Goal: Information Seeking & Learning: Understand process/instructions

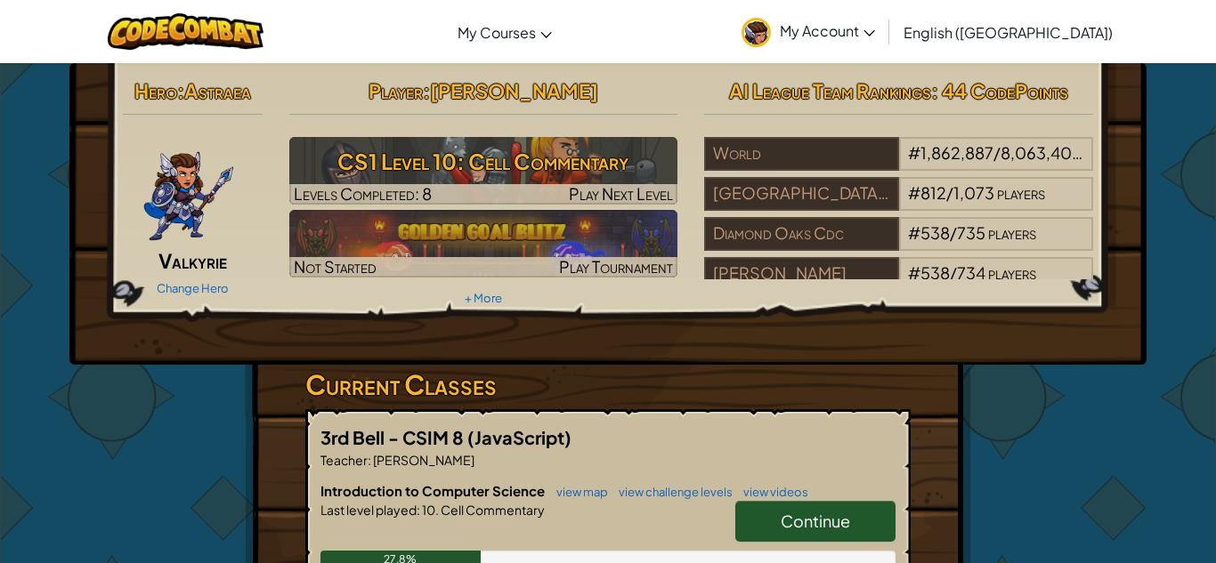
click at [650, 366] on h3 "Current Classes" at bounding box center [607, 385] width 605 height 40
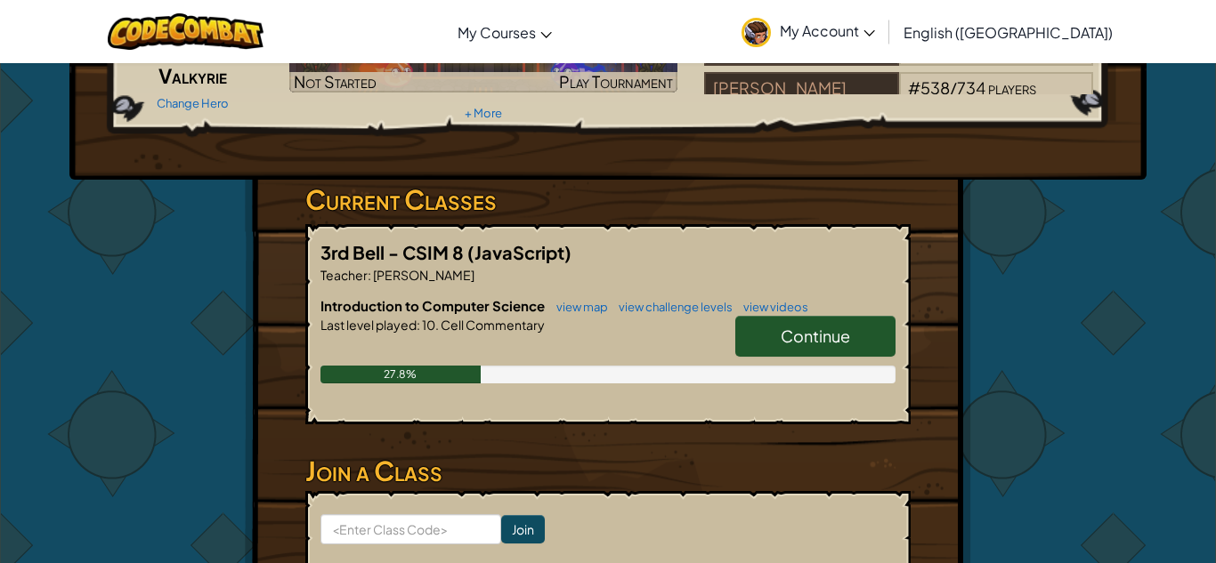
scroll to position [186, 0]
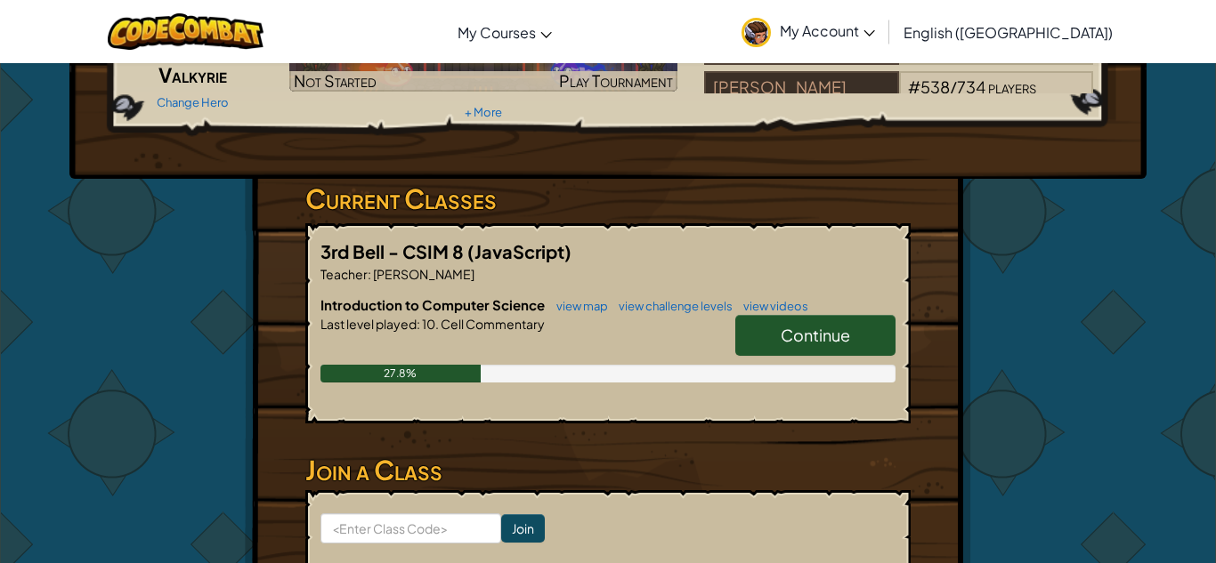
click at [821, 325] on span "Continue" at bounding box center [815, 335] width 69 height 20
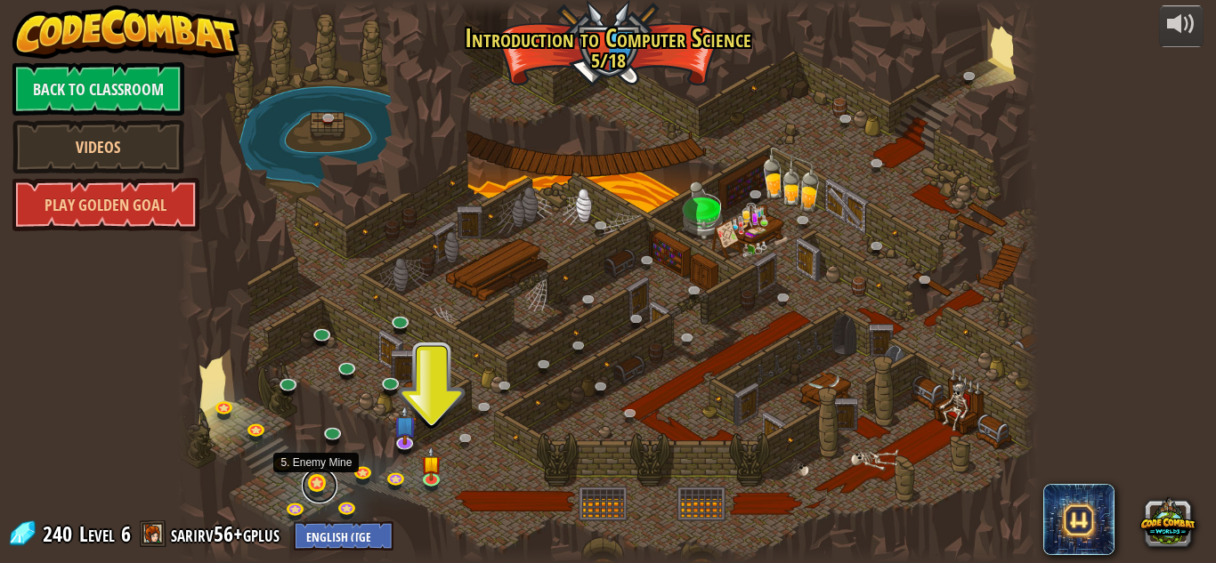
click at [318, 481] on link at bounding box center [320, 486] width 36 height 36
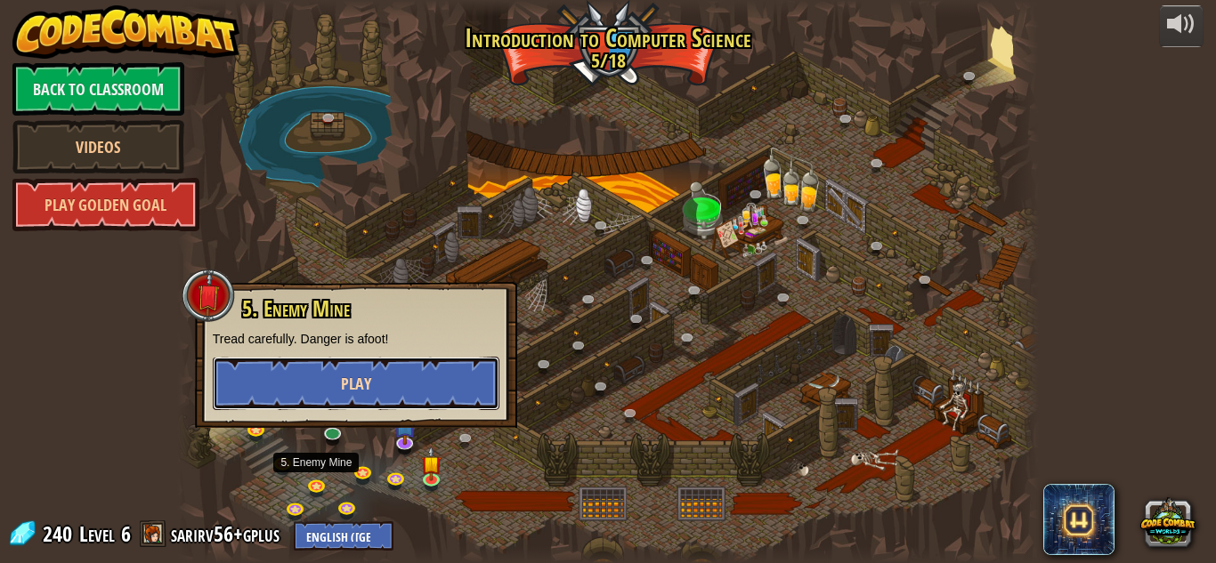
click at [424, 369] on button "Play" at bounding box center [356, 383] width 287 height 53
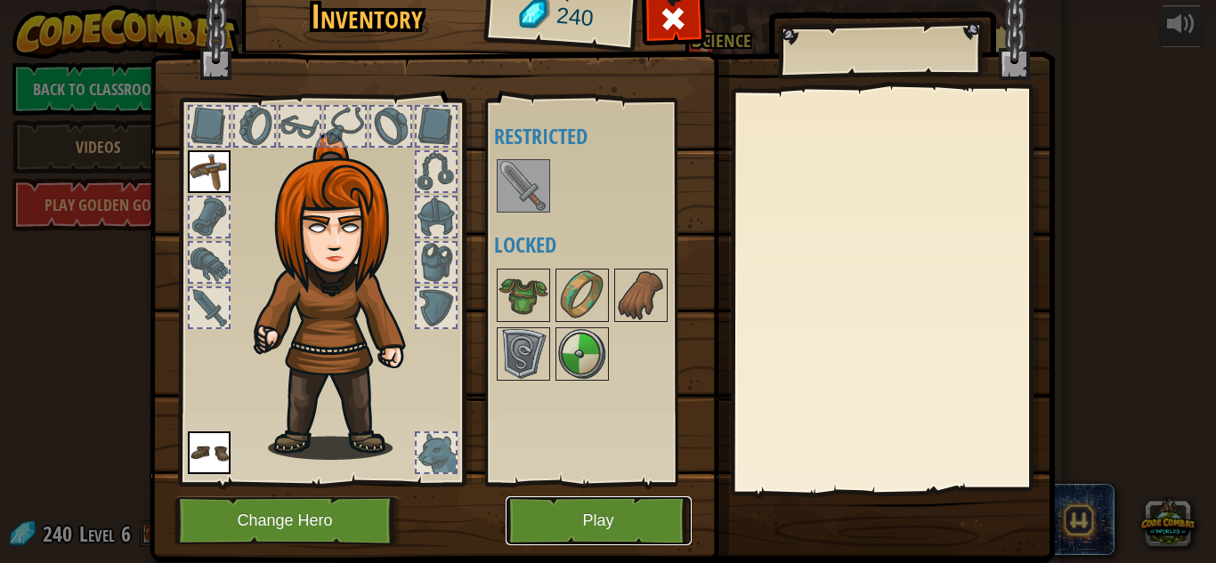
click at [595, 516] on button "Play" at bounding box center [599, 521] width 186 height 49
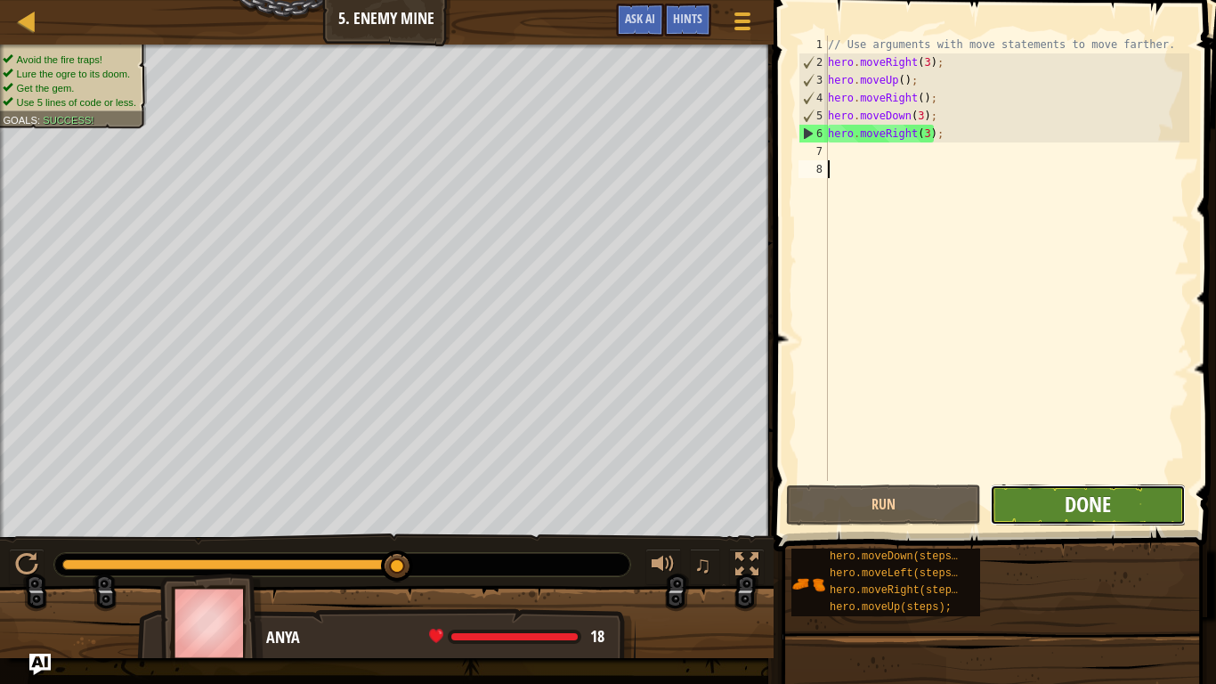
click at [1092, 499] on span "Done" at bounding box center [1087, 503] width 46 height 28
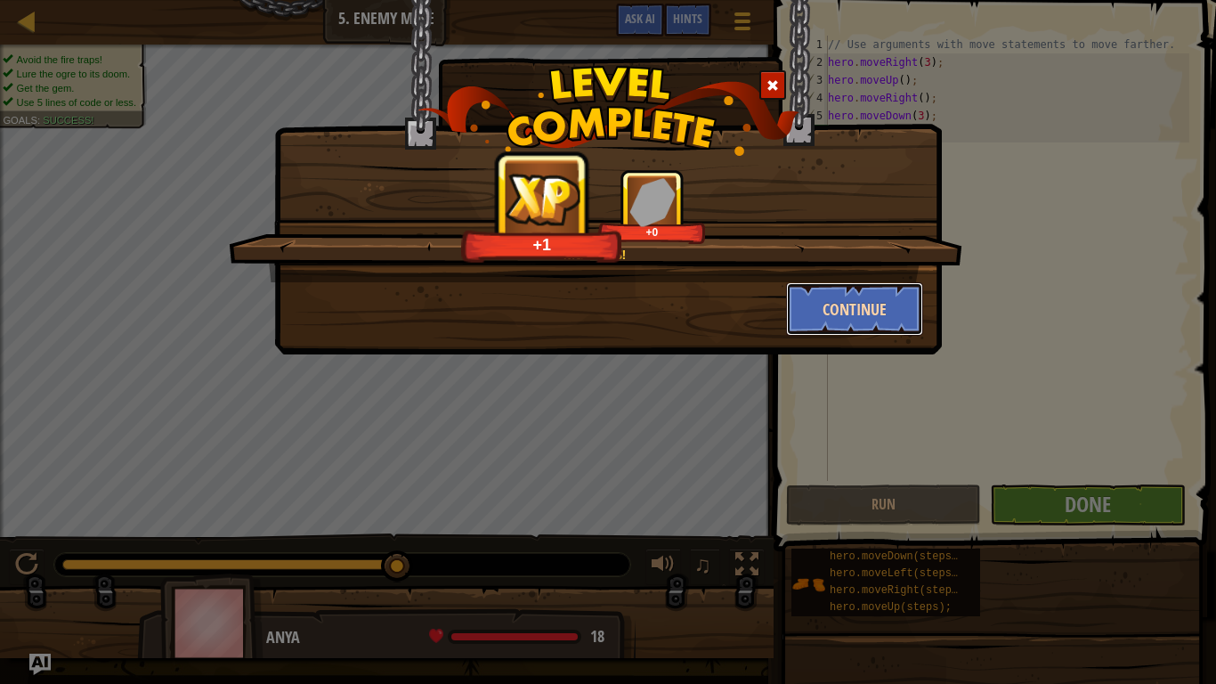
click at [853, 332] on button "Continue" at bounding box center [855, 308] width 138 height 53
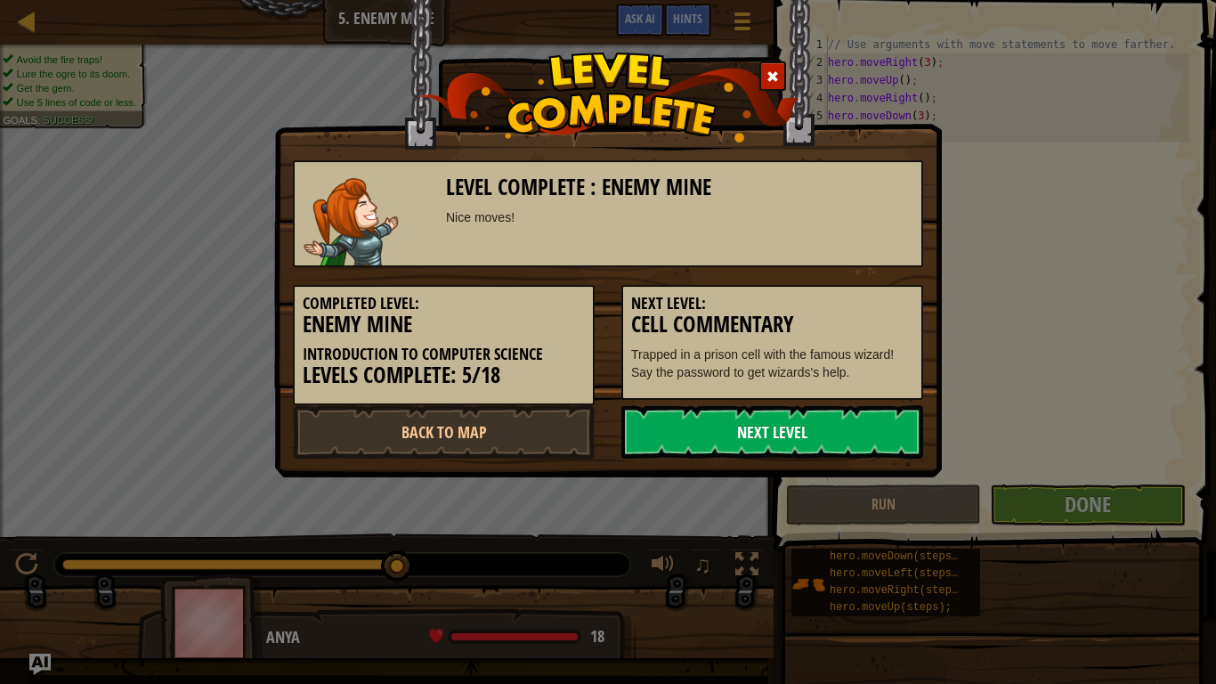
click at [759, 428] on link "Next Level" at bounding box center [772, 431] width 302 height 53
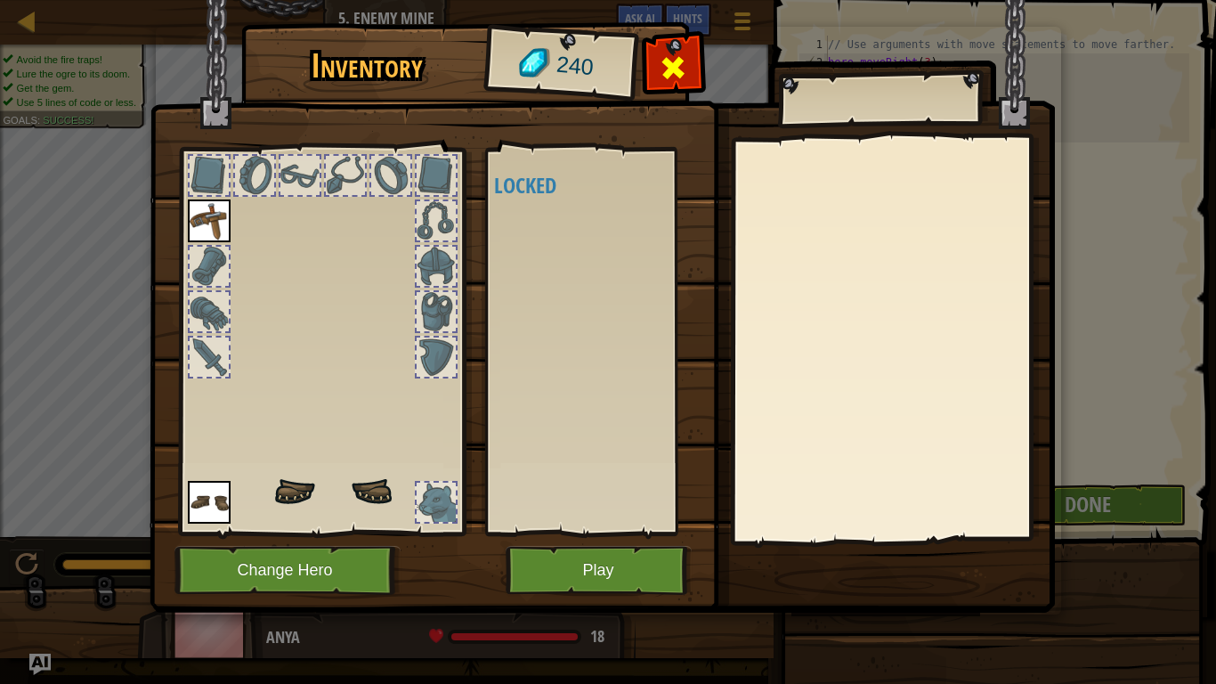
click at [678, 63] on span at bounding box center [673, 67] width 28 height 28
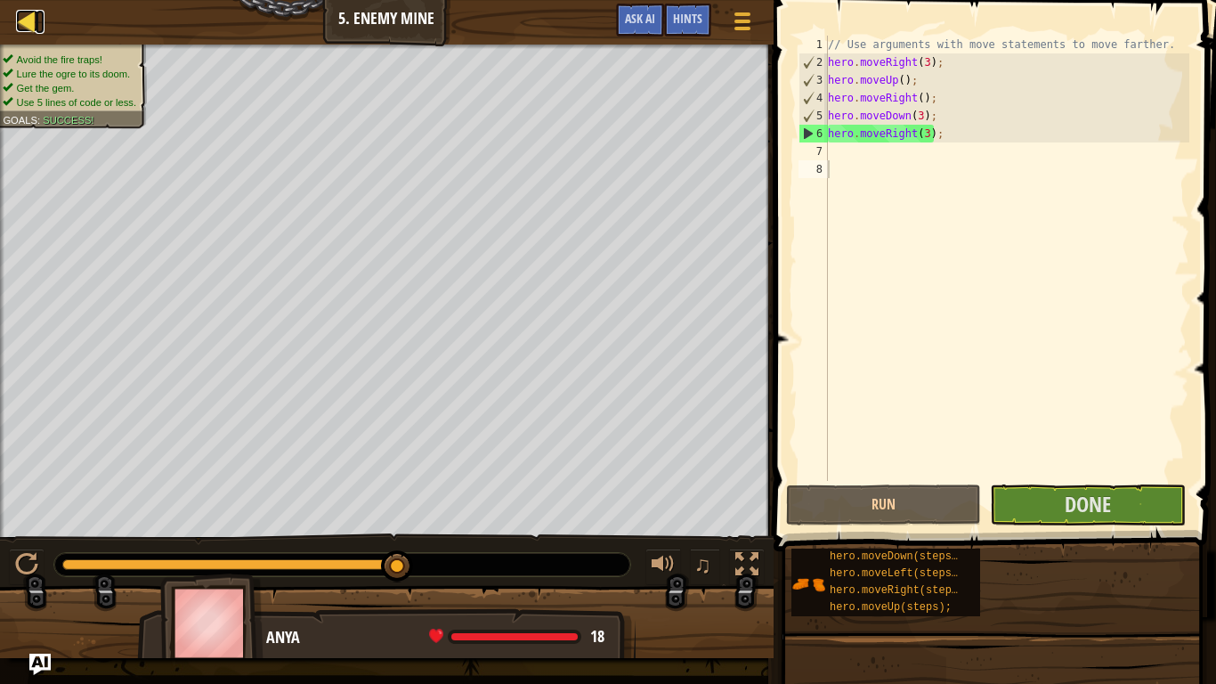
click at [28, 20] on div at bounding box center [27, 21] width 22 height 22
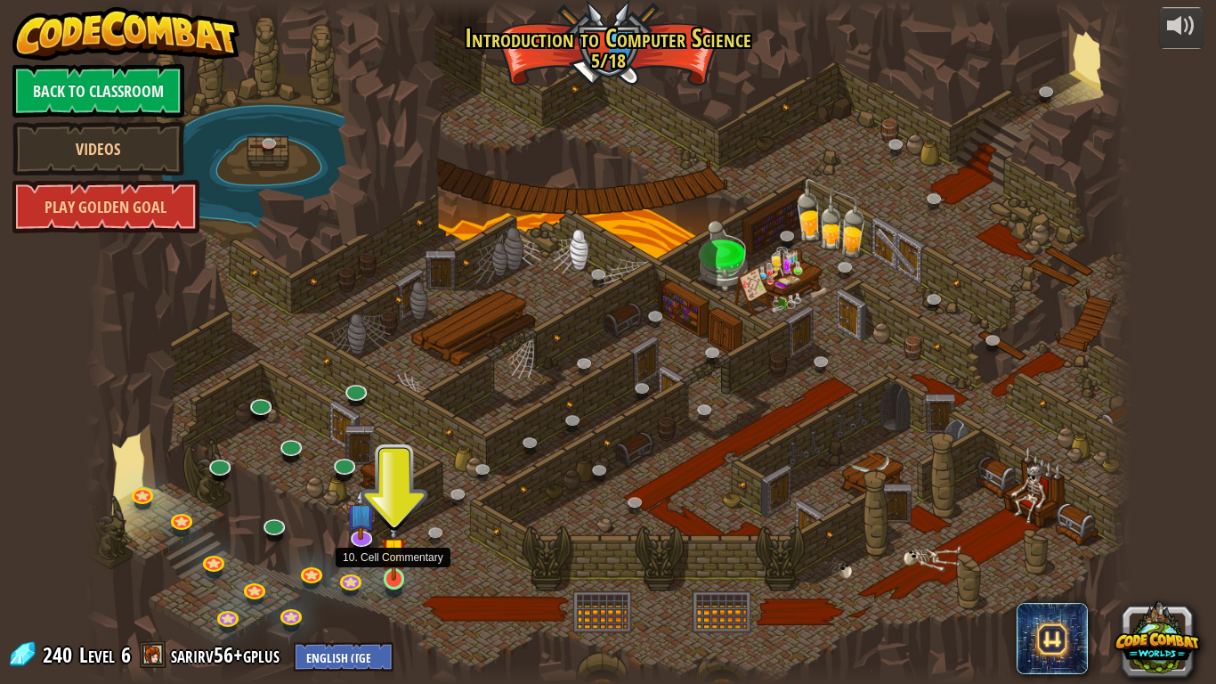
click at [394, 562] on img at bounding box center [394, 550] width 27 height 61
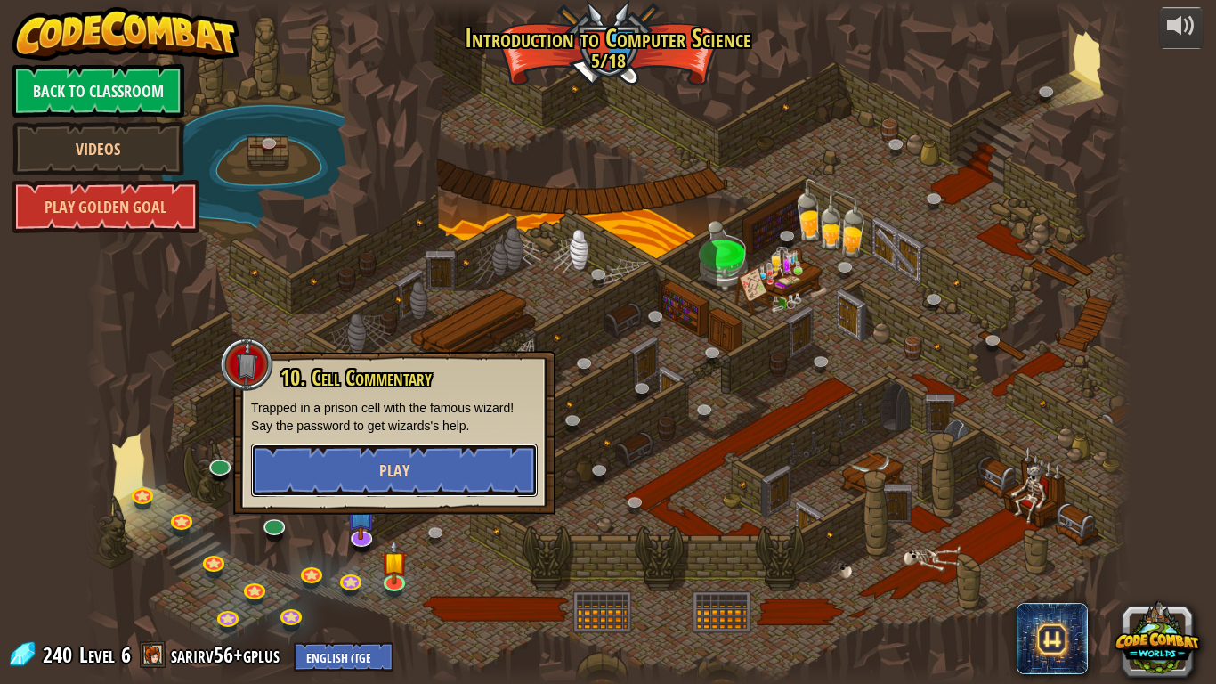
click at [400, 474] on span "Play" at bounding box center [394, 470] width 30 height 22
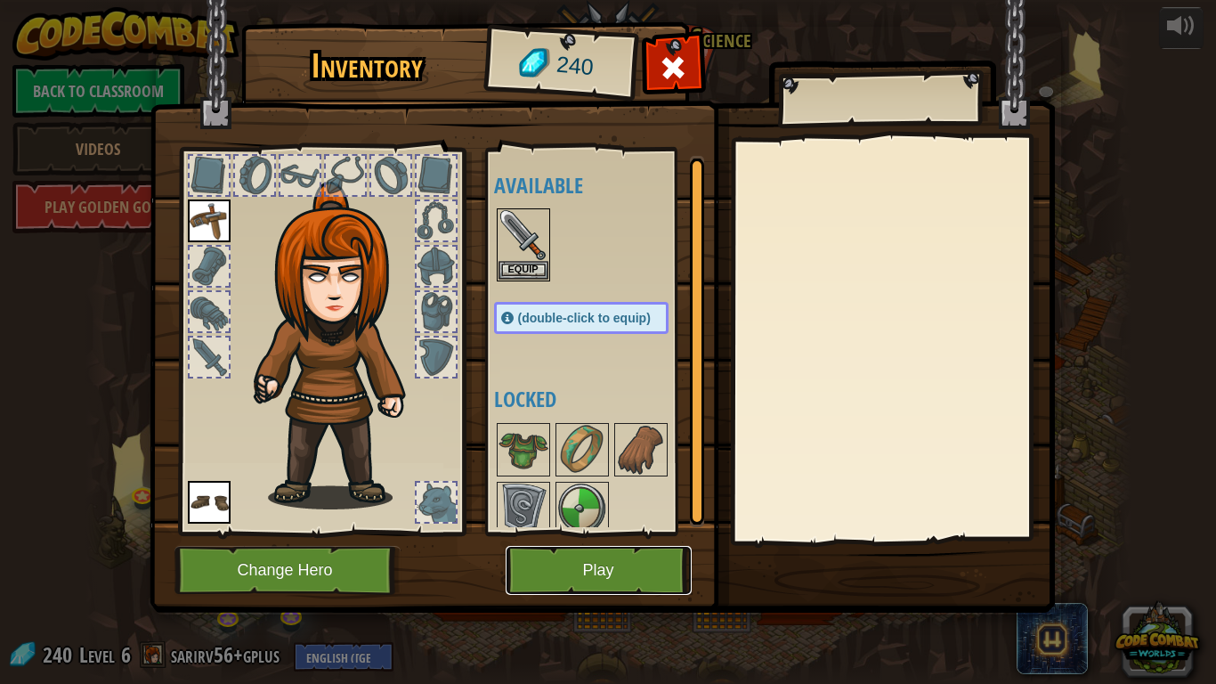
click at [621, 547] on button "Play" at bounding box center [599, 570] width 186 height 49
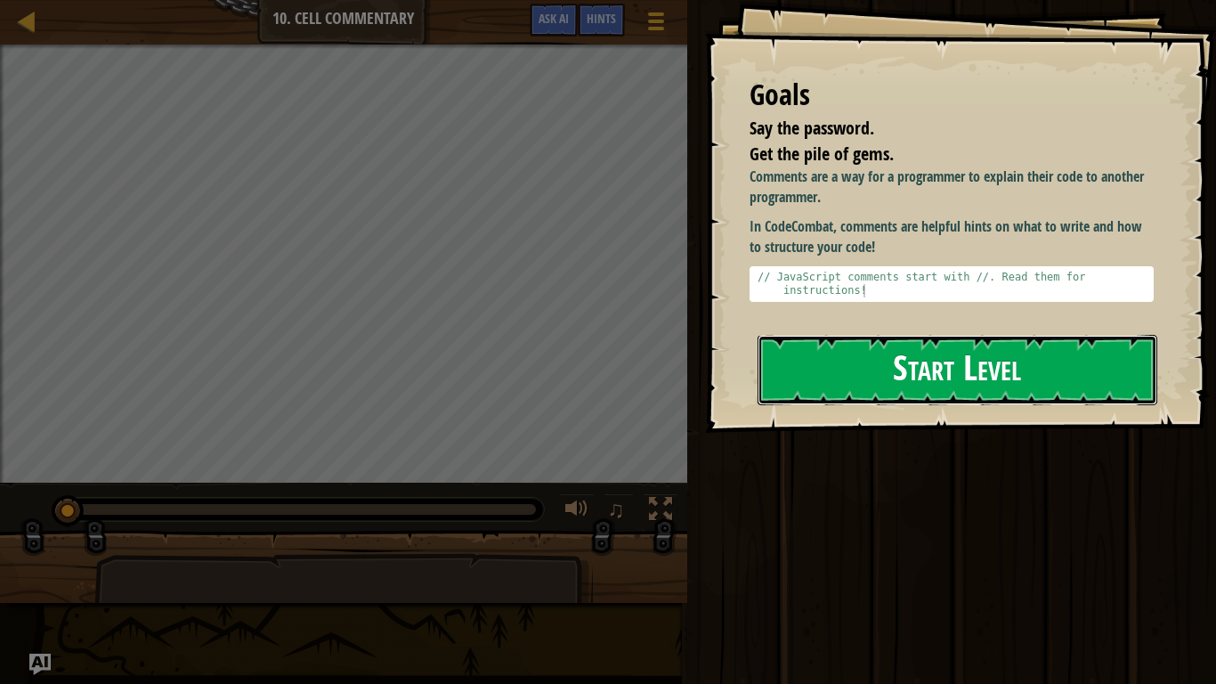
click at [849, 371] on button "Start Level" at bounding box center [957, 370] width 400 height 70
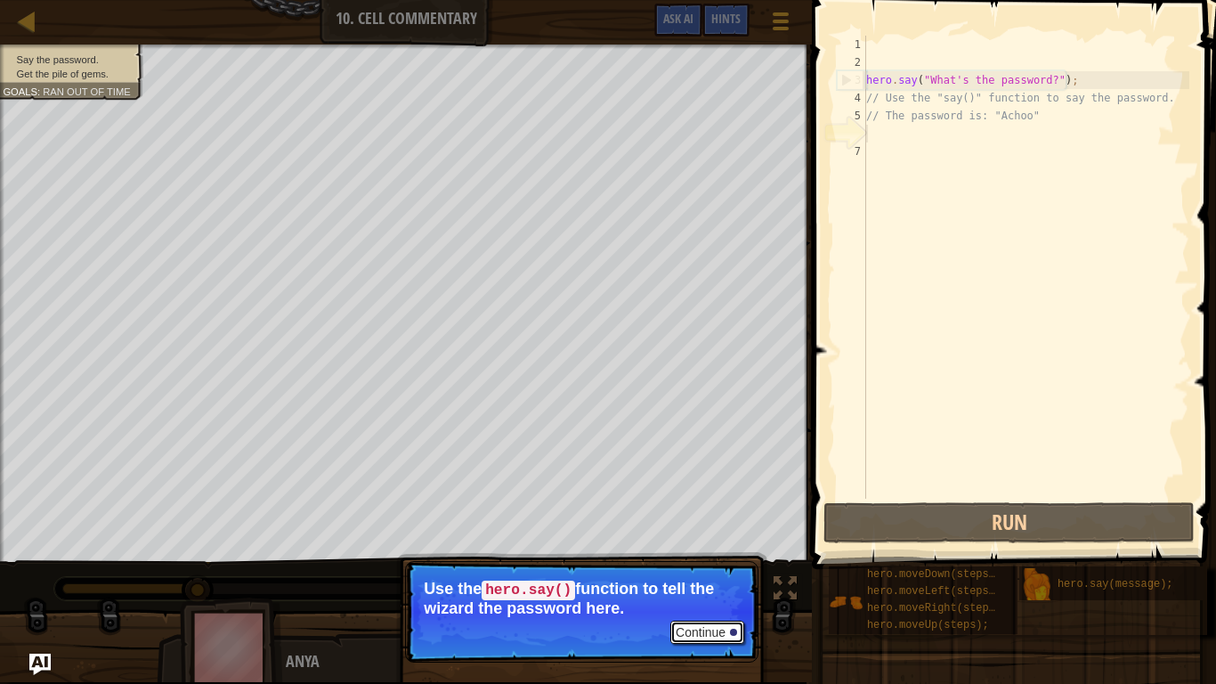
click at [705, 562] on button "Continue" at bounding box center [707, 631] width 74 height 23
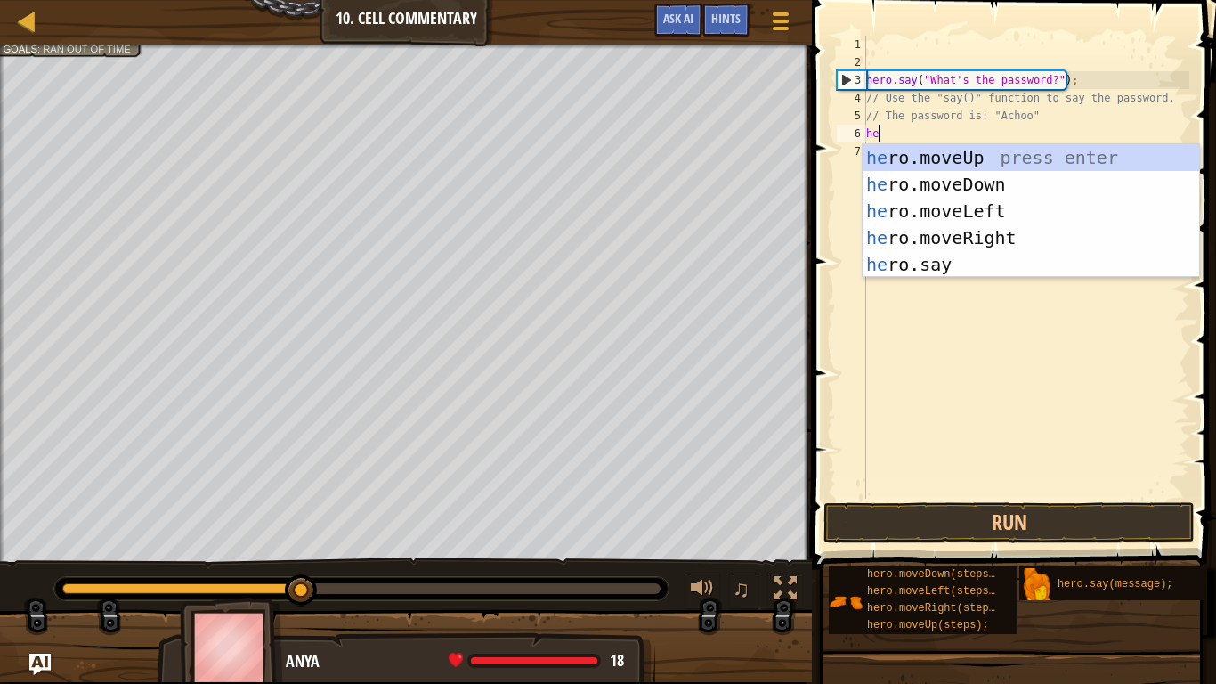
scroll to position [8, 2]
click at [935, 265] on div "her o.moveUp press enter her o.moveDown press enter her o.moveLeft press enter …" at bounding box center [1030, 237] width 336 height 187
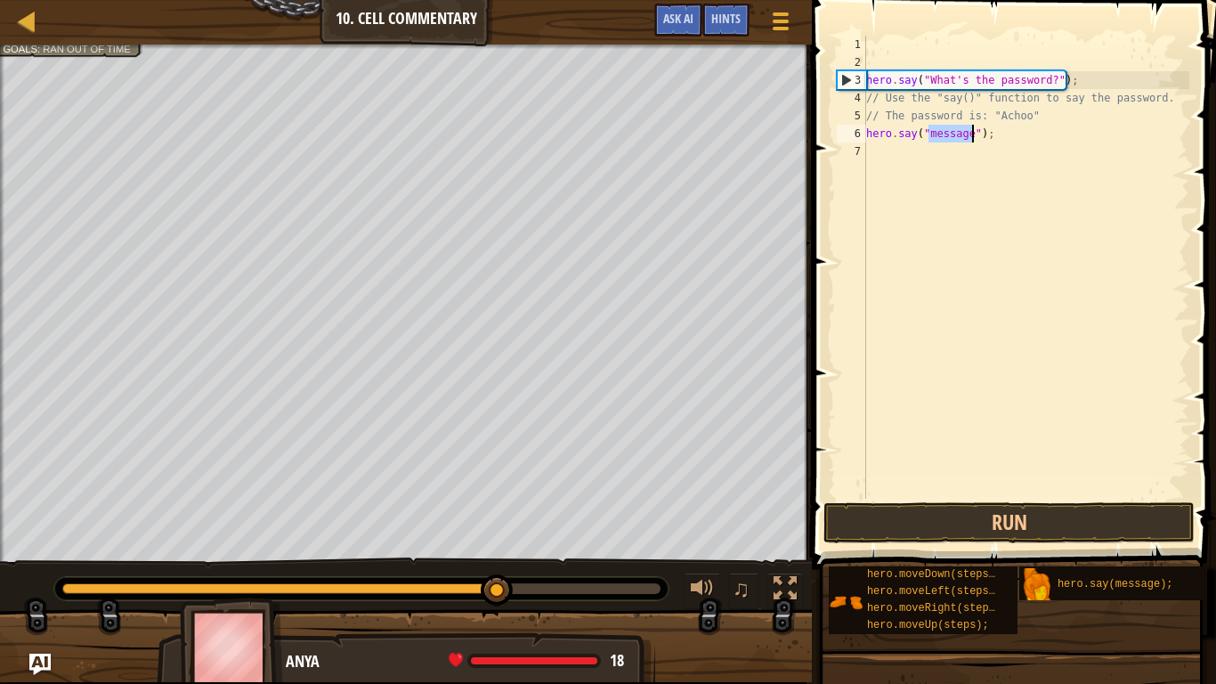
click at [948, 130] on div "hero . say ( "What's the password?" ) ; // Use the "say()" function to say the …" at bounding box center [1025, 267] width 327 height 463
click at [948, 133] on div "hero . say ( "What's the password?" ) ; // Use the "say()" function to say the …" at bounding box center [1025, 285] width 327 height 498
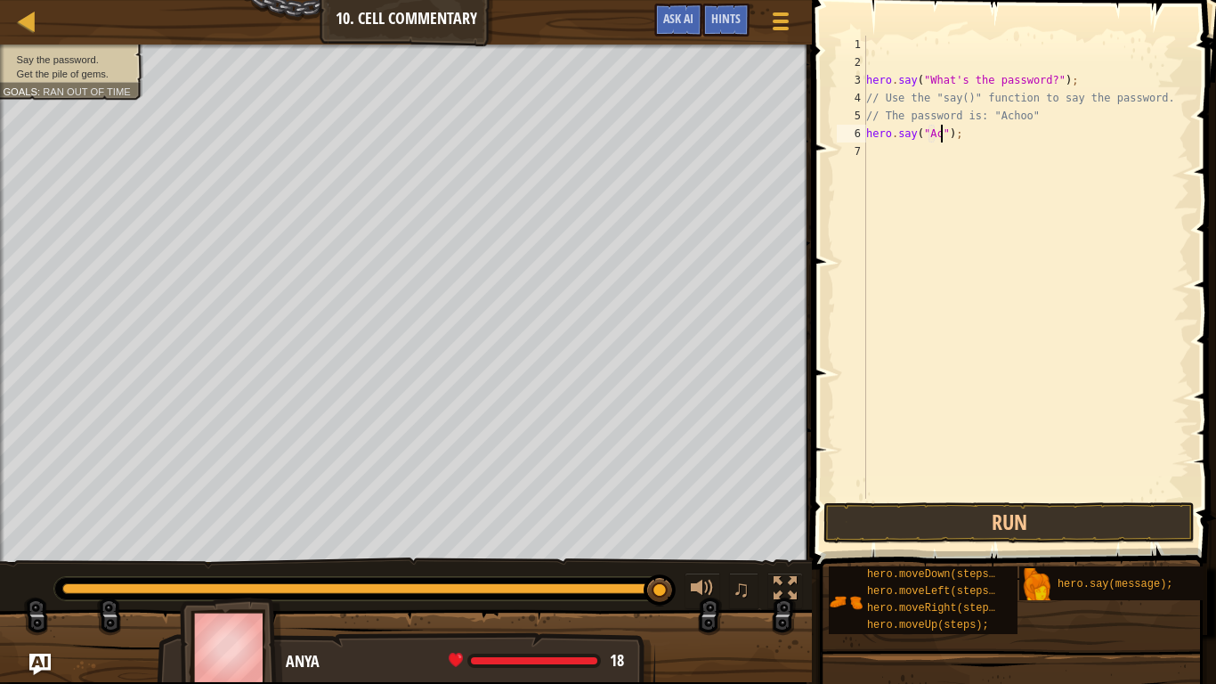
scroll to position [8, 12]
type textarea "hero.say("Achoo");"
click at [960, 520] on button "Run" at bounding box center [1008, 522] width 371 height 41
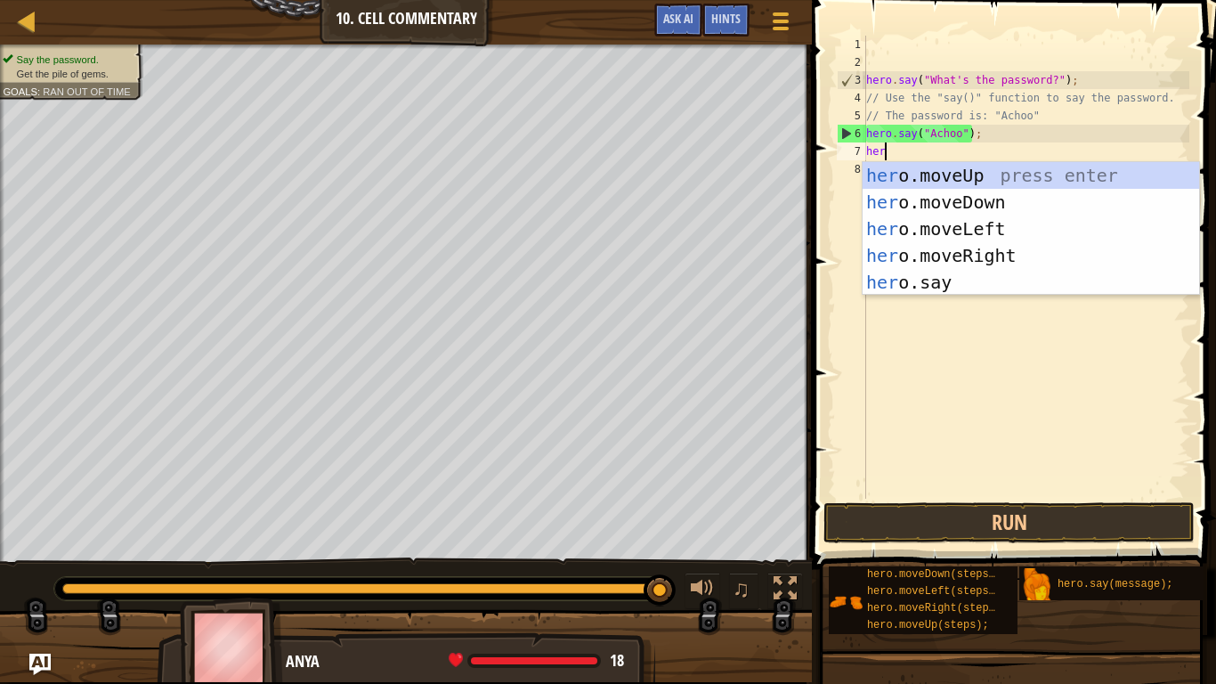
type textarea "her"
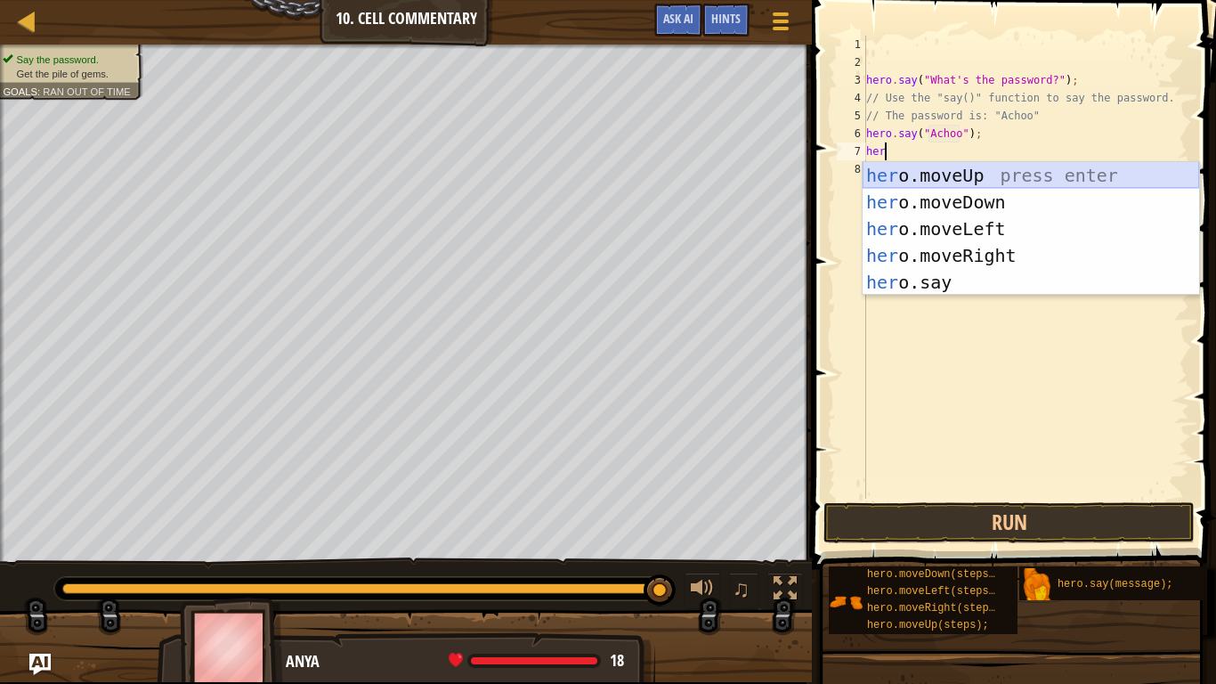
click at [990, 177] on div "her o.moveUp press enter her o.moveDown press enter her o.moveLeft press enter …" at bounding box center [1030, 255] width 336 height 187
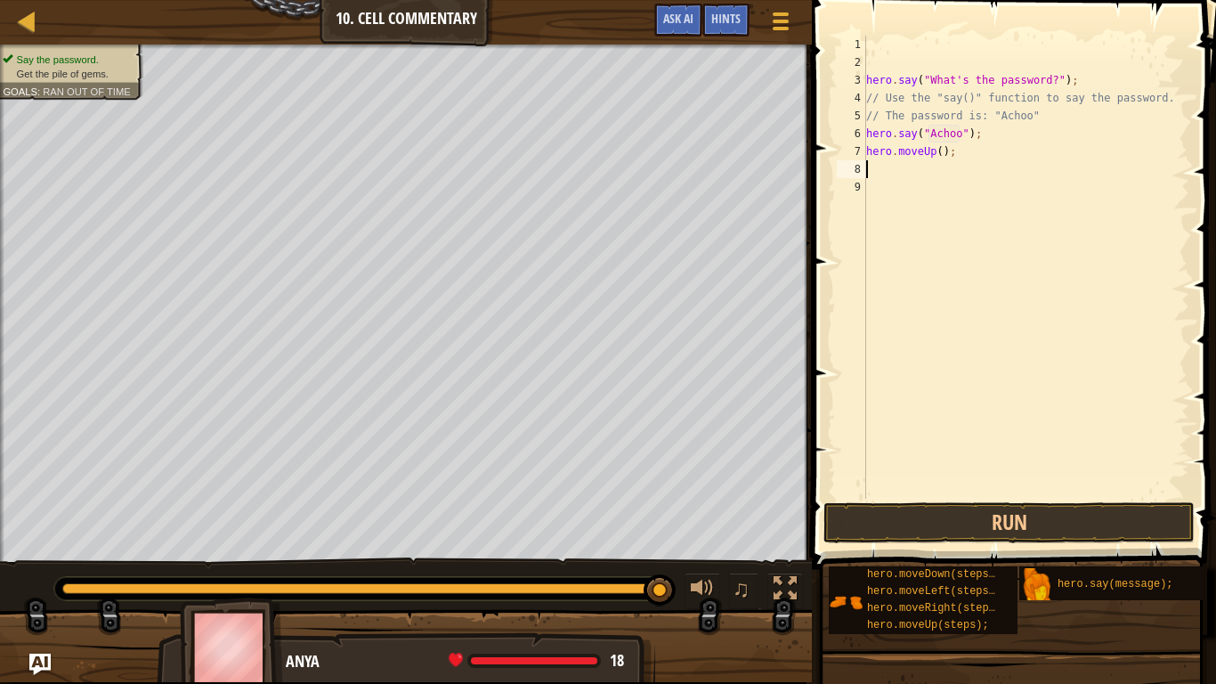
scroll to position [8, 0]
click at [943, 150] on div "hero . say ( "What's the password?" ) ; // Use the "say()" function to say the …" at bounding box center [1025, 285] width 327 height 498
click at [934, 528] on button "Run" at bounding box center [1008, 522] width 371 height 41
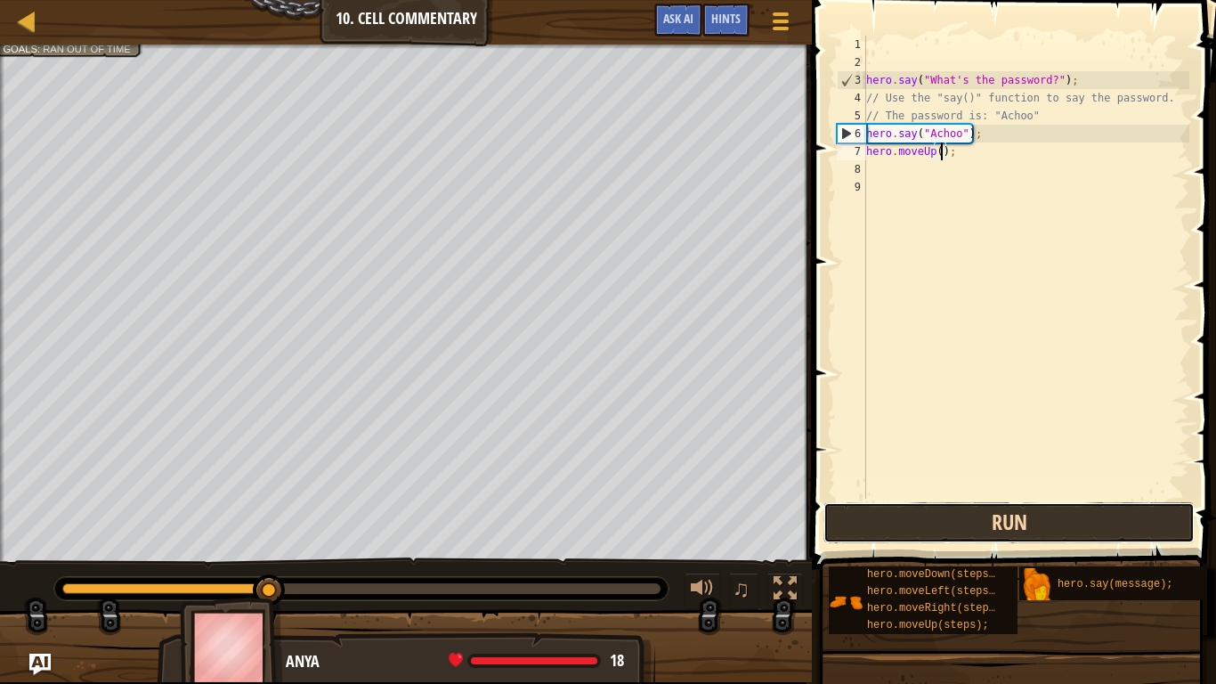
click at [934, 528] on button "Run" at bounding box center [1008, 522] width 371 height 41
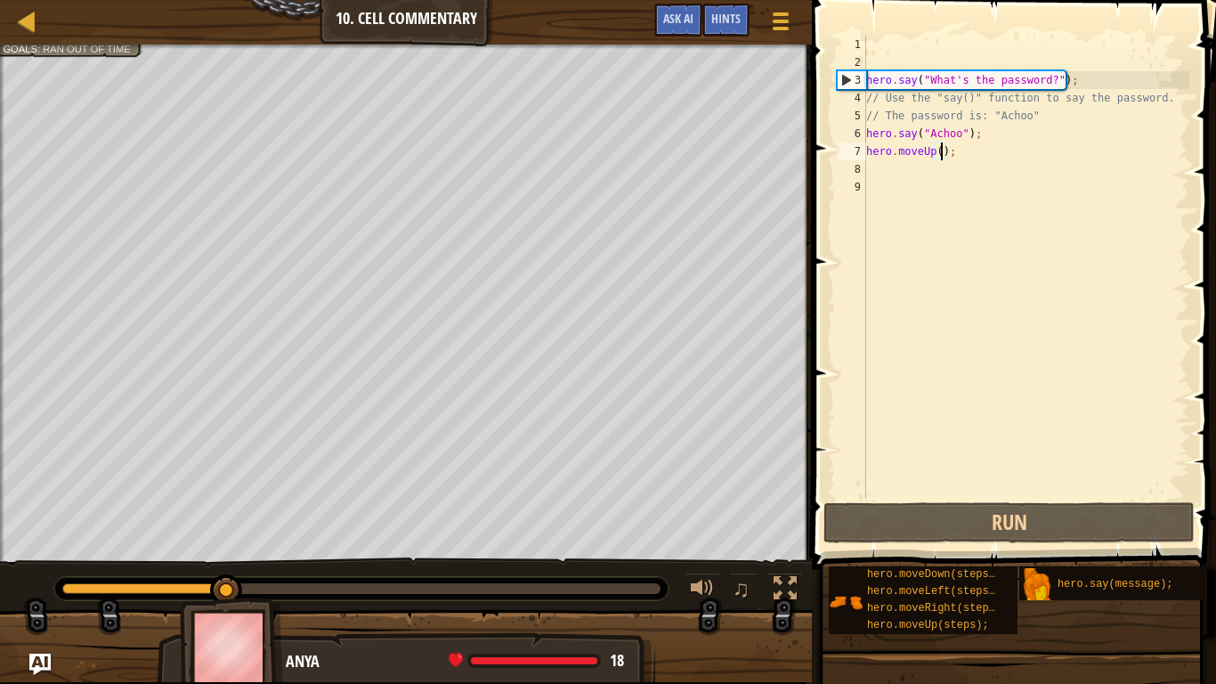
type textarea "hero.moveUp(3);"
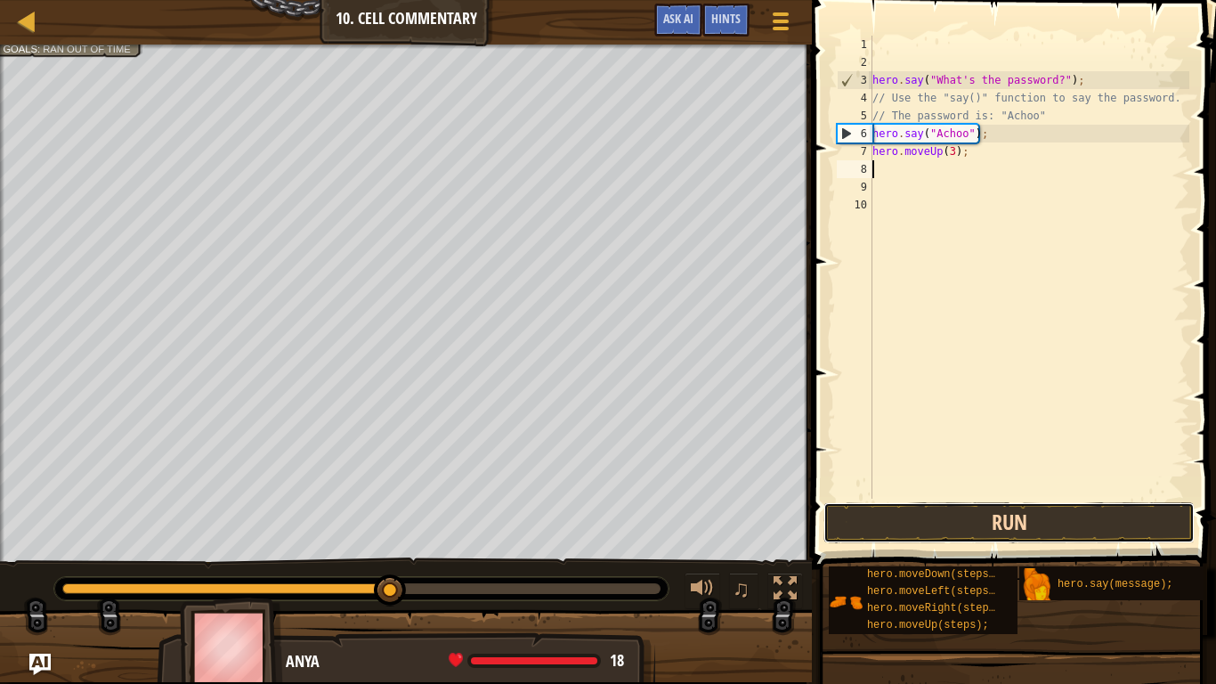
click at [1037, 520] on button "Run" at bounding box center [1008, 522] width 371 height 41
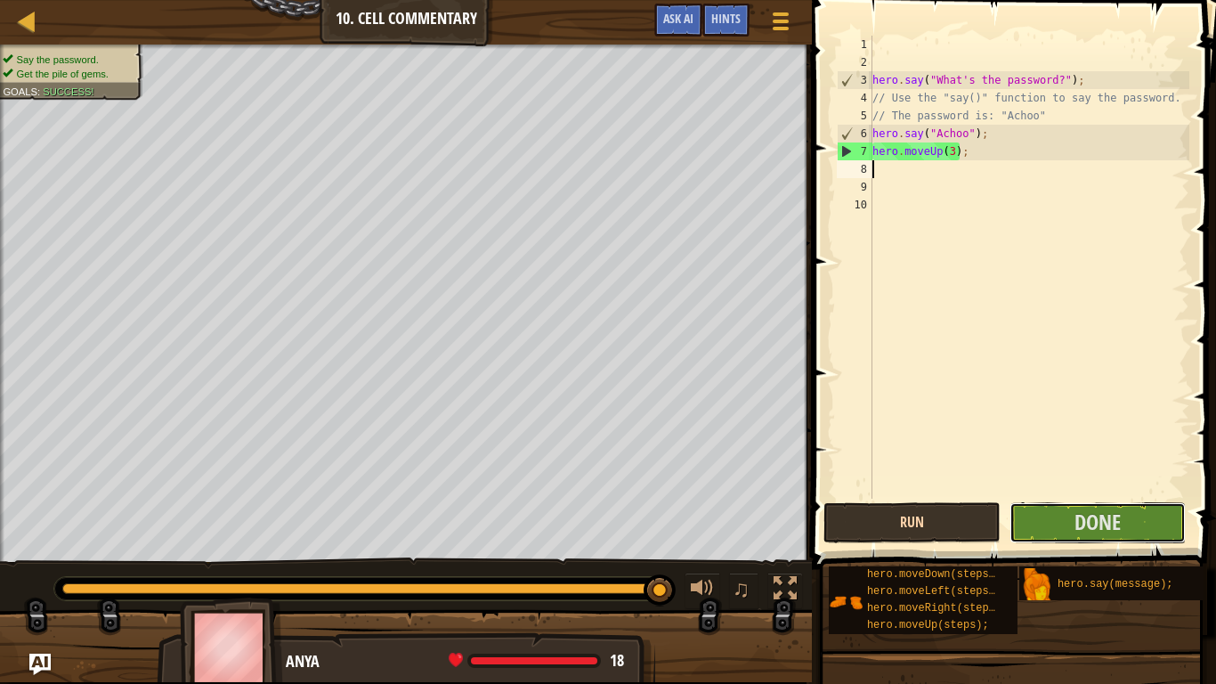
click at [1037, 520] on button "Done" at bounding box center [1097, 522] width 176 height 41
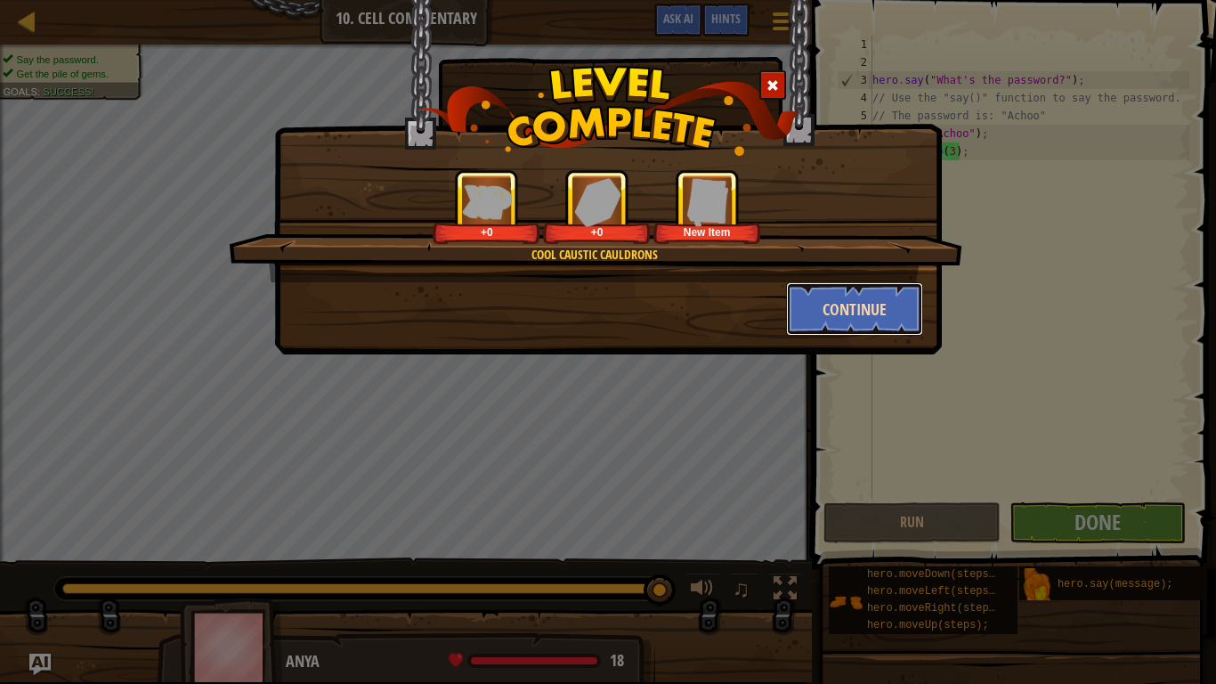
click at [850, 311] on button "Continue" at bounding box center [855, 308] width 138 height 53
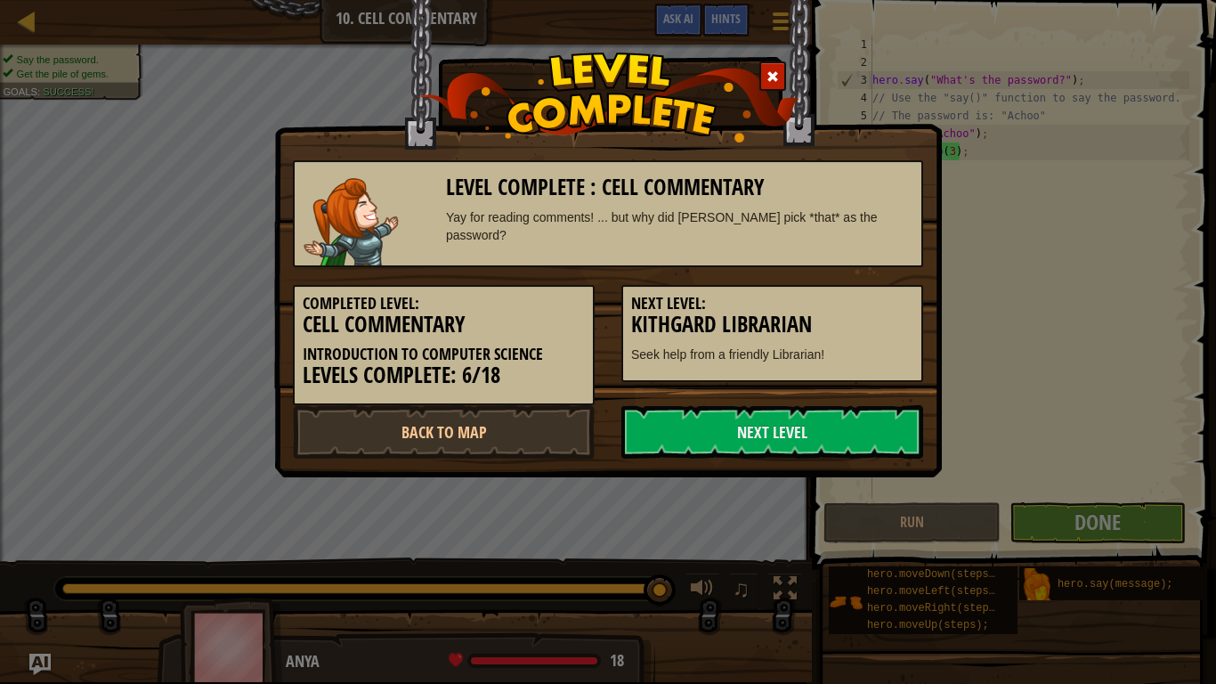
click at [771, 73] on span at bounding box center [772, 76] width 12 height 12
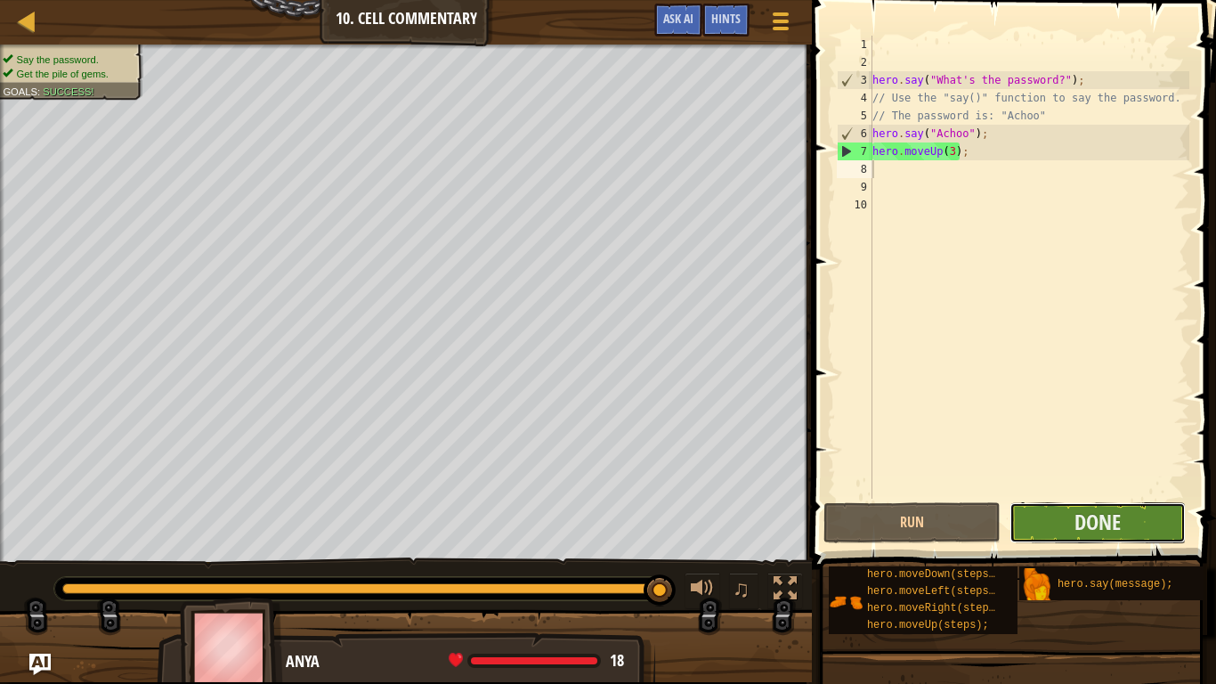
click at [1042, 508] on button "Done" at bounding box center [1097, 522] width 176 height 41
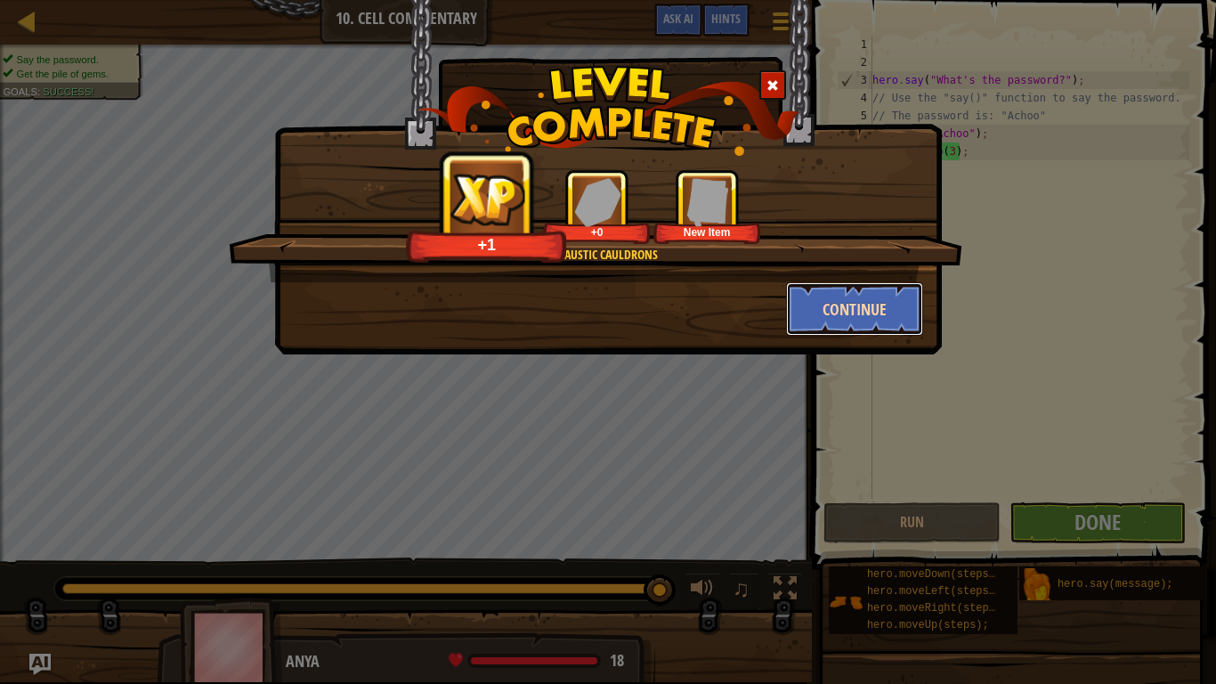
click at [837, 306] on button "Continue" at bounding box center [855, 308] width 138 height 53
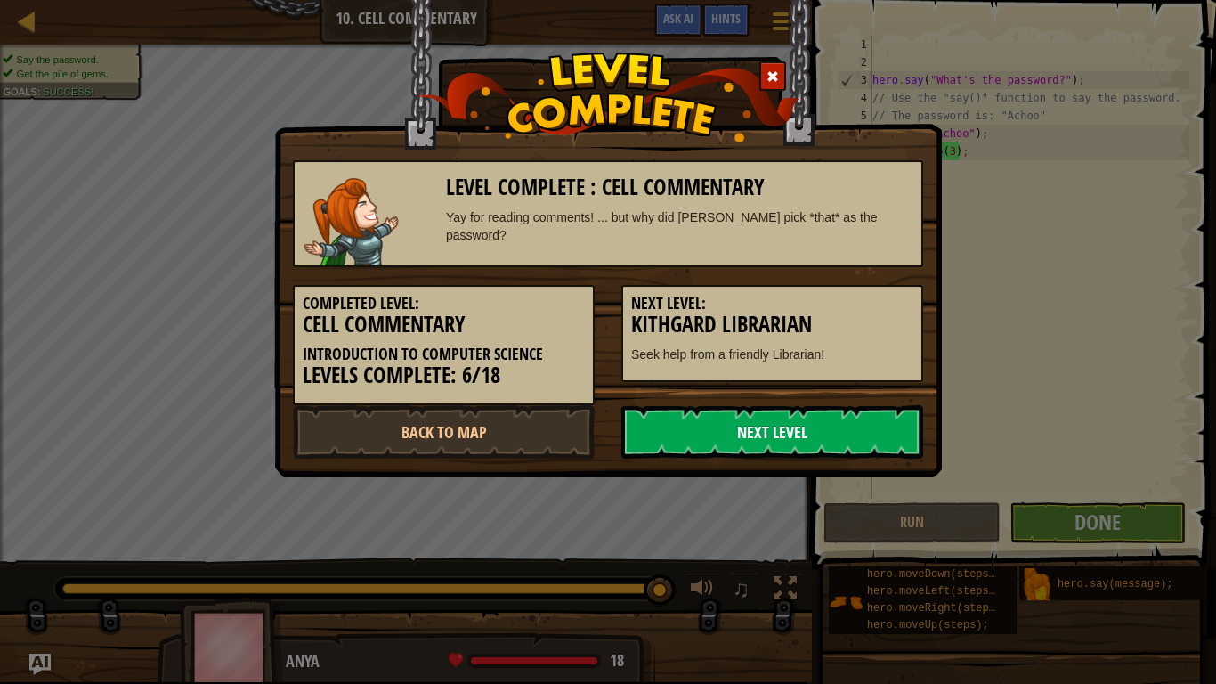
click at [721, 444] on link "Next Level" at bounding box center [772, 431] width 302 height 53
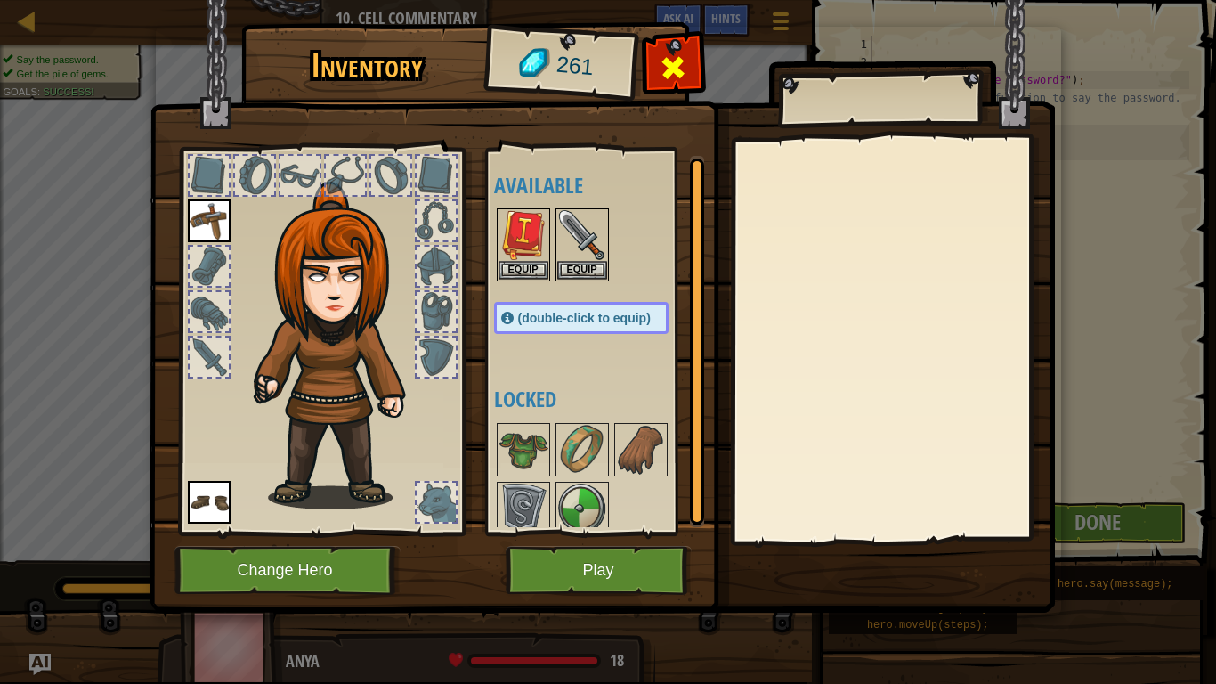
click at [683, 53] on span at bounding box center [673, 67] width 28 height 28
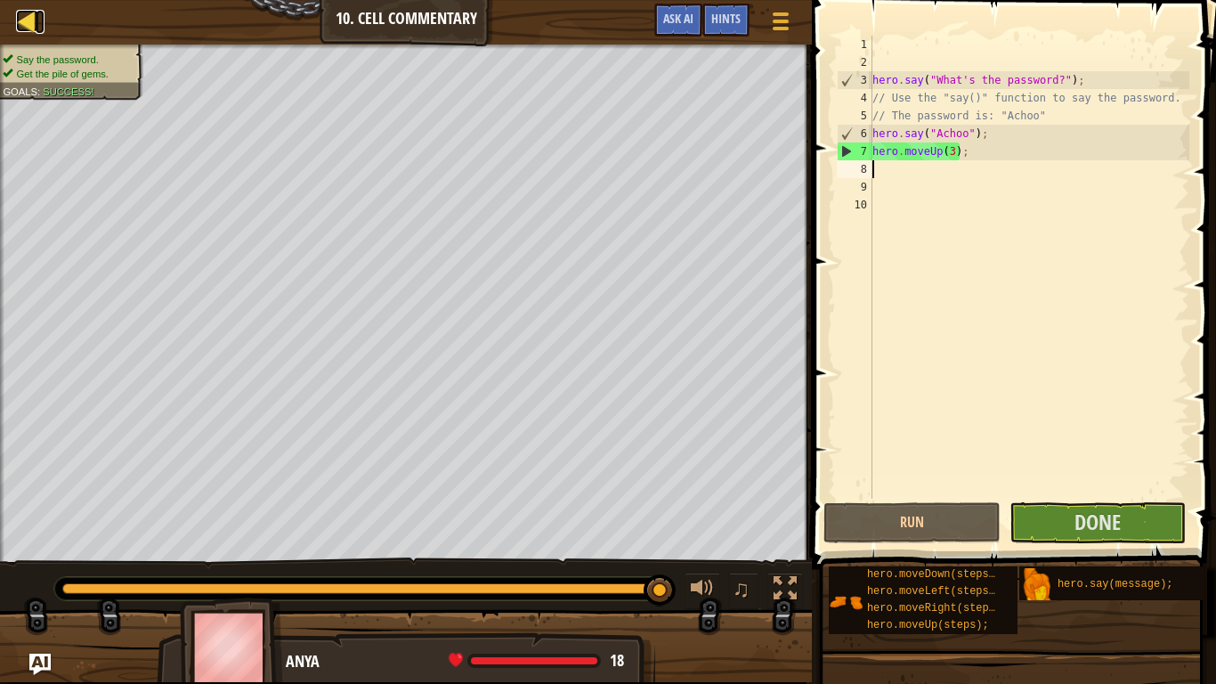
click at [32, 23] on div at bounding box center [27, 21] width 22 height 22
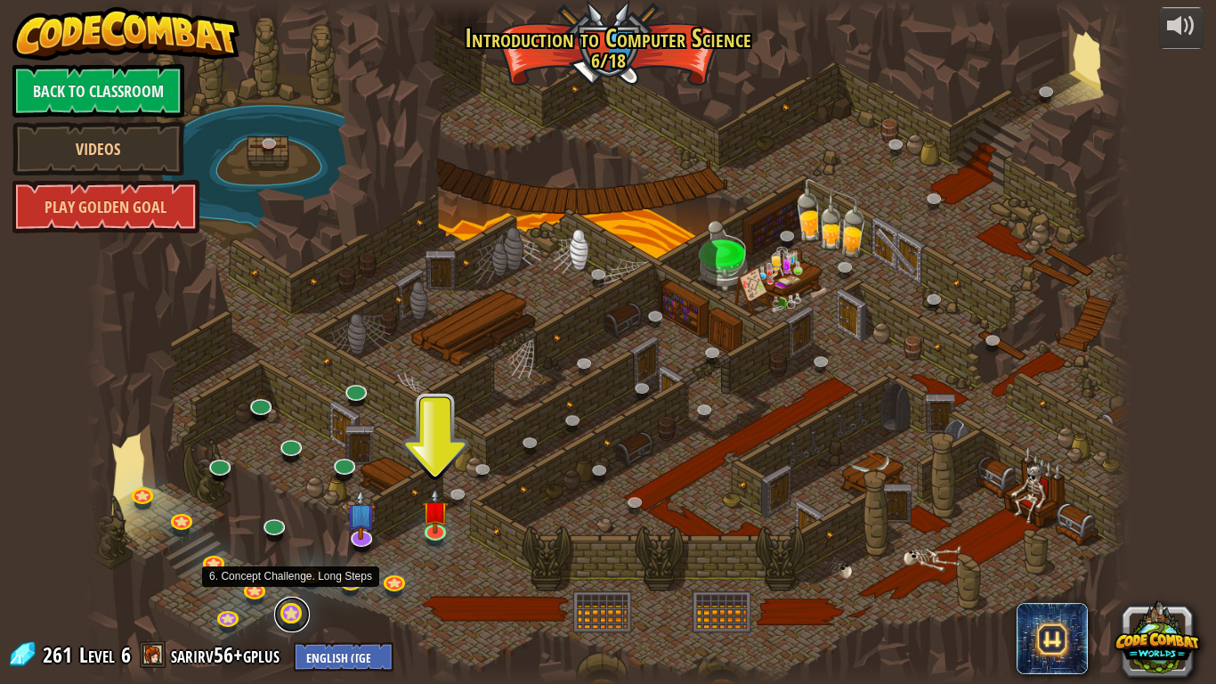
click at [293, 562] on link at bounding box center [292, 614] width 36 height 36
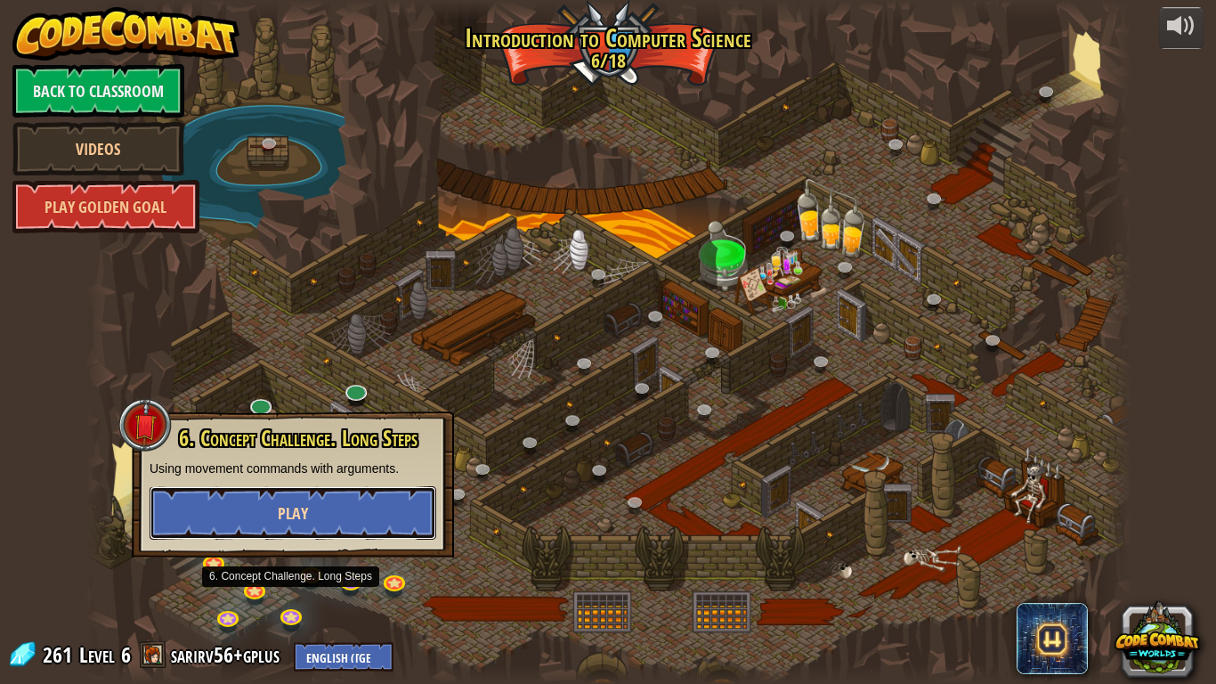
click at [239, 521] on button "Play" at bounding box center [293, 512] width 287 height 53
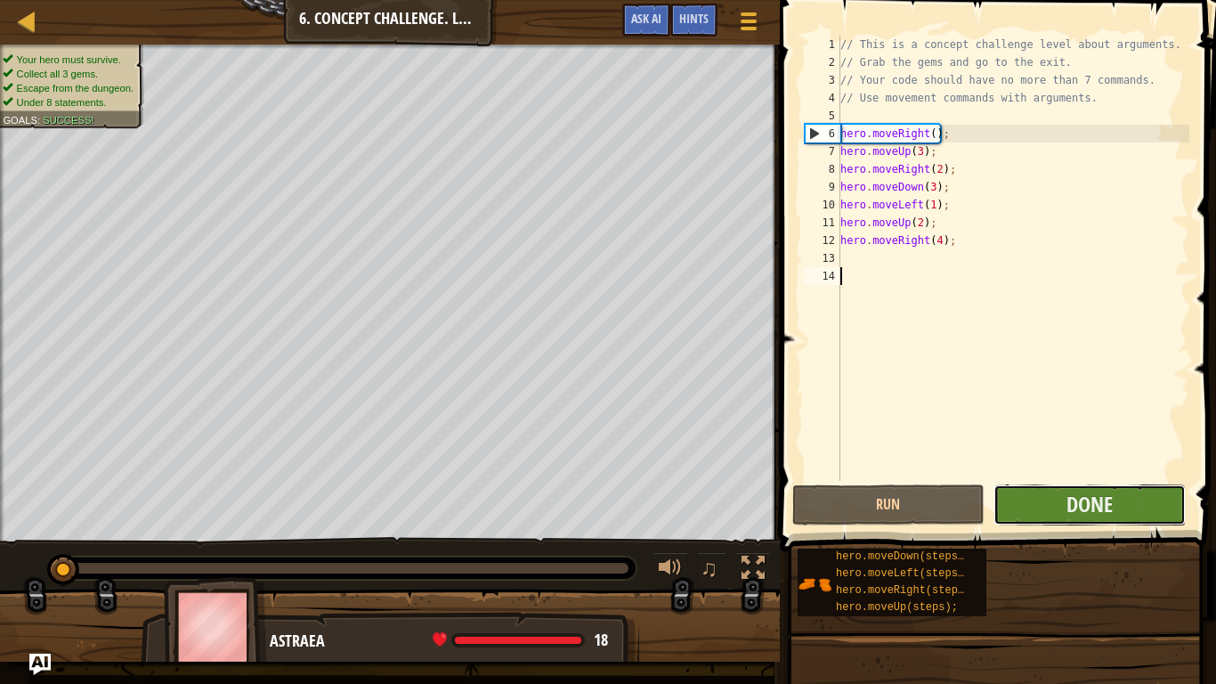
click at [1048, 501] on button "Done" at bounding box center [1089, 504] width 192 height 41
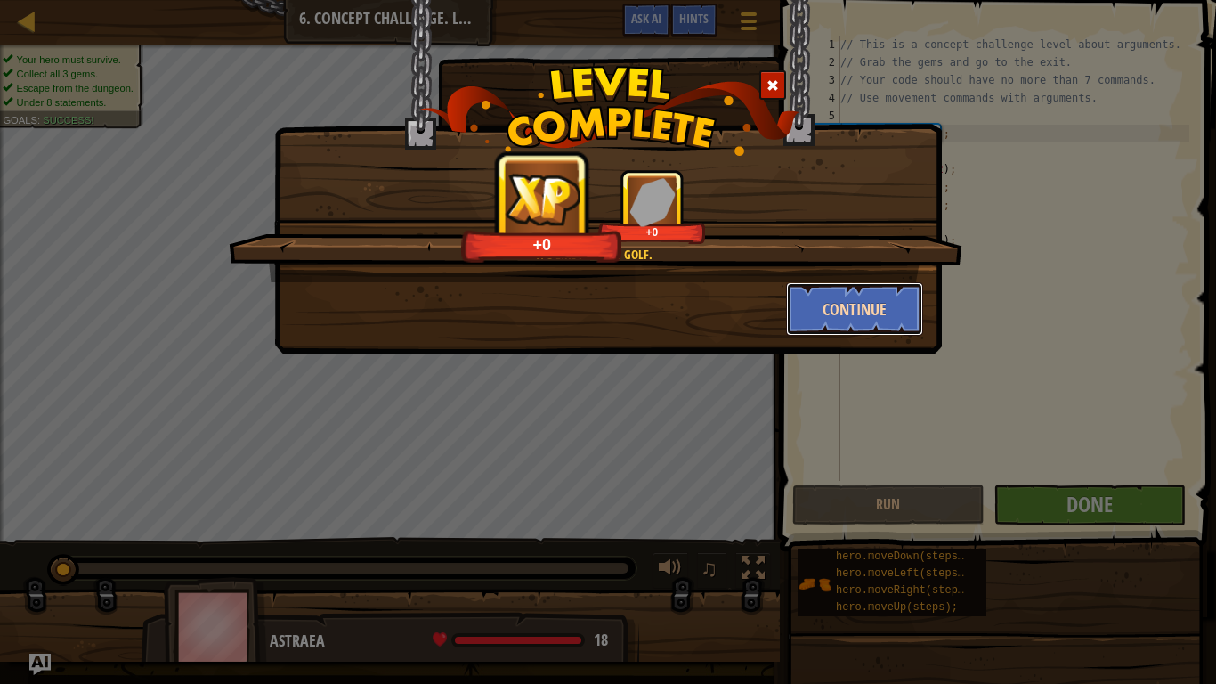
click at [824, 310] on button "Continue" at bounding box center [855, 308] width 138 height 53
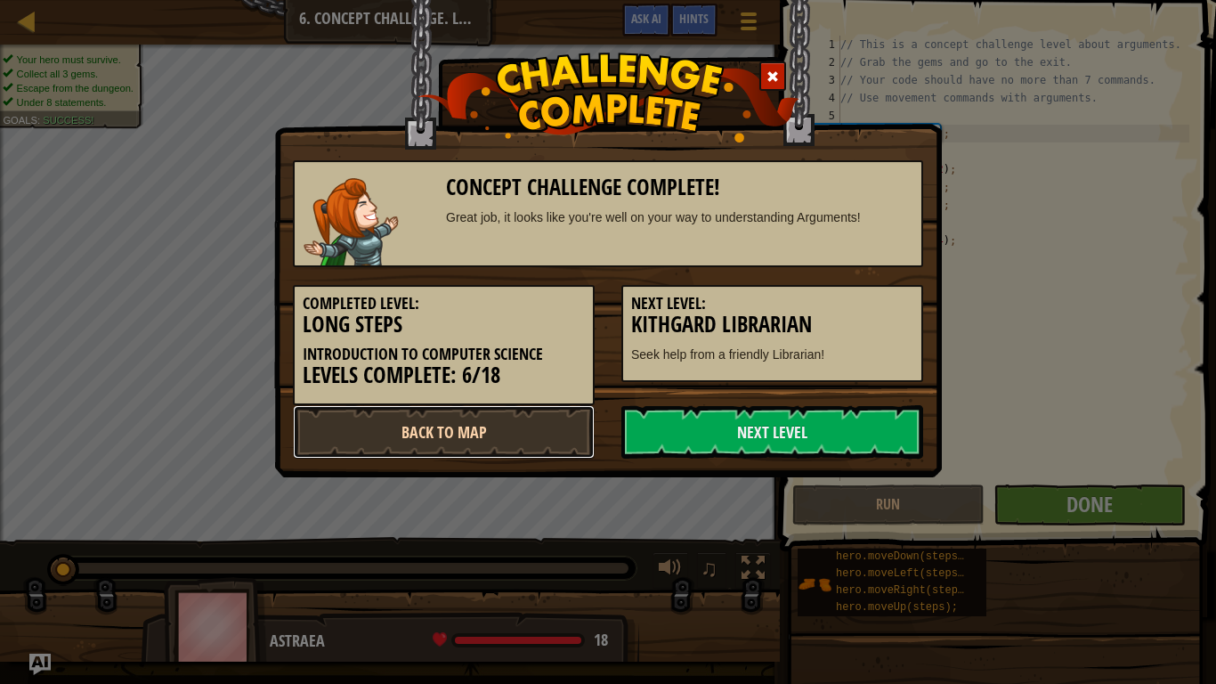
click at [511, 440] on link "Back to Map" at bounding box center [444, 431] width 302 height 53
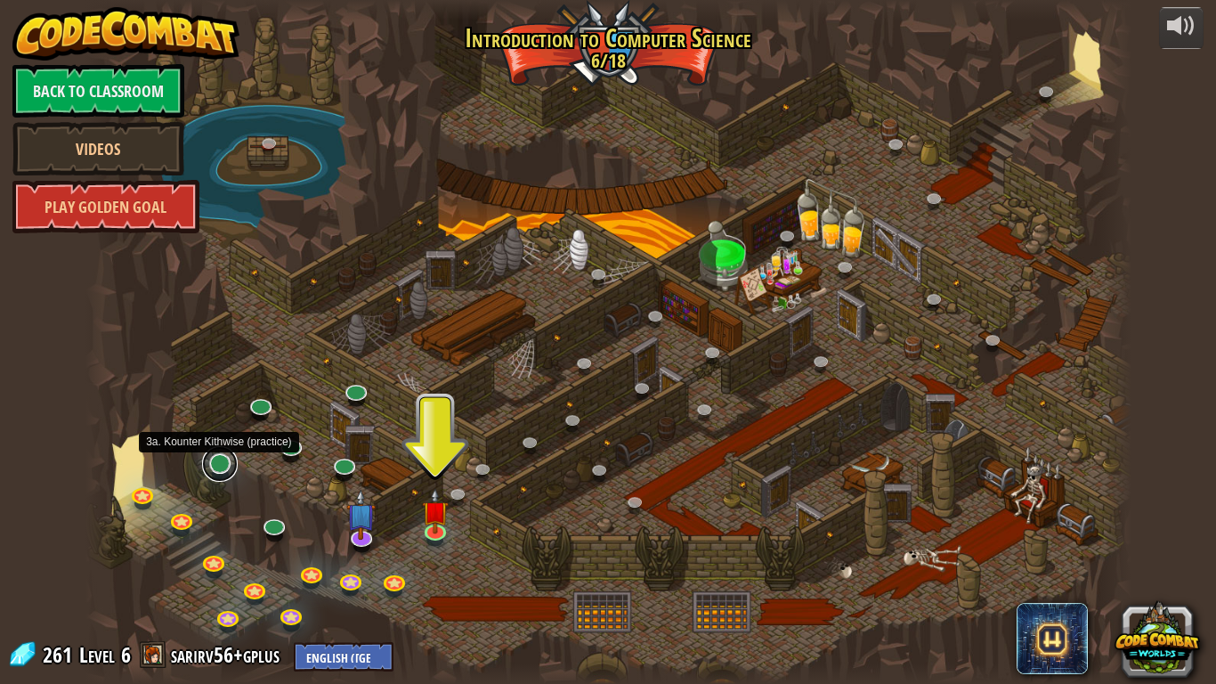
click at [226, 471] on link at bounding box center [220, 464] width 36 height 36
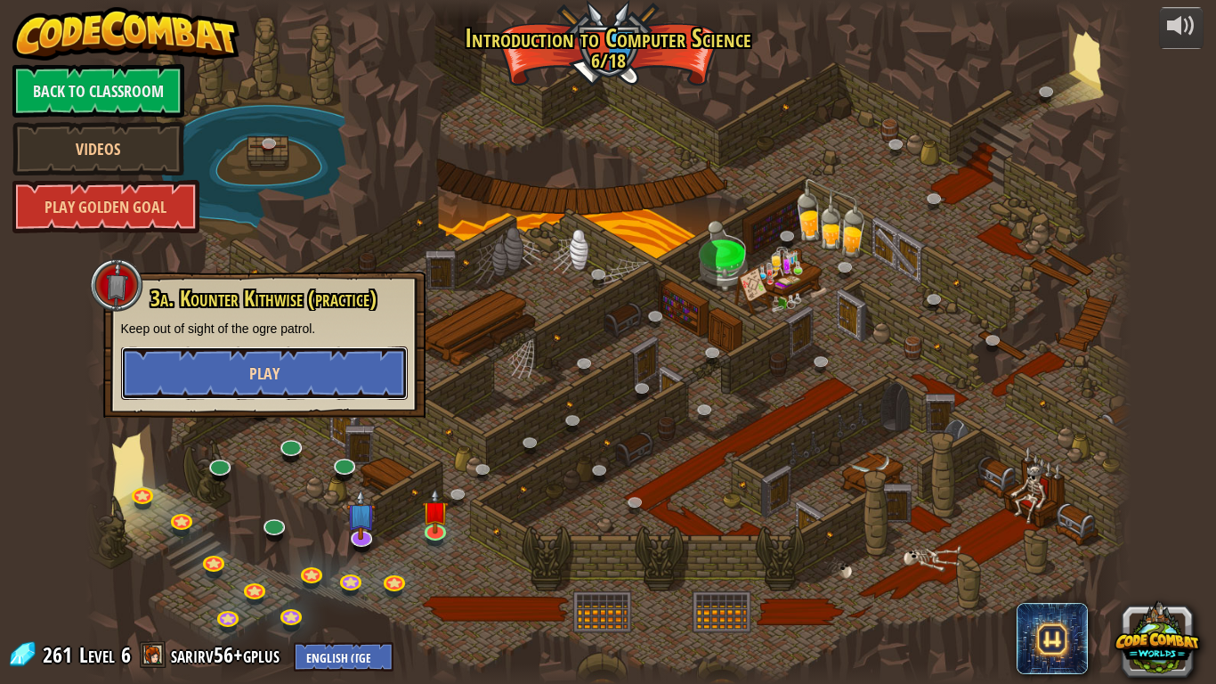
click at [305, 385] on button "Play" at bounding box center [264, 372] width 287 height 53
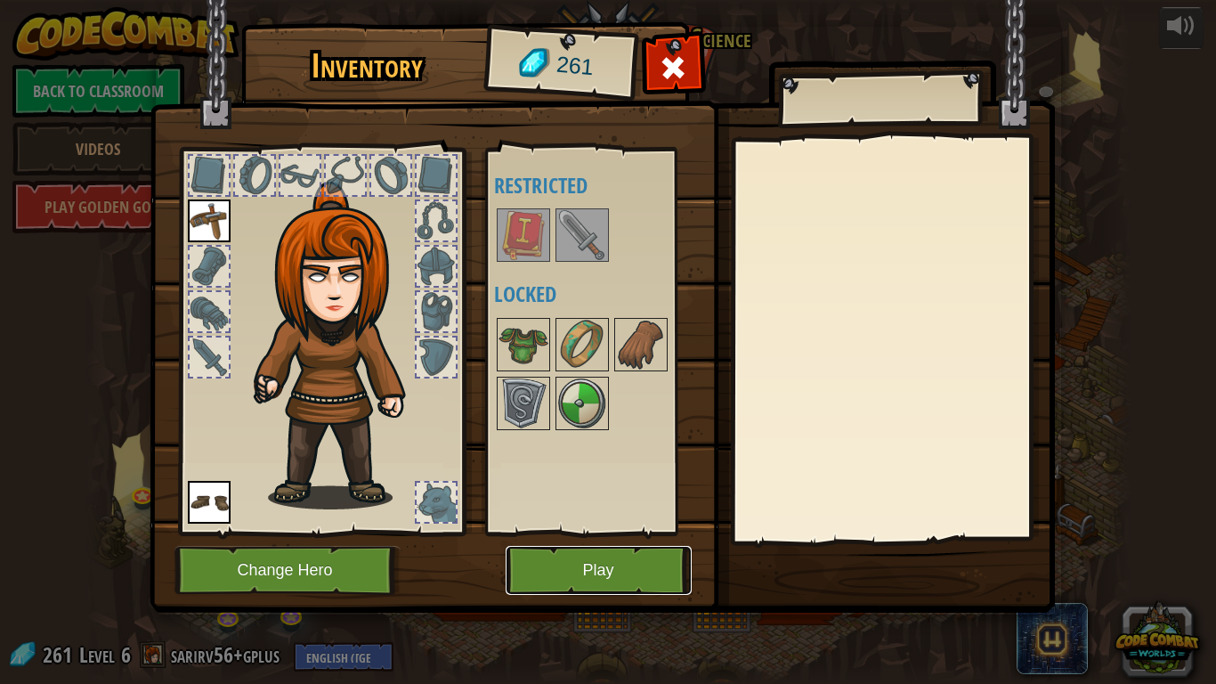
click at [647, 562] on button "Play" at bounding box center [599, 570] width 186 height 49
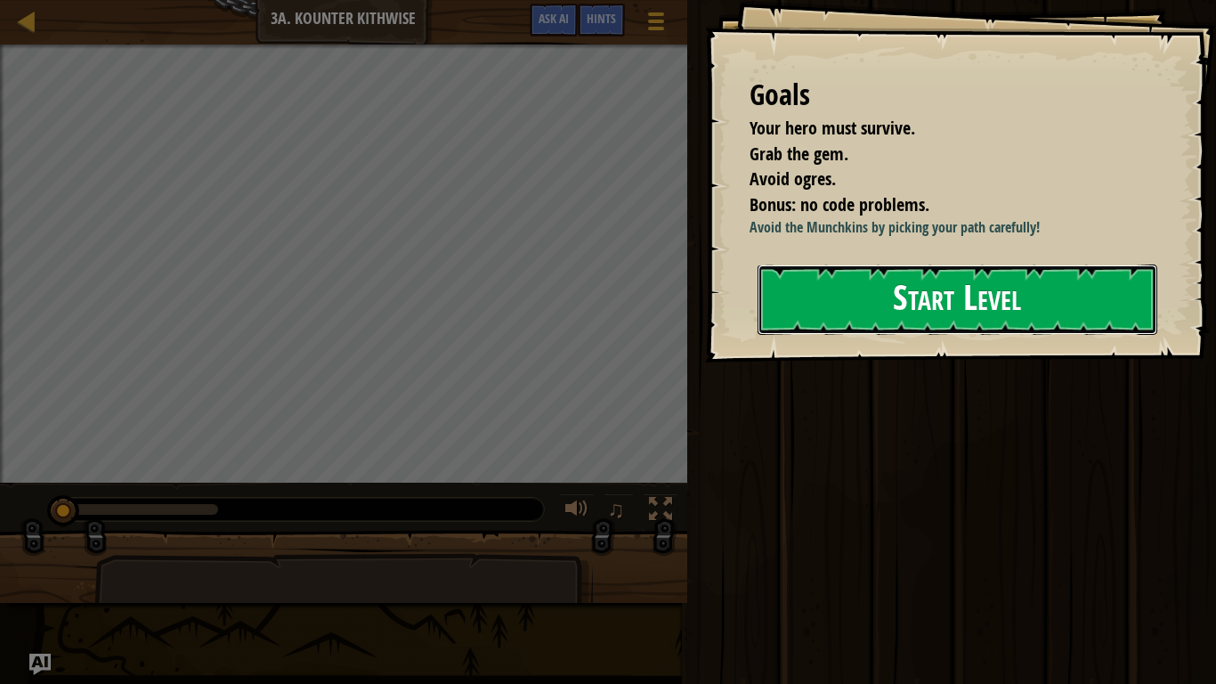
click at [959, 335] on button "Start Level" at bounding box center [957, 299] width 400 height 70
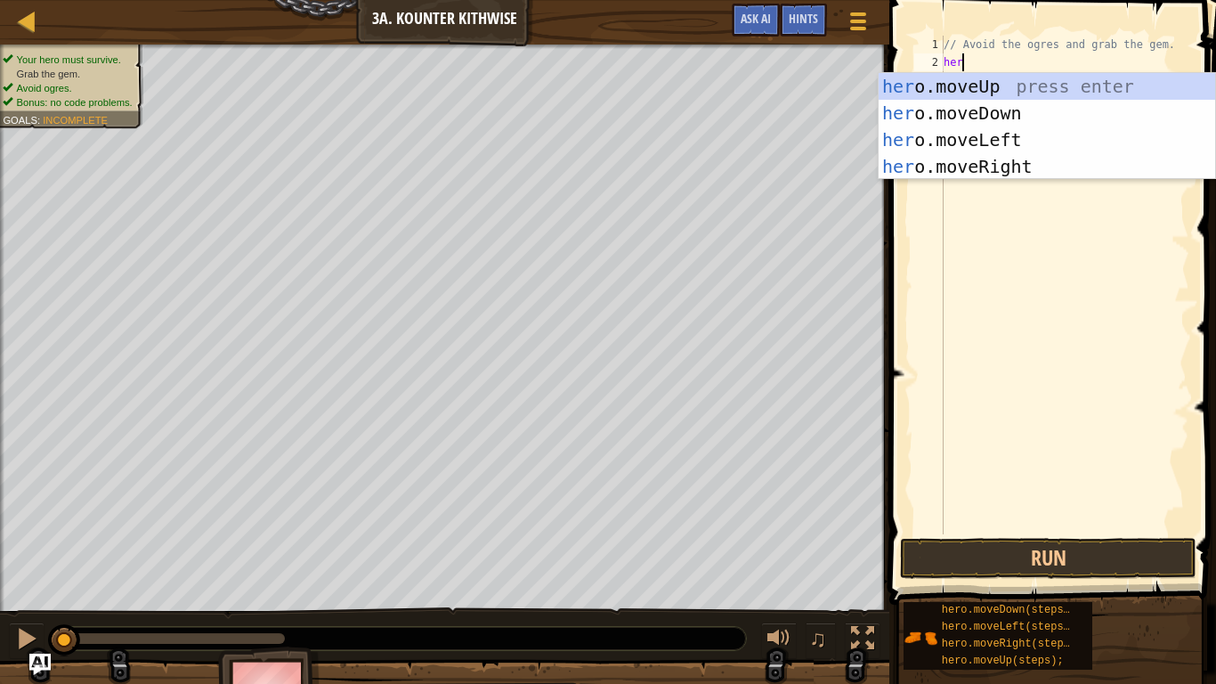
type textarea "hero"
click at [1040, 106] on div "hero .moveUp press enter hero .moveDown press enter hero .moveLeft press enter …" at bounding box center [1046, 153] width 336 height 160
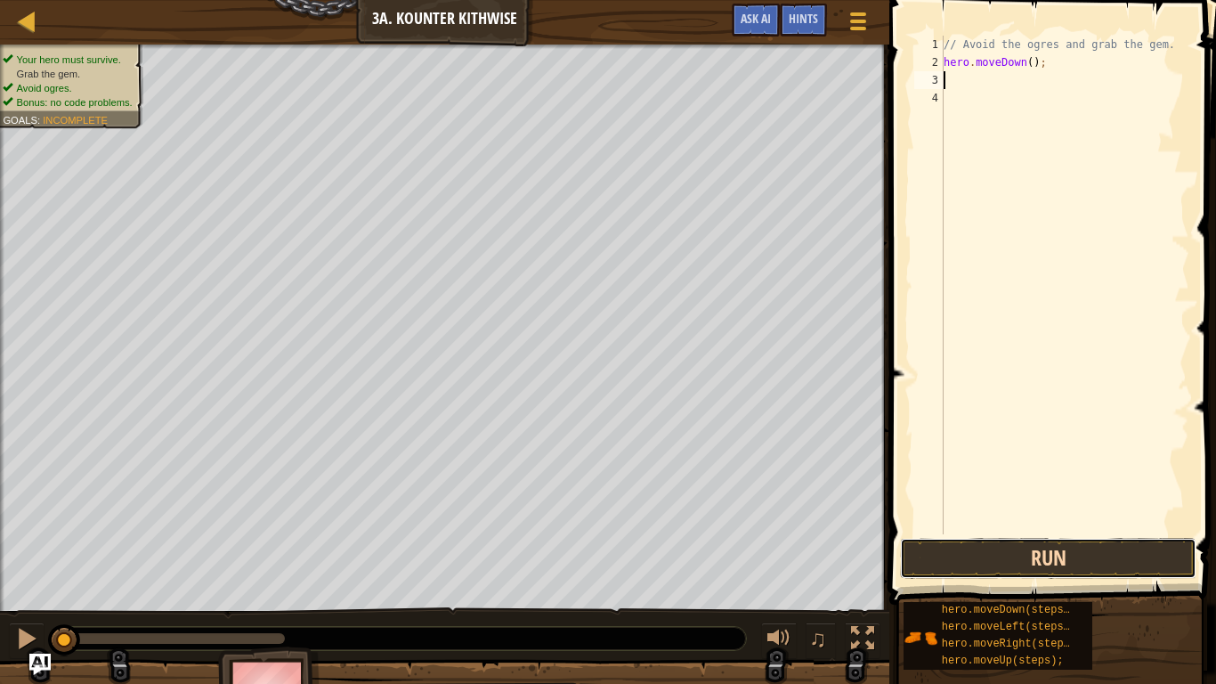
click at [1048, 549] on button "Run" at bounding box center [1048, 558] width 296 height 41
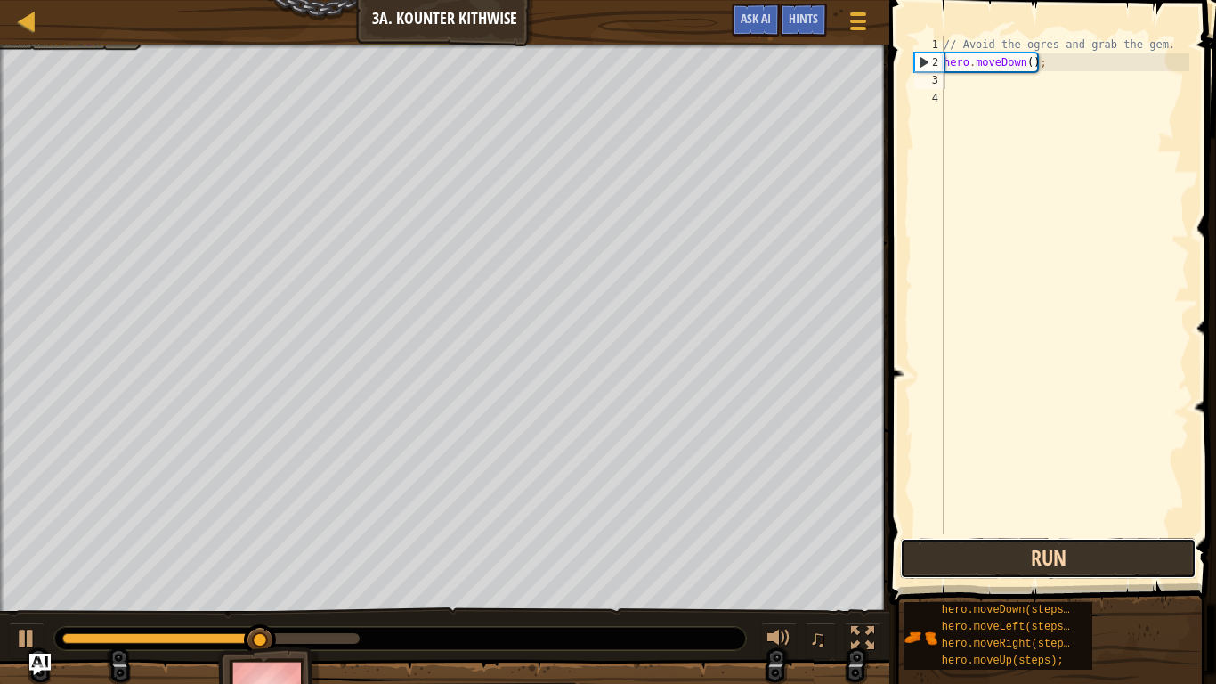
click at [1048, 549] on button "Run" at bounding box center [1048, 558] width 296 height 41
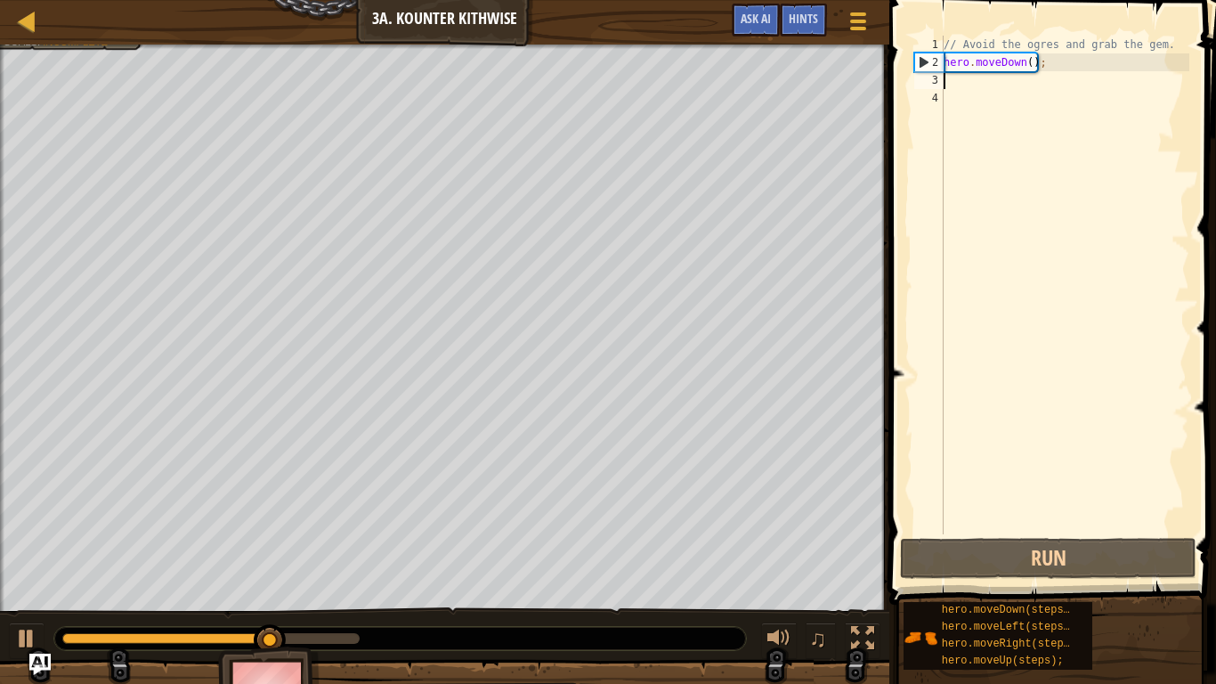
click at [962, 61] on div "// Avoid the ogres and grab the gem. hero . moveDown ( ) ;" at bounding box center [1064, 303] width 249 height 534
type textarea "hero.moveDown();"
click at [960, 77] on div "// Avoid the ogres and grab the gem. hero . moveDown ( ) ;" at bounding box center [1064, 303] width 249 height 534
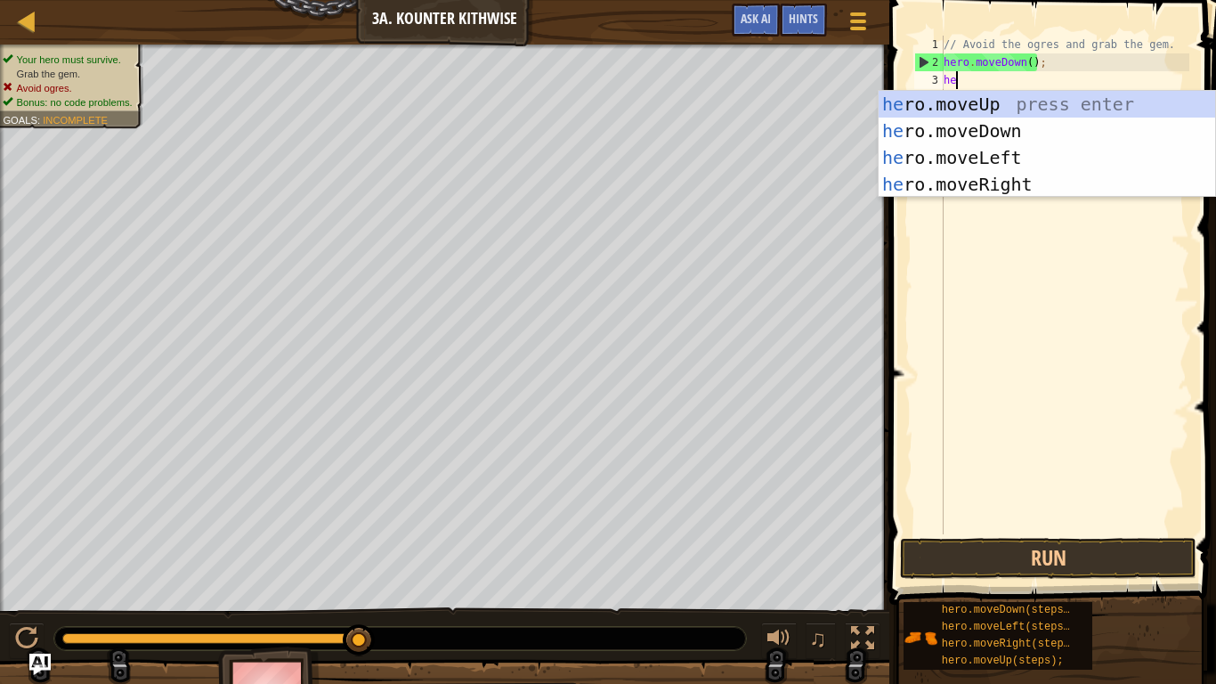
type textarea "her"
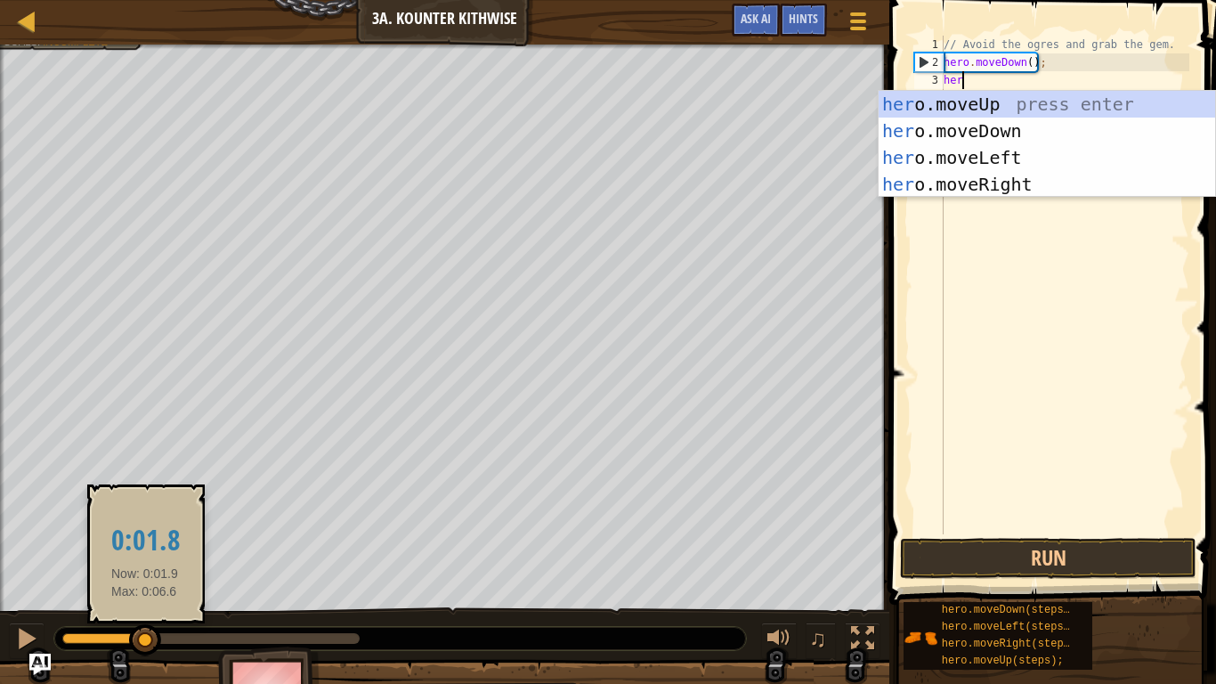
drag, startPoint x: 349, startPoint y: 640, endPoint x: 145, endPoint y: 639, distance: 203.8
click at [145, 562] on div at bounding box center [145, 640] width 32 height 32
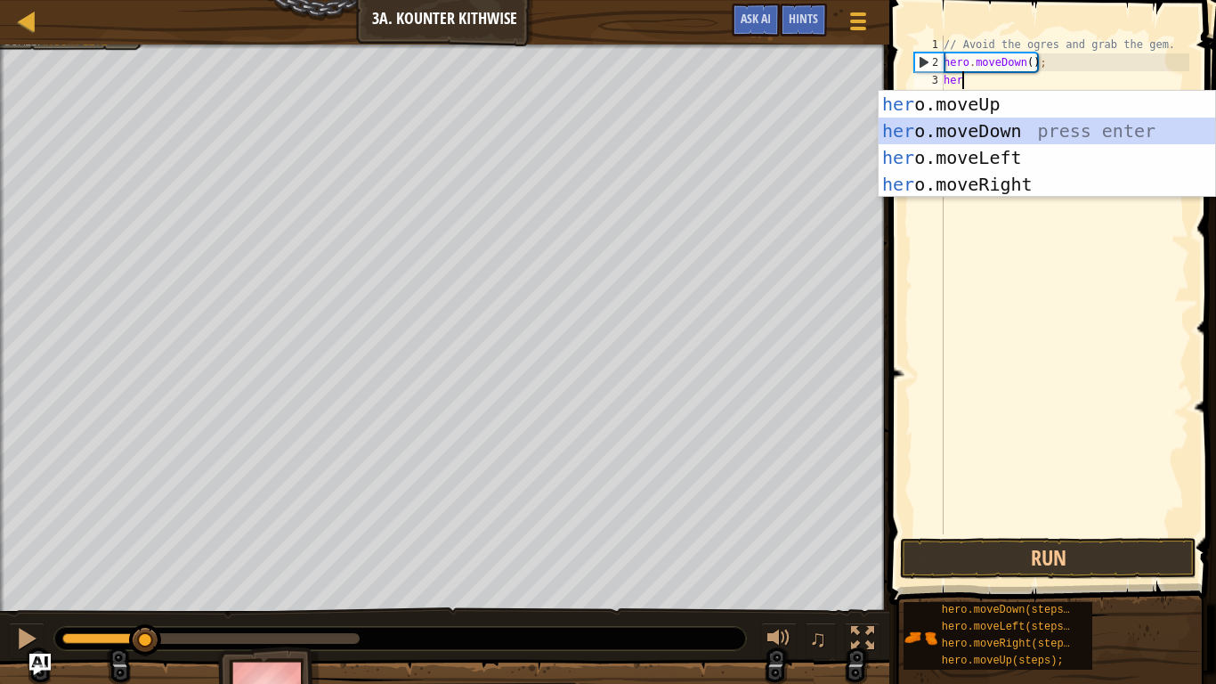
click at [973, 131] on div "her o.moveUp press enter her o.moveDown press enter her o.moveLeft press enter …" at bounding box center [1046, 171] width 336 height 160
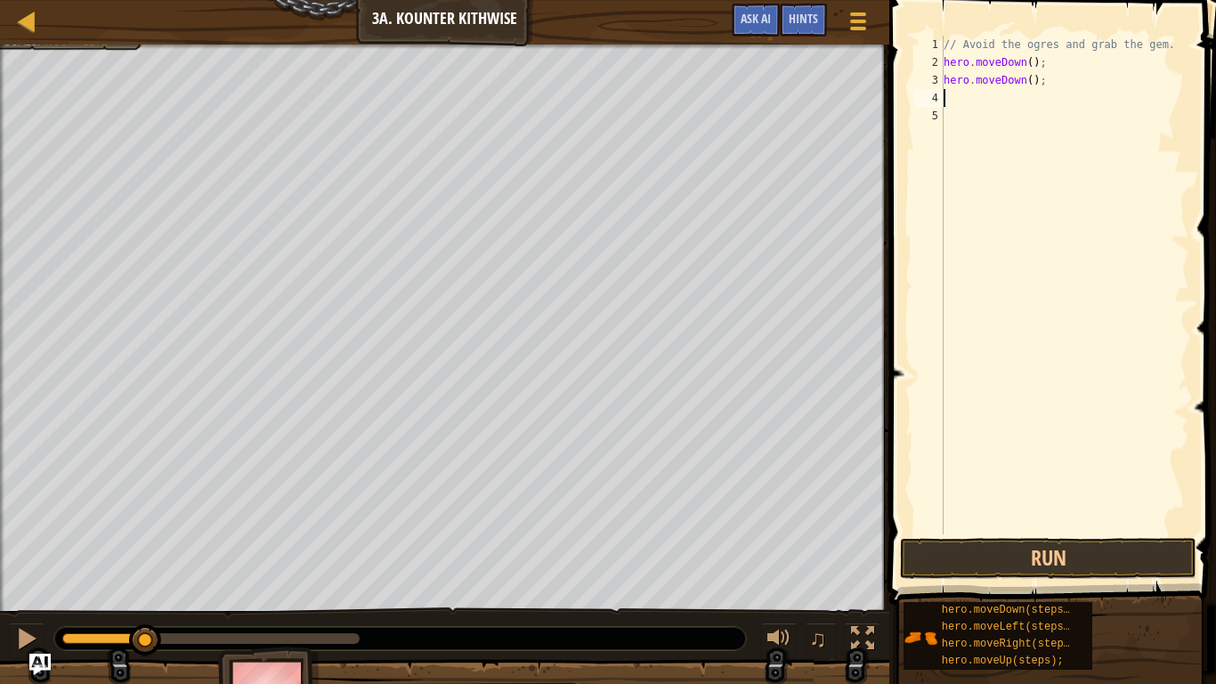
click at [1030, 62] on div "// Avoid the ogres and grab the gem. hero . moveDown ( ) ; hero . moveDown ( ) ;" at bounding box center [1064, 303] width 249 height 534
click at [1015, 81] on div "// Avoid the ogres and grab the gem. hero . moveDown ( 2 ) ; hero . moveDown ( …" at bounding box center [1064, 303] width 249 height 534
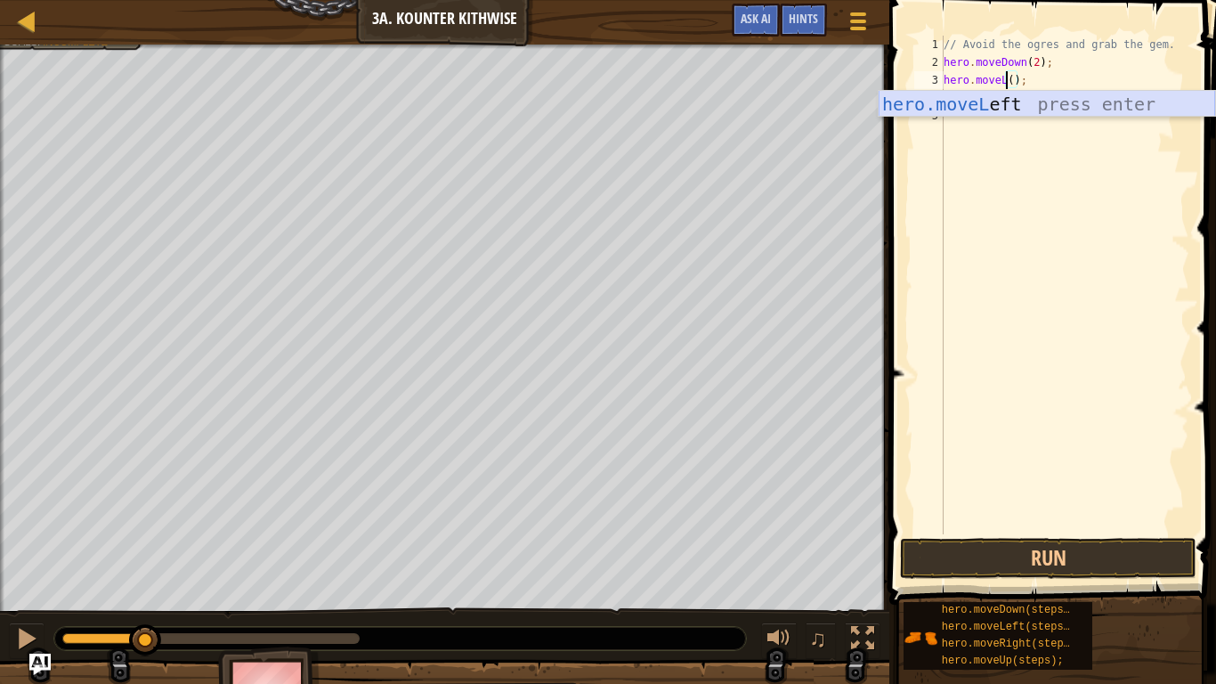
click at [1023, 100] on div "hero.moveL eft press enter" at bounding box center [1046, 131] width 336 height 80
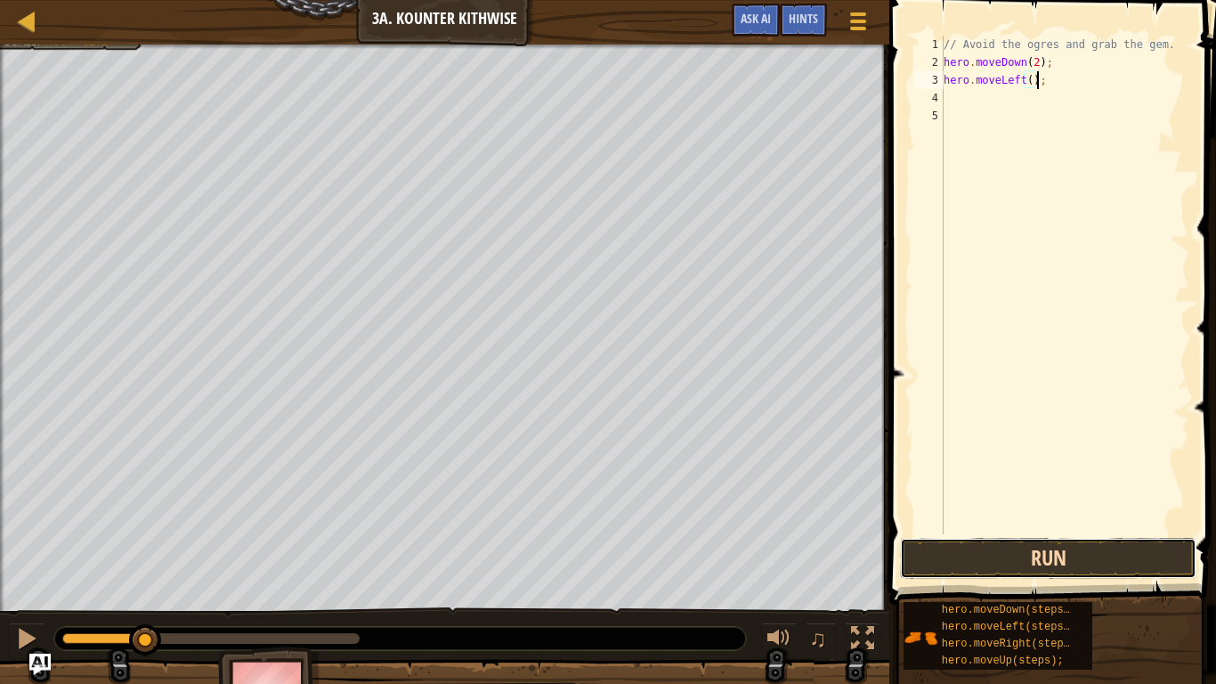
click at [947, 543] on button "Run" at bounding box center [1048, 558] width 296 height 41
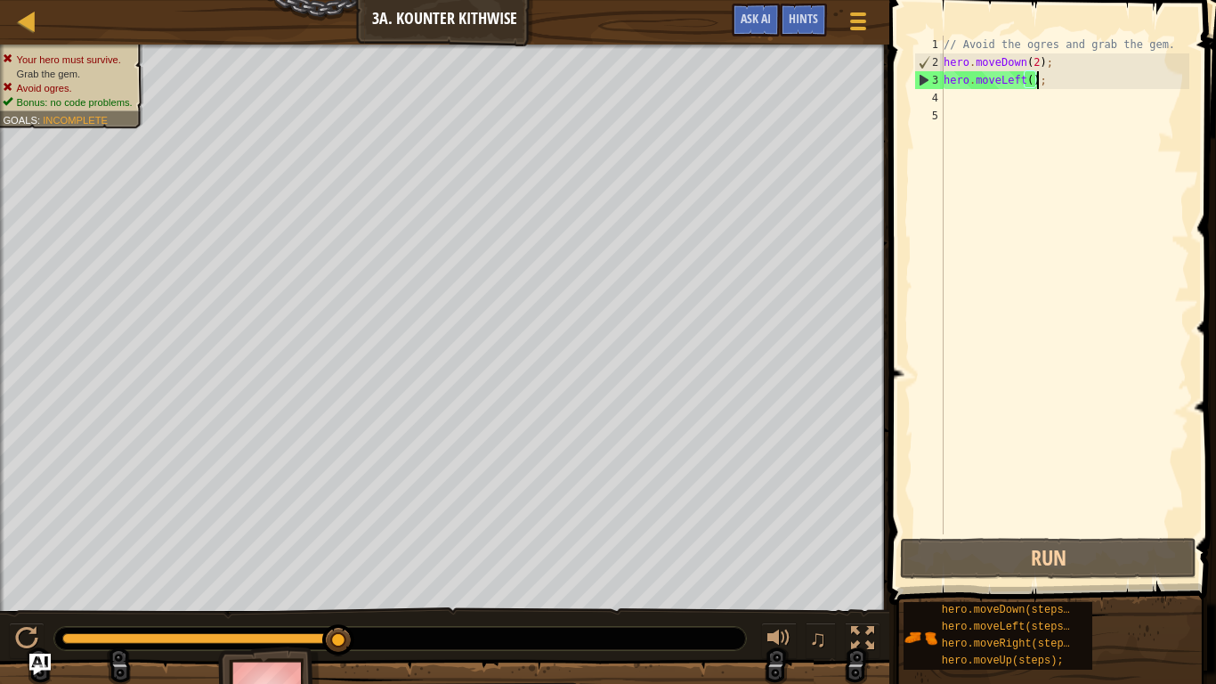
click at [1023, 78] on div "// Avoid the ogres and grab the gem. hero . moveDown ( 2 ) ; hero . moveLeft ( …" at bounding box center [1064, 303] width 249 height 534
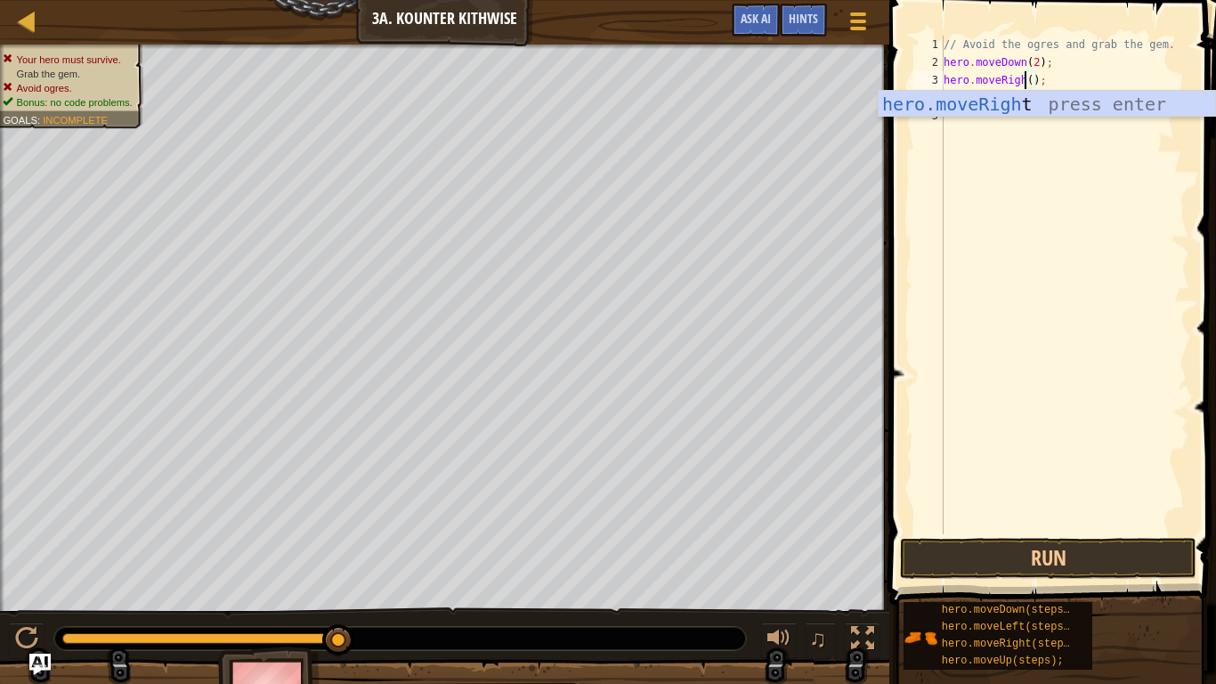
scroll to position [8, 12]
click at [1088, 104] on div "hero.moveRight press enter" at bounding box center [1046, 131] width 336 height 80
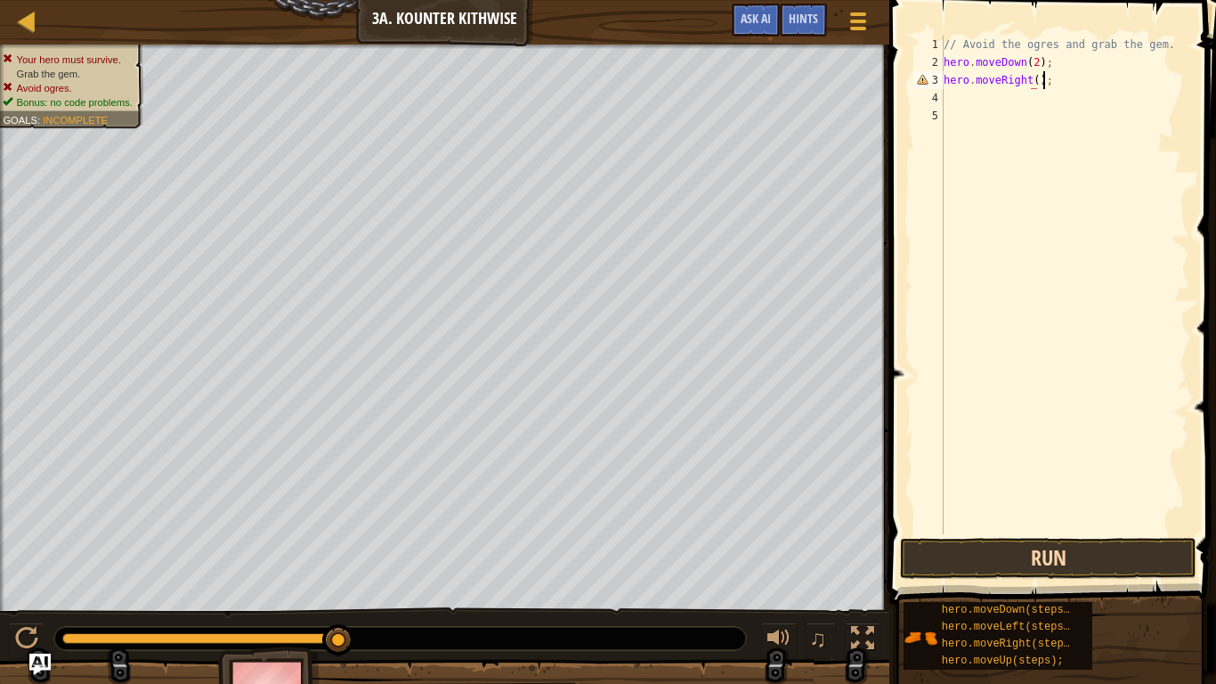
scroll to position [8, 14]
type textarea "hero.moveRight();"
click at [1021, 562] on button "Run" at bounding box center [1048, 558] width 296 height 41
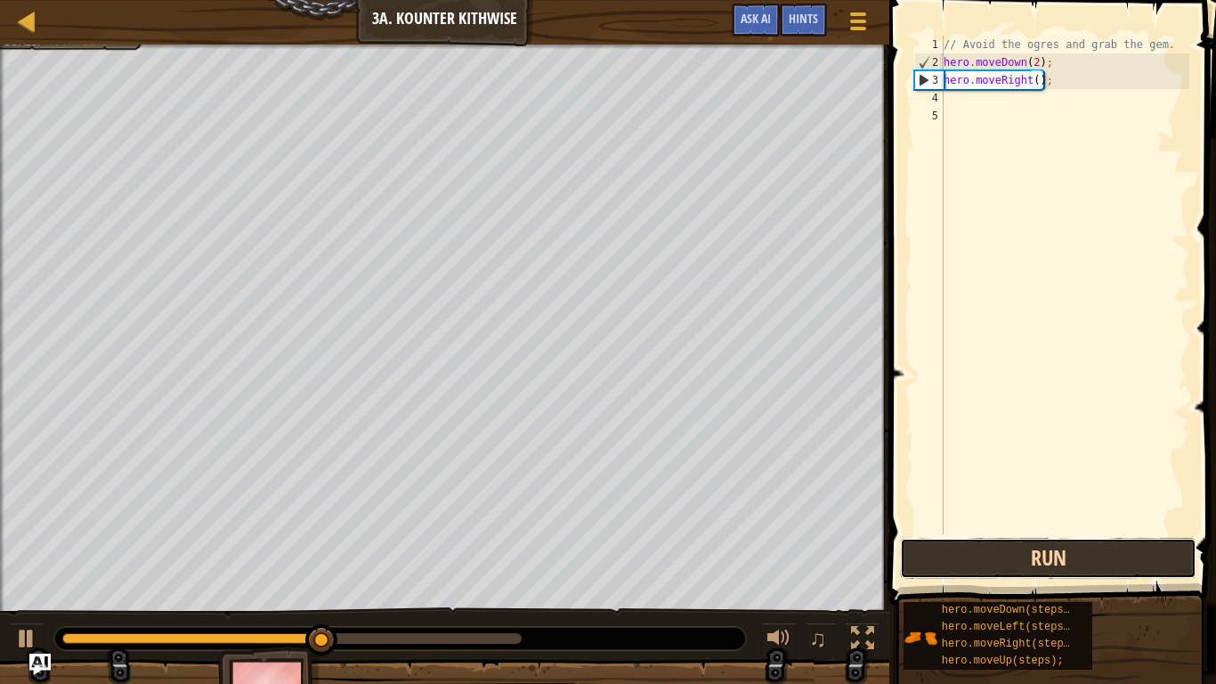
click at [1021, 562] on button "Run" at bounding box center [1048, 558] width 296 height 41
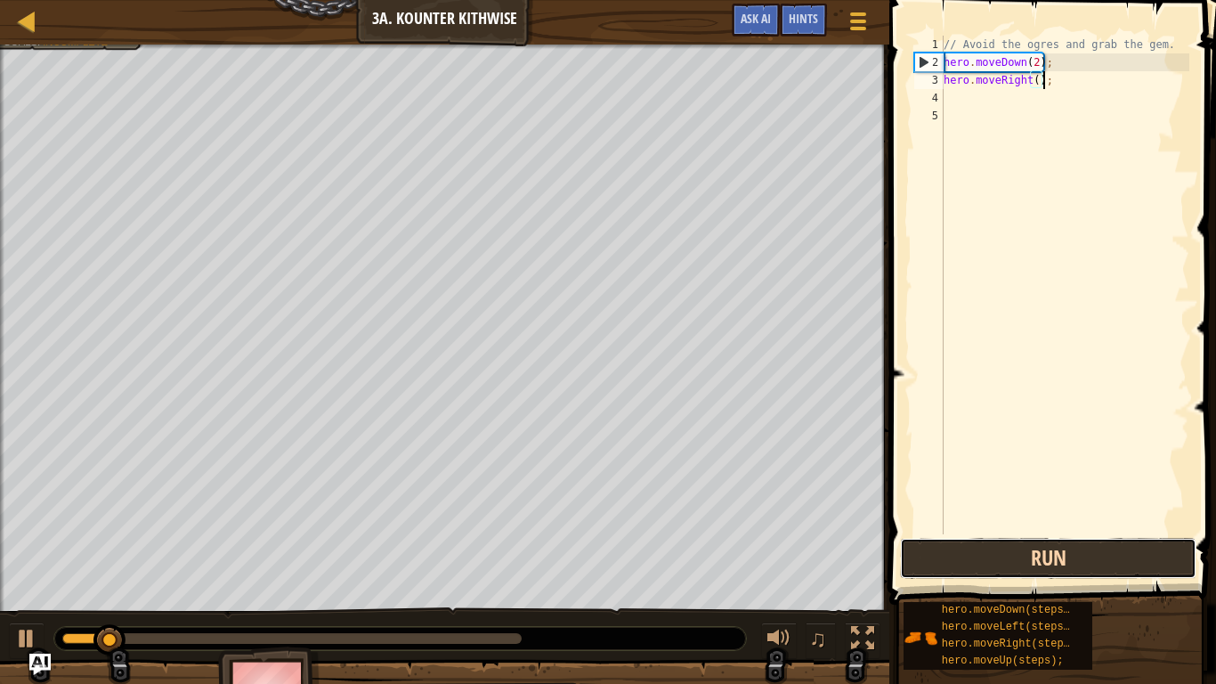
click at [1021, 562] on button "Run" at bounding box center [1048, 558] width 296 height 41
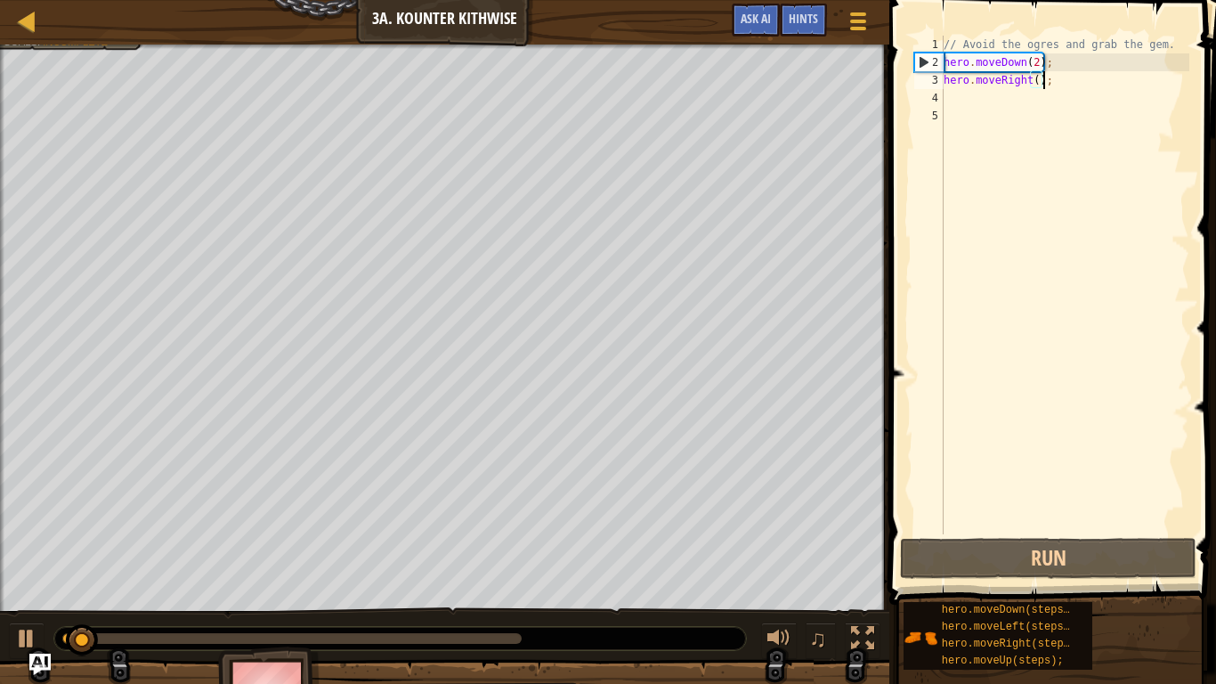
click at [296, 562] on img at bounding box center [269, 695] width 103 height 99
click at [346, 562] on div at bounding box center [291, 638] width 459 height 11
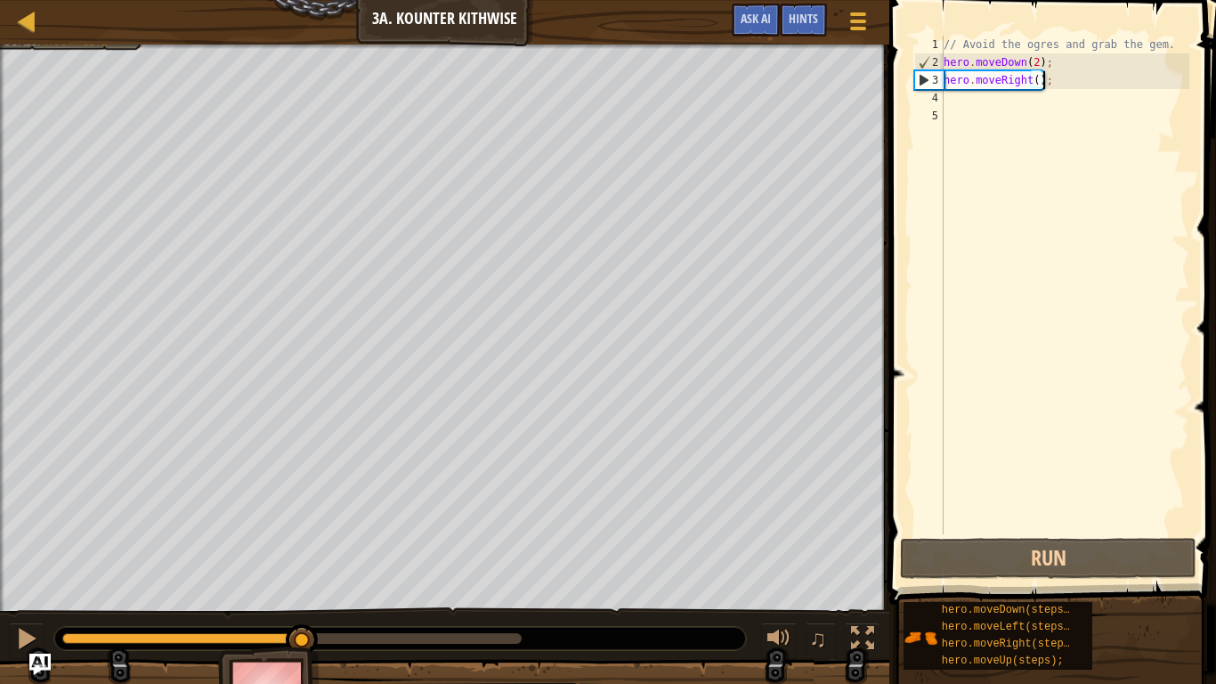
drag, startPoint x: 346, startPoint y: 635, endPoint x: 303, endPoint y: 619, distance: 46.5
click at [957, 94] on div "// Avoid the ogres and grab the gem. hero . moveDown ( 2 ) ; hero . moveRight (…" at bounding box center [1064, 303] width 249 height 534
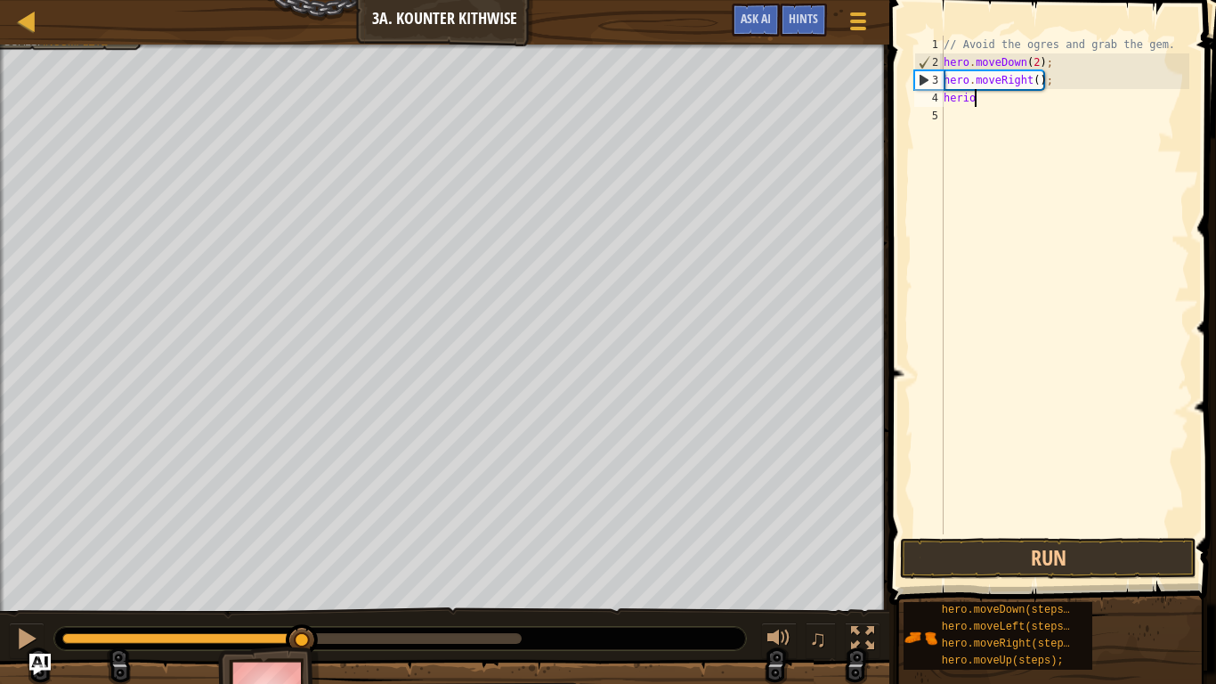
scroll to position [8, 4]
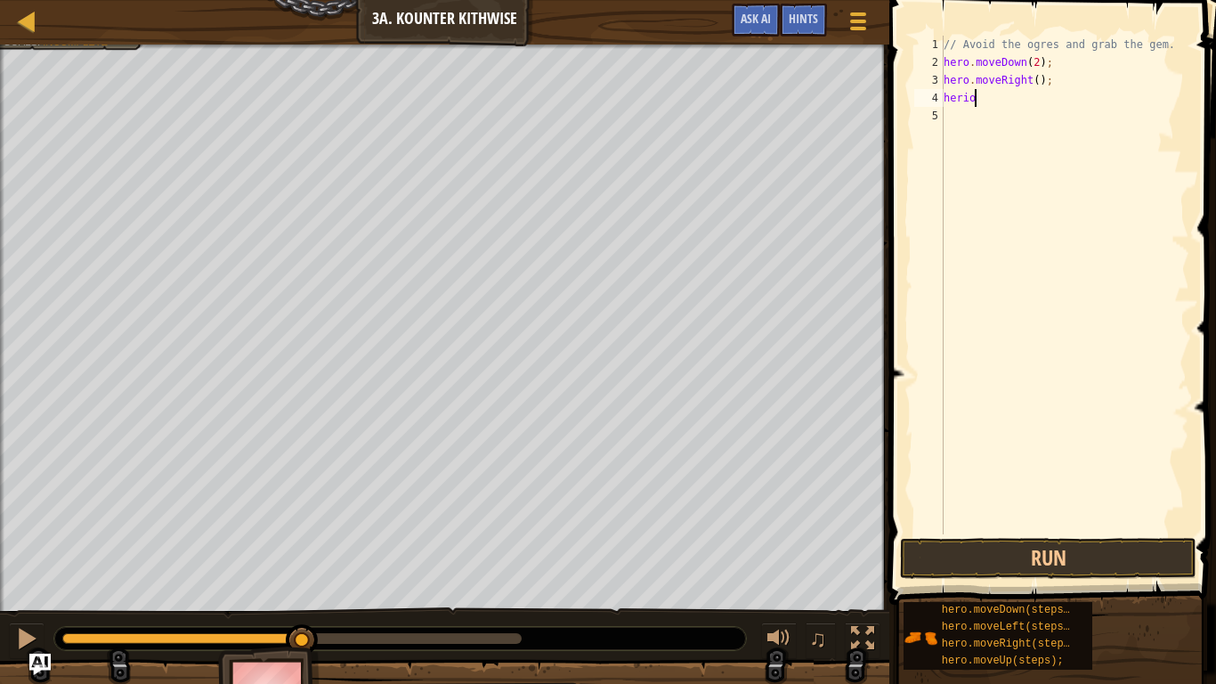
click at [981, 97] on div "// Avoid the ogres and grab the gem. hero . moveDown ( 2 ) ; hero . moveRight (…" at bounding box center [1064, 303] width 249 height 534
type textarea "hero"
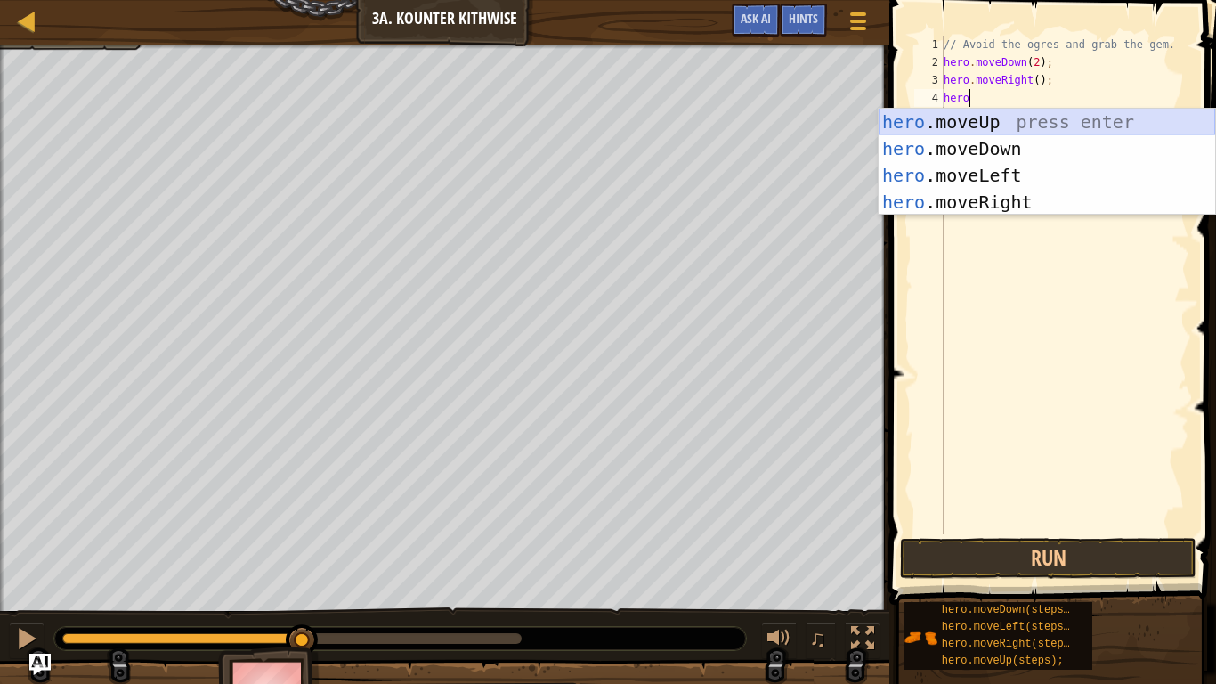
click at [988, 121] on div "hero .moveUp press enter hero .moveDown press enter hero .moveLeft press enter …" at bounding box center [1046, 189] width 336 height 160
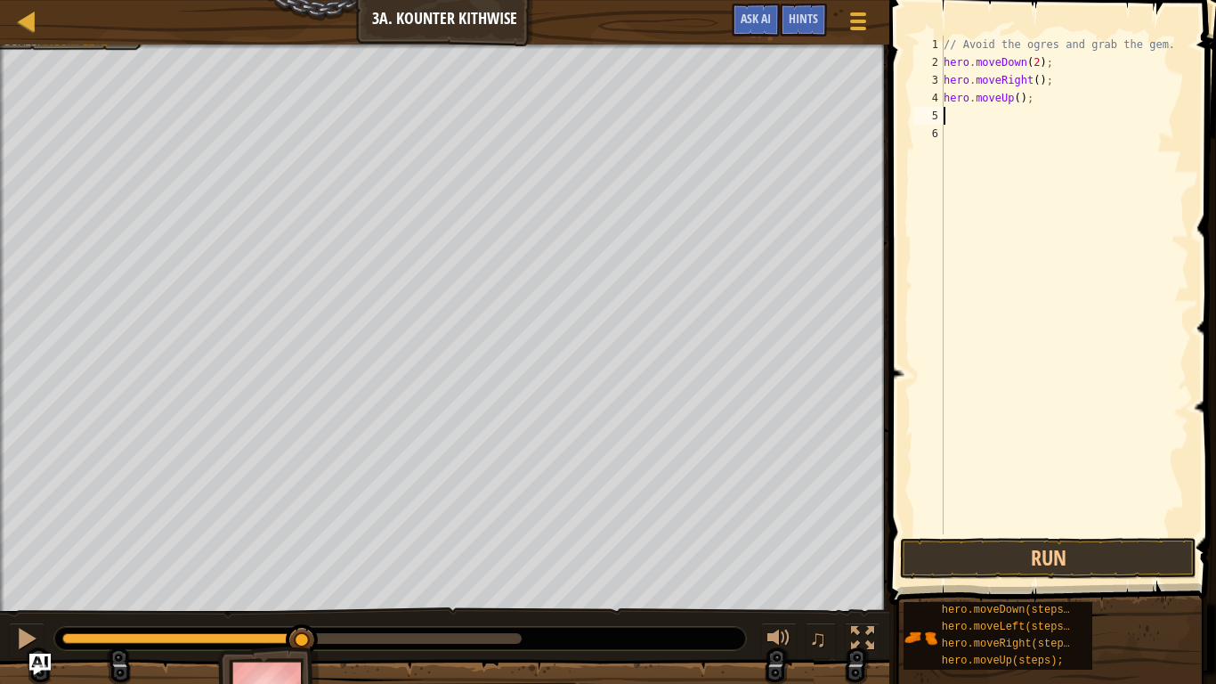
scroll to position [8, 0]
click at [998, 113] on div "// Avoid the ogres and grab the gem. hero . moveDown ( 2 ) ; hero . moveRight (…" at bounding box center [1064, 303] width 249 height 534
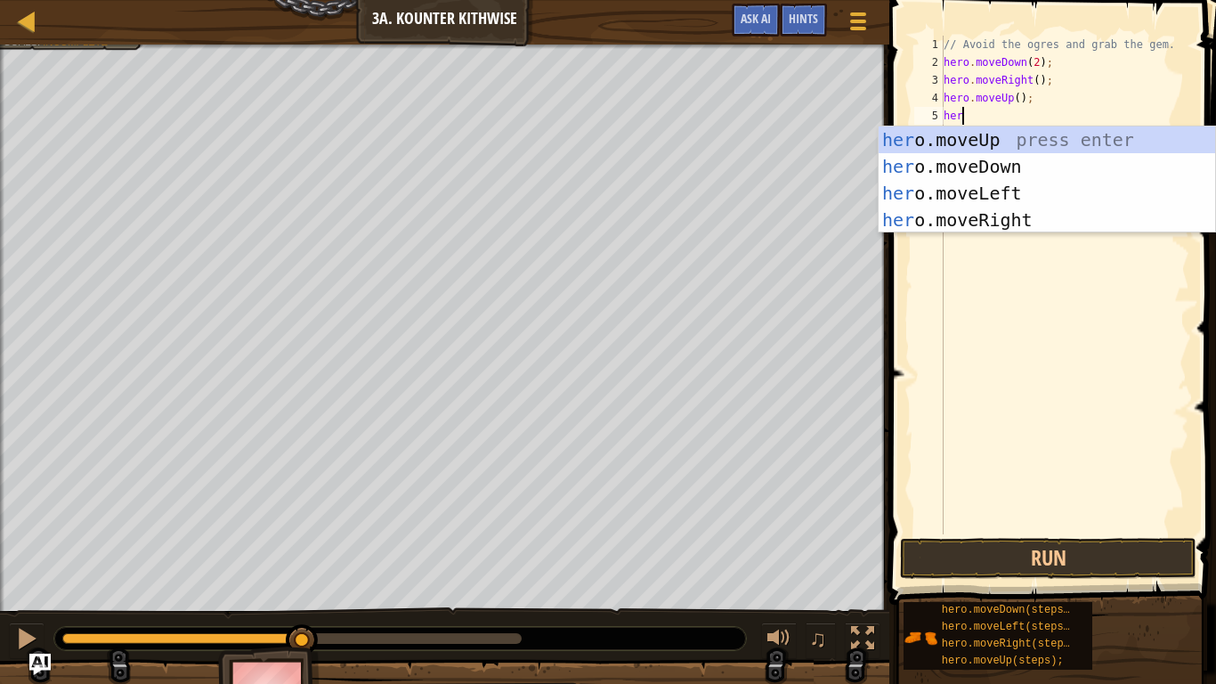
type textarea "hero"
click at [1009, 214] on div "hero .moveUp press enter hero .moveDown press enter hero .moveLeft press enter …" at bounding box center [1046, 206] width 336 height 160
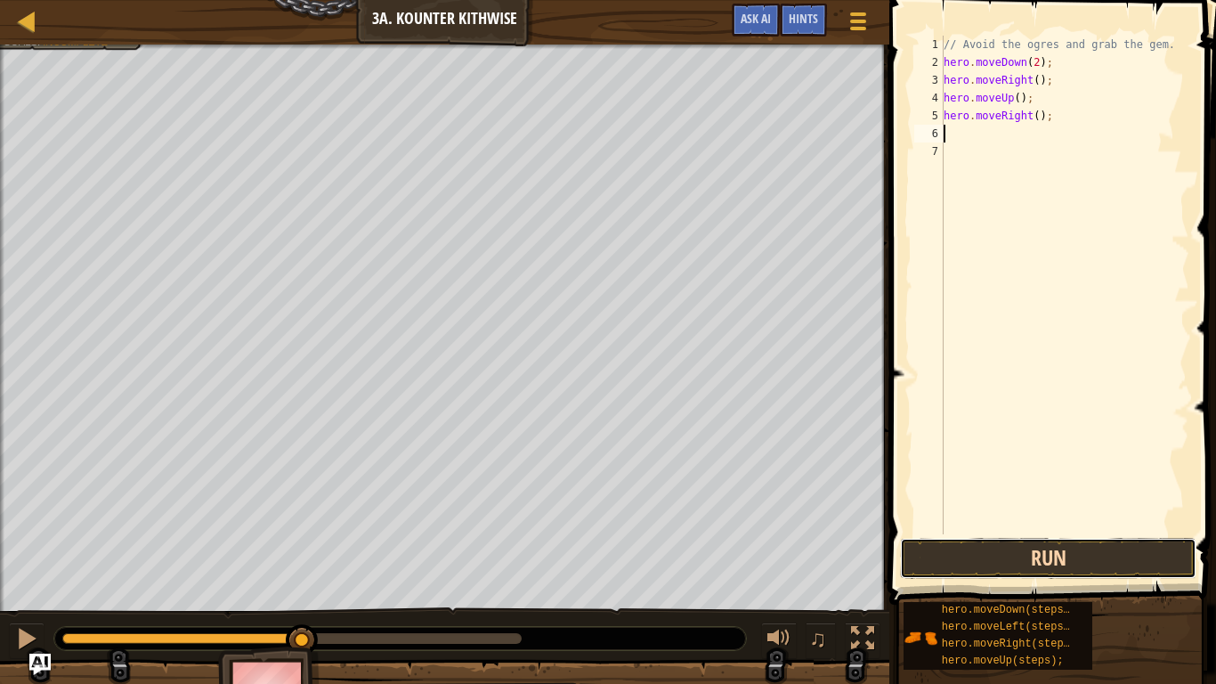
click at [983, 549] on button "Run" at bounding box center [1048, 558] width 296 height 41
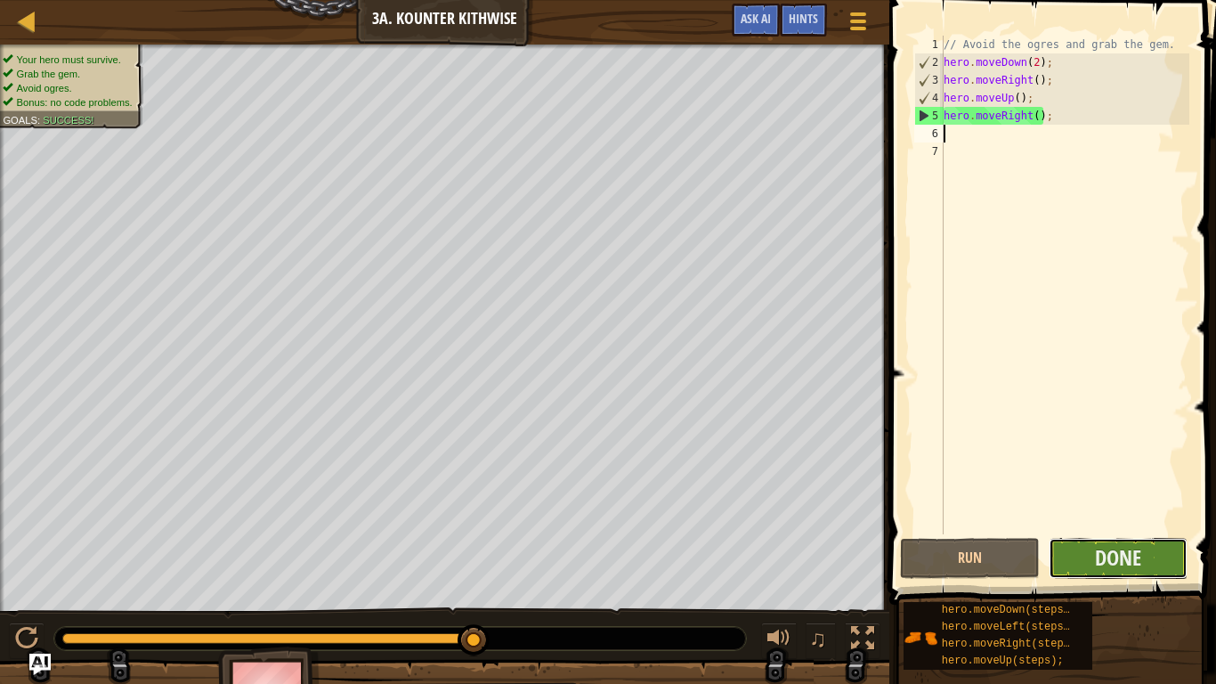
click at [1071, 557] on button "Done" at bounding box center [1118, 558] width 140 height 41
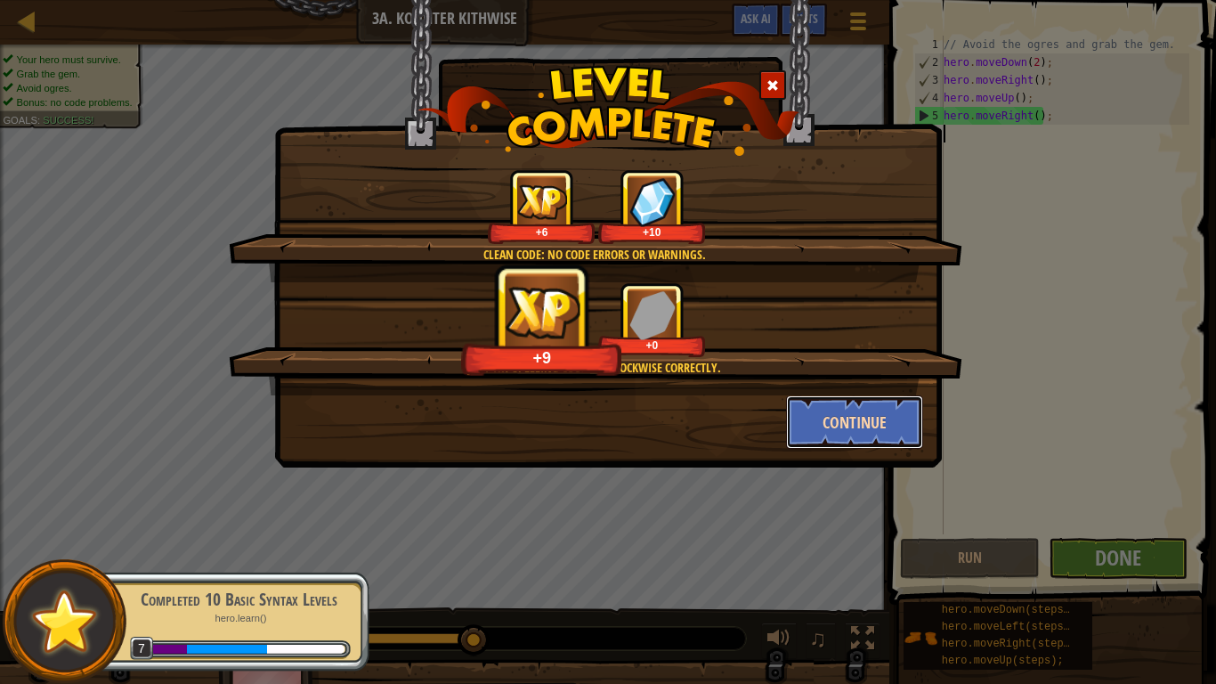
click at [859, 413] on button "Continue" at bounding box center [855, 421] width 138 height 53
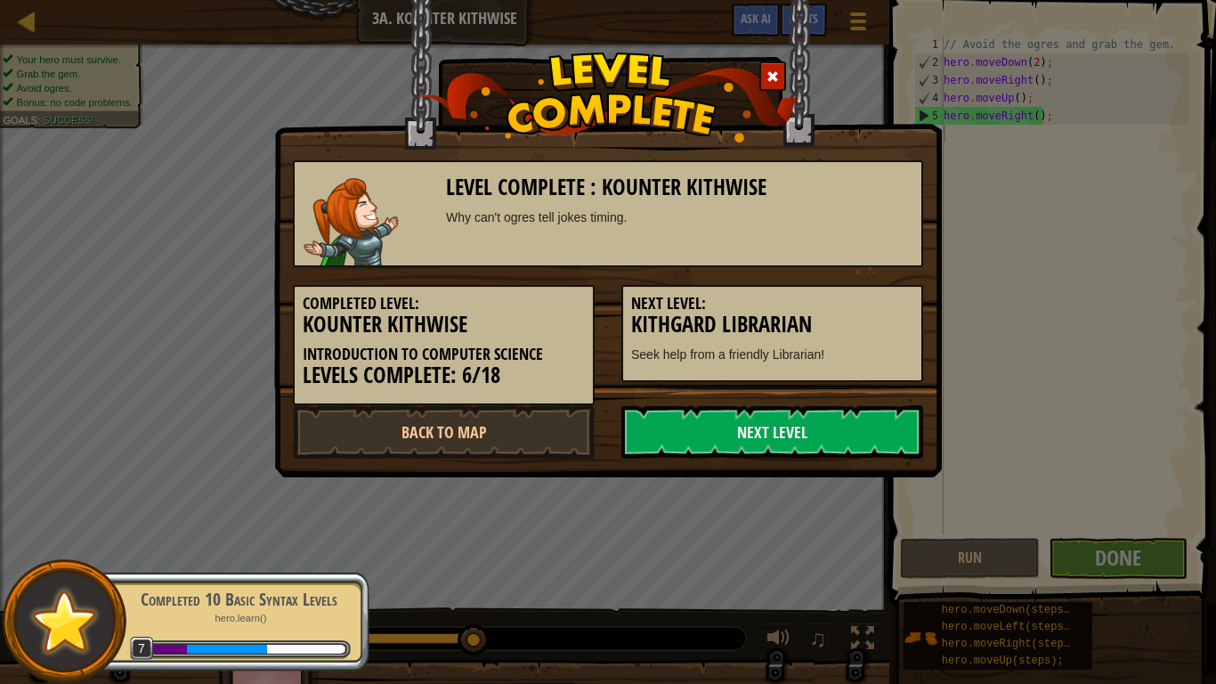
click at [859, 413] on link "Next Level" at bounding box center [772, 431] width 302 height 53
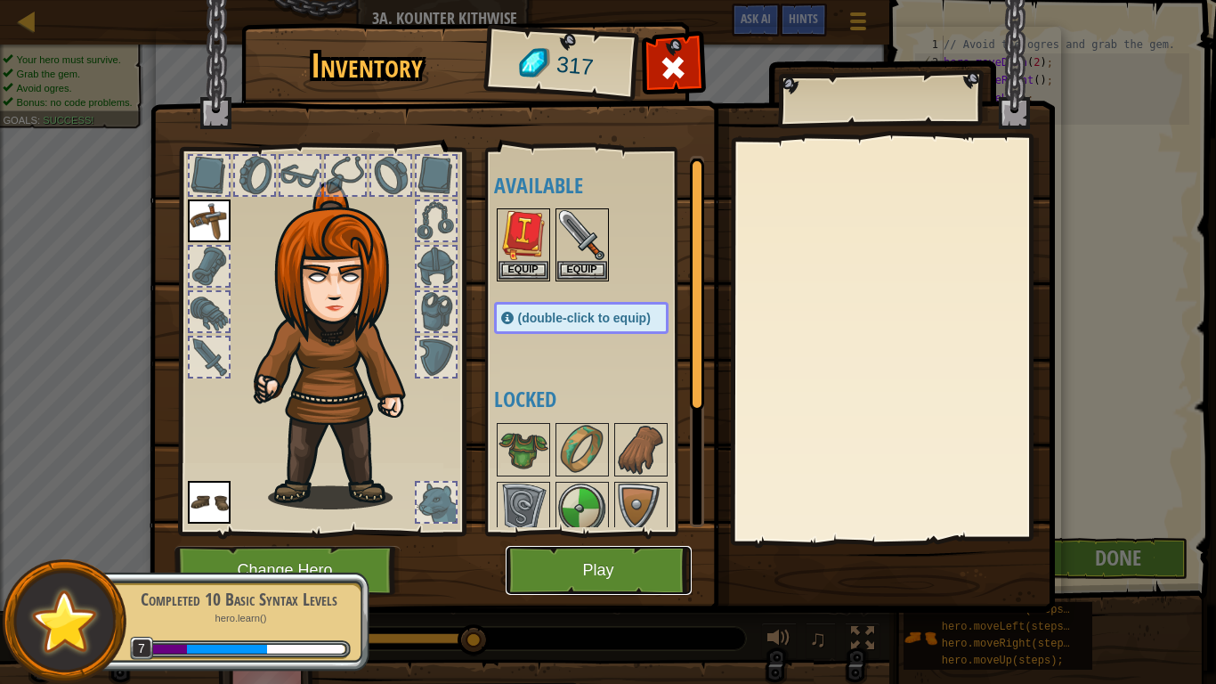
click at [631, 562] on button "Play" at bounding box center [599, 570] width 186 height 49
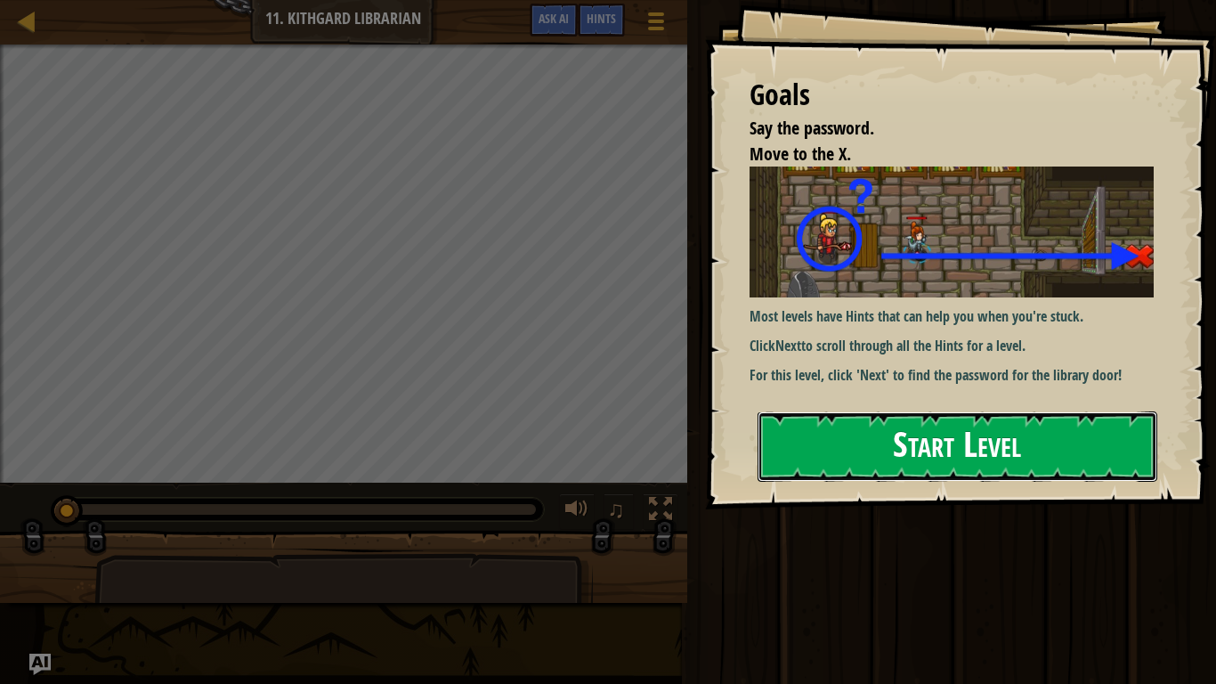
click at [905, 439] on button "Start Level" at bounding box center [957, 446] width 400 height 70
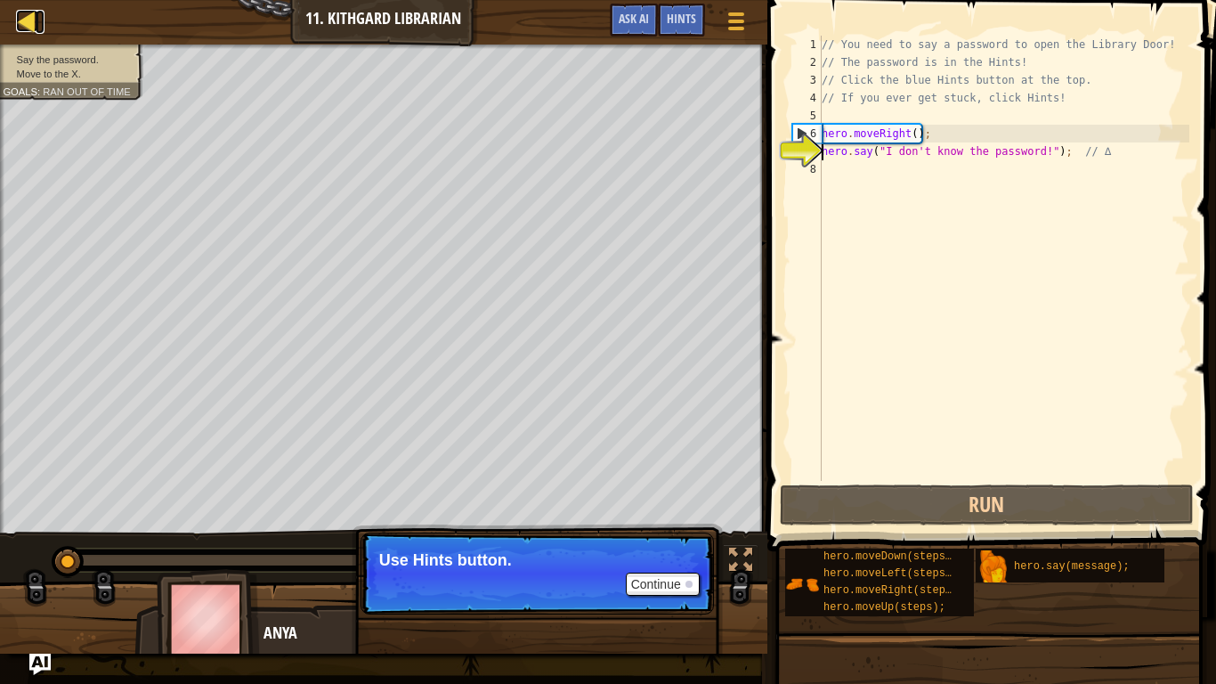
click at [36, 20] on div at bounding box center [27, 21] width 22 height 22
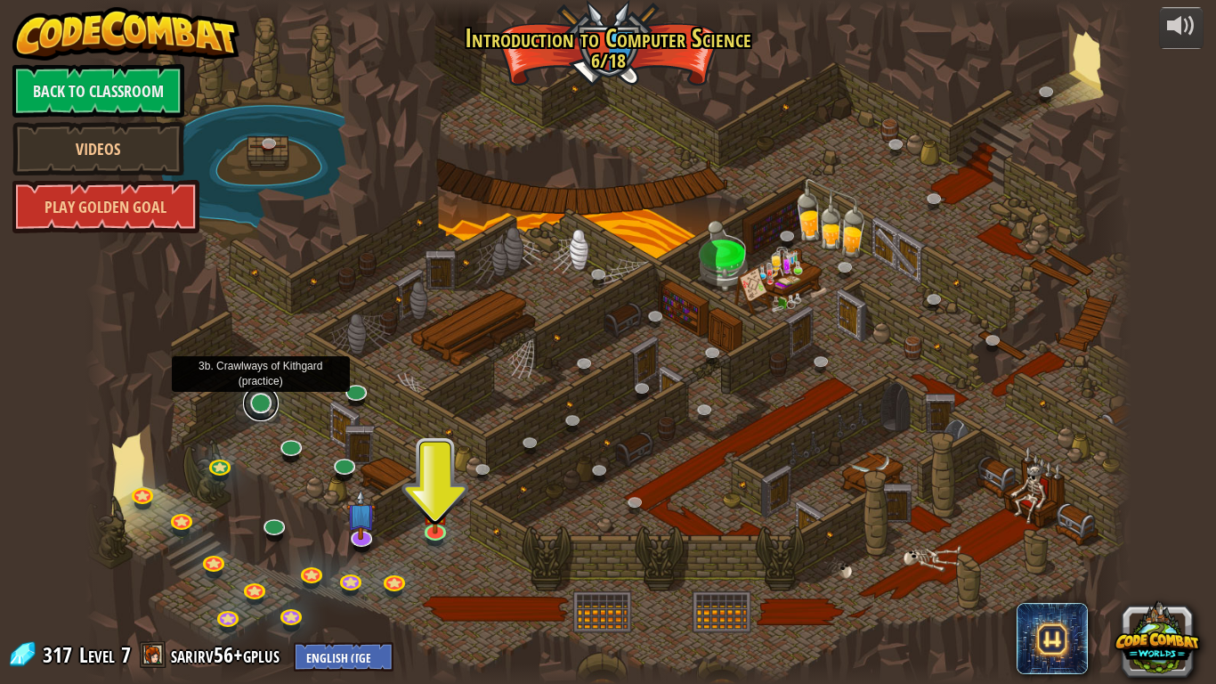
click at [264, 409] on link at bounding box center [261, 403] width 36 height 36
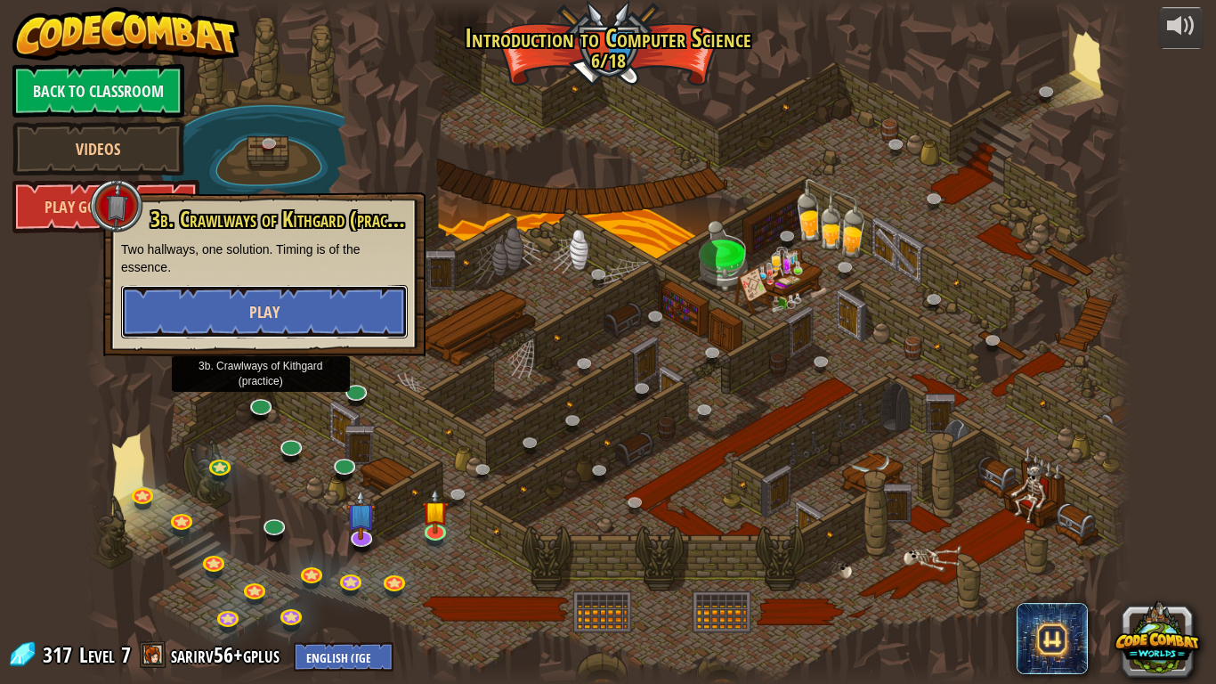
click at [372, 297] on button "Play" at bounding box center [264, 311] width 287 height 53
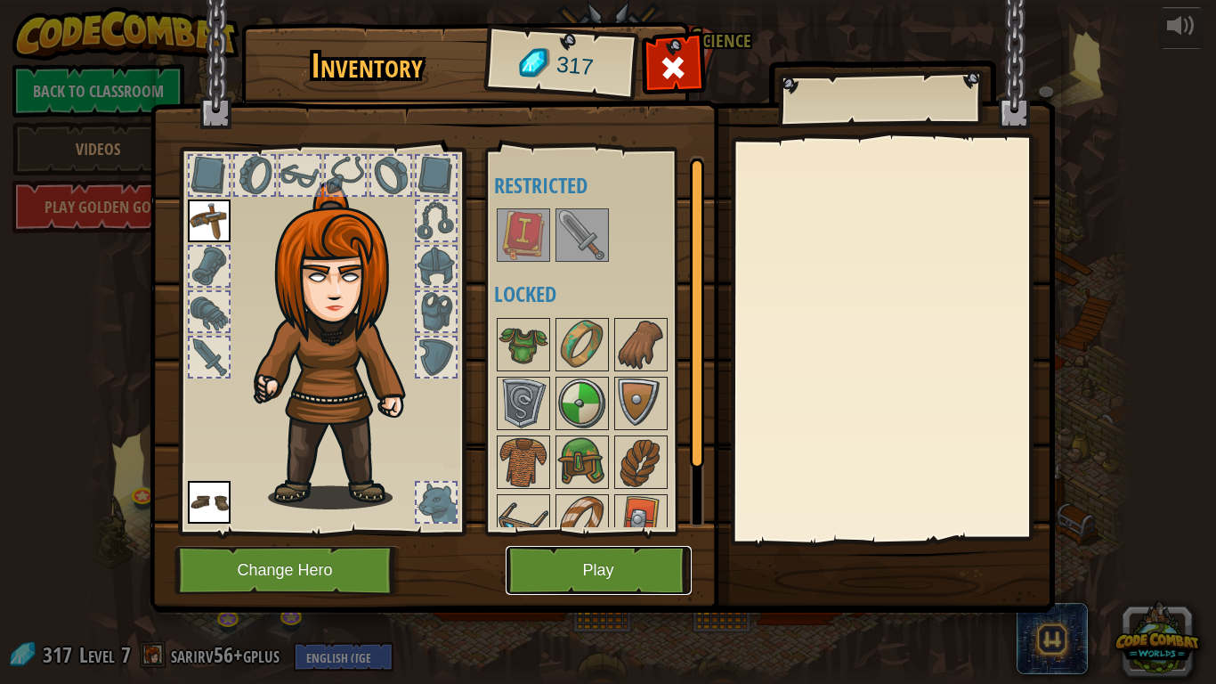
click at [533, 561] on button "Play" at bounding box center [599, 570] width 186 height 49
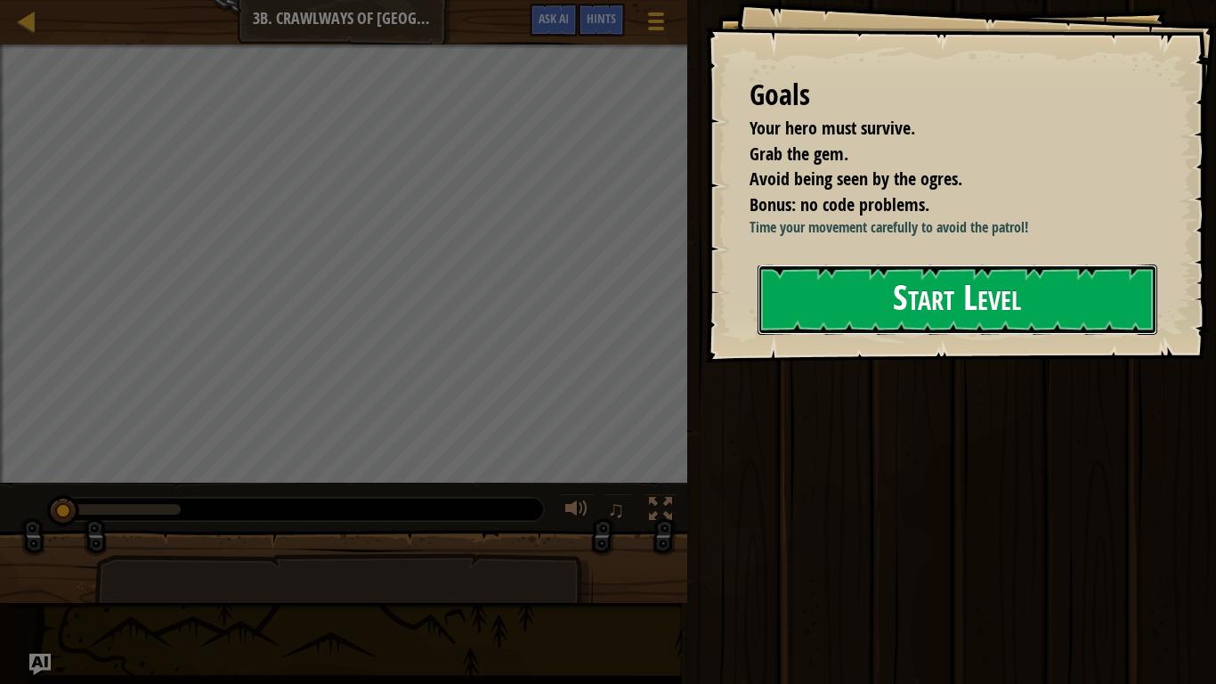
click at [883, 295] on button "Start Level" at bounding box center [957, 299] width 400 height 70
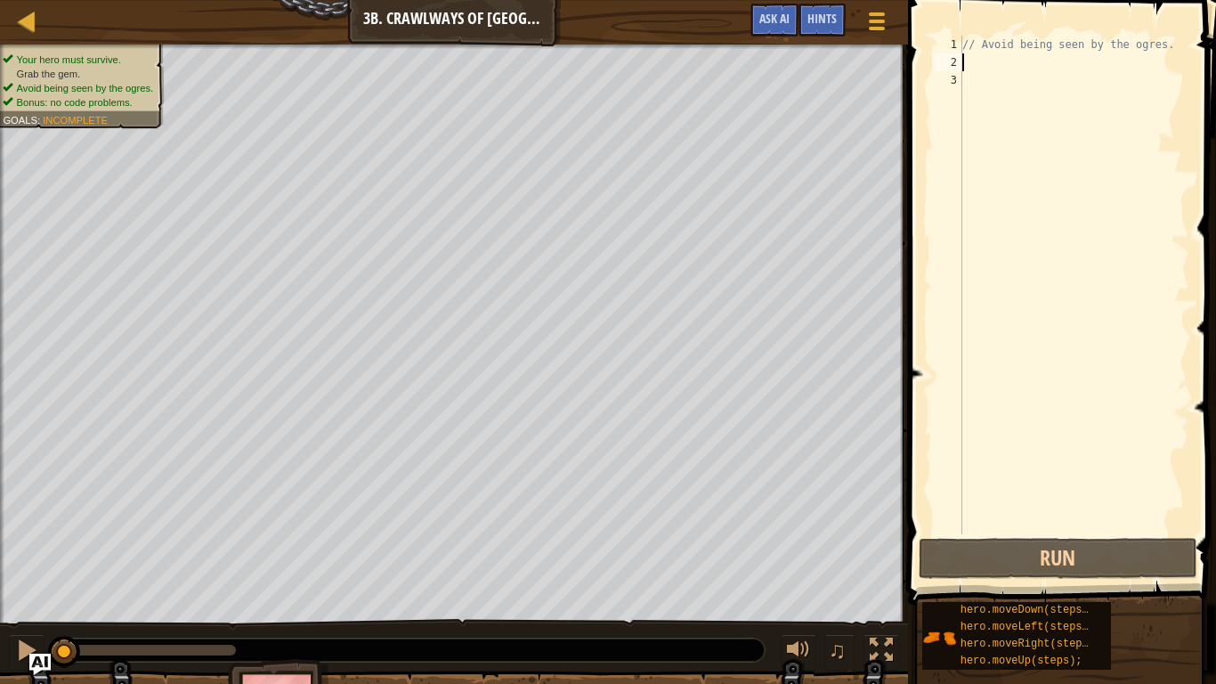
type textarea "// Avoid being seen by the ogres."
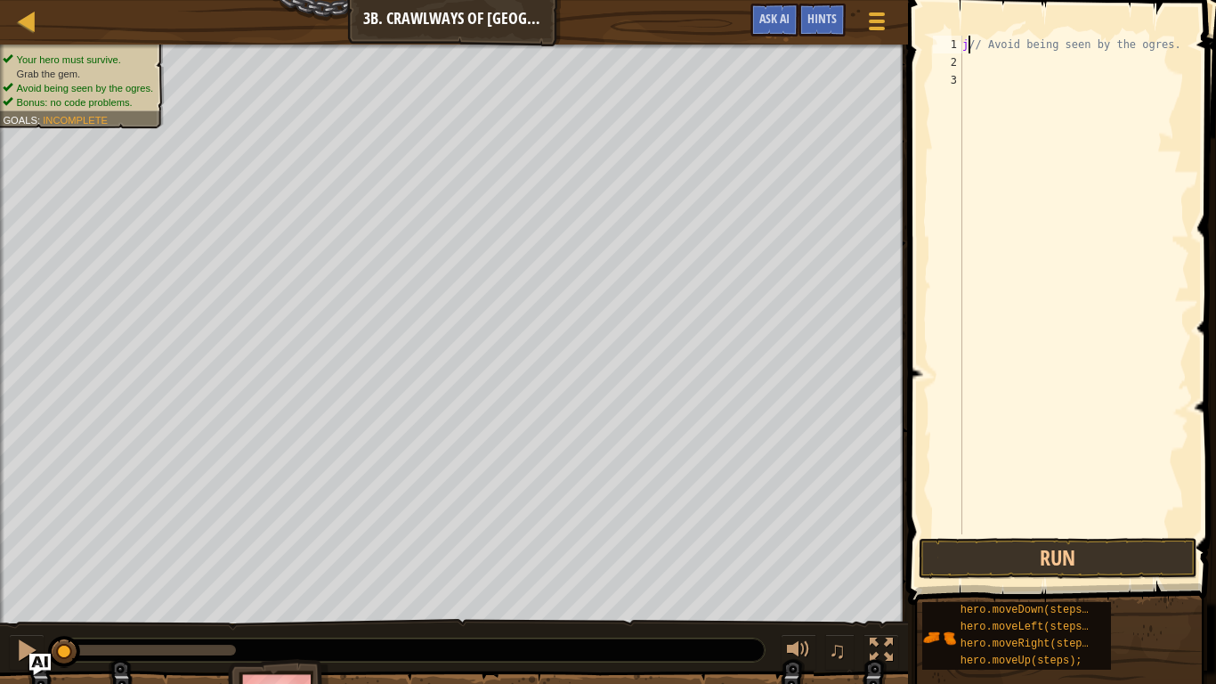
scroll to position [8, 3]
type textarea "// Avoid being seen by the ogres."
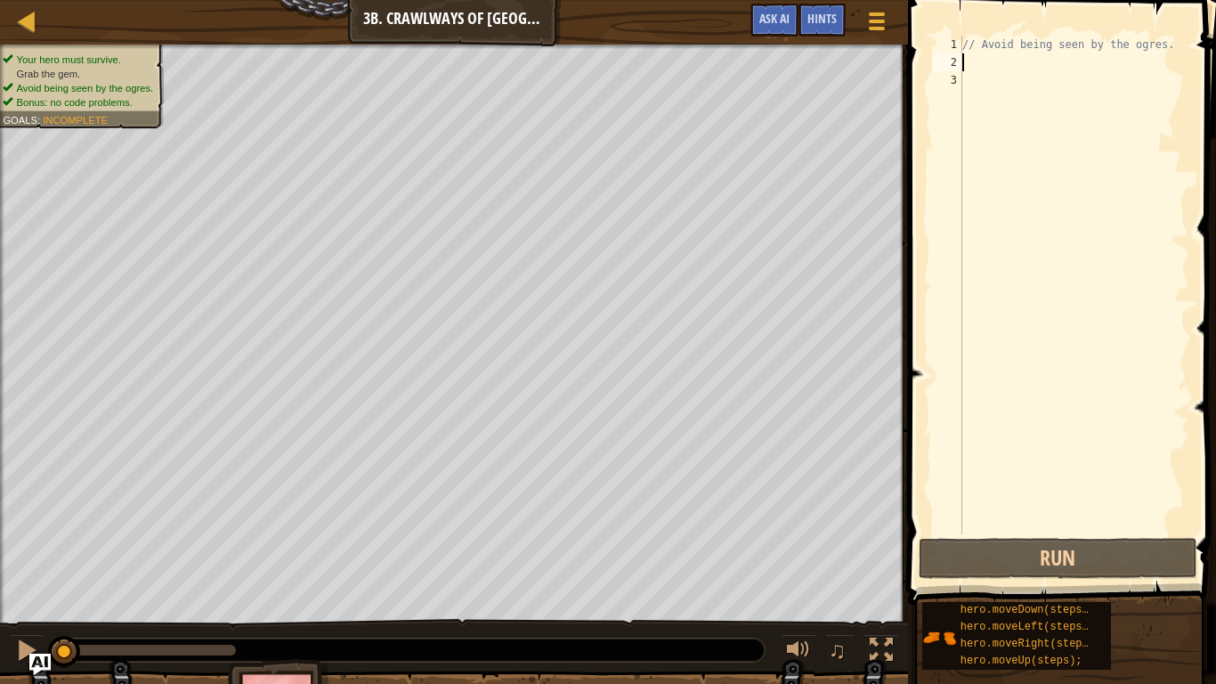
scroll to position [8, 0]
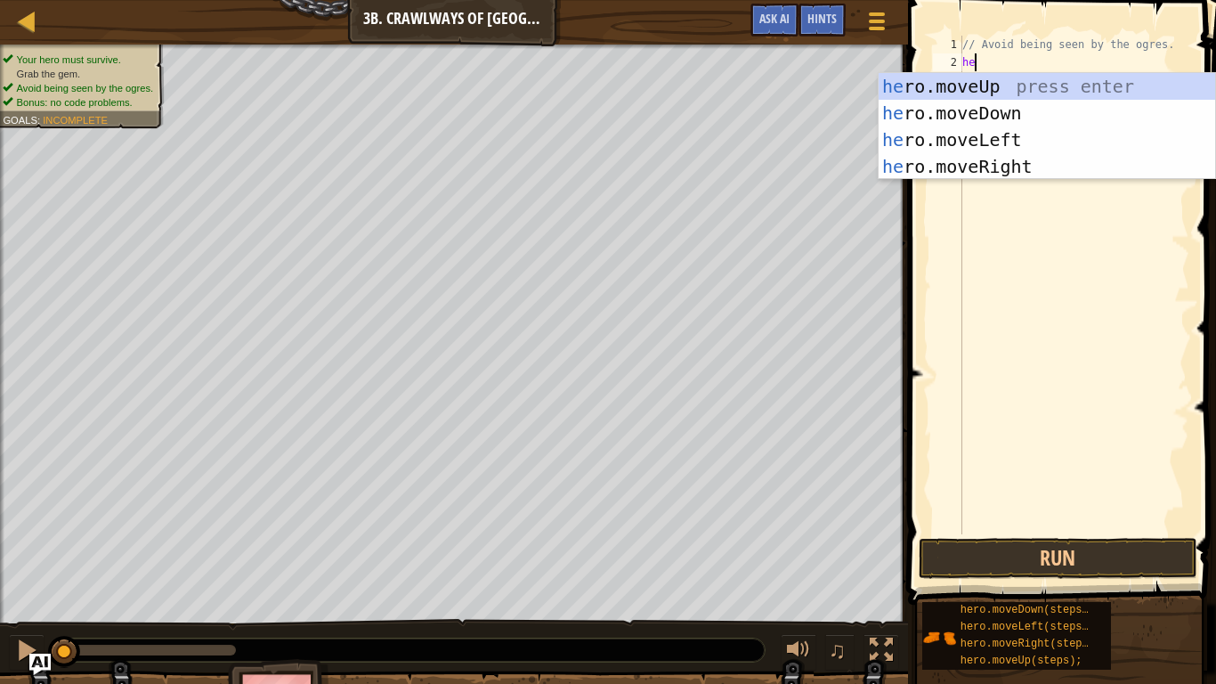
type textarea "hero"
click at [1032, 158] on div "hero .moveUp press enter hero .moveDown press enter hero .moveLeft press enter …" at bounding box center [1046, 153] width 336 height 160
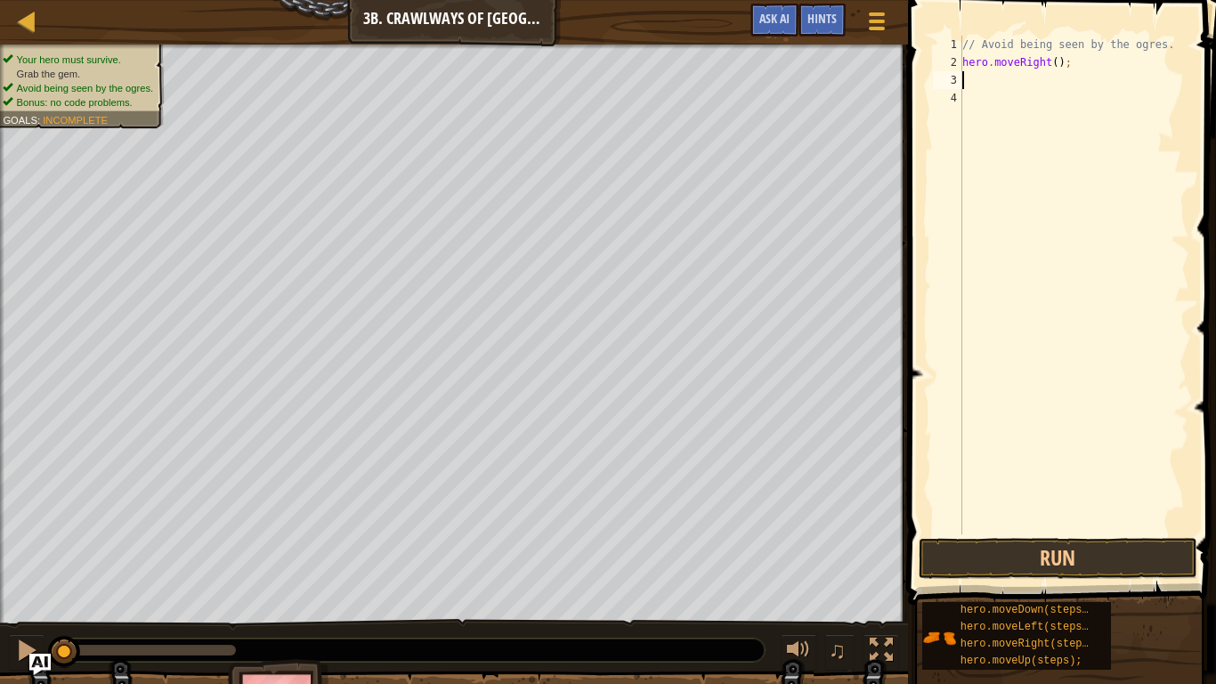
scroll to position [8, 0]
click at [1056, 64] on div "// Avoid being seen by the ogres. hero . moveRight ( ) ;" at bounding box center [1074, 303] width 231 height 534
click at [991, 553] on button "Run" at bounding box center [1057, 558] width 278 height 41
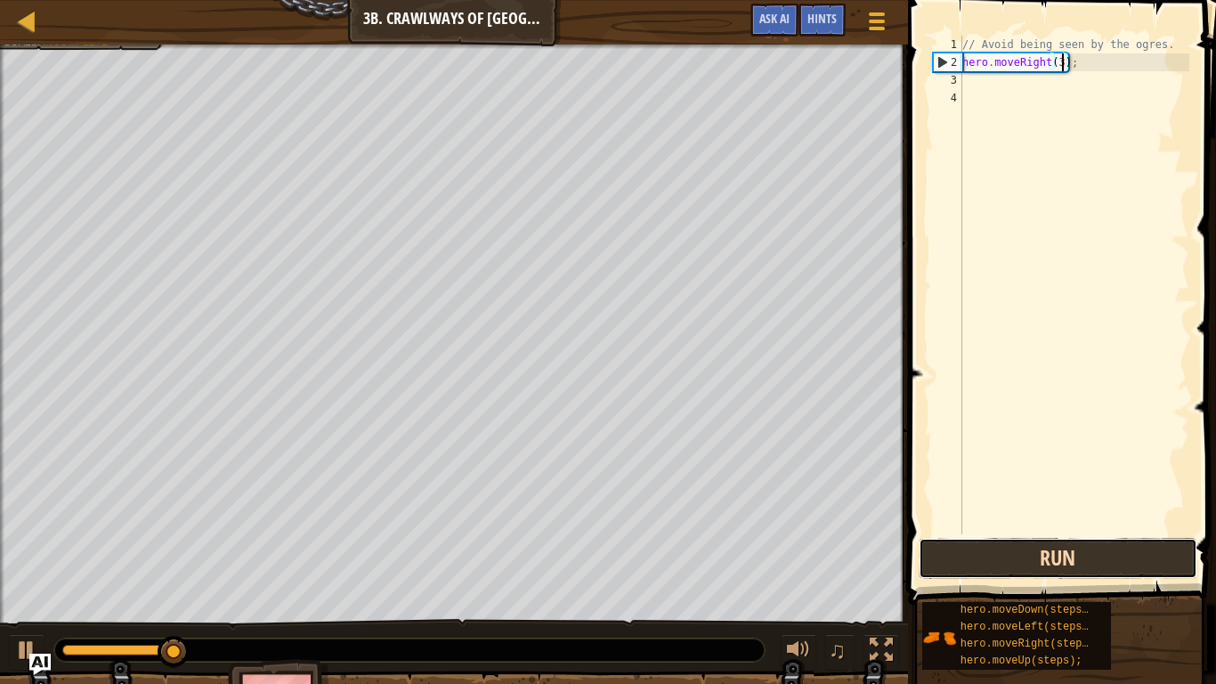
click at [991, 553] on button "Run" at bounding box center [1057, 558] width 278 height 41
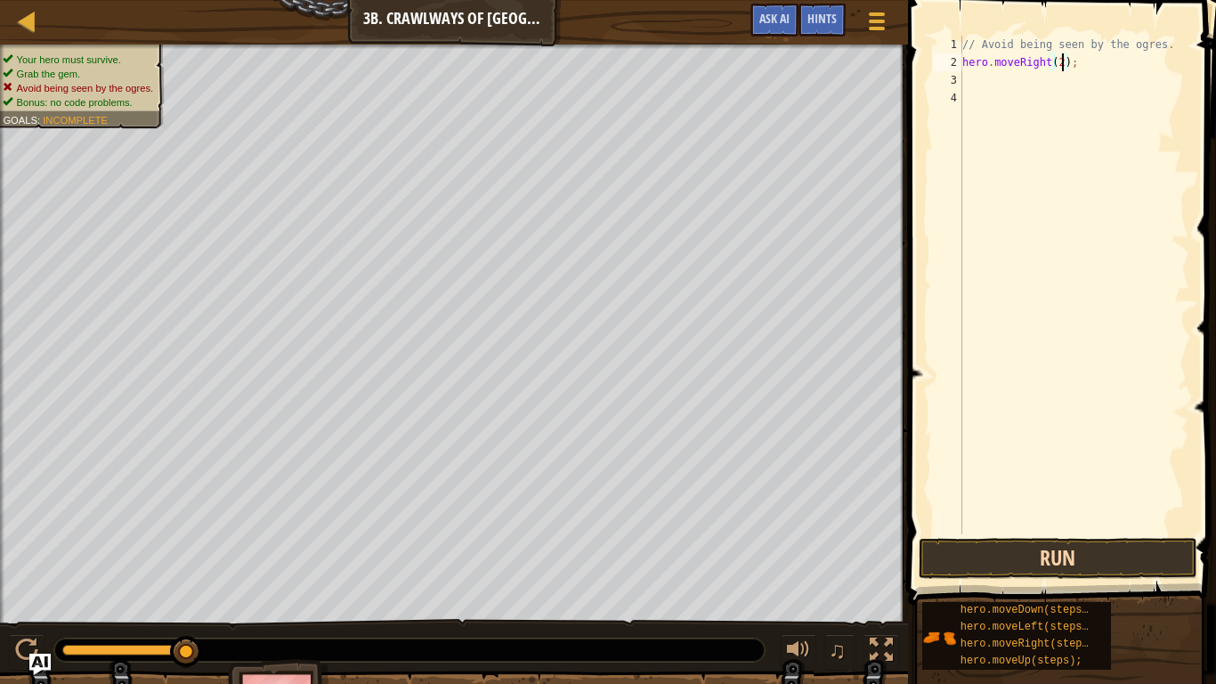
type textarea "hero.moveRight(2);"
click at [1002, 551] on button "Run" at bounding box center [1057, 558] width 278 height 41
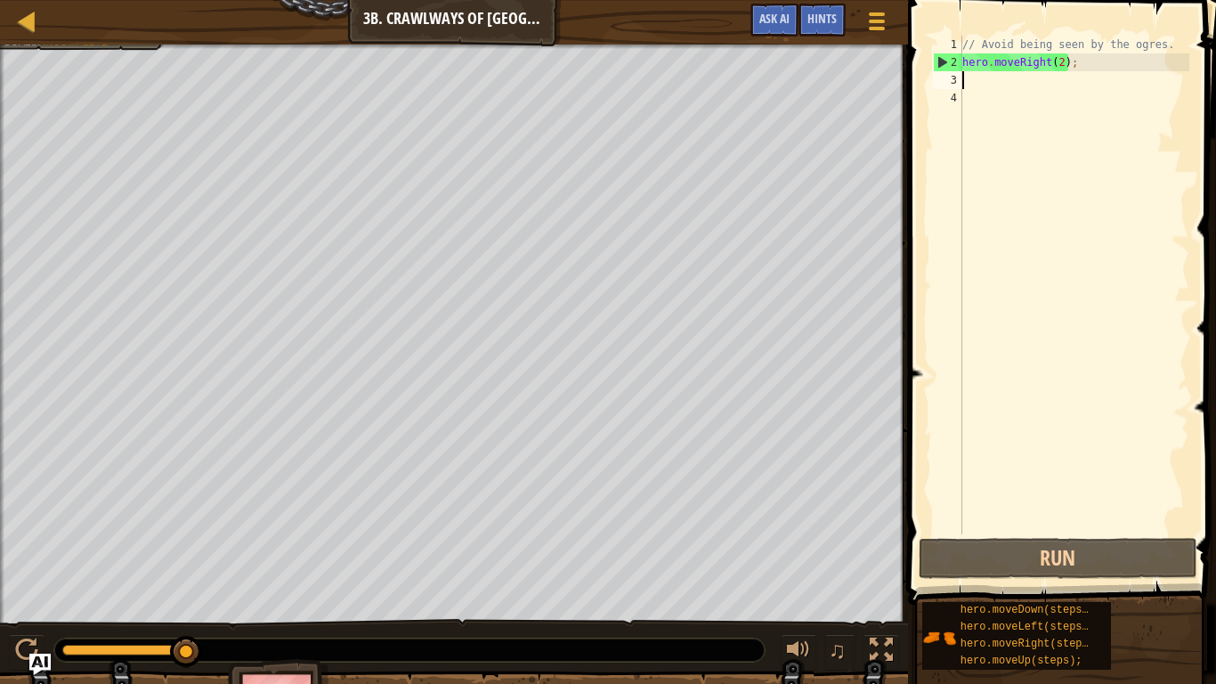
click at [99, 49] on div "Goals : Incomplete" at bounding box center [55, 42] width 105 height 14
click at [986, 80] on div "// Avoid being seen by the ogres. hero . moveRight ( 2 ) ;" at bounding box center [1074, 303] width 231 height 534
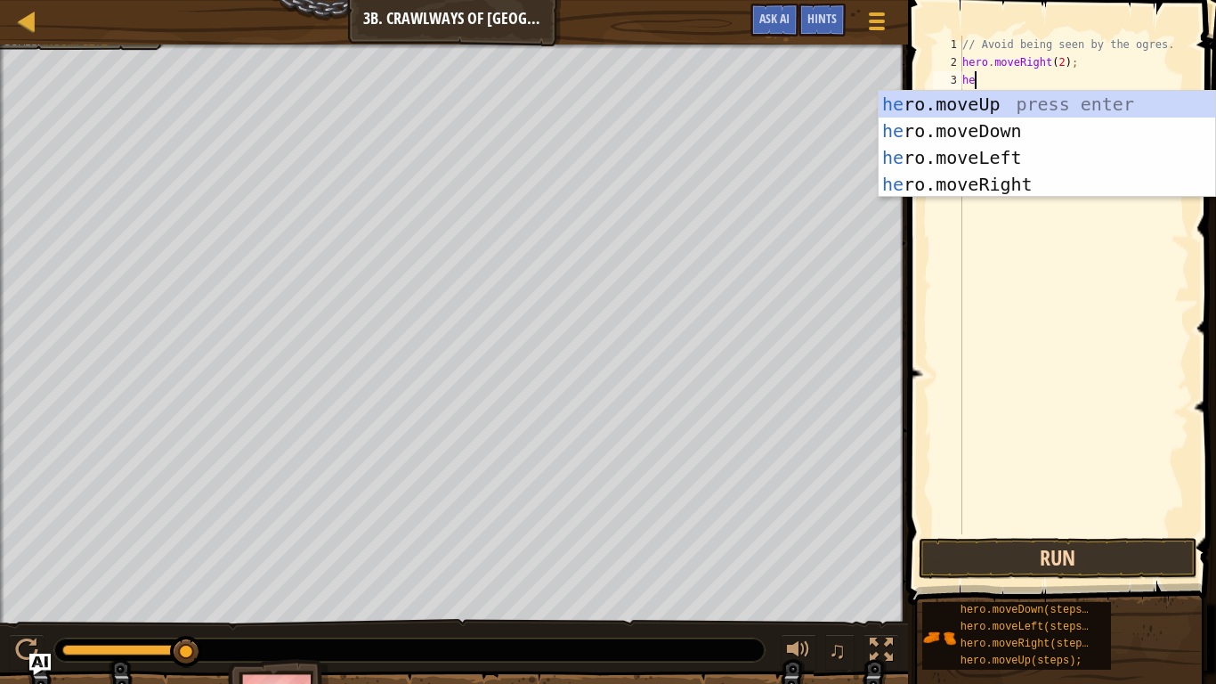
scroll to position [8, 1]
type textarea "h"
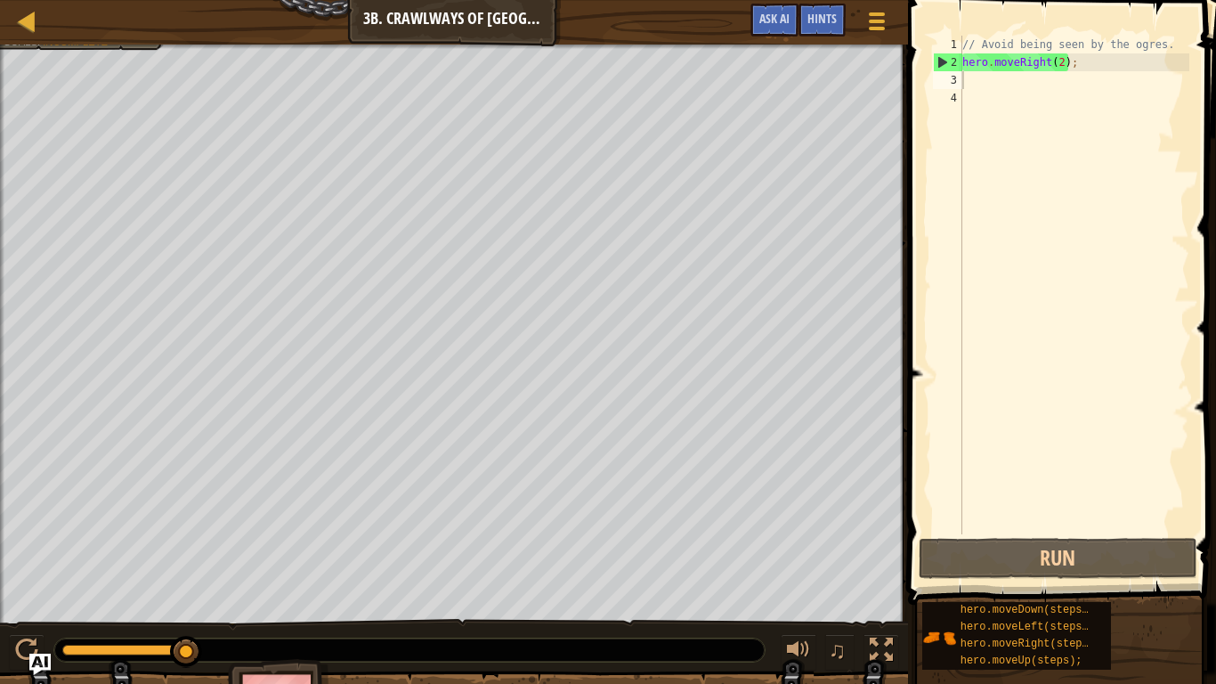
drag, startPoint x: 324, startPoint y: 643, endPoint x: 133, endPoint y: 643, distance: 191.4
click at [133, 562] on div at bounding box center [409, 649] width 710 height 23
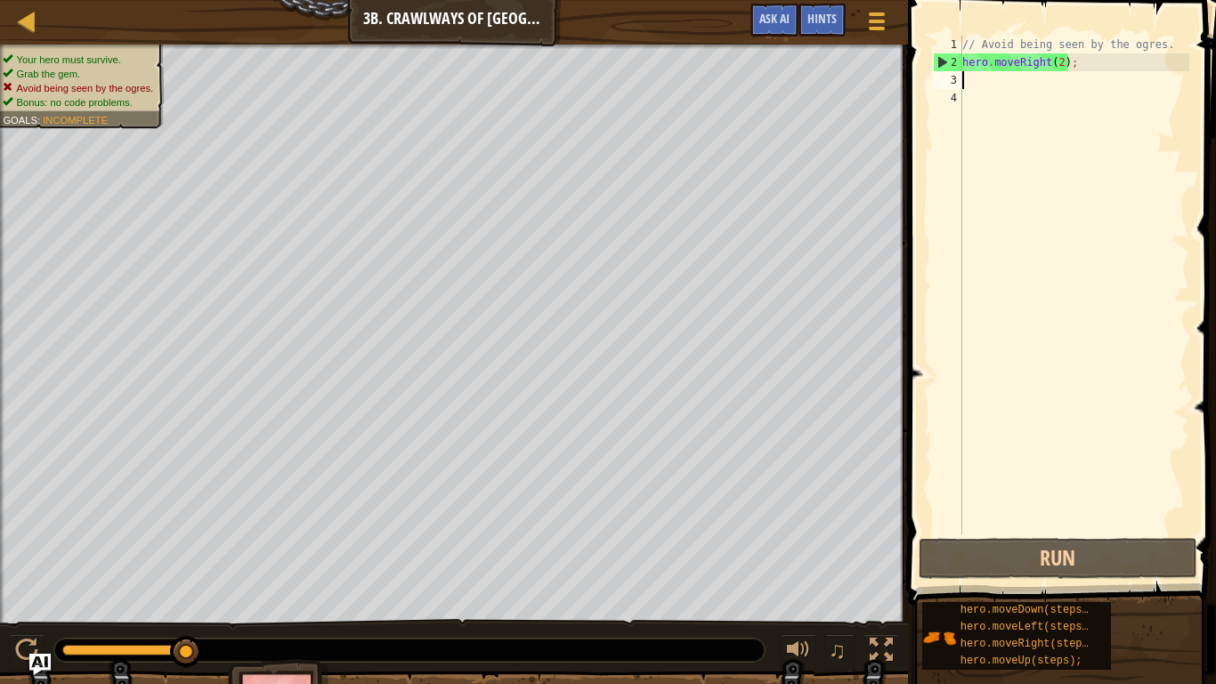
drag, startPoint x: 123, startPoint y: 651, endPoint x: 382, endPoint y: 631, distance: 259.7
click at [382, 562] on div "♫" at bounding box center [454, 645] width 908 height 53
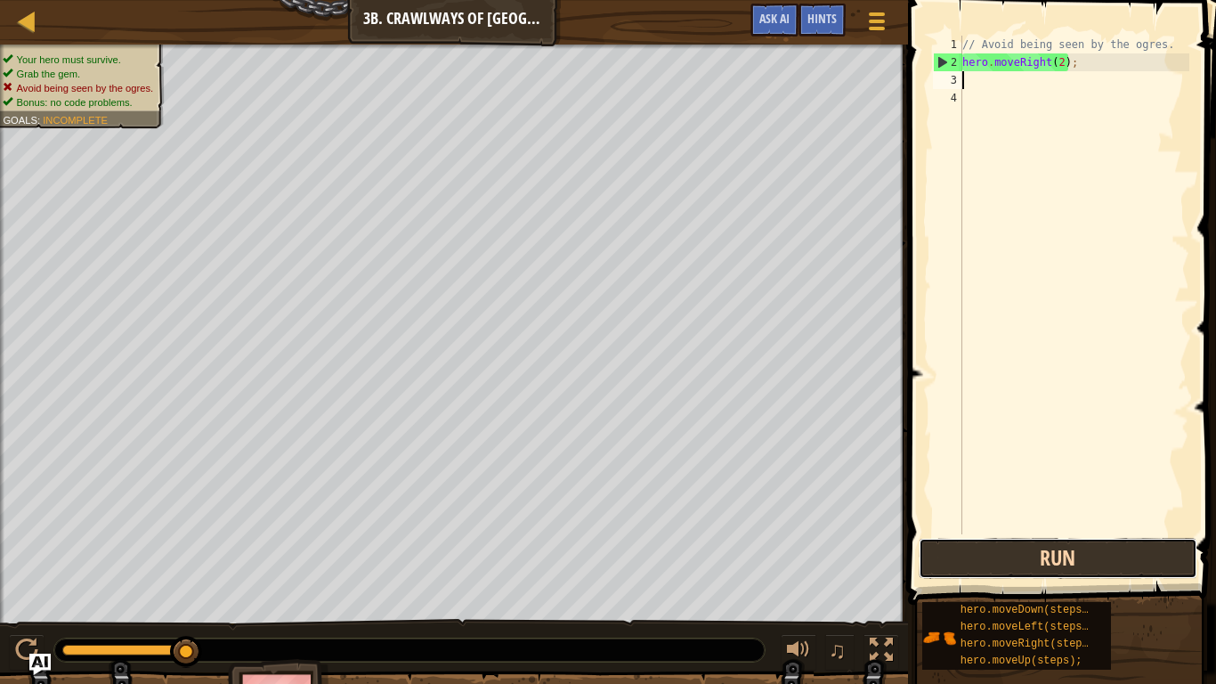
click at [969, 554] on button "Run" at bounding box center [1057, 558] width 278 height 41
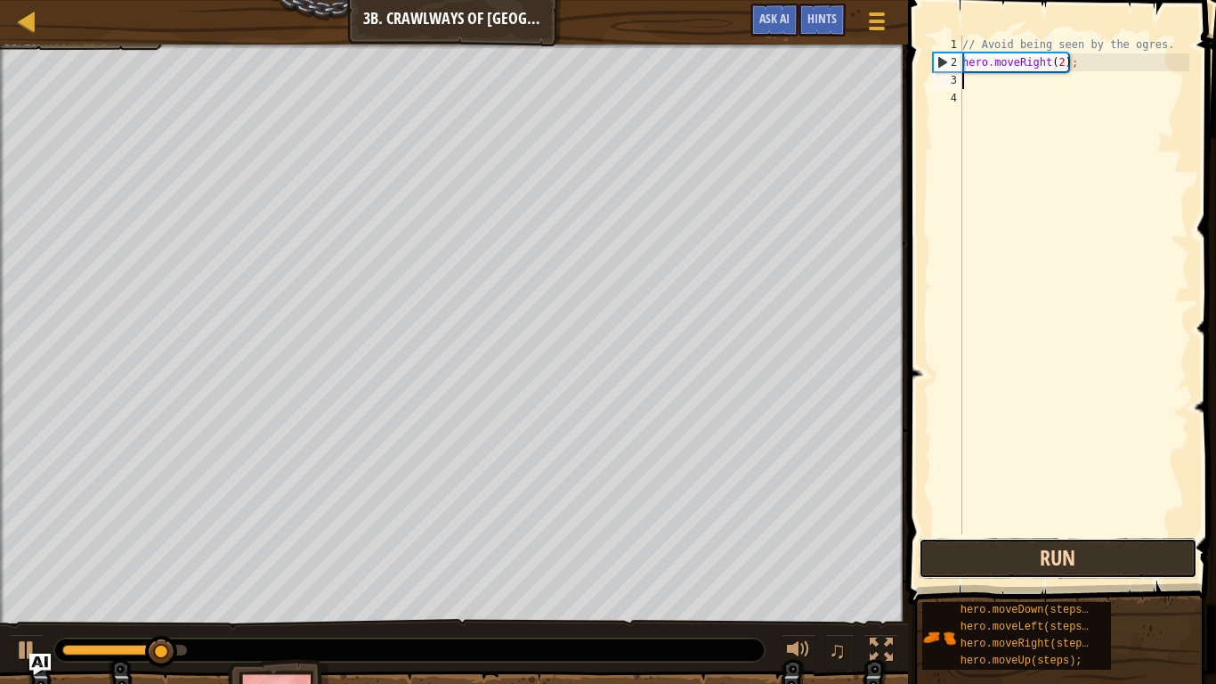
click at [969, 554] on button "Run" at bounding box center [1057, 558] width 278 height 41
click at [969, 554] on button "Running" at bounding box center [1057, 558] width 278 height 41
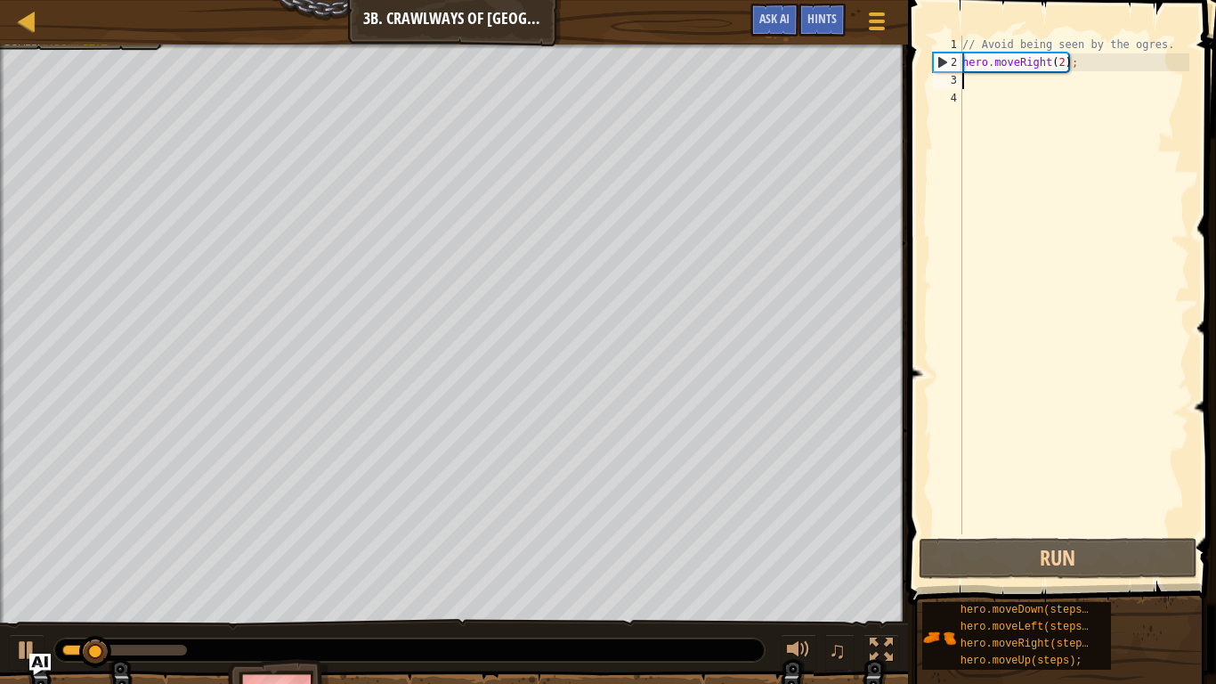
click at [304, 562] on div at bounding box center [409, 649] width 710 height 23
click at [28, 562] on img "Ask AI" at bounding box center [39, 663] width 23 height 23
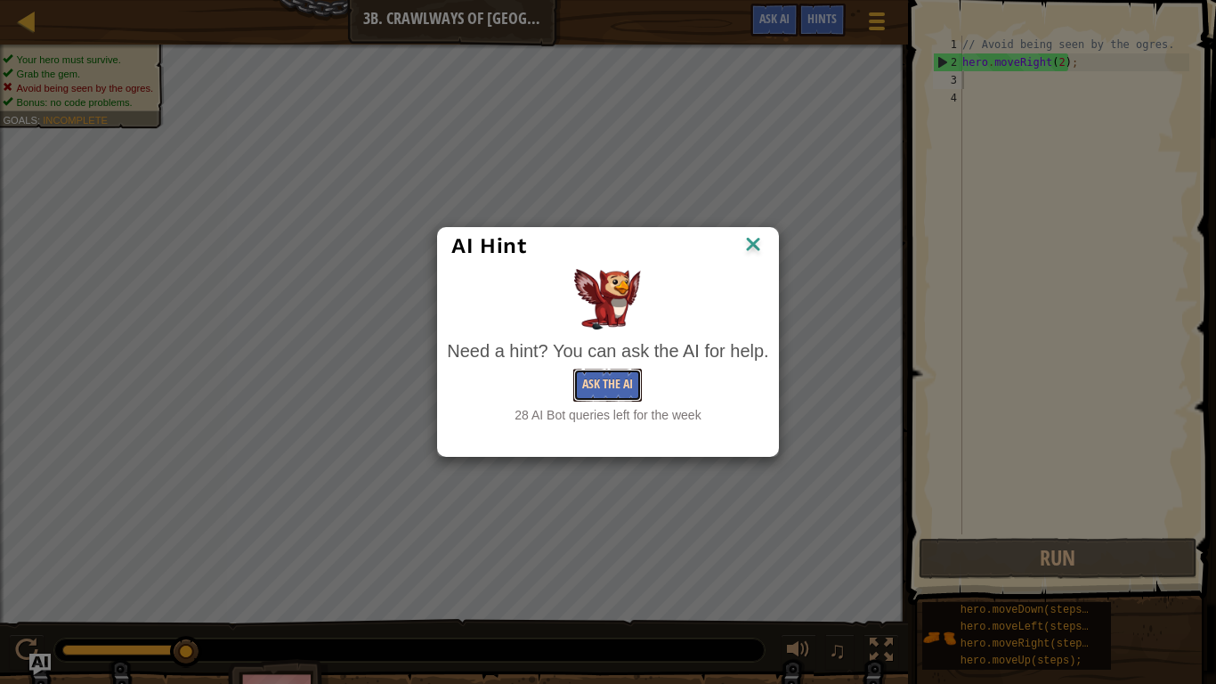
click at [619, 375] on button "Ask the AI" at bounding box center [607, 384] width 69 height 33
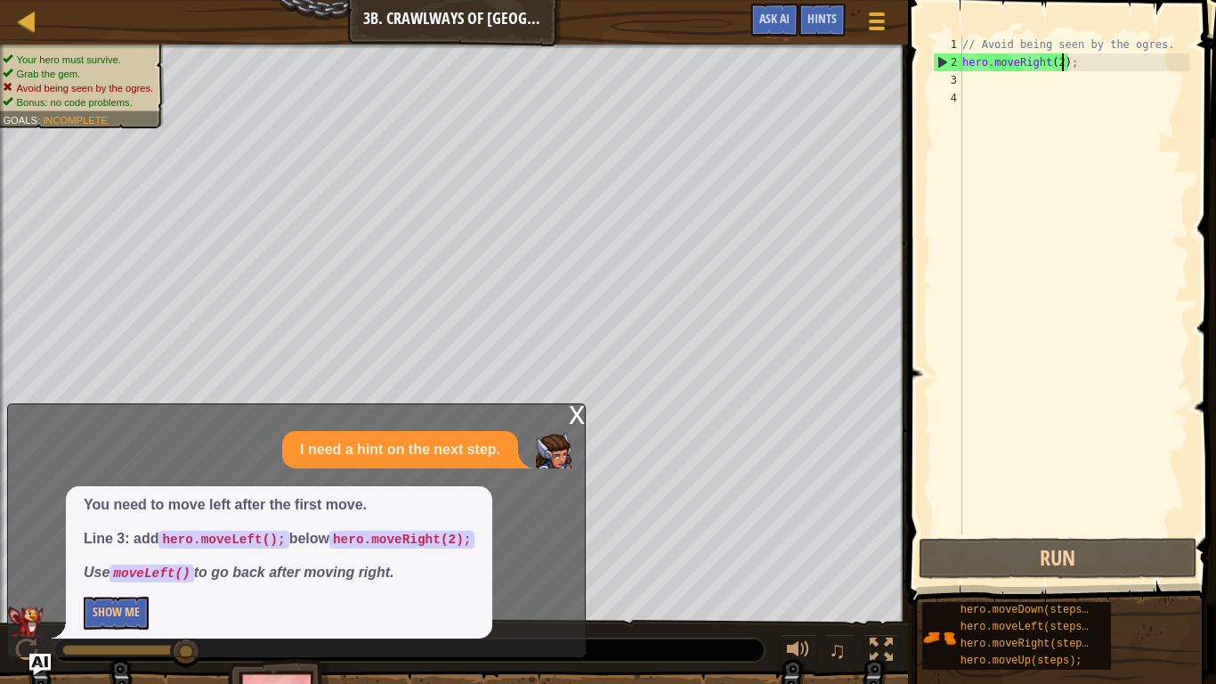
click at [1064, 61] on div "// Avoid being seen by the ogres. hero . moveRight ( 2 ) ;" at bounding box center [1074, 303] width 231 height 534
type textarea "hero.moveRight(2);"
click at [1047, 75] on div "// Avoid being seen by the ogres. hero . moveRight ( 2 ) ;" at bounding box center [1074, 303] width 231 height 534
click at [127, 562] on button "Show Me" at bounding box center [116, 612] width 65 height 33
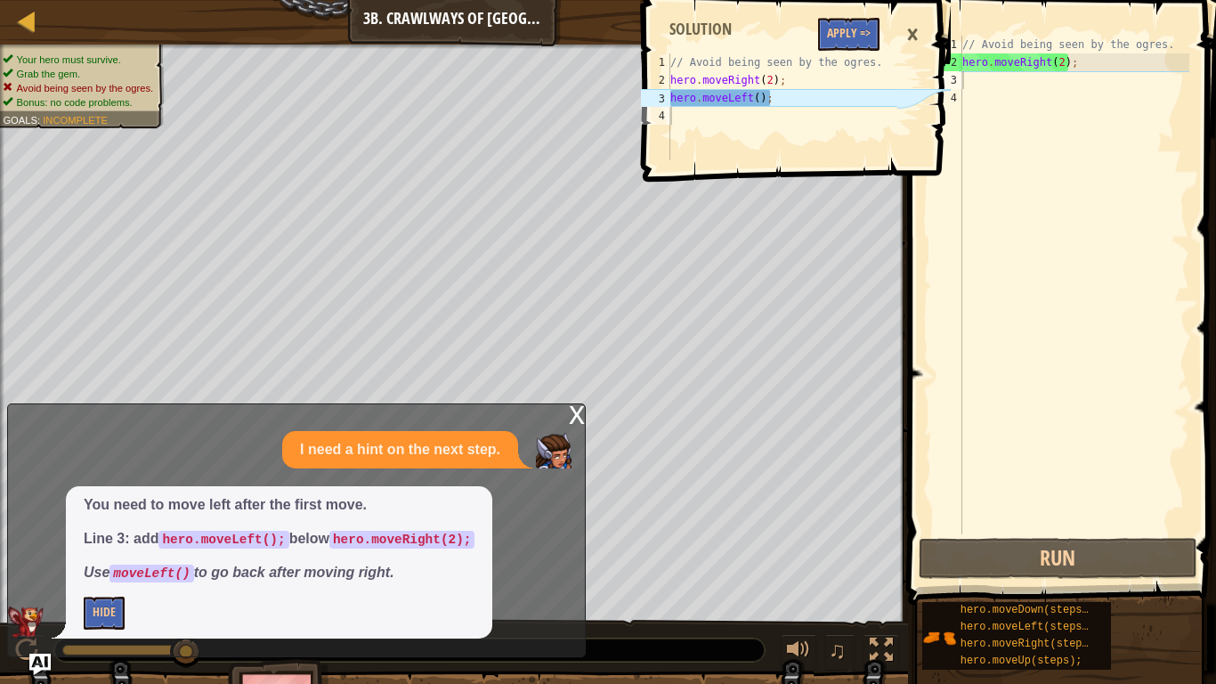
click at [990, 75] on div "// Avoid being seen by the ogres. hero . moveRight ( 2 ) ;" at bounding box center [1074, 303] width 231 height 534
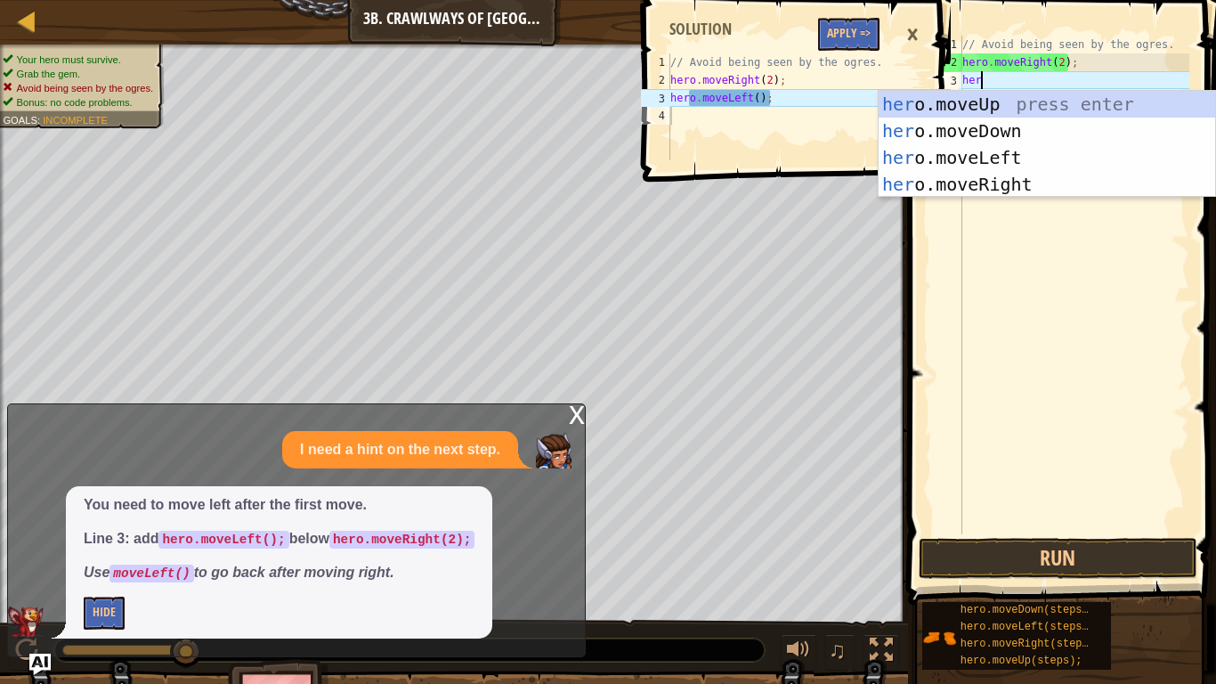
type textarea "hero"
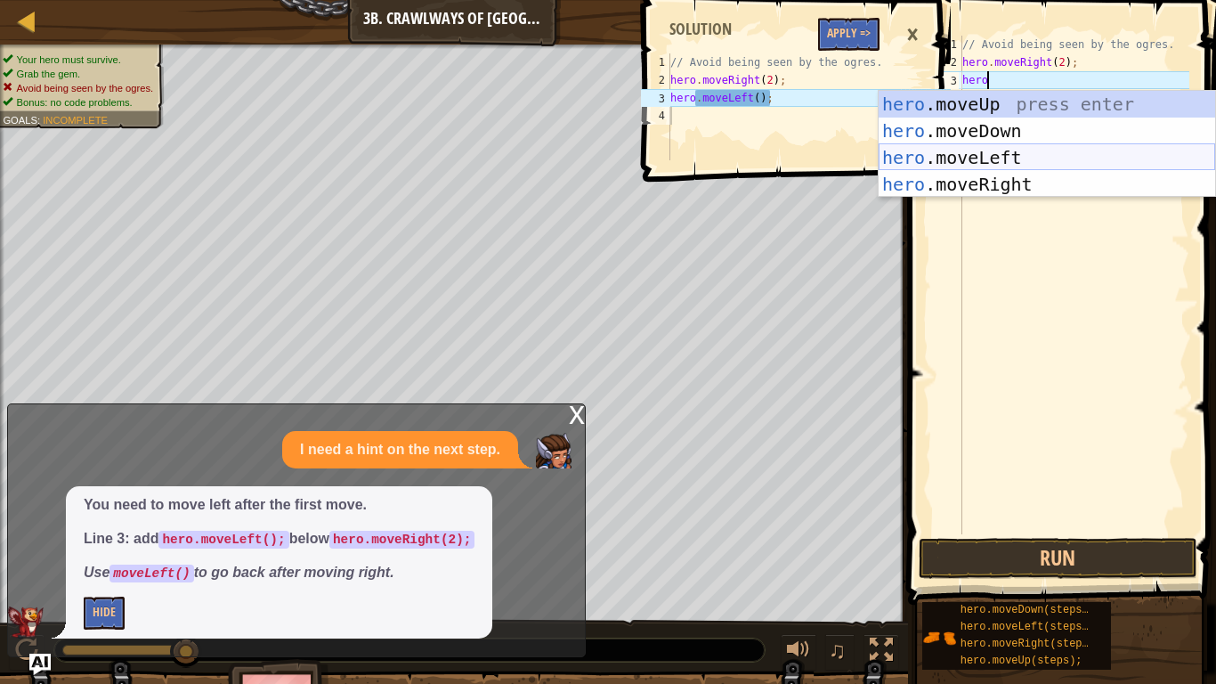
click at [978, 152] on div "hero .moveUp press enter hero .moveDown press enter hero .moveLeft press enter …" at bounding box center [1046, 171] width 336 height 160
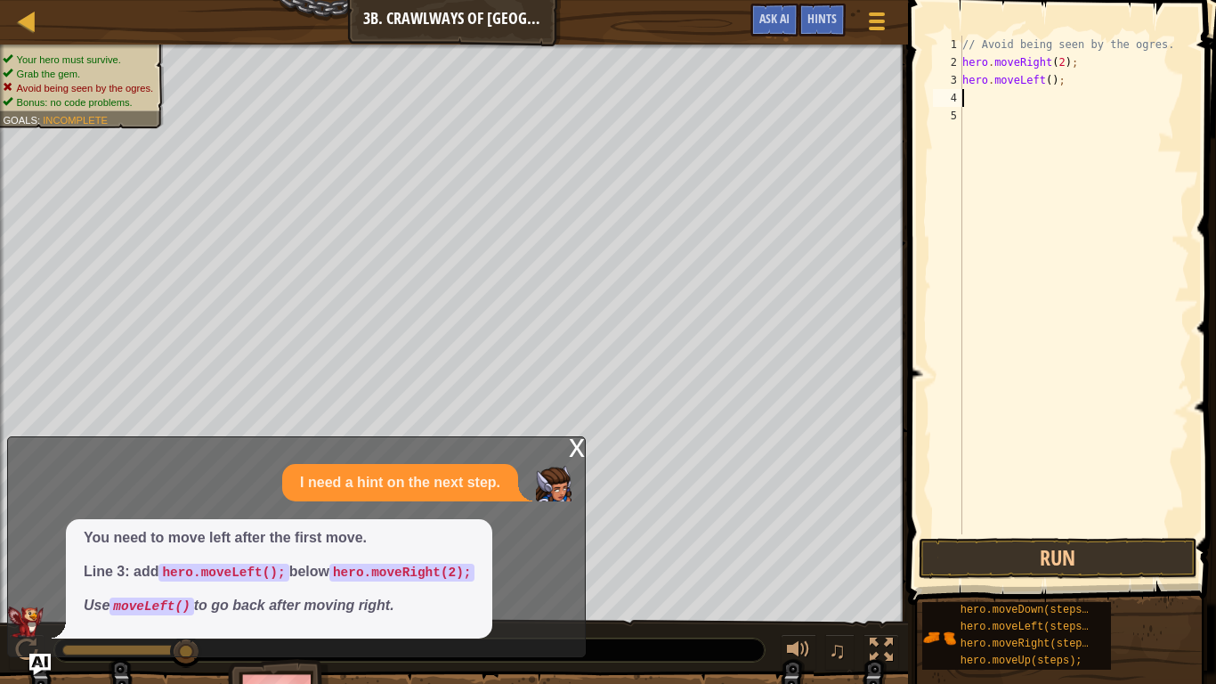
scroll to position [8, 0]
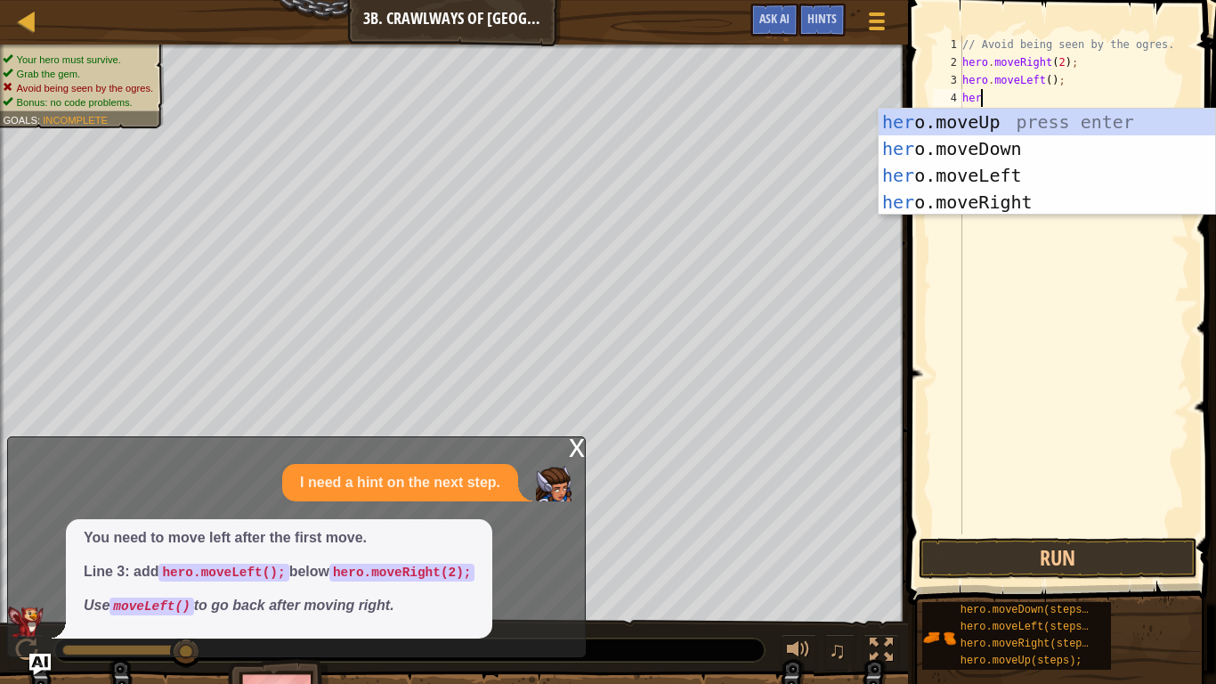
type textarea "hero"
click at [1019, 197] on div "hero .moveUp press enter hero .moveDown press enter hero .moveLeft press enter …" at bounding box center [1046, 189] width 336 height 160
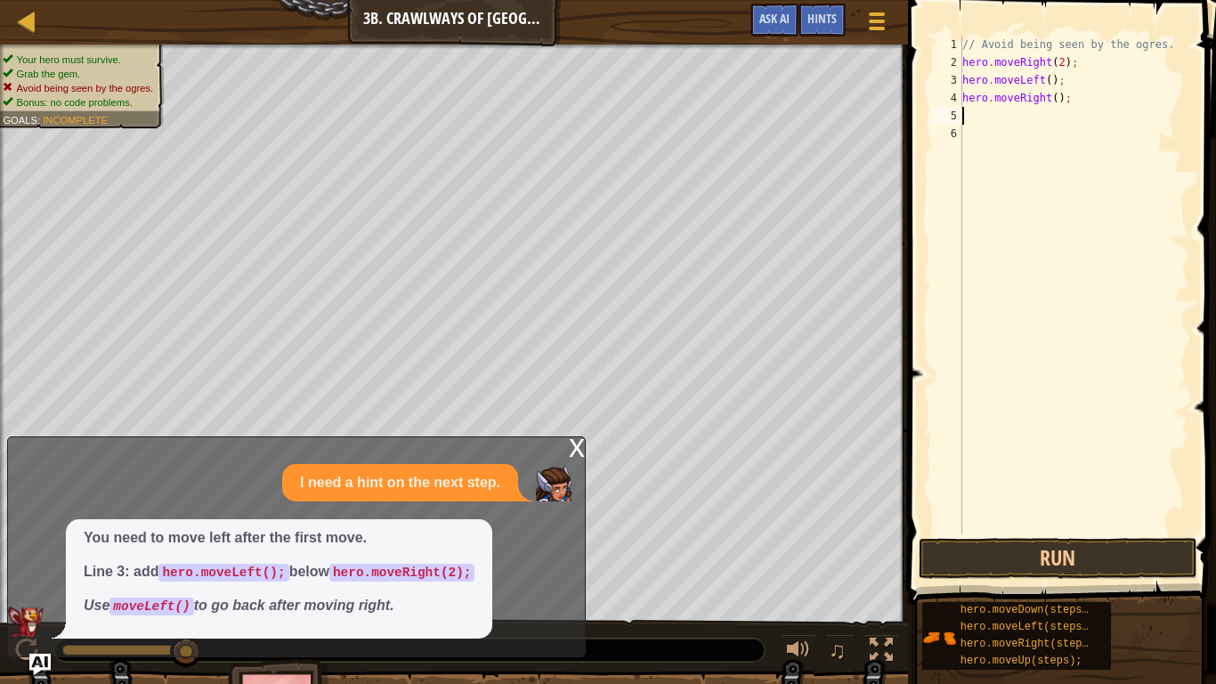
click at [1057, 94] on div "// Avoid being seen by the ogres. hero . moveRight ( 2 ) ; hero . moveLeft ( ) …" at bounding box center [1074, 303] width 231 height 534
type textarea "hero.moveRight(2);"
click at [1010, 122] on div "// Avoid being seen by the ogres. hero . moveRight ( 2 ) ; hero . moveLeft ( ) …" at bounding box center [1074, 303] width 231 height 534
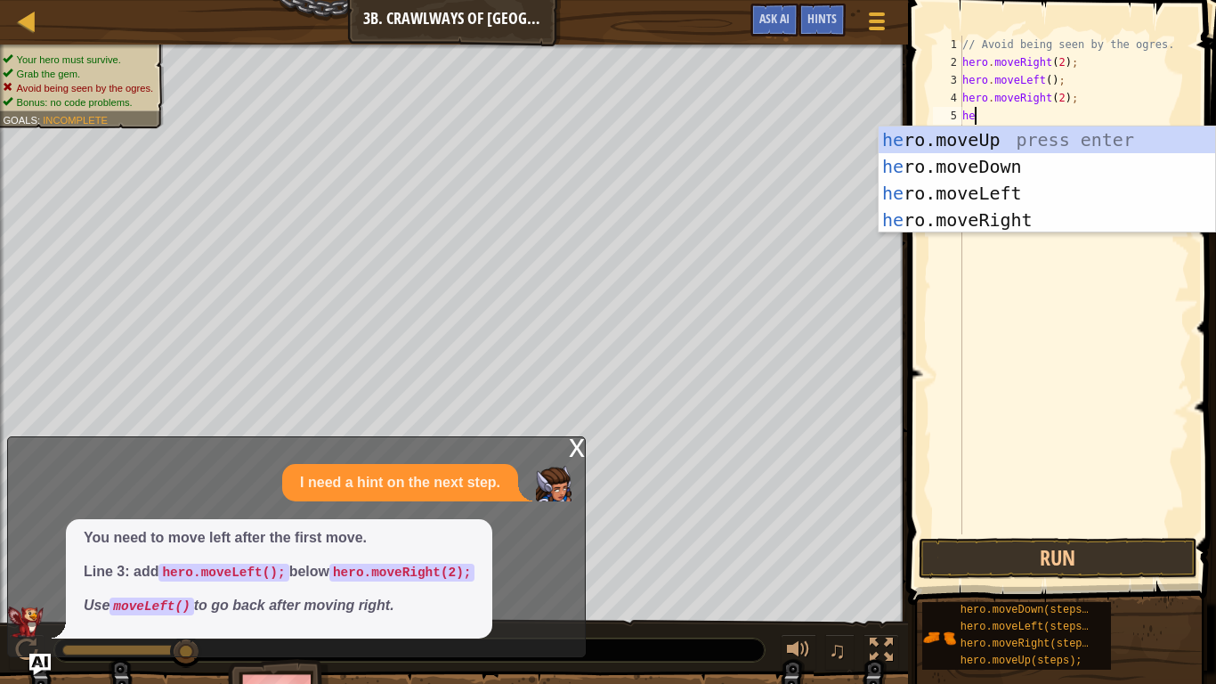
type textarea "her"
click at [1027, 194] on div "her o.moveUp press enter her o.moveDown press enter her o.moveLeft press enter …" at bounding box center [1046, 206] width 336 height 160
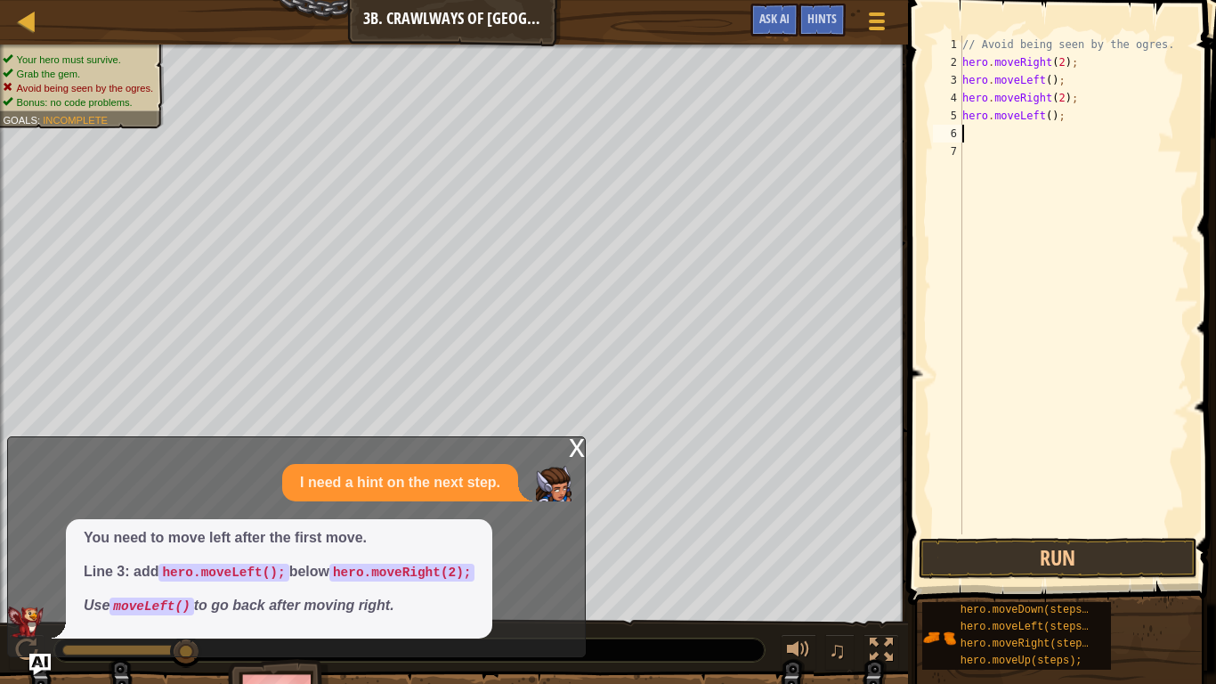
scroll to position [8, 0]
click at [990, 559] on button "Run" at bounding box center [1057, 558] width 278 height 41
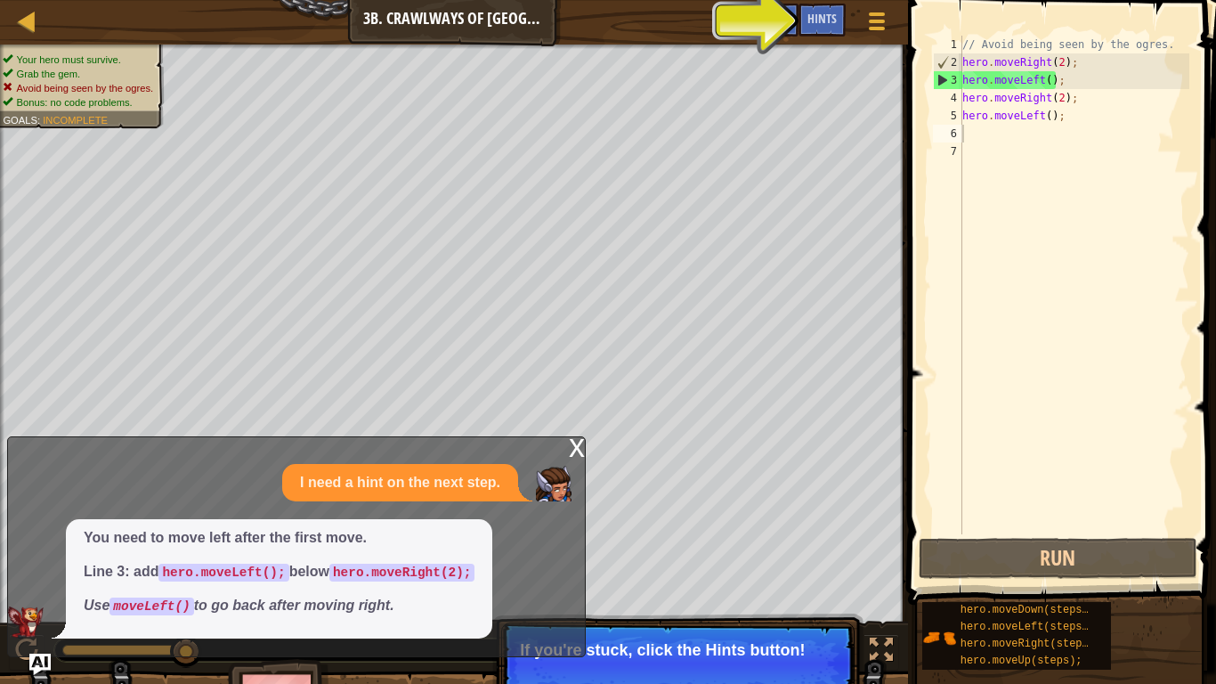
click at [574, 439] on div "x" at bounding box center [577, 446] width 16 height 18
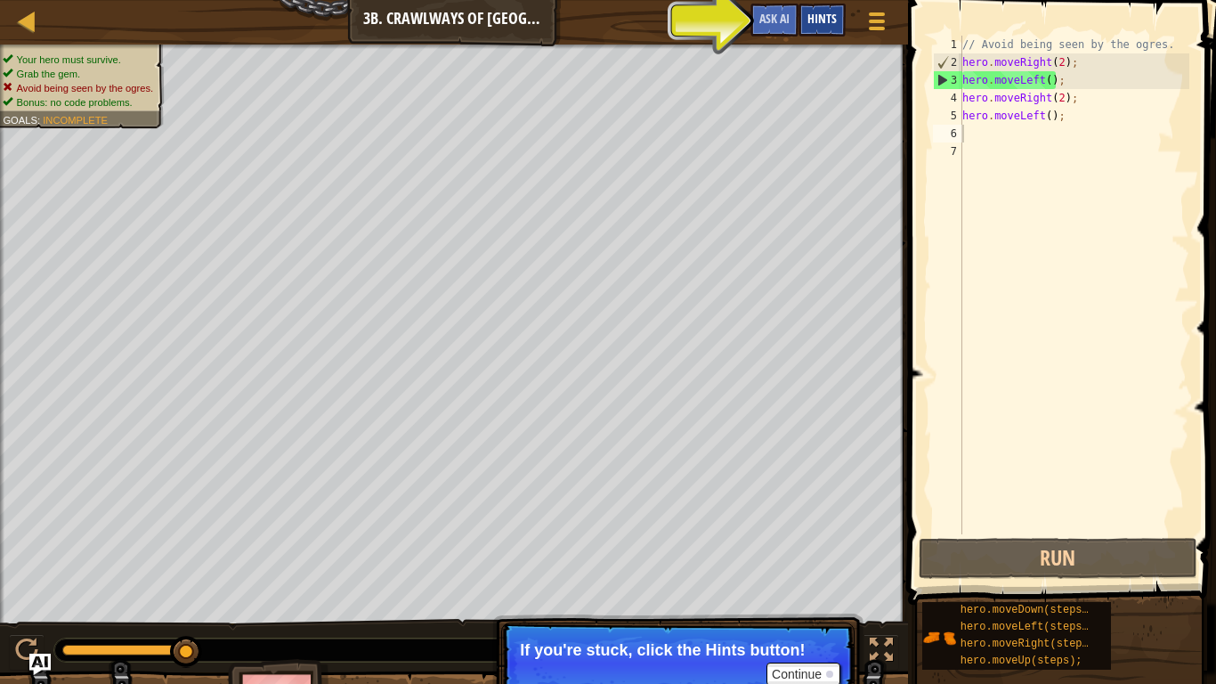
click at [821, 13] on span "Hints" at bounding box center [821, 18] width 29 height 17
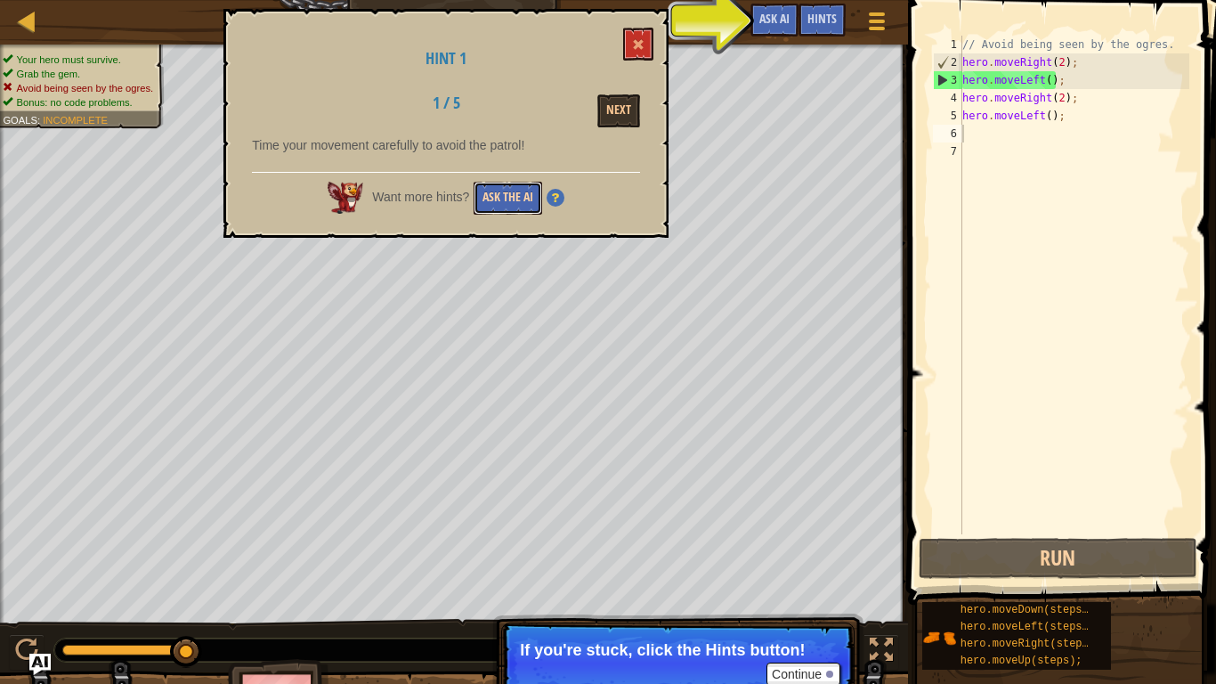
click at [490, 187] on button "Ask the AI" at bounding box center [507, 198] width 69 height 33
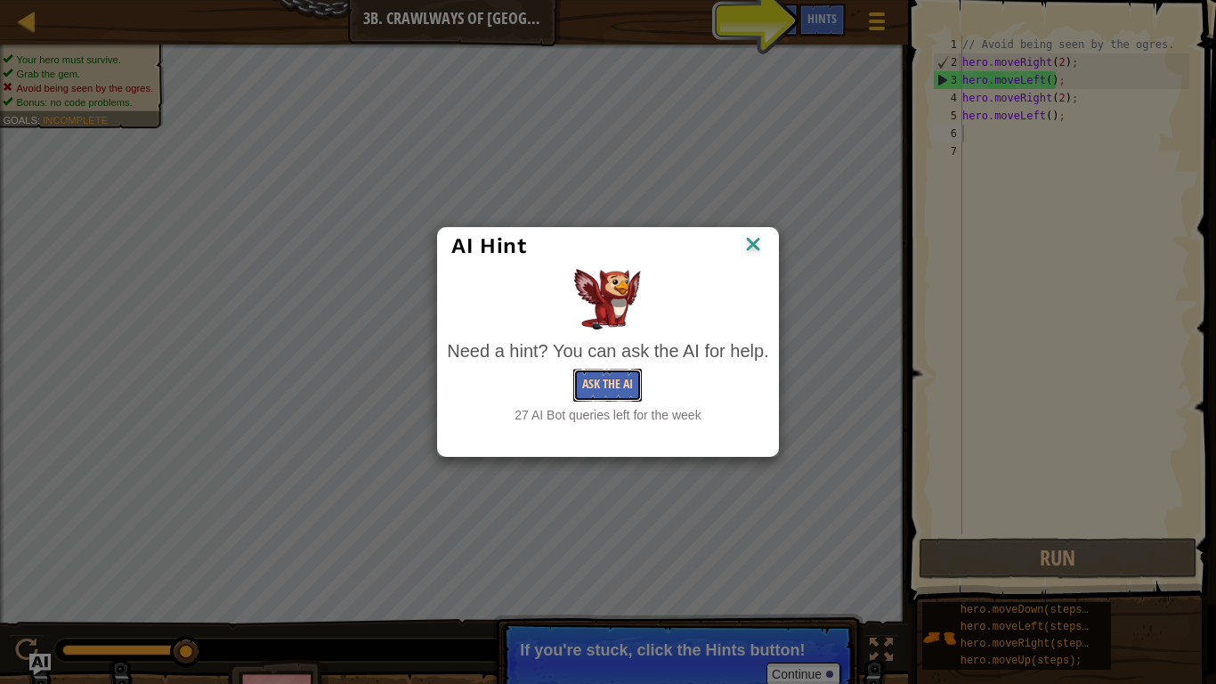
click at [587, 382] on button "Ask the AI" at bounding box center [607, 384] width 69 height 33
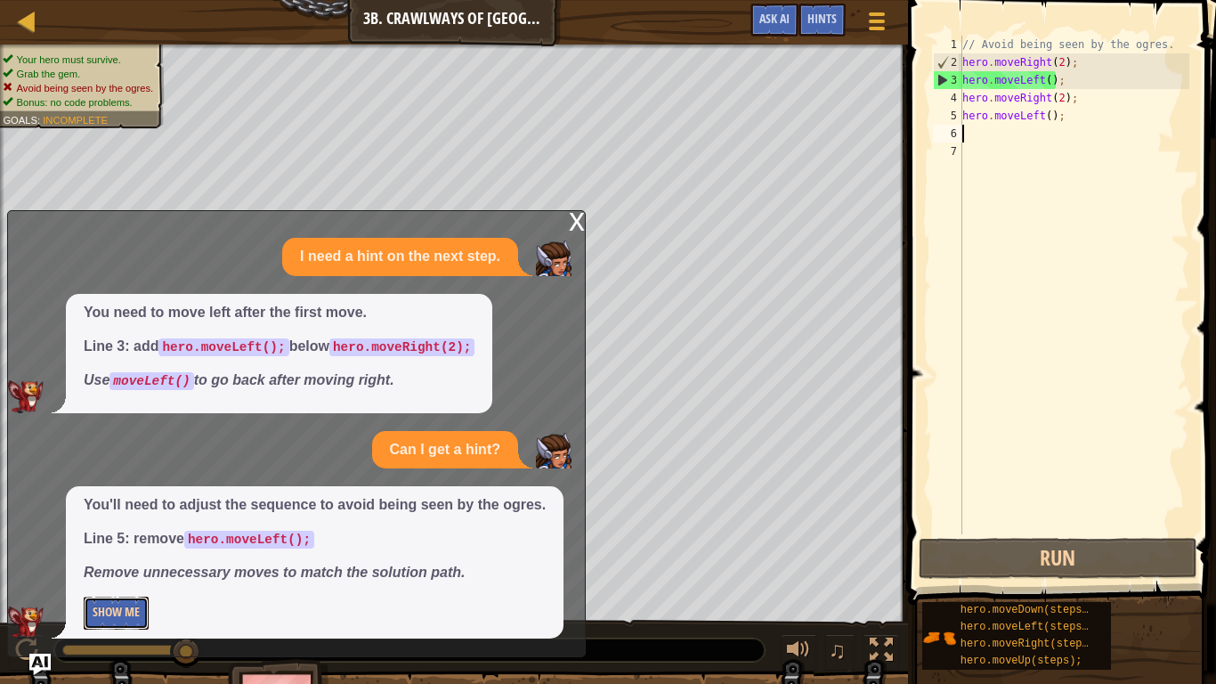
click at [123, 562] on button "Show Me" at bounding box center [116, 612] width 65 height 33
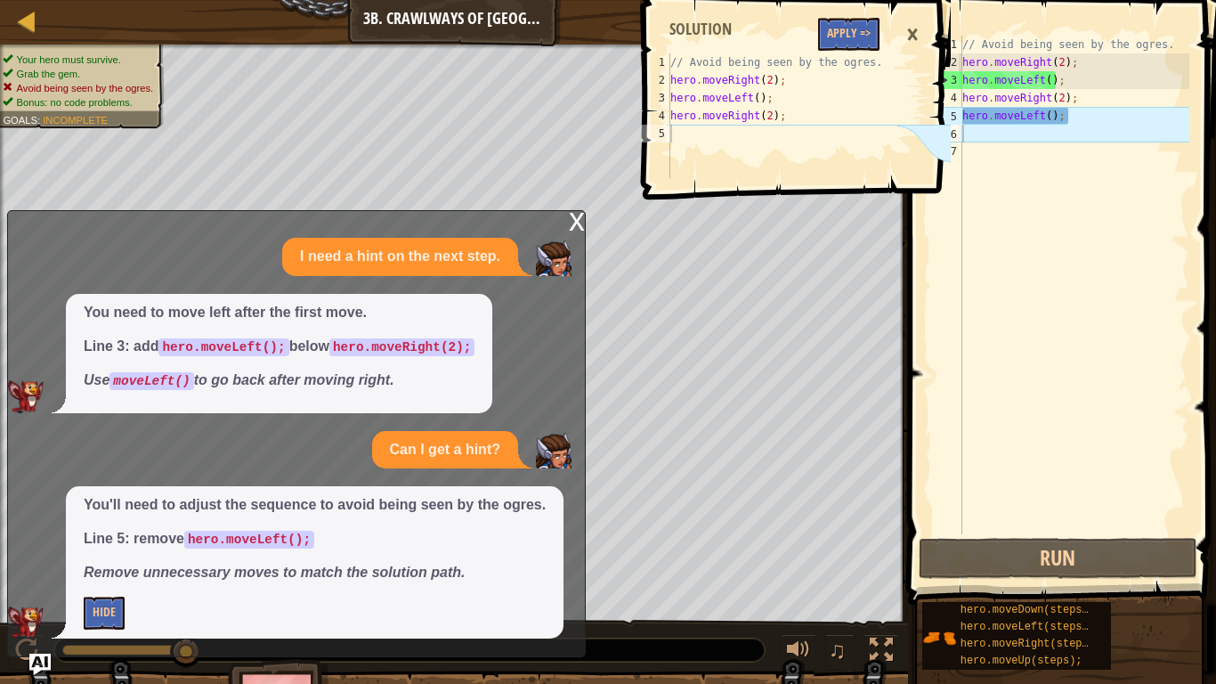
type textarea "hero.moveLeft();"
drag, startPoint x: 964, startPoint y: 113, endPoint x: 1071, endPoint y: 115, distance: 106.8
click at [1071, 115] on div "// Avoid being seen by the ogres. hero . moveRight ( 2 ) ; hero . moveLeft ( ) …" at bounding box center [1074, 303] width 231 height 534
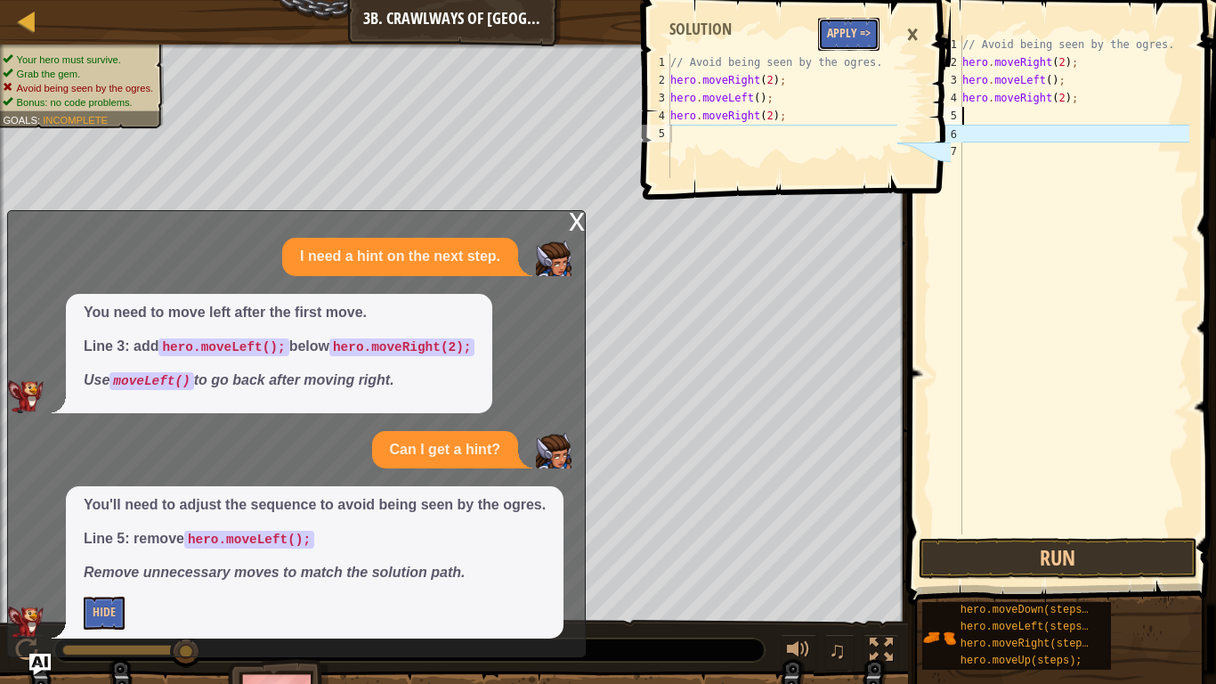
click at [854, 32] on button "Apply =>" at bounding box center [848, 34] width 61 height 33
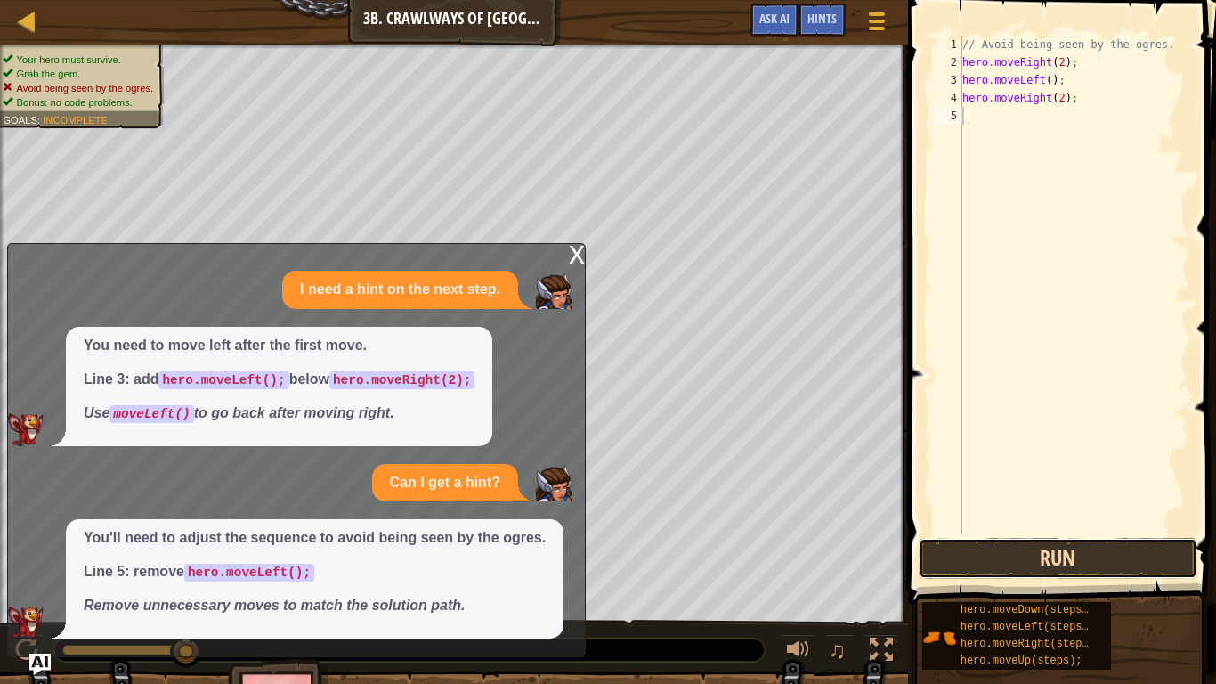
click at [939, 545] on button "Run" at bounding box center [1057, 558] width 278 height 41
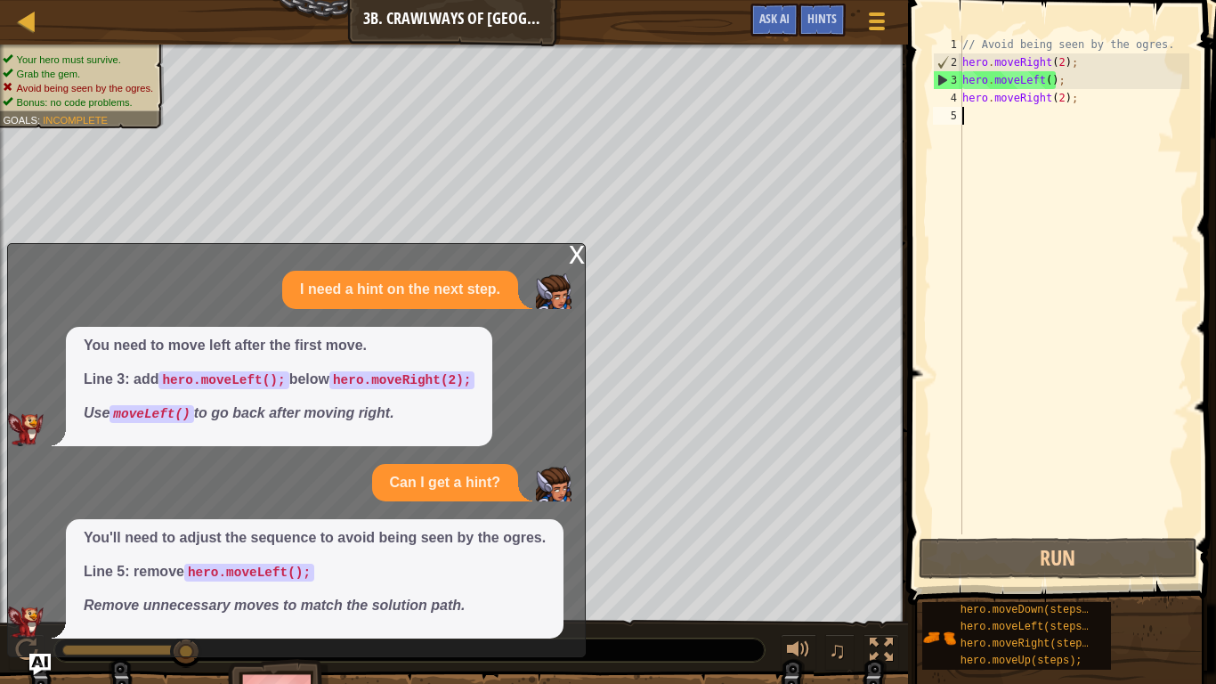
click at [578, 246] on div "x" at bounding box center [577, 253] width 16 height 18
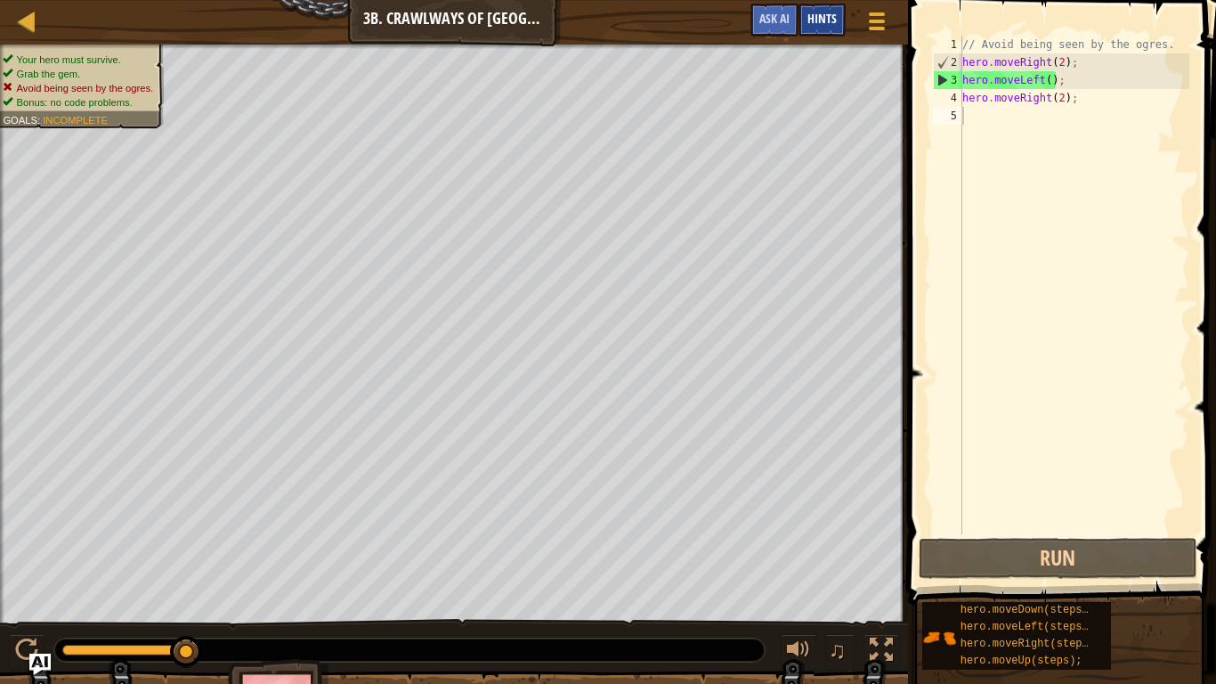
click at [814, 14] on span "Hints" at bounding box center [821, 18] width 29 height 17
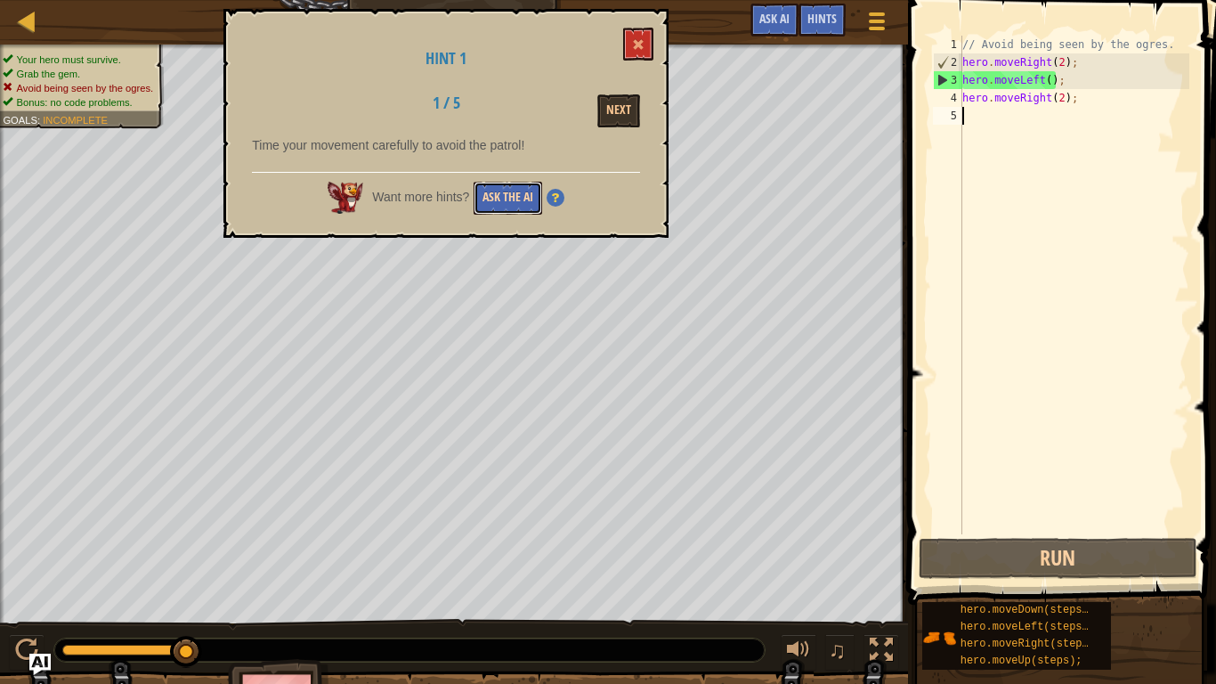
click at [517, 207] on button "Ask the AI" at bounding box center [507, 198] width 69 height 33
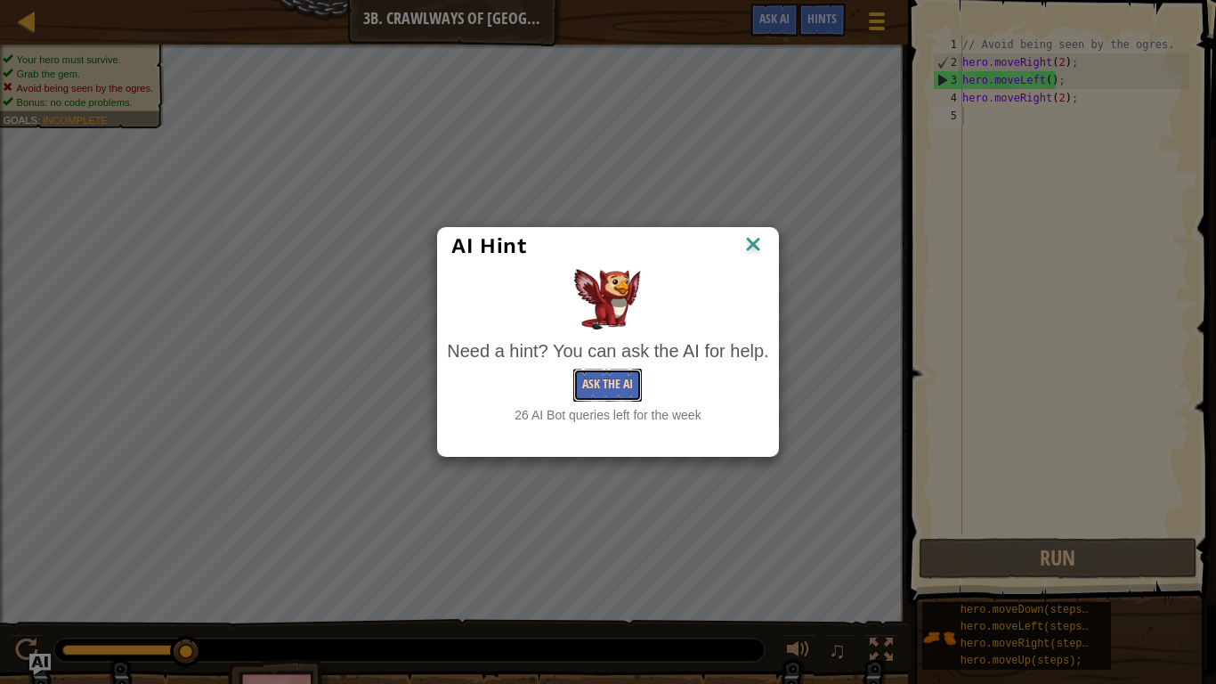
click at [600, 376] on button "Ask the AI" at bounding box center [607, 384] width 69 height 33
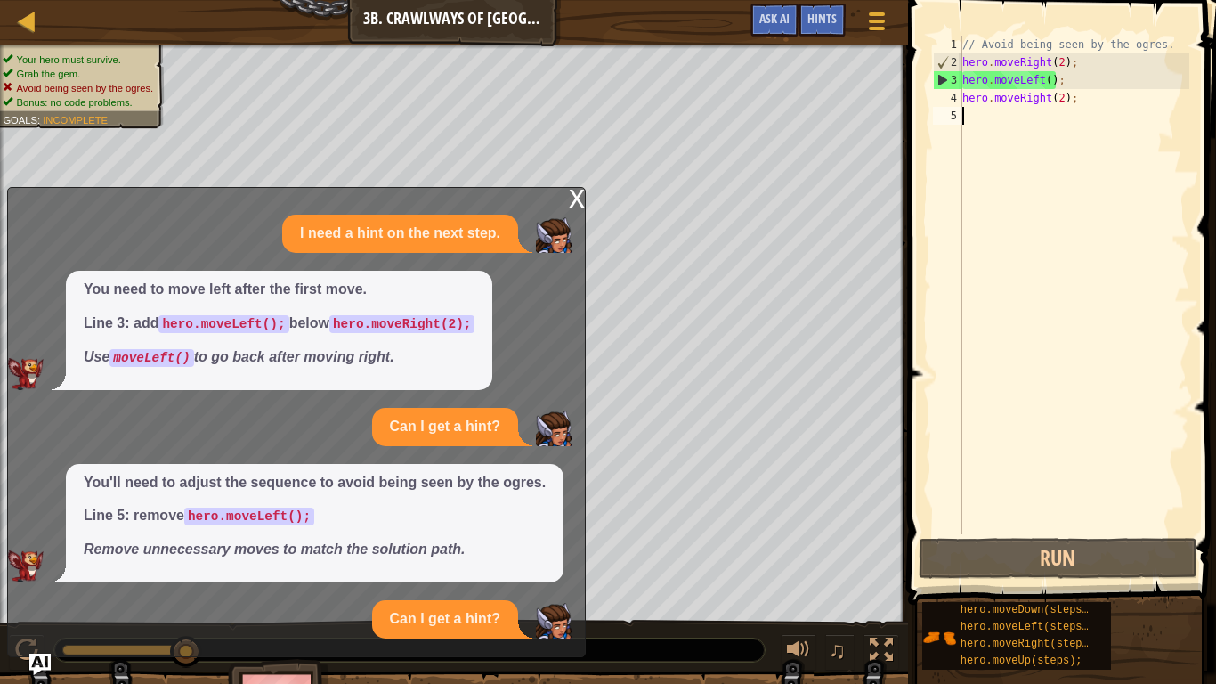
scroll to position [108, 0]
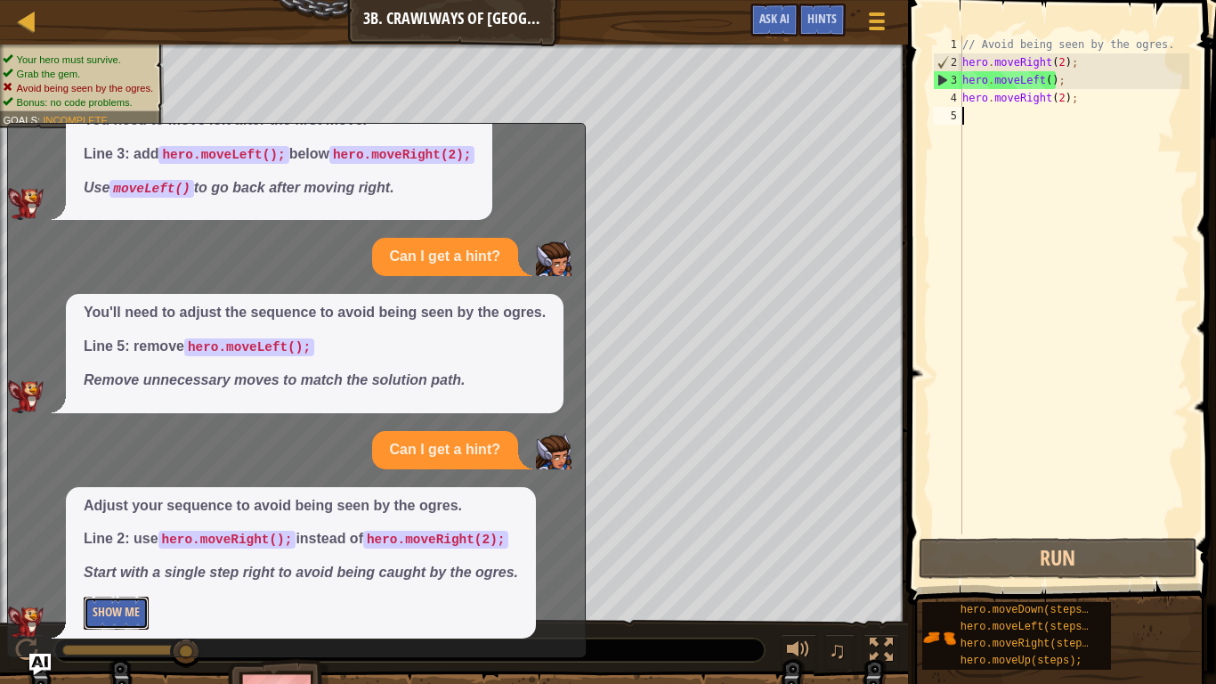
click at [135, 562] on button "Show Me" at bounding box center [116, 612] width 65 height 33
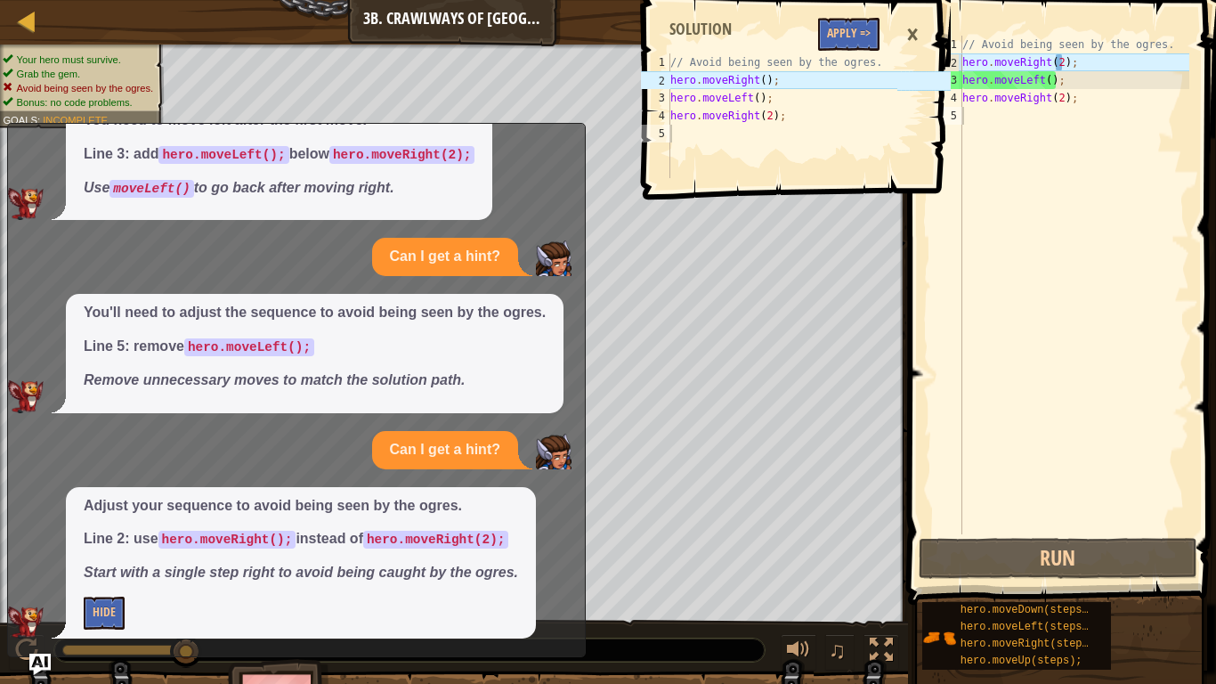
click at [1050, 75] on div "// Avoid being seen by the ogres. hero . moveRight ( 2 ) ; hero . moveLeft ( ) …" at bounding box center [1074, 303] width 231 height 534
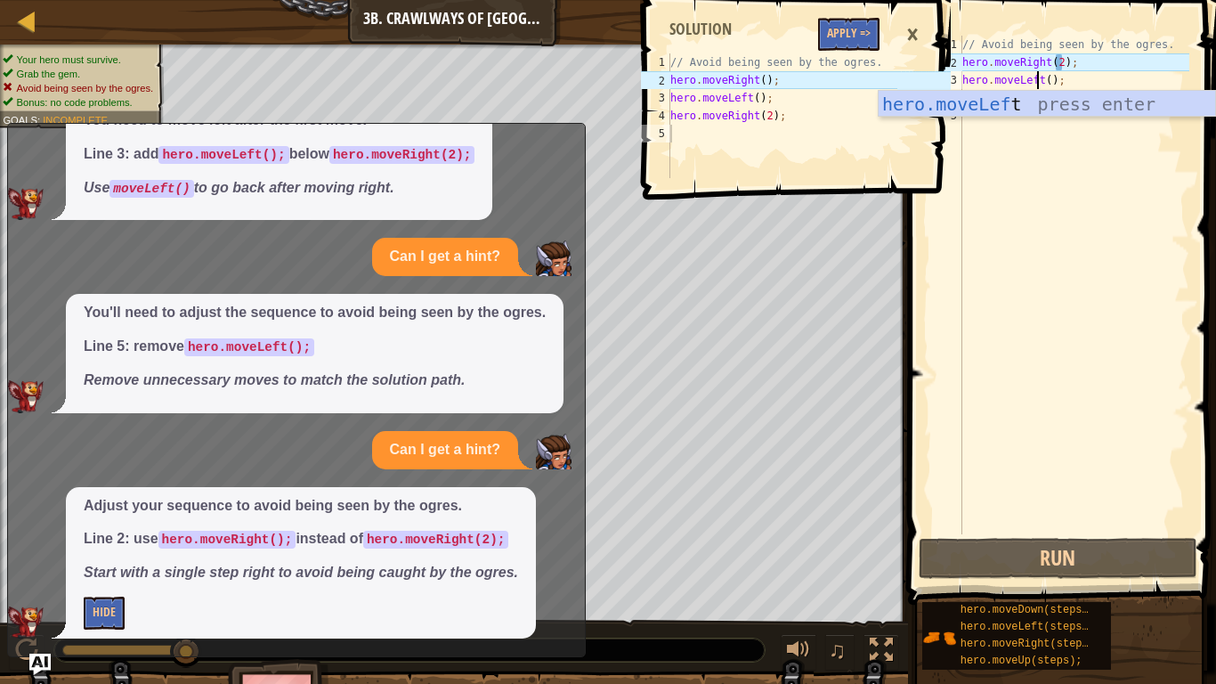
scroll to position [8, 12]
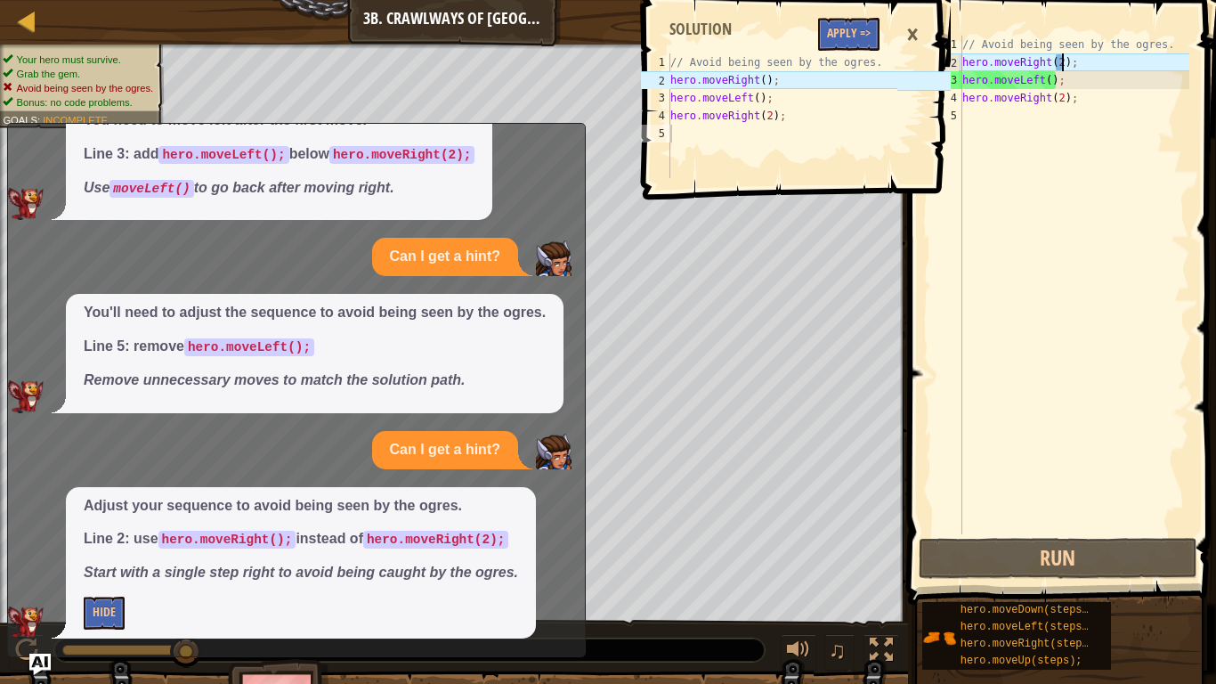
click at [1063, 61] on div "// Avoid being seen by the ogres. hero . moveRight ( 2 ) ; hero . moveLeft ( ) …" at bounding box center [1074, 303] width 231 height 534
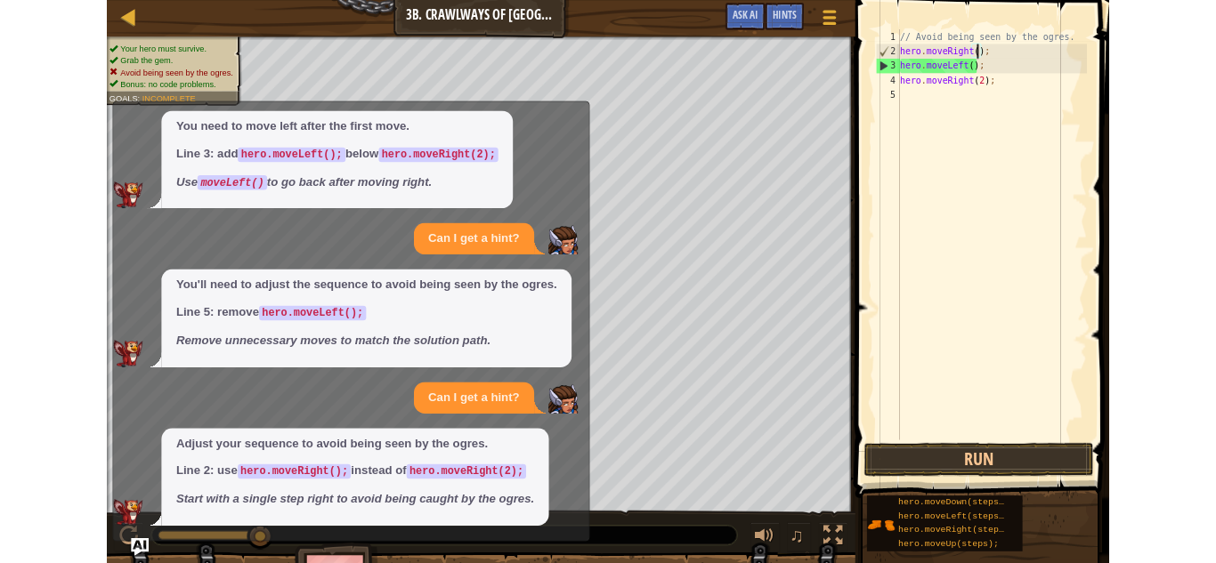
scroll to position [75, 0]
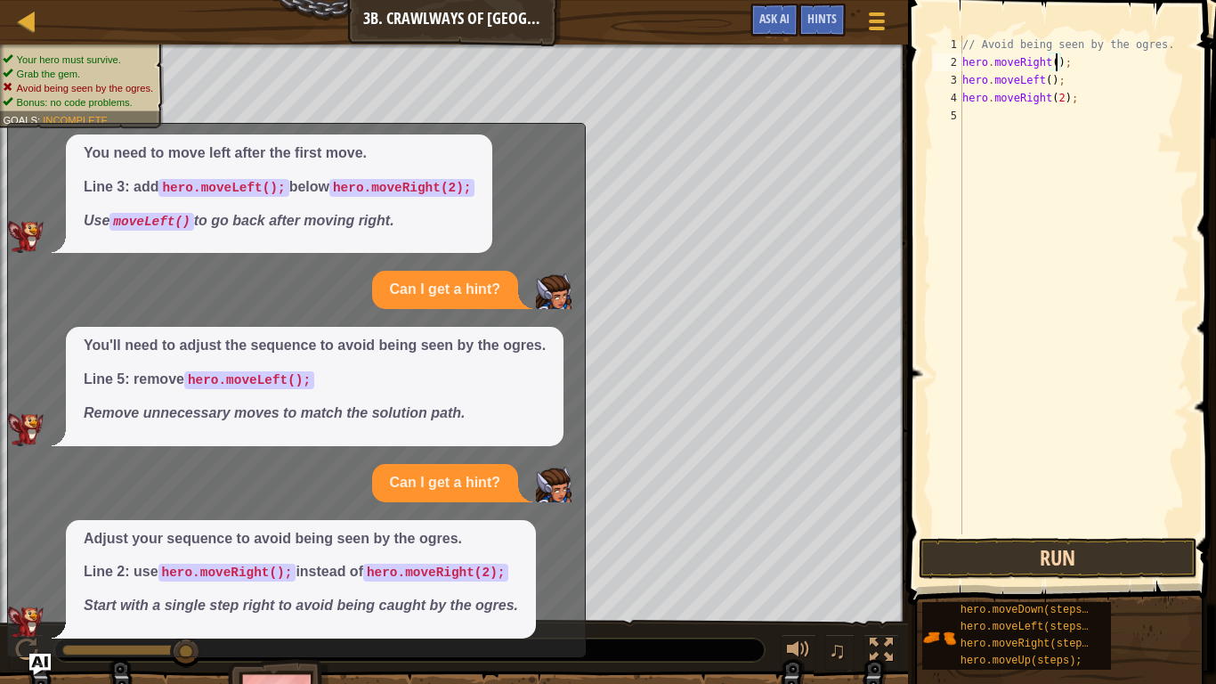
type textarea "hero.moveRight();"
click at [962, 558] on button "Run" at bounding box center [1057, 558] width 278 height 41
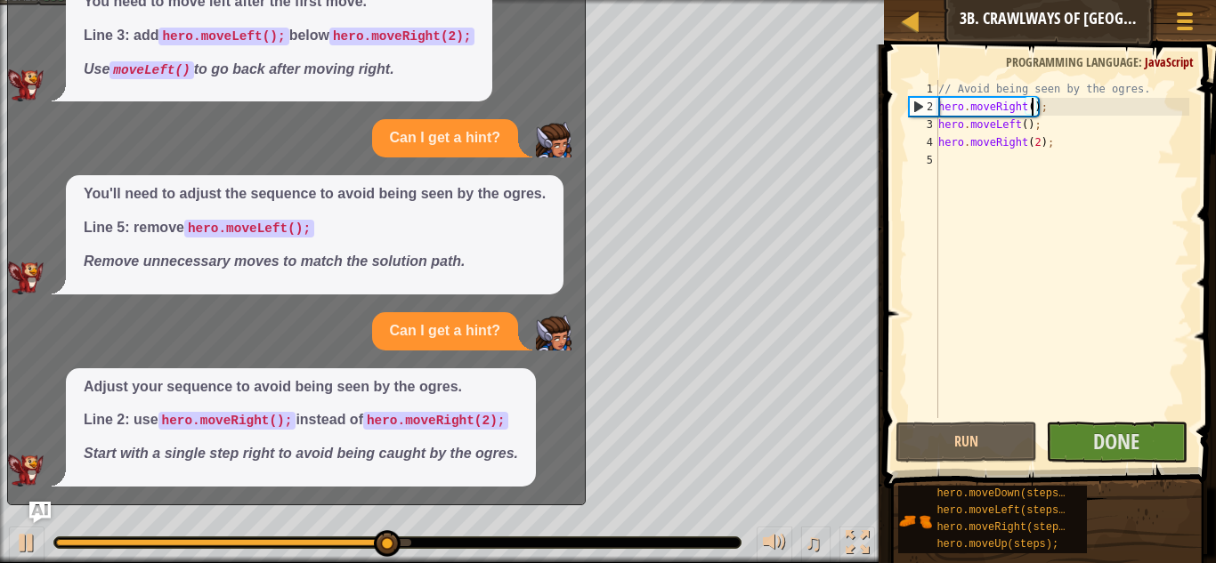
scroll to position [0, 0]
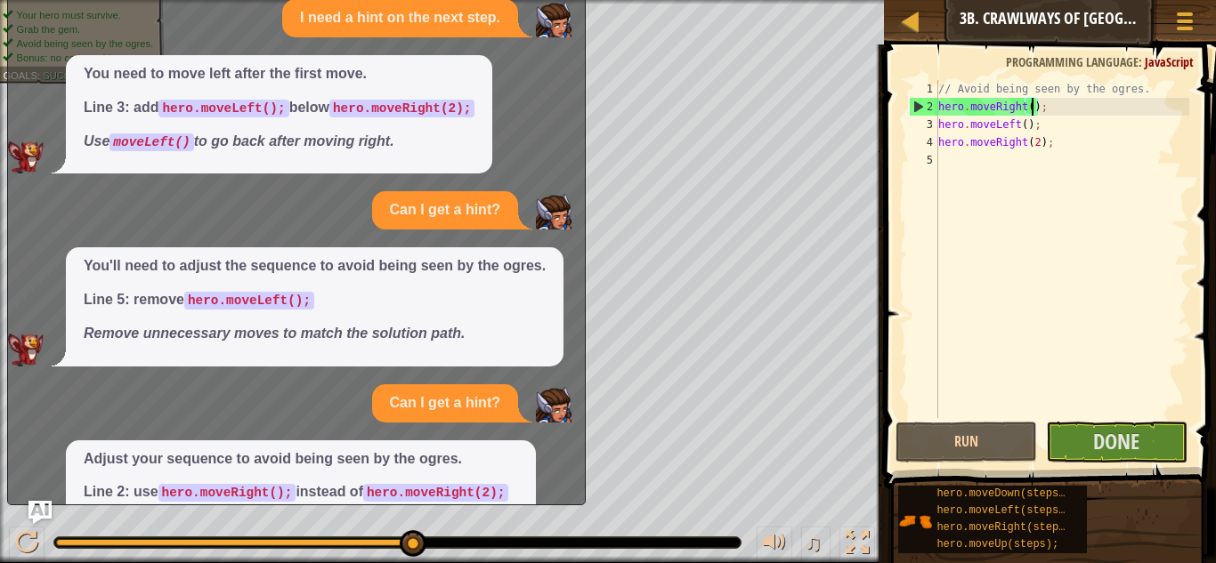
click at [39, 504] on img "Ask AI" at bounding box center [39, 512] width 23 height 23
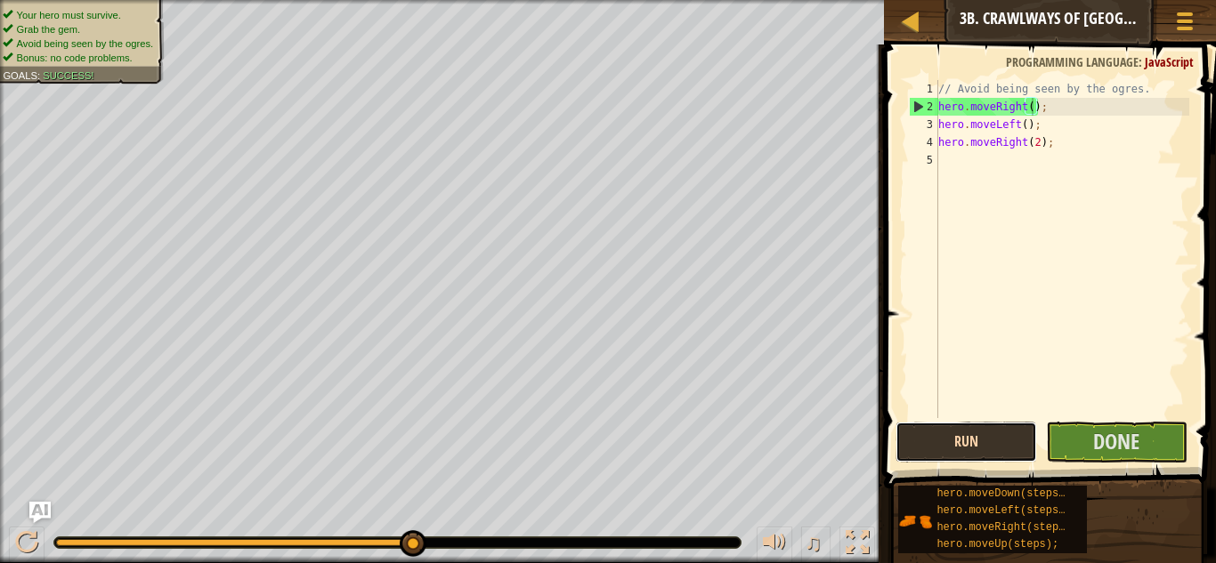
click at [996, 438] on button "Run" at bounding box center [966, 442] width 142 height 41
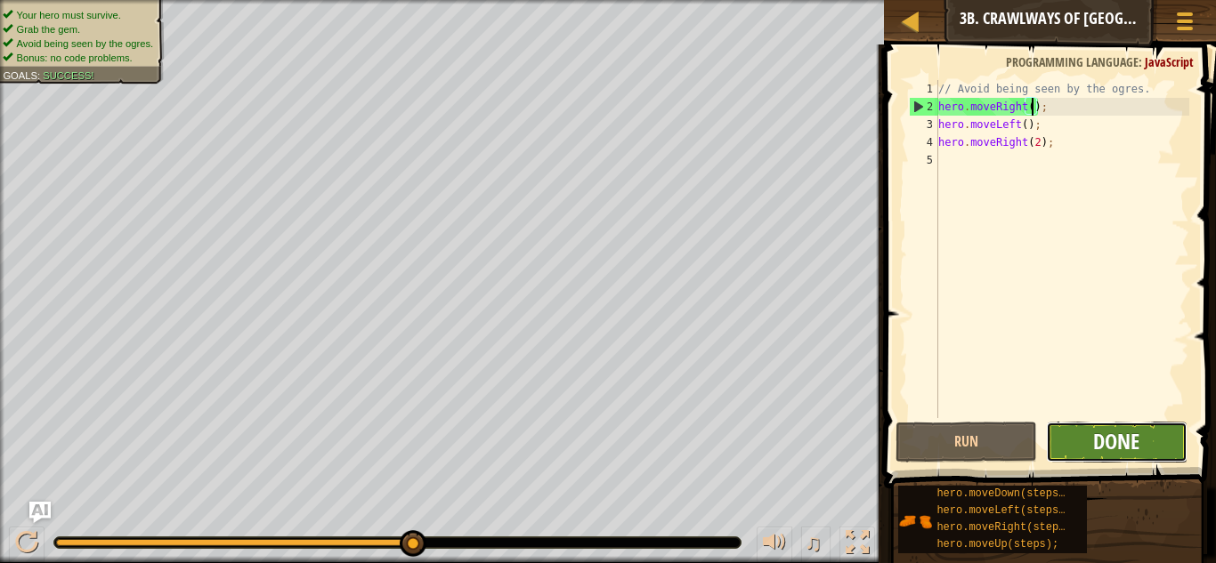
click at [1128, 443] on span "Done" at bounding box center [1116, 441] width 46 height 28
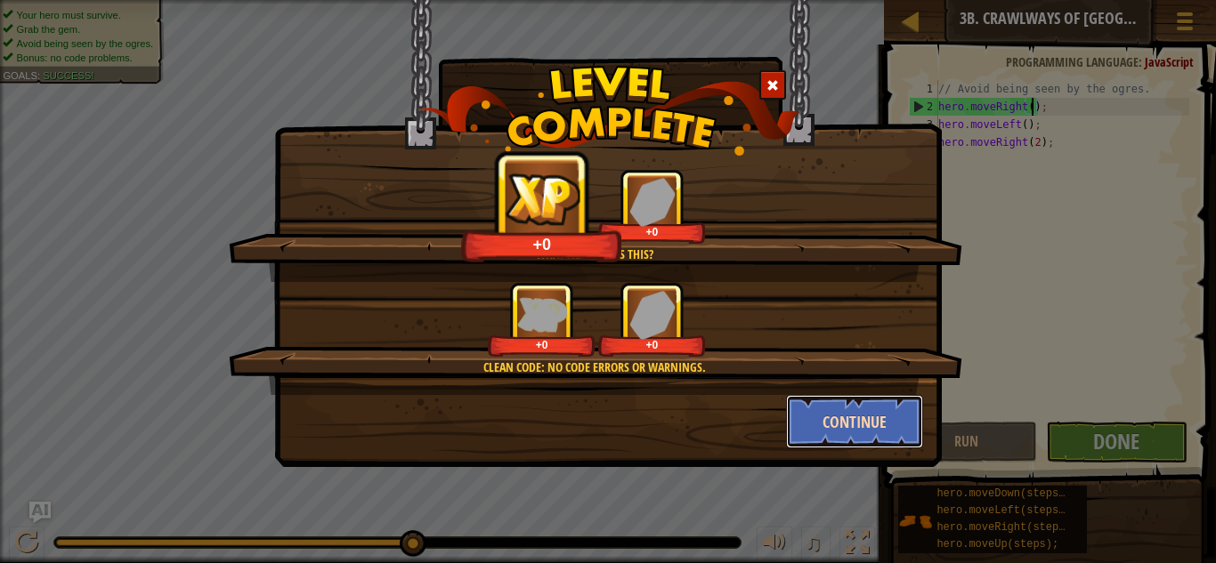
click at [854, 420] on button "Continue" at bounding box center [855, 421] width 138 height 53
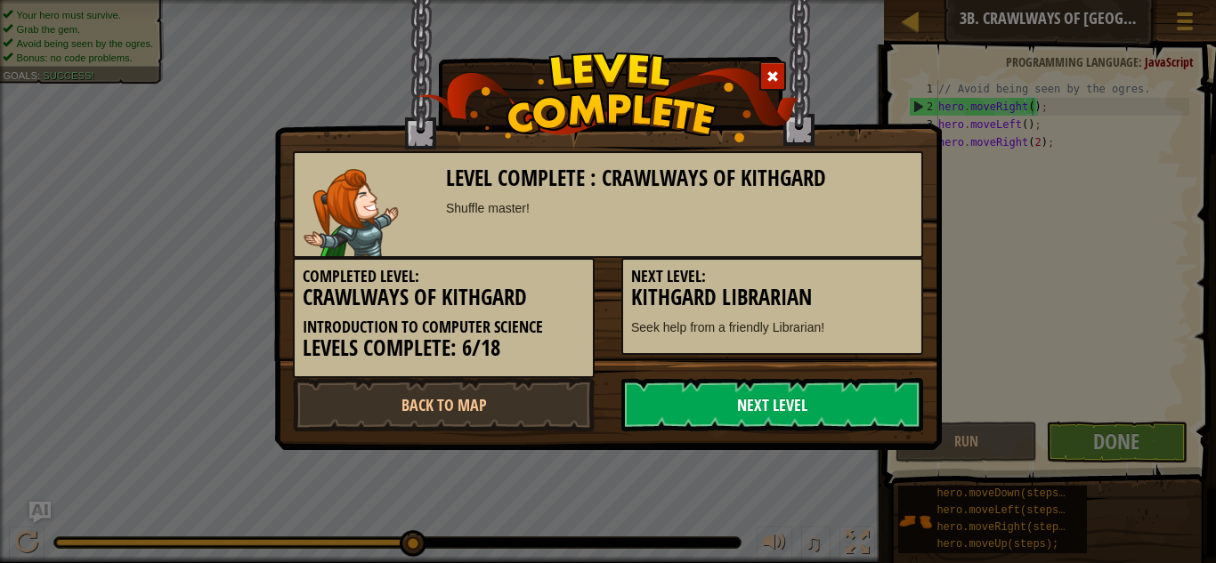
click at [854, 420] on link "Next Level" at bounding box center [772, 404] width 302 height 53
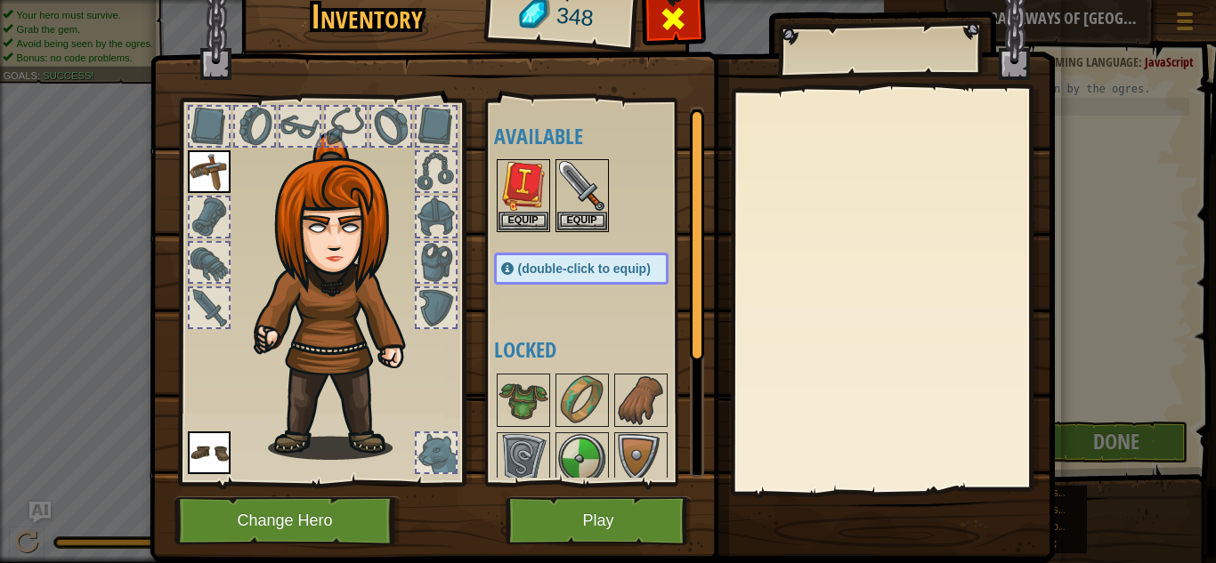
click at [659, 28] on div at bounding box center [673, 24] width 56 height 56
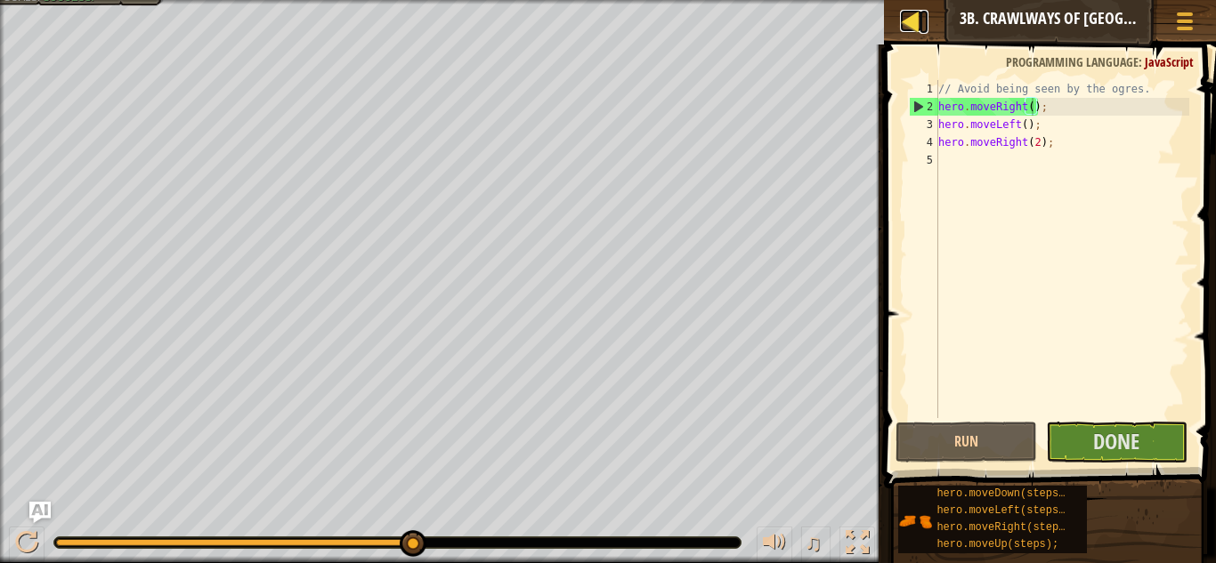
click at [910, 23] on div at bounding box center [911, 21] width 22 height 22
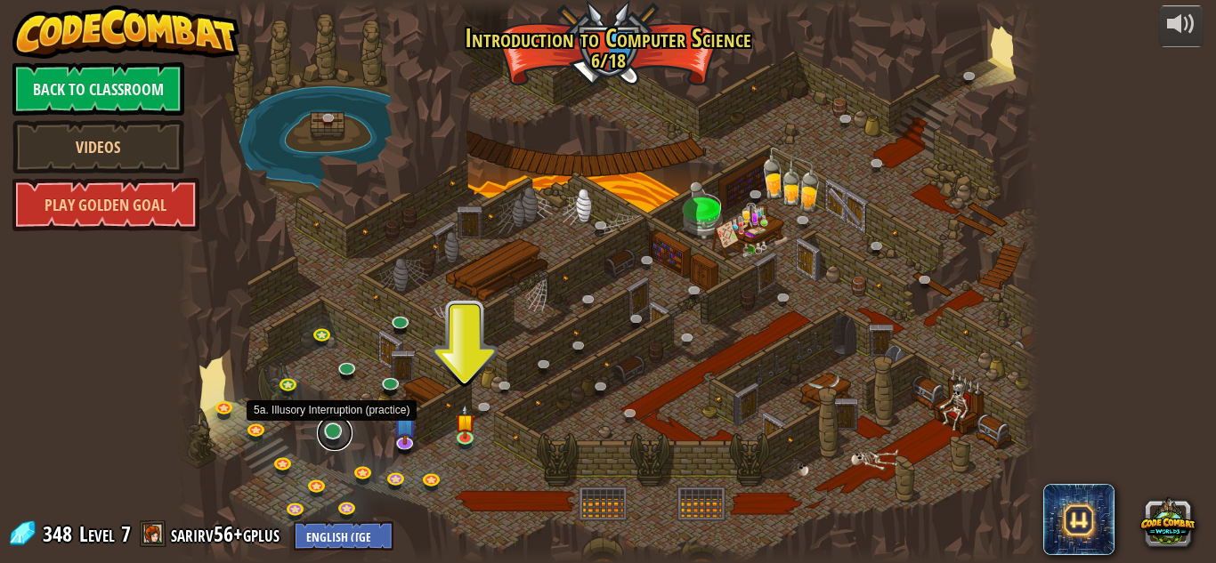
click at [329, 437] on link at bounding box center [335, 434] width 36 height 36
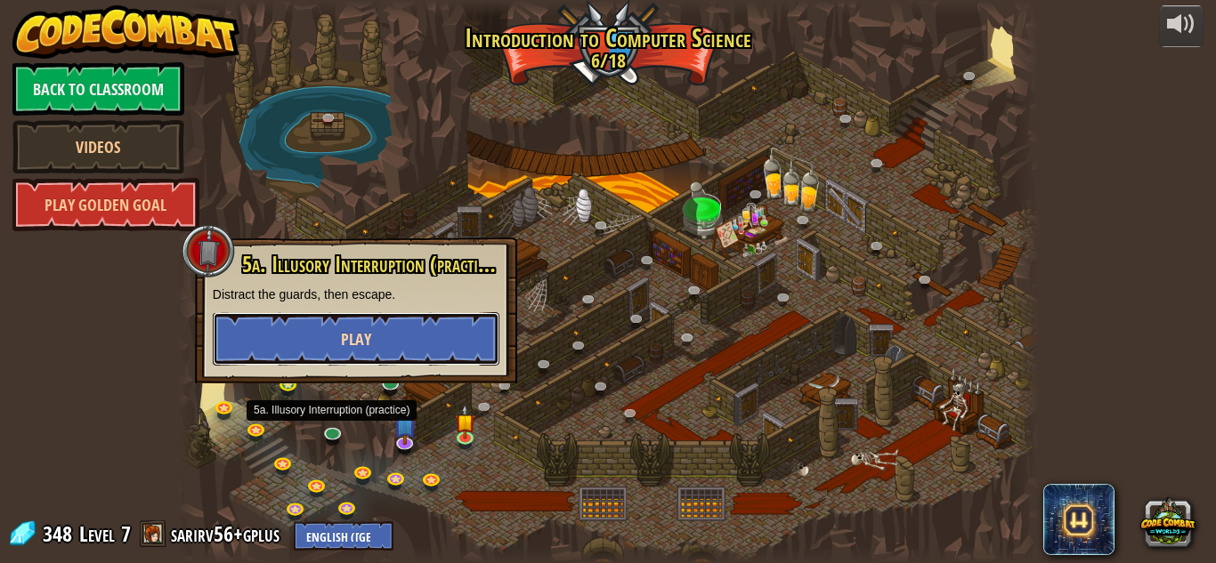
click at [444, 329] on button "Play" at bounding box center [356, 338] width 287 height 53
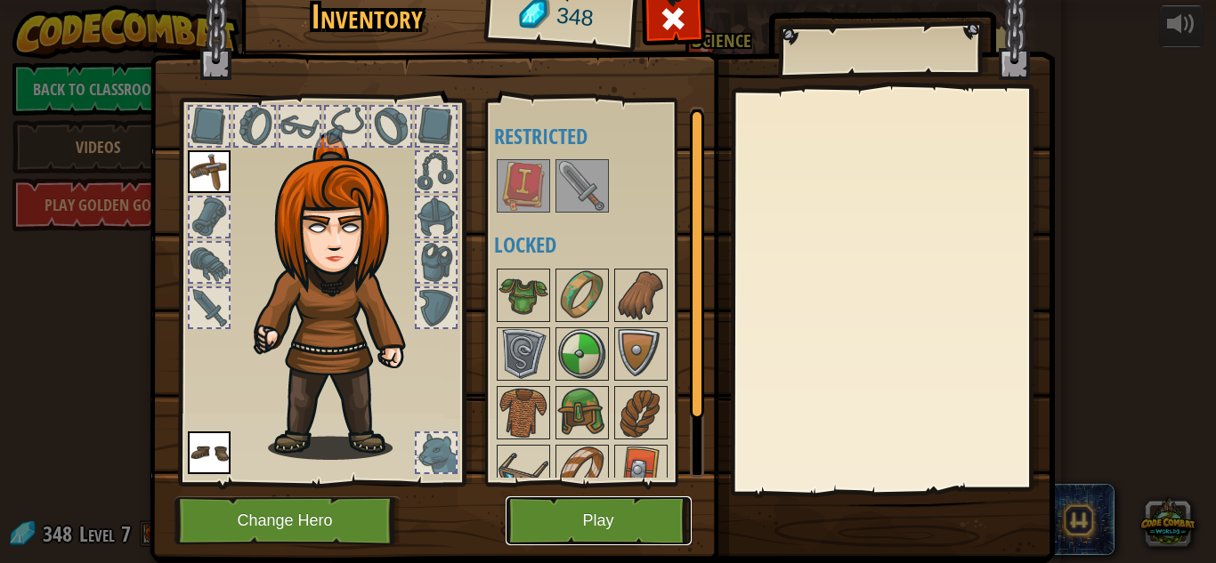
click at [653, 523] on button "Play" at bounding box center [599, 521] width 186 height 49
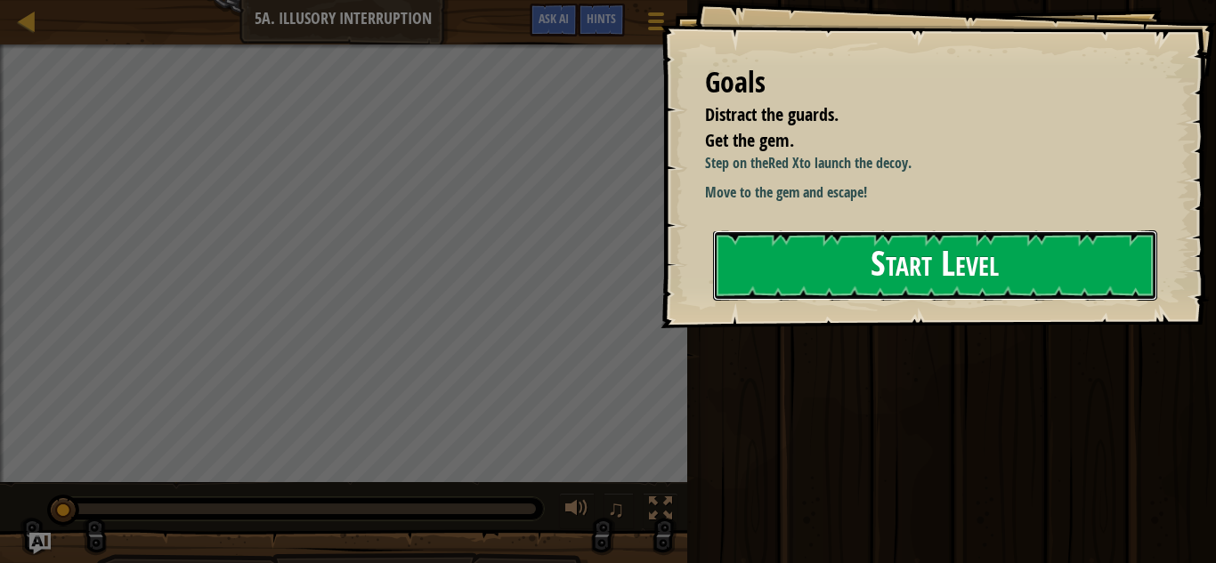
click at [856, 284] on button "Start Level" at bounding box center [935, 266] width 444 height 70
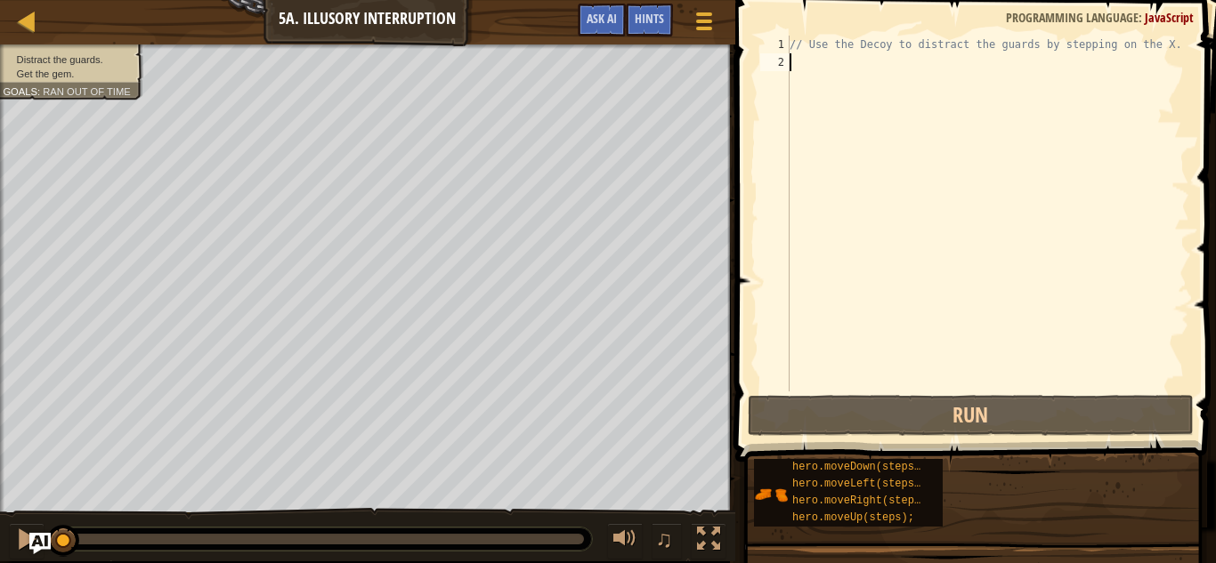
scroll to position [8, 0]
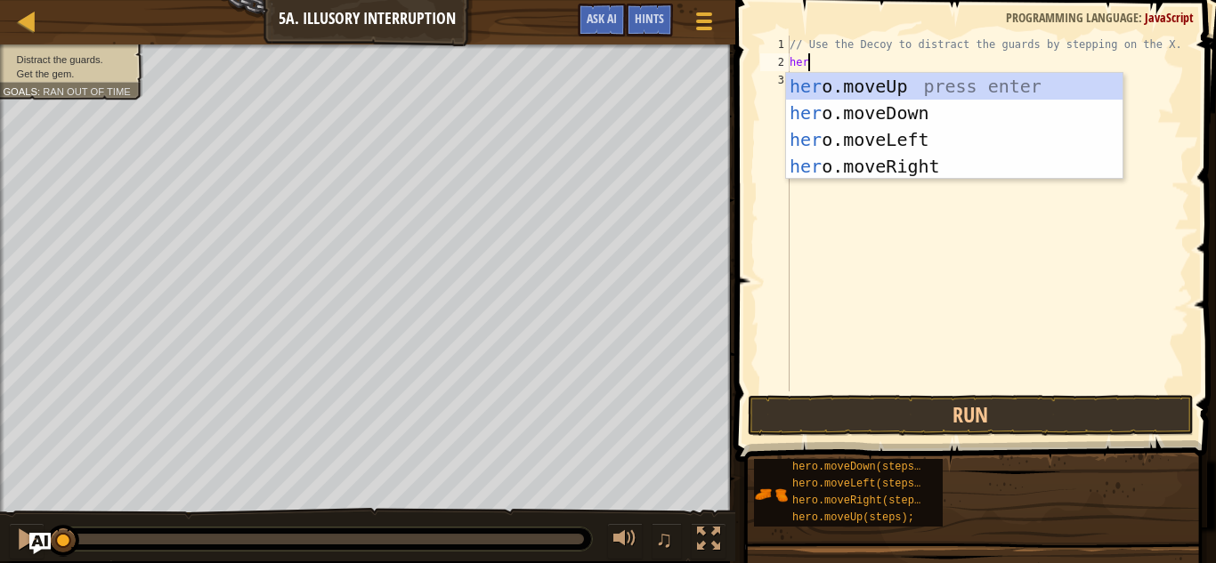
type textarea "hero"
click at [912, 162] on div "hero .moveUp press enter hero .moveDown press enter hero .moveLeft press enter …" at bounding box center [954, 153] width 336 height 160
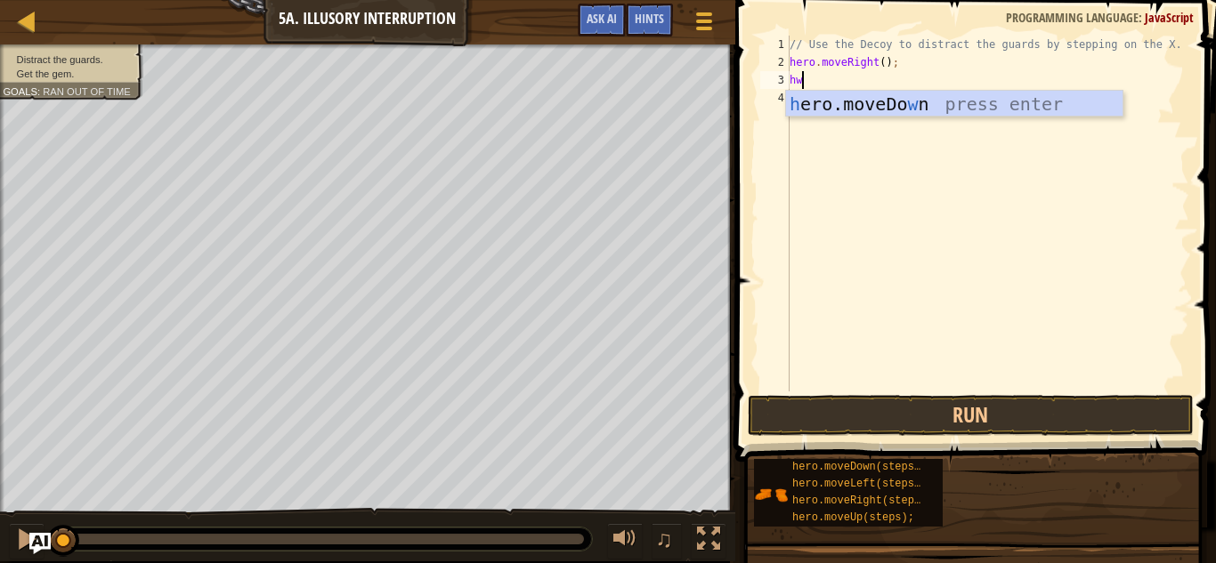
scroll to position [8, 0]
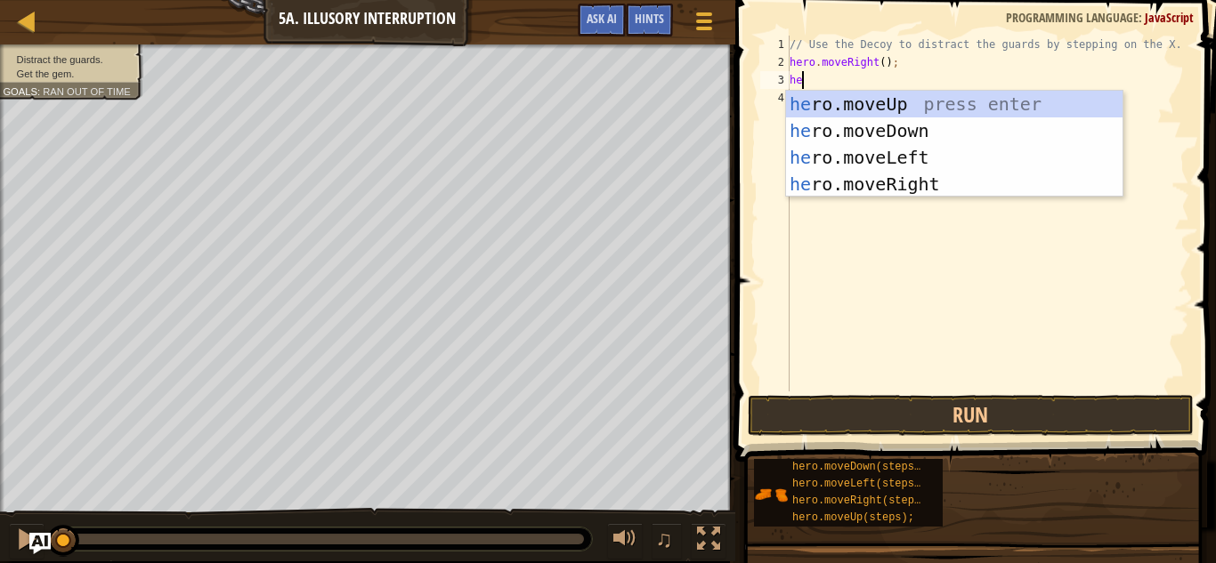
type textarea "her"
click at [933, 130] on div "her o.moveUp press enter her o.moveDown press enter her o.moveLeft press enter …" at bounding box center [954, 171] width 336 height 160
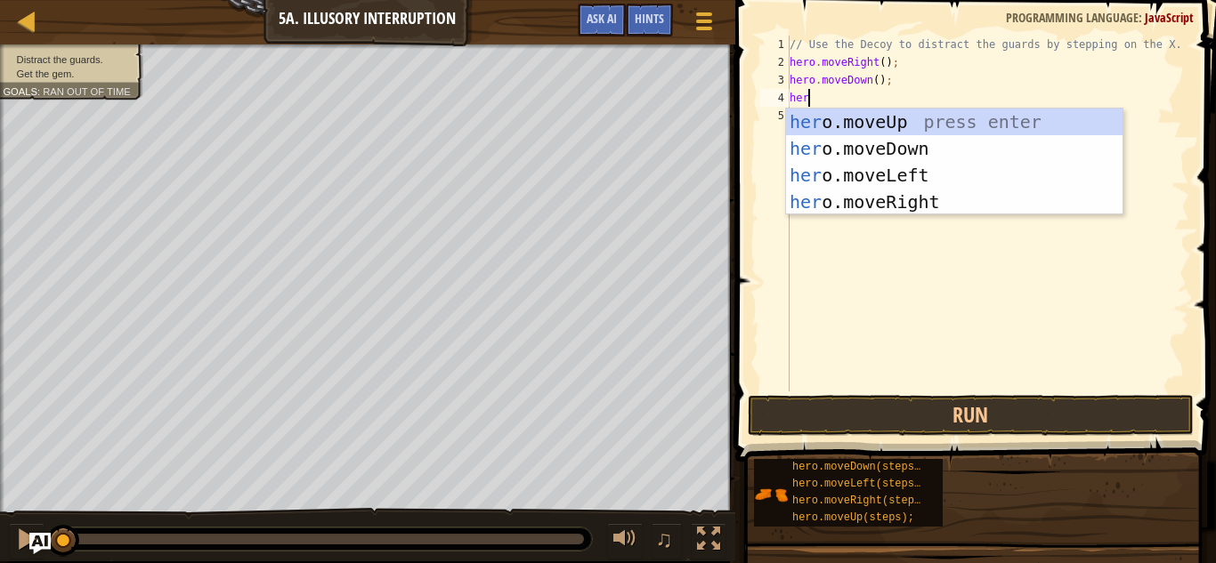
scroll to position [8, 3]
type textarea "hero"
click at [931, 174] on div "hero .moveUp press enter hero .moveDown press enter hero .moveLeft press enter …" at bounding box center [954, 189] width 336 height 160
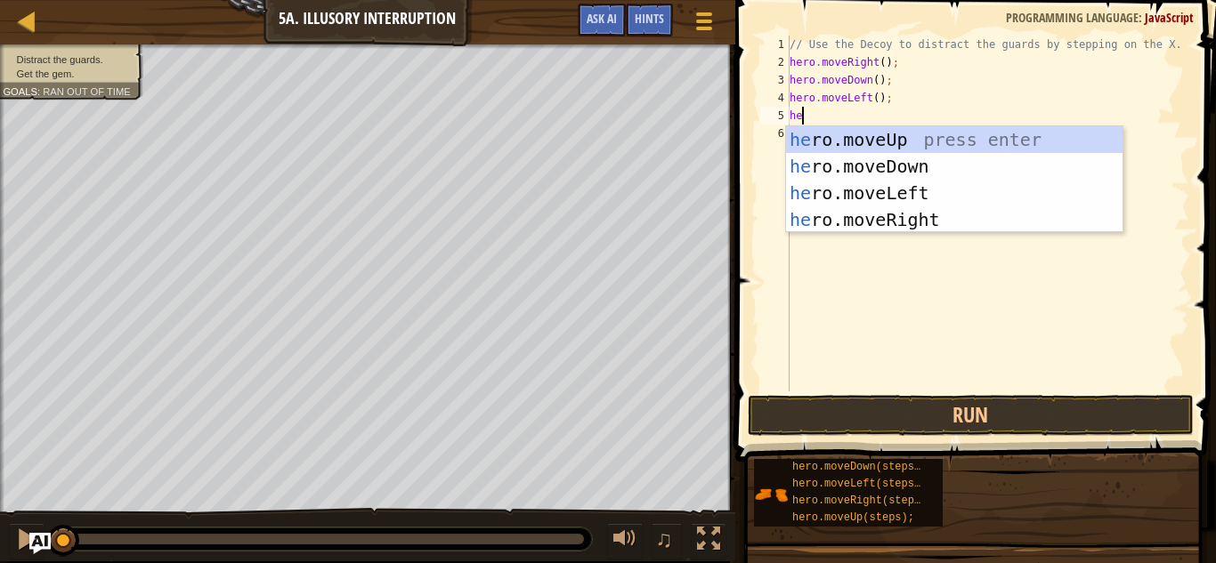
type textarea "hero"
click at [966, 142] on div "hero .moveUp press enter hero .moveDown press enter hero .moveLeft press enter …" at bounding box center [954, 206] width 336 height 160
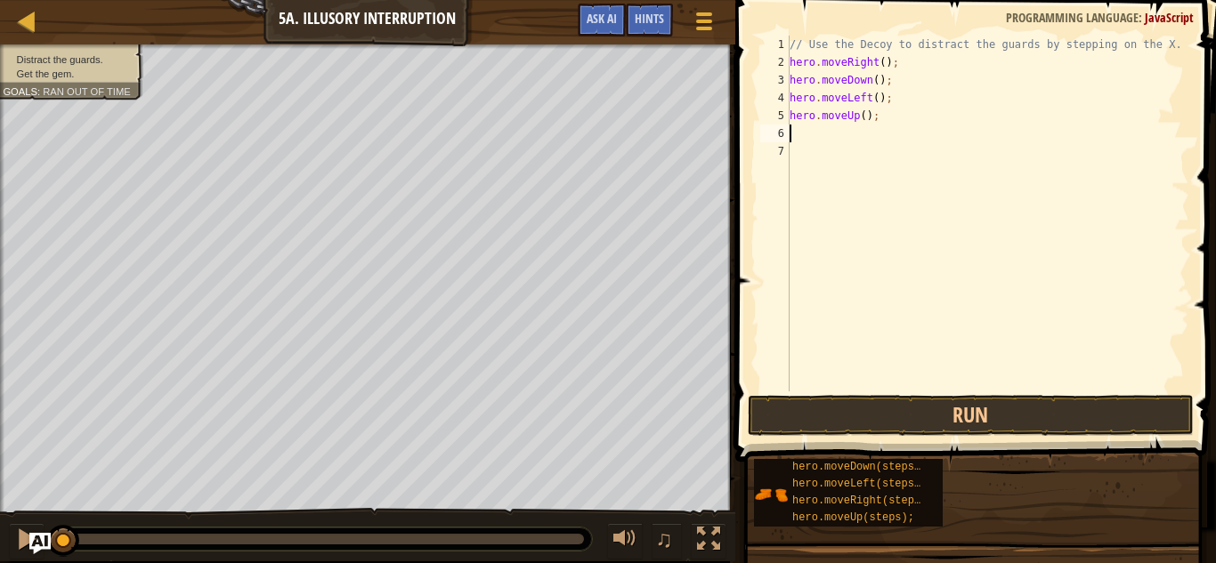
scroll to position [8, 0]
click at [862, 112] on div "// Use the Decoy to distract the guards by stepping on the X. hero . moveRight …" at bounding box center [987, 232] width 403 height 392
type textarea "hero.moveUp(2);"
click at [864, 128] on div "// Use the Decoy to distract the guards by stepping on the X. hero . moveRight …" at bounding box center [987, 232] width 403 height 392
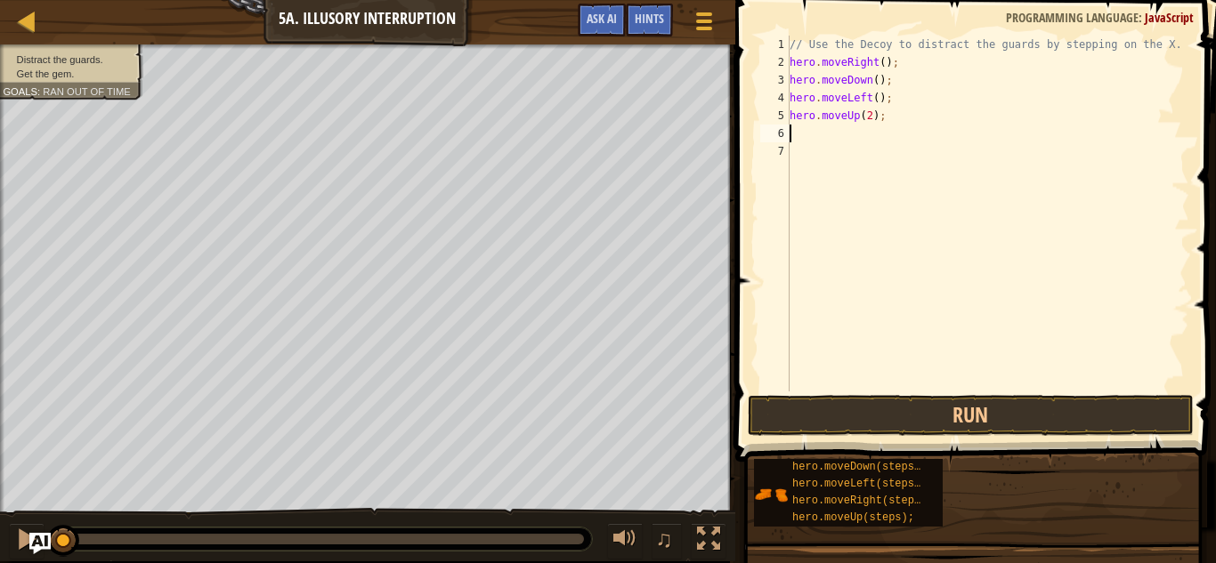
scroll to position [8, 0]
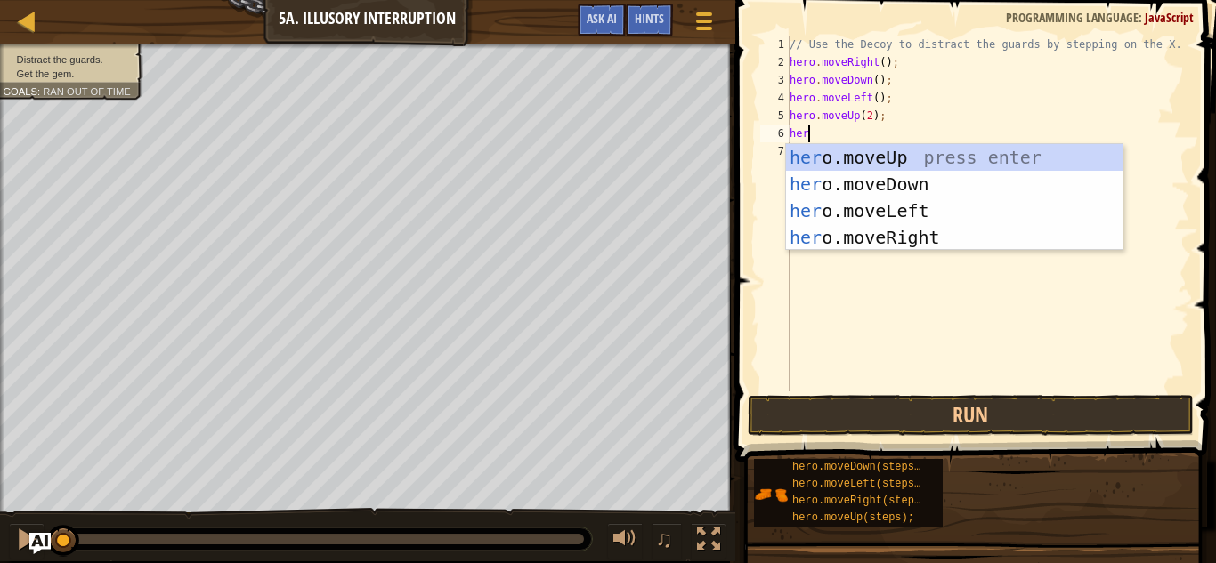
type textarea "hero"
click at [920, 238] on div "hero .moveUp press enter hero .moveDown press enter hero .moveLeft press enter …" at bounding box center [954, 224] width 336 height 160
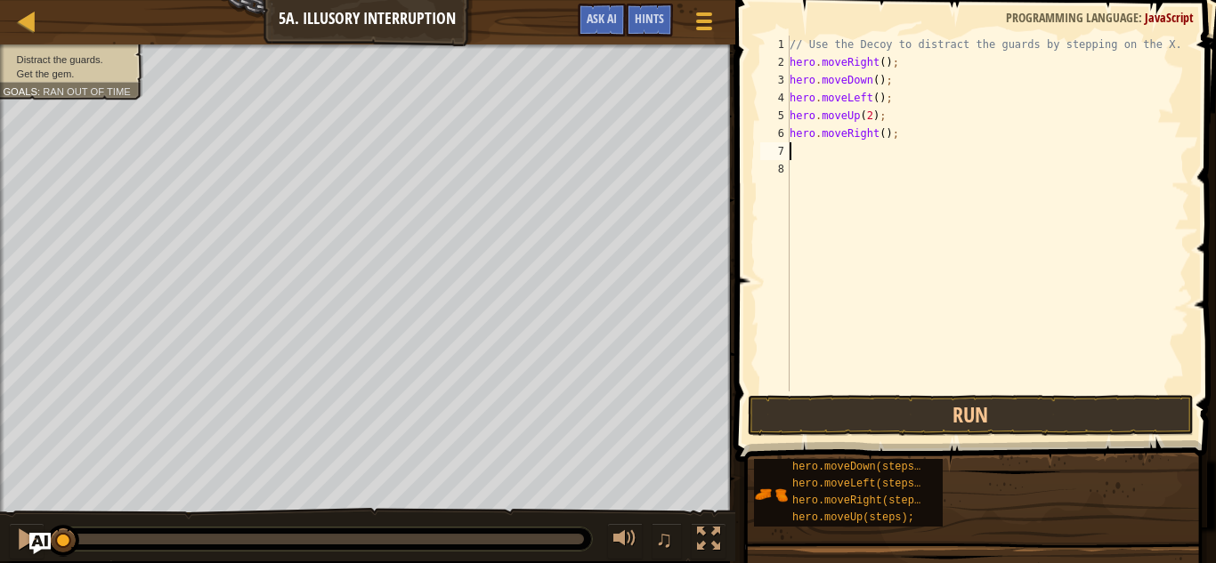
scroll to position [8, 0]
click at [883, 133] on div "// Use the Decoy to distract the guards by stepping on the X. hero . moveRight …" at bounding box center [987, 232] width 403 height 392
click at [890, 402] on button "Run" at bounding box center [971, 415] width 446 height 41
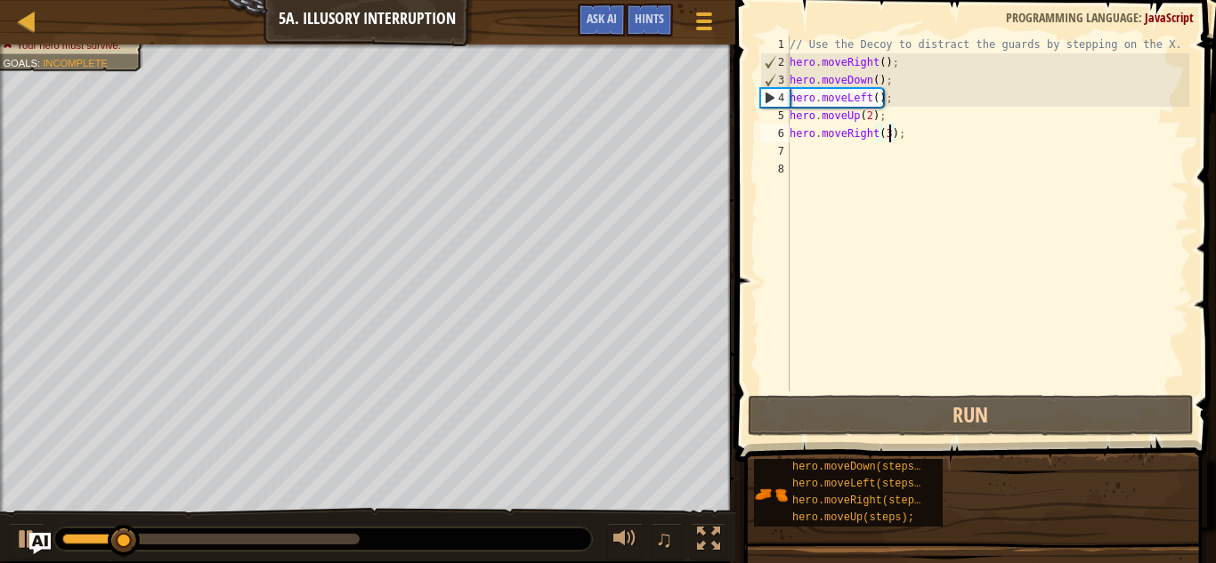
click at [878, 93] on div "// Use the Decoy to distract the guards by stepping on the X. hero . moveRight …" at bounding box center [987, 232] width 403 height 392
click at [874, 74] on div "// Use the Decoy to distract the guards by stepping on the X. hero . moveRight …" at bounding box center [987, 232] width 403 height 392
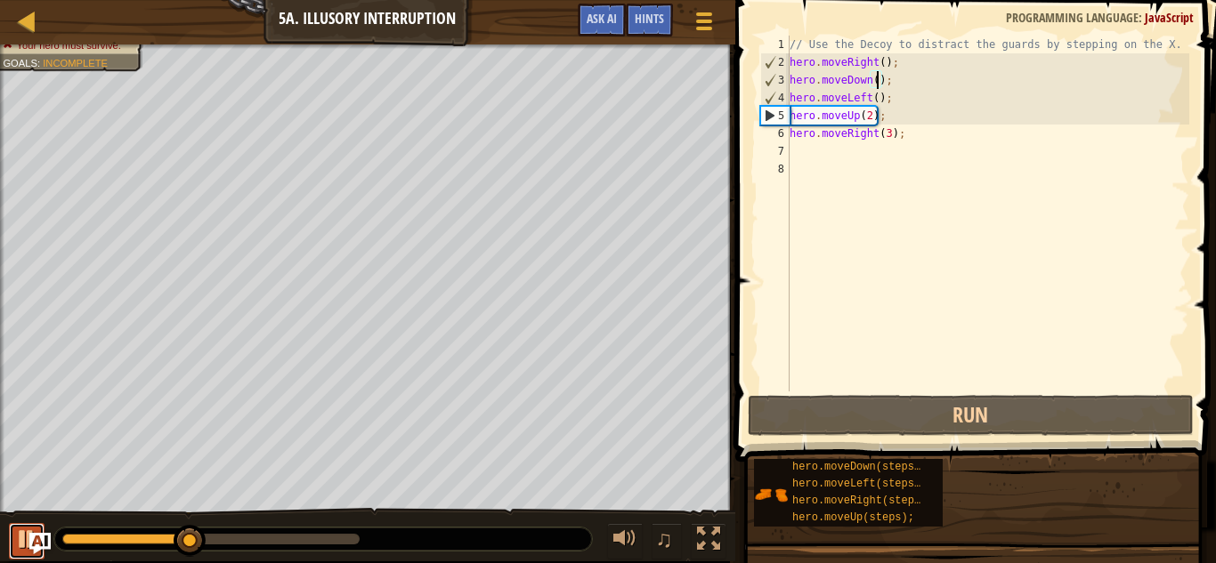
click at [21, 536] on div at bounding box center [26, 539] width 23 height 23
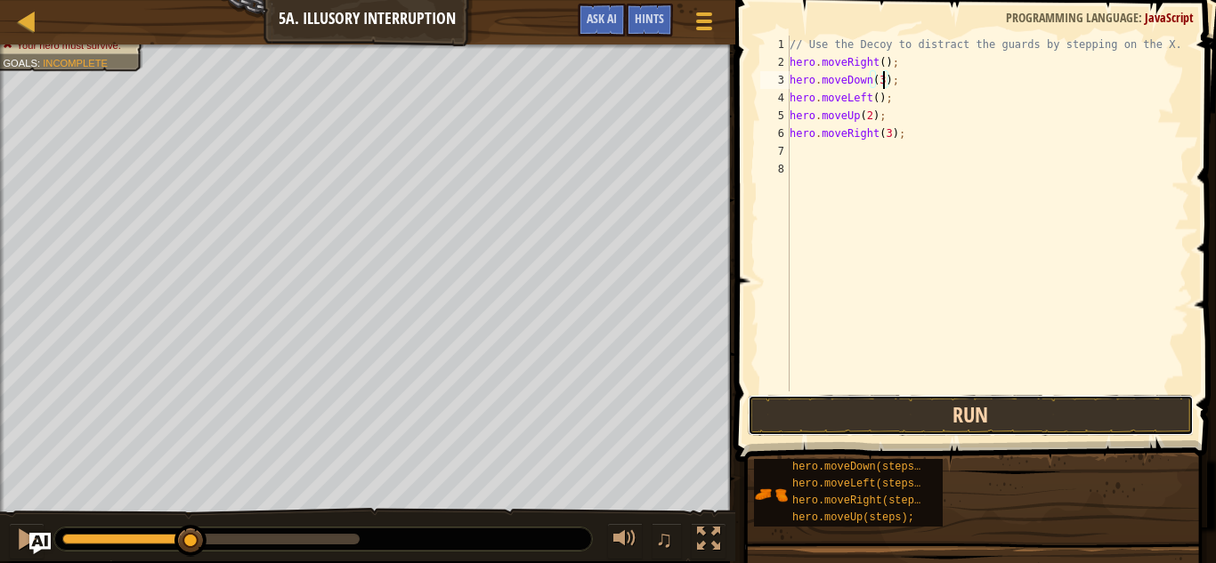
click at [813, 414] on button "Run" at bounding box center [971, 415] width 446 height 41
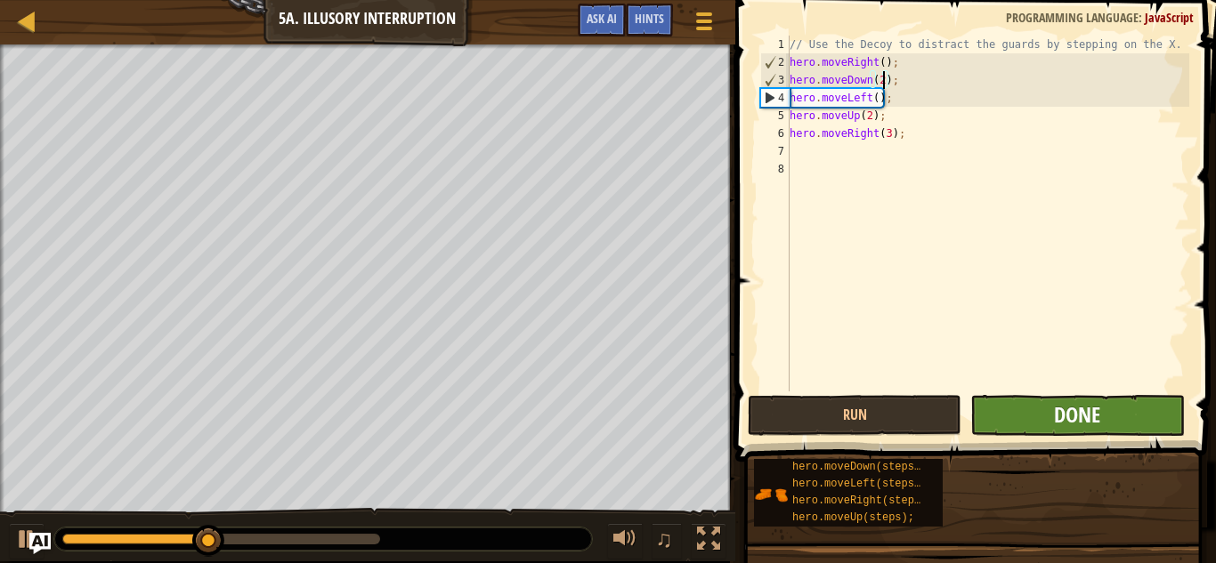
type textarea "hero.moveDown(2);"
click at [1081, 422] on span "Done" at bounding box center [1077, 414] width 46 height 28
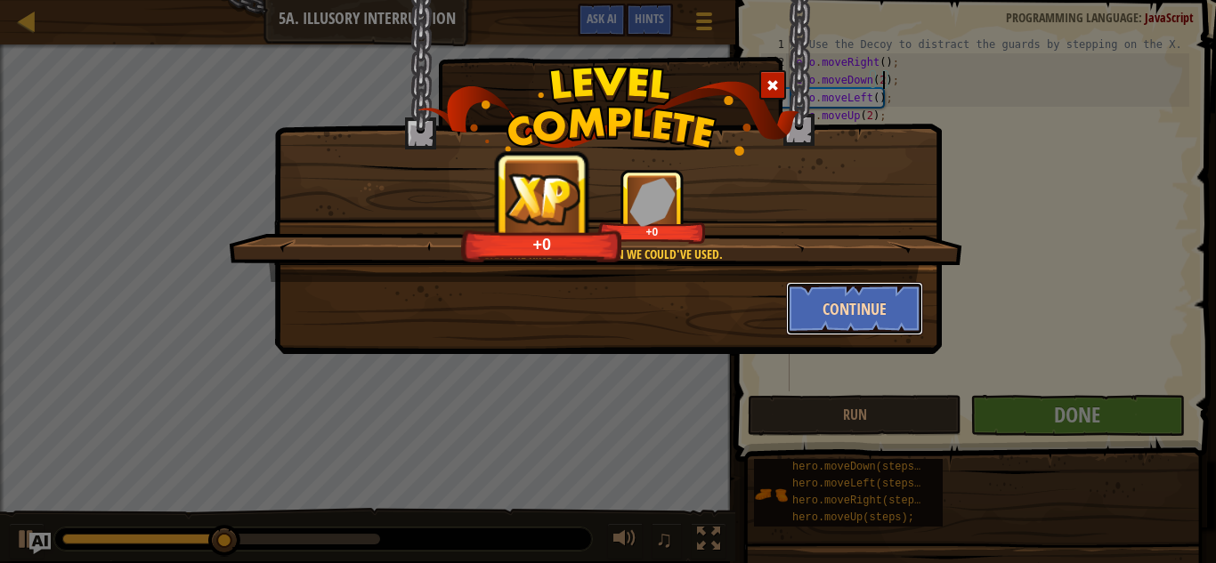
click at [839, 303] on button "Continue" at bounding box center [855, 308] width 138 height 53
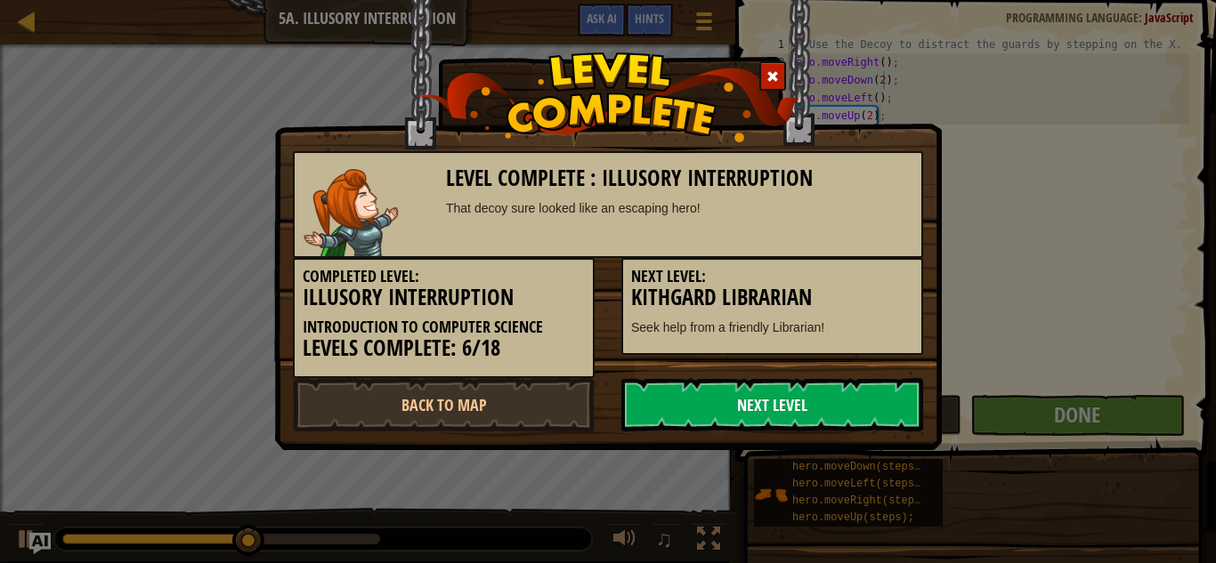
click at [684, 407] on link "Next Level" at bounding box center [772, 404] width 302 height 53
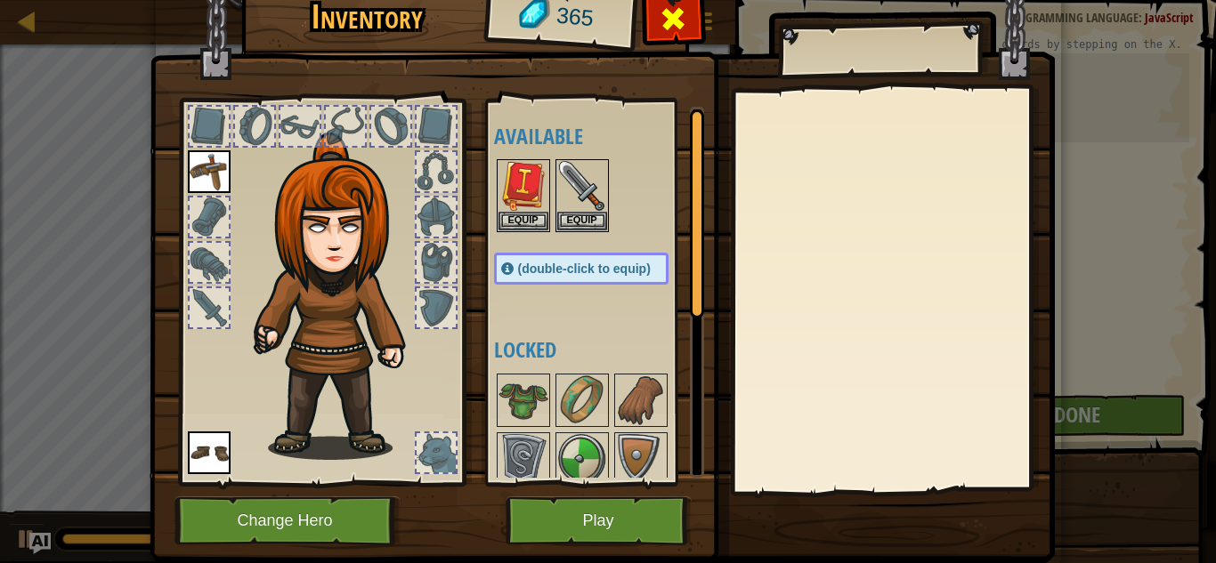
click at [670, 27] on span at bounding box center [673, 18] width 28 height 28
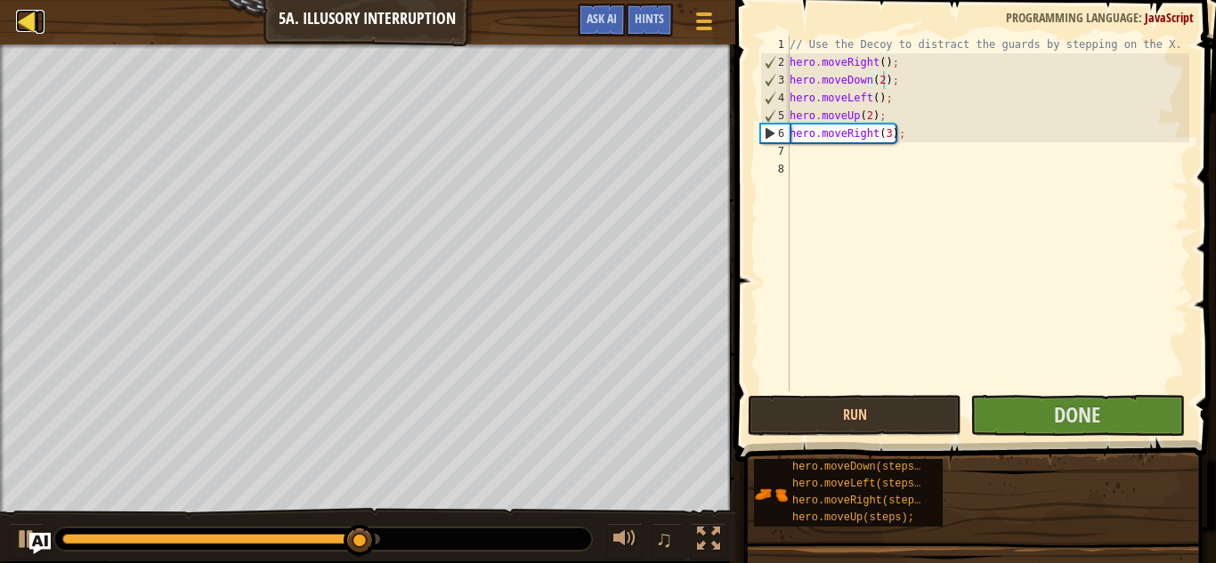
click at [23, 20] on div at bounding box center [27, 21] width 22 height 22
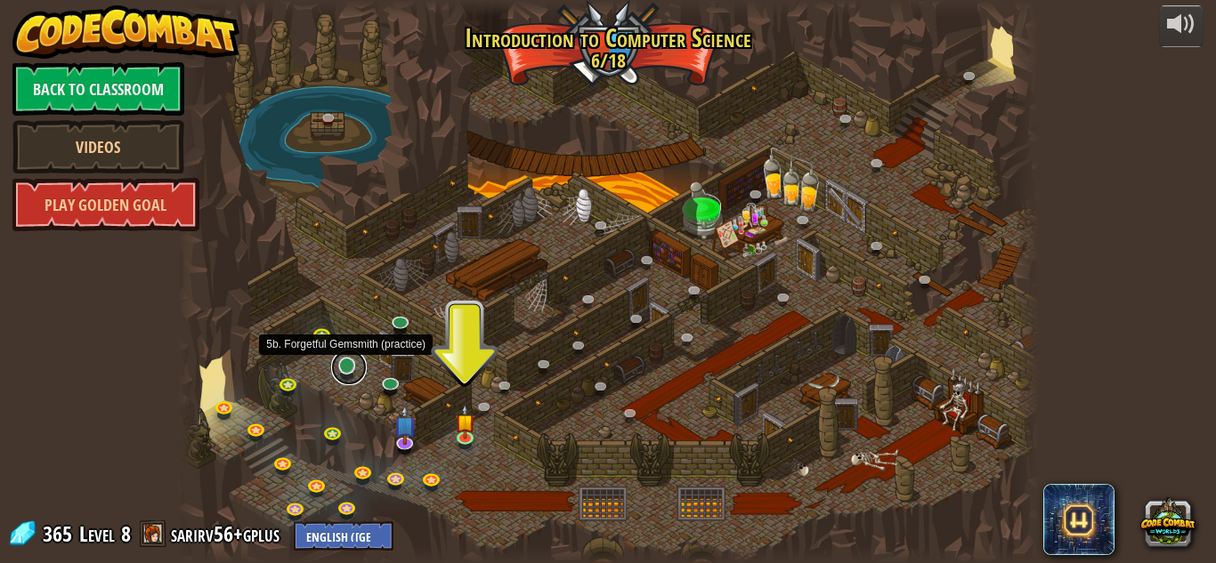
click at [344, 368] on link at bounding box center [349, 368] width 36 height 36
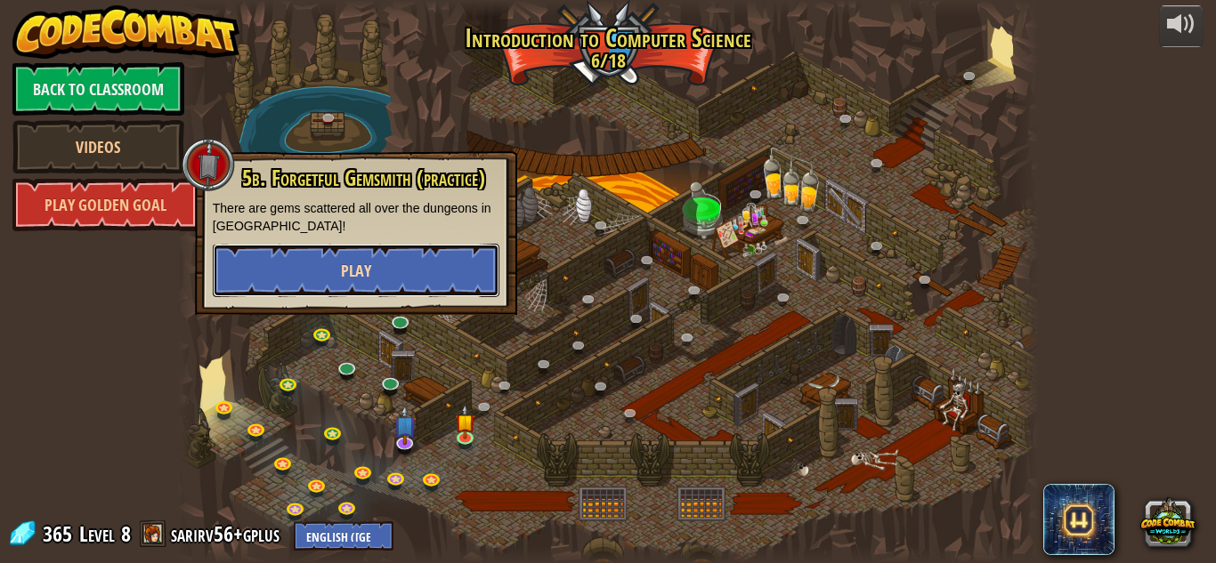
click at [441, 268] on button "Play" at bounding box center [356, 270] width 287 height 53
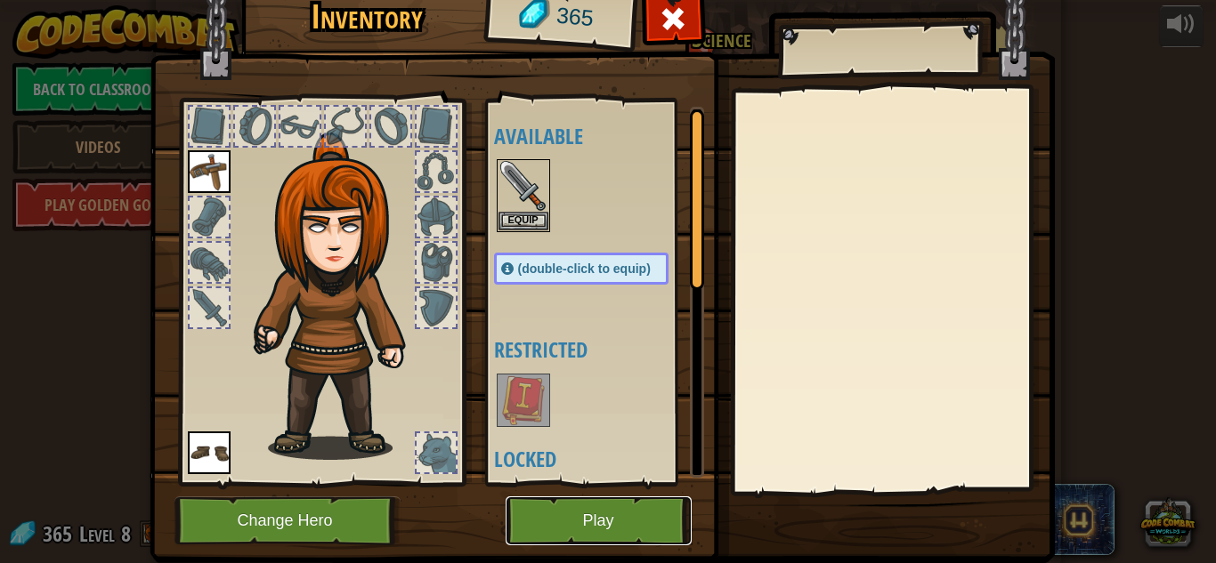
click at [545, 538] on button "Play" at bounding box center [599, 521] width 186 height 49
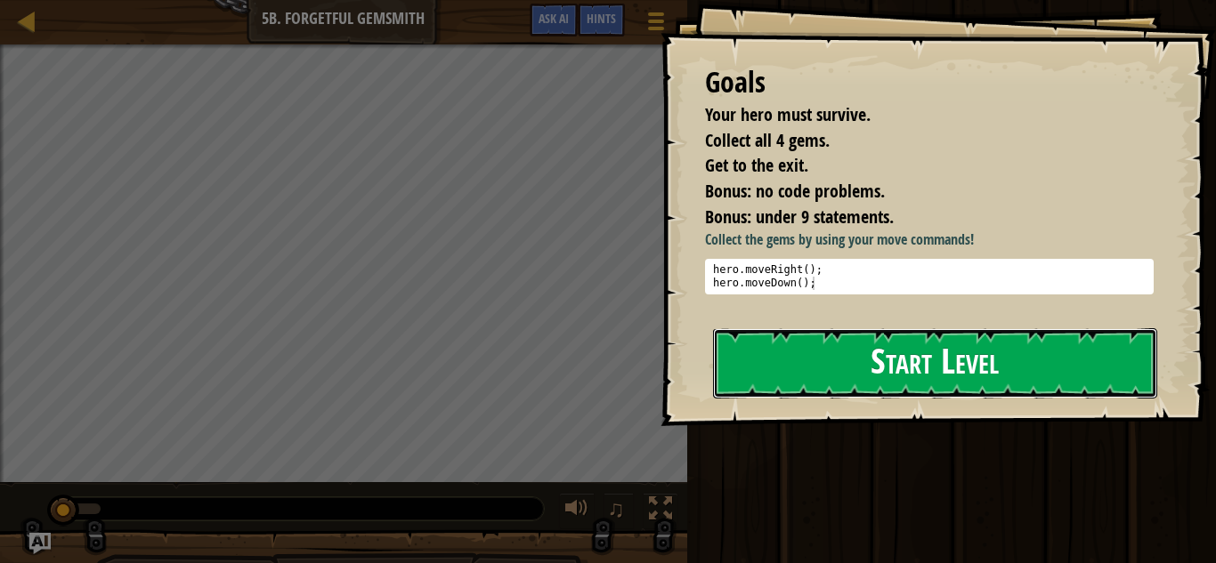
click at [889, 382] on button "Start Level" at bounding box center [935, 363] width 444 height 70
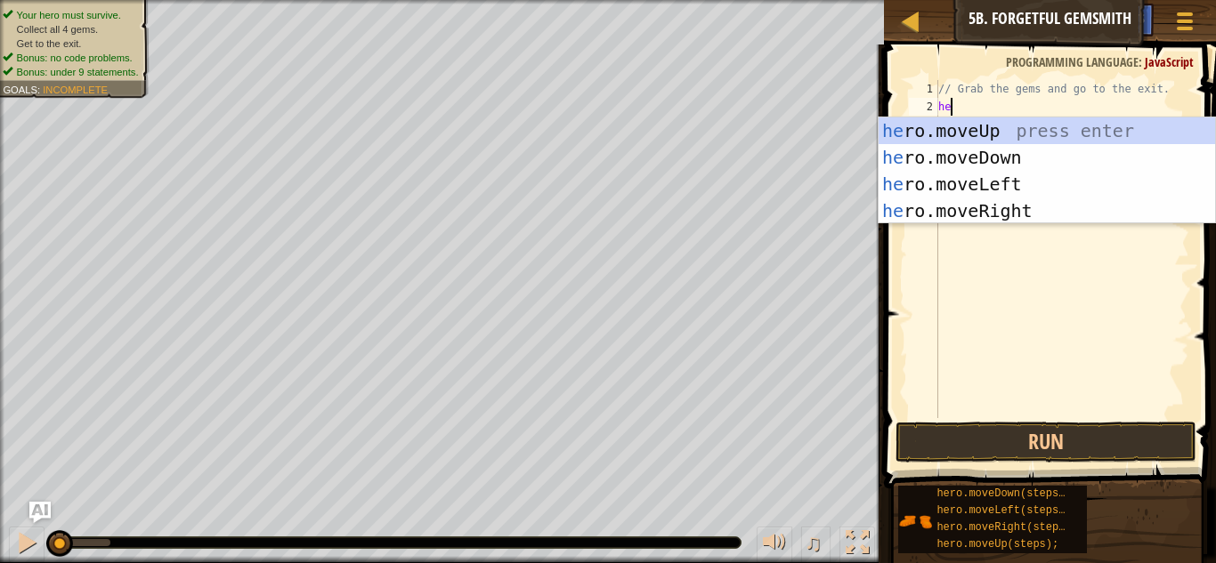
type textarea "hero"
click at [1003, 210] on div "hero .moveUp press enter hero .moveDown press enter hero .moveLeft press enter …" at bounding box center [1046, 197] width 336 height 160
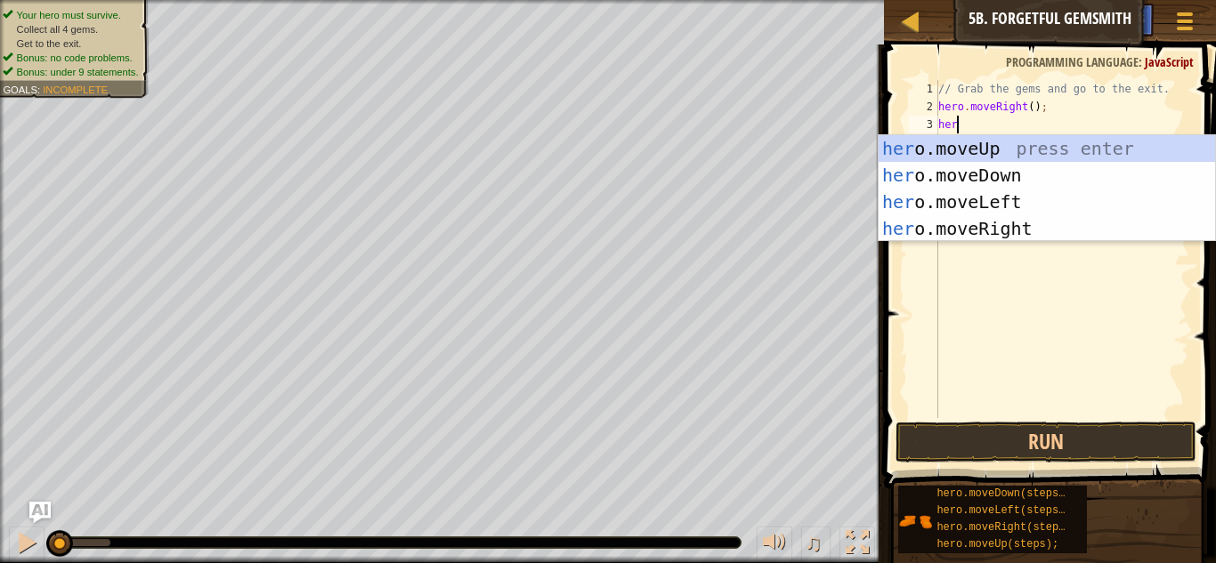
type textarea "hero"
click at [1031, 174] on div "hero .moveUp press enter hero .moveDown press enter hero .moveLeft press enter …" at bounding box center [1046, 215] width 336 height 160
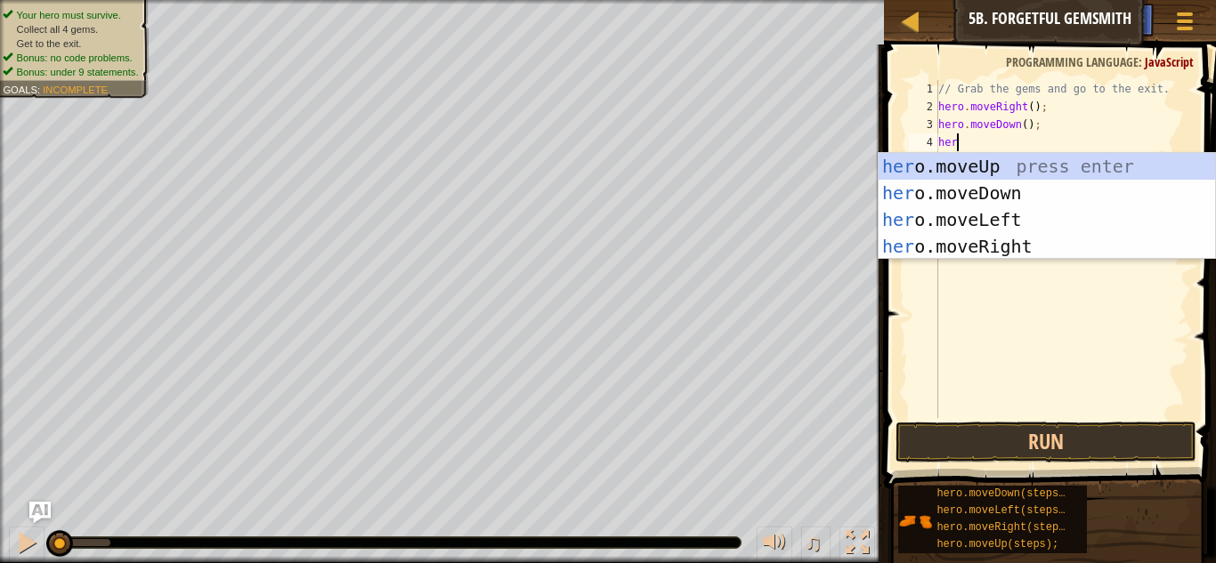
type textarea "hero"
click at [1034, 238] on div "hero .moveUp press enter hero .moveDown press enter hero .moveLeft press enter …" at bounding box center [1046, 233] width 336 height 160
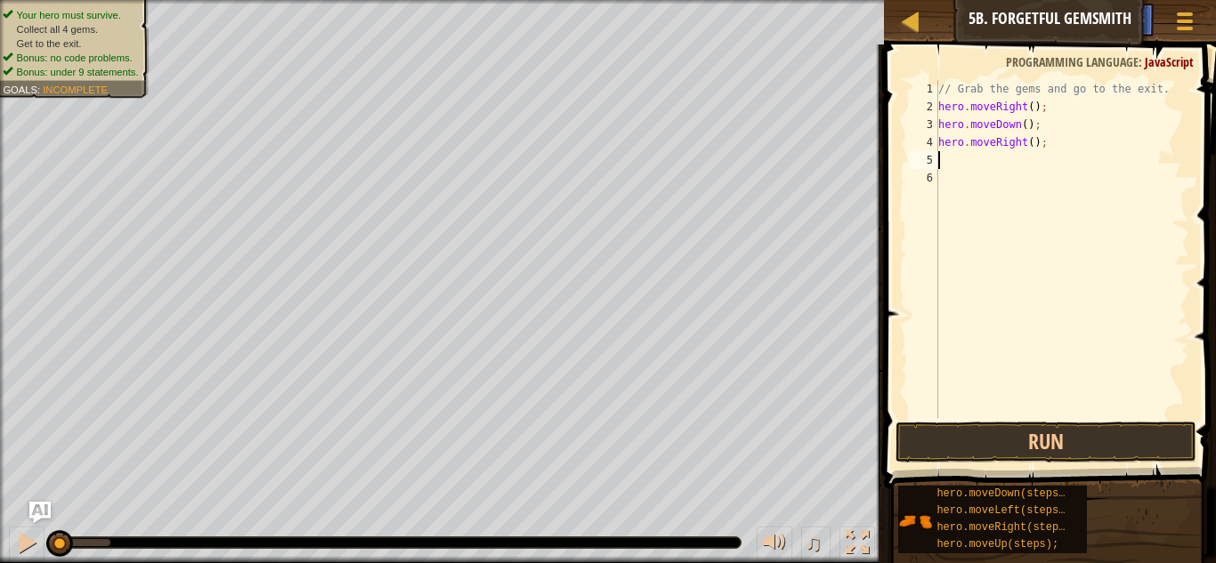
scroll to position [8, 0]
type textarea "3"
click at [1030, 139] on div "// Grab the gems and go to the exit. hero . moveRight ( ) ; hero . moveDown ( )…" at bounding box center [1061, 267] width 255 height 374
type textarea "hero.moveRight(3);"
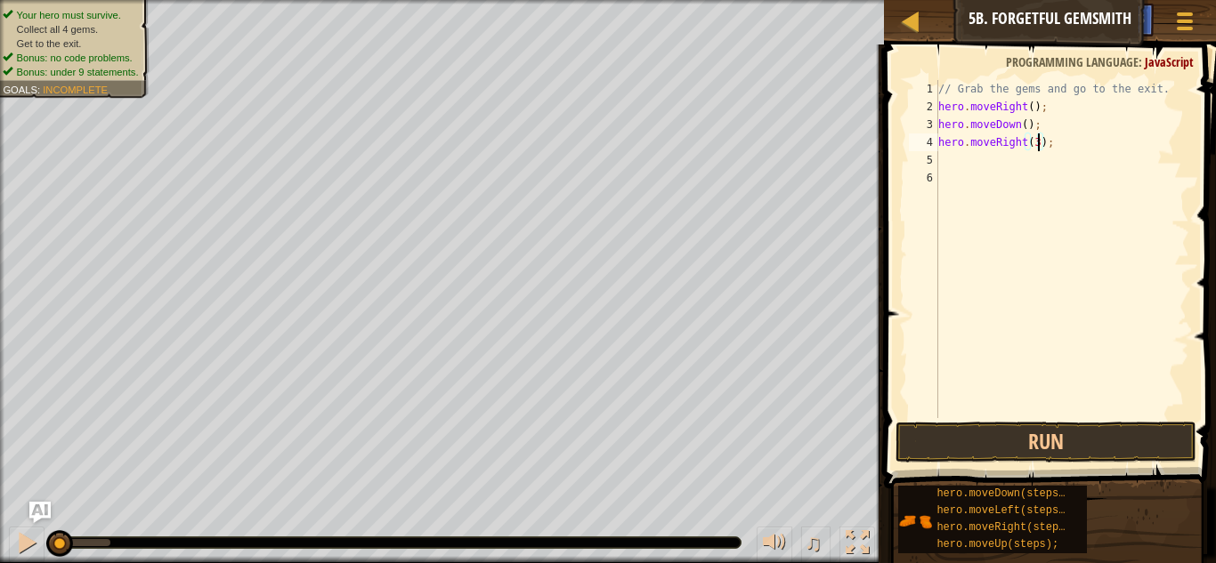
click at [964, 164] on div "// Grab the gems and go to the exit. hero . moveRight ( ) ; hero . moveDown ( )…" at bounding box center [1061, 267] width 255 height 374
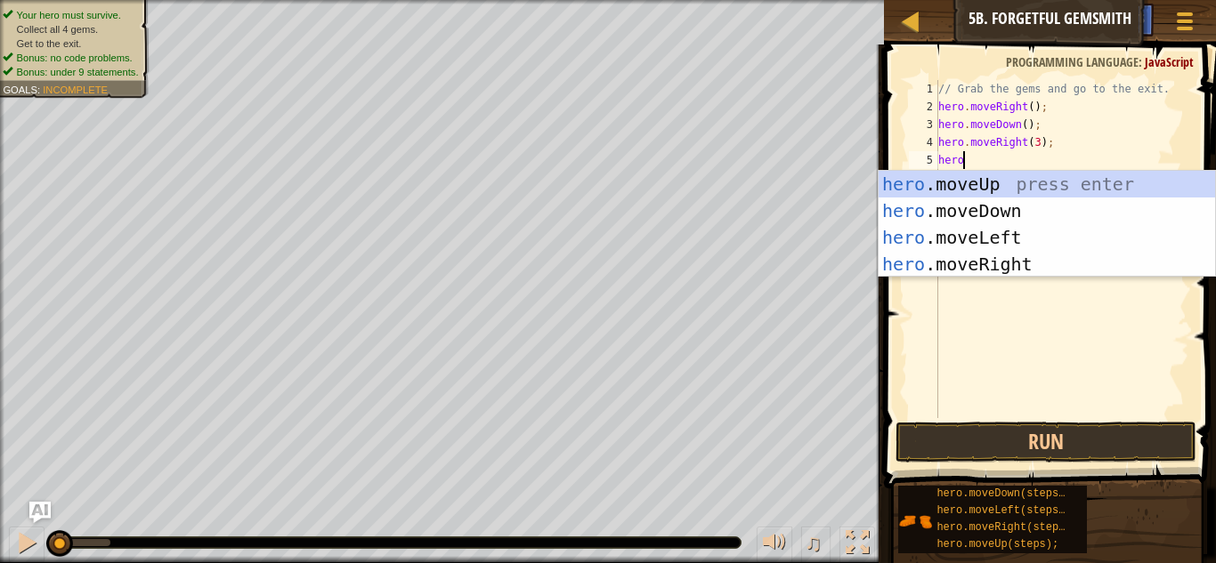
scroll to position [8, 4]
type textarea "hero"
click at [1004, 187] on div "hero .moveUp press enter hero .moveDown press enter hero .moveLeft press enter …" at bounding box center [1046, 251] width 336 height 160
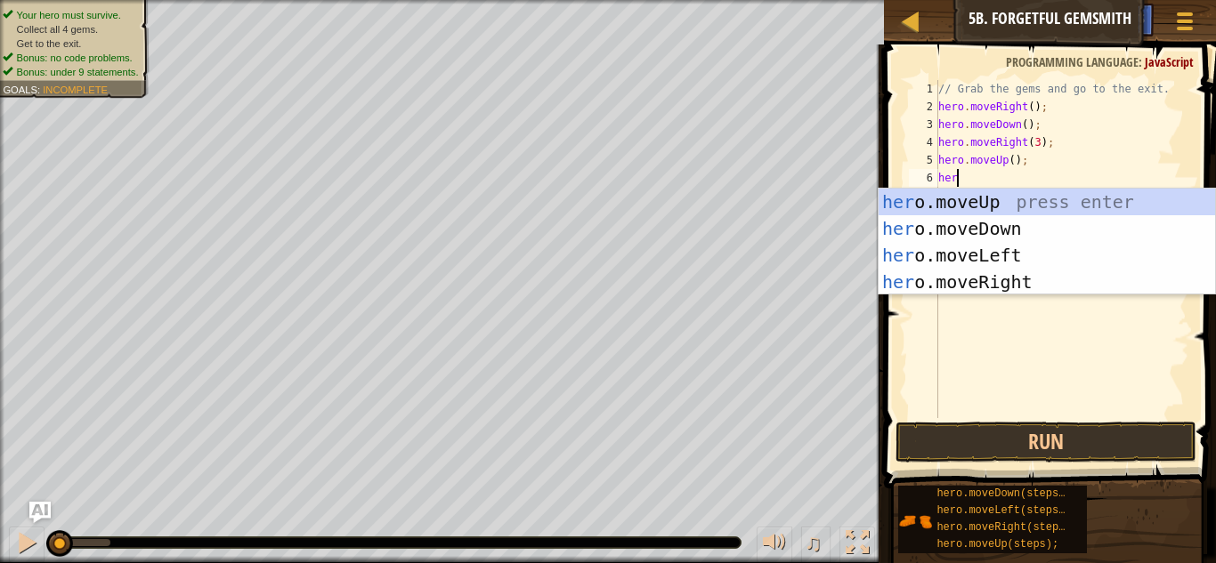
type textarea "hero"
click at [991, 279] on div "hero .moveUp press enter hero .moveDown press enter hero .moveLeft press enter …" at bounding box center [1046, 269] width 336 height 160
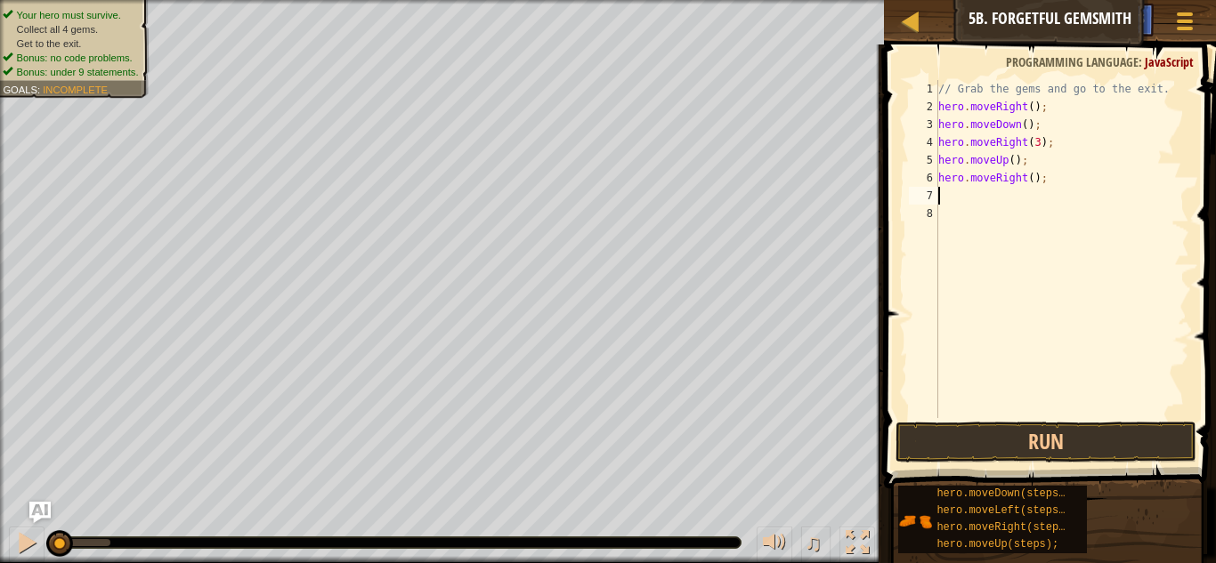
scroll to position [8, 0]
click at [1004, 446] on button "Run" at bounding box center [1045, 442] width 301 height 41
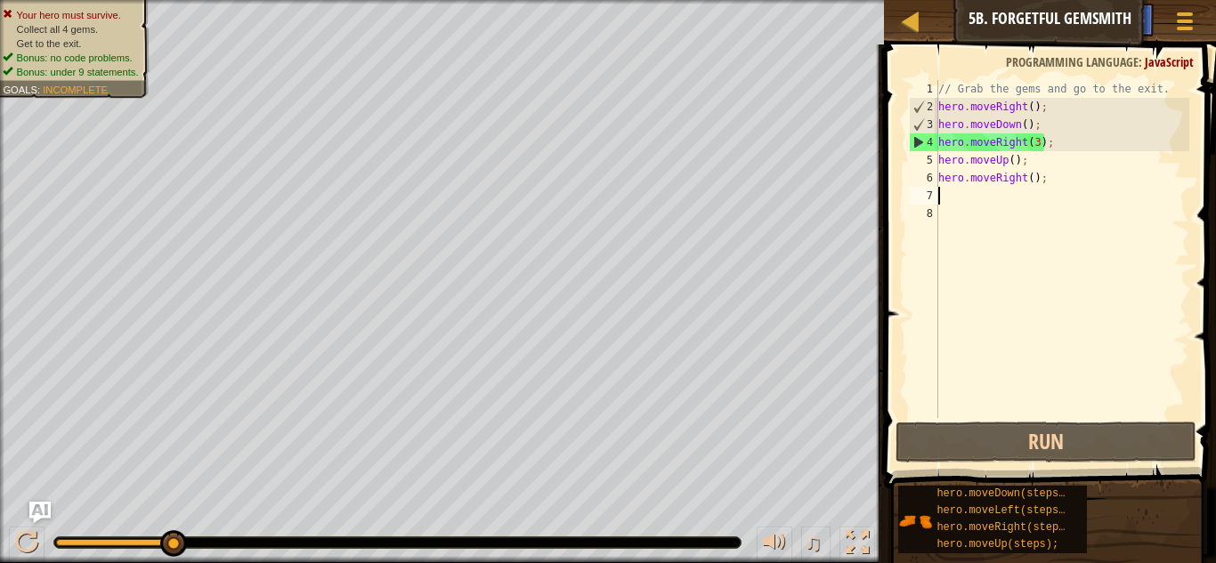
click at [1037, 144] on div "// Grab the gems and go to the exit. hero . moveRight ( ) ; hero . moveDown ( )…" at bounding box center [1061, 267] width 255 height 374
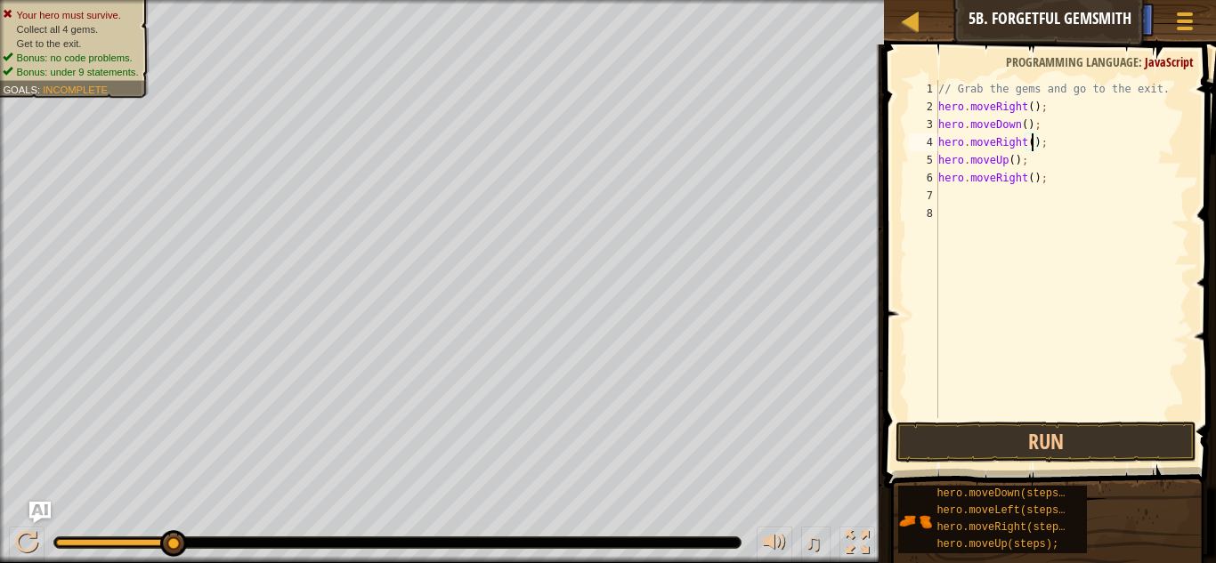
scroll to position [8, 15]
type textarea "hero.moveRight(2);"
click at [1009, 449] on button "Run" at bounding box center [1045, 442] width 301 height 41
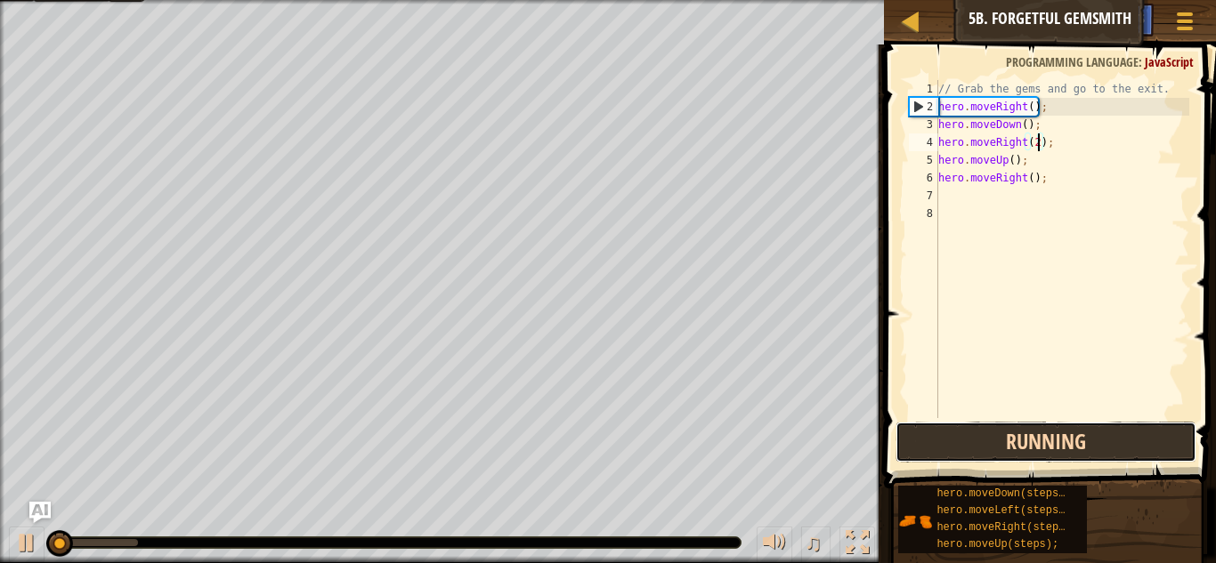
click at [1009, 449] on button "Running" at bounding box center [1045, 442] width 301 height 41
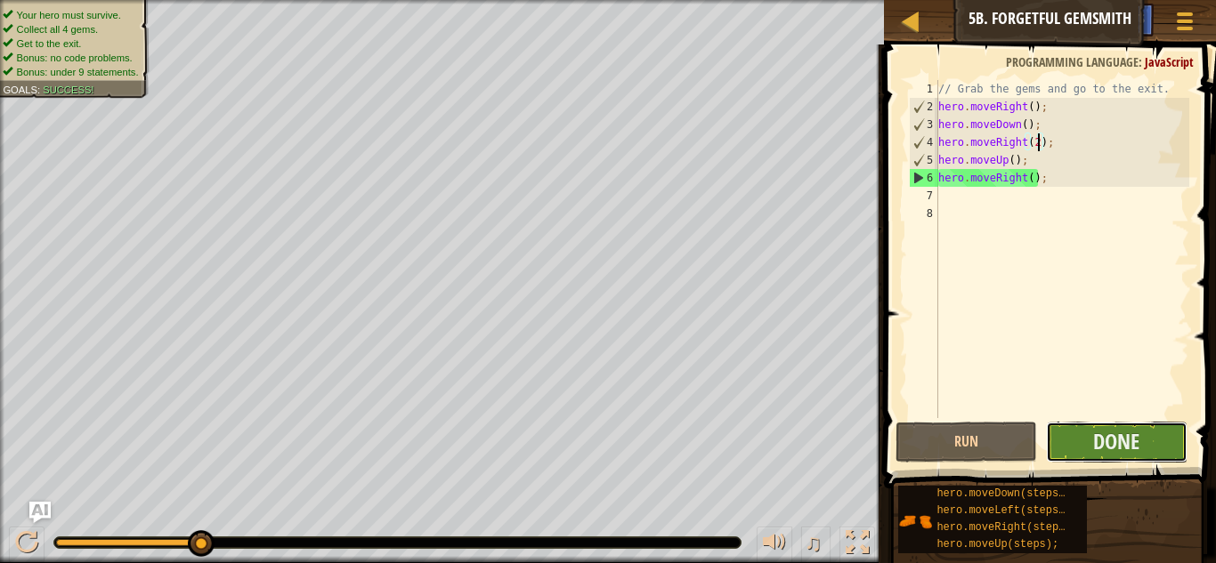
click at [1145, 435] on button "Done" at bounding box center [1117, 442] width 142 height 41
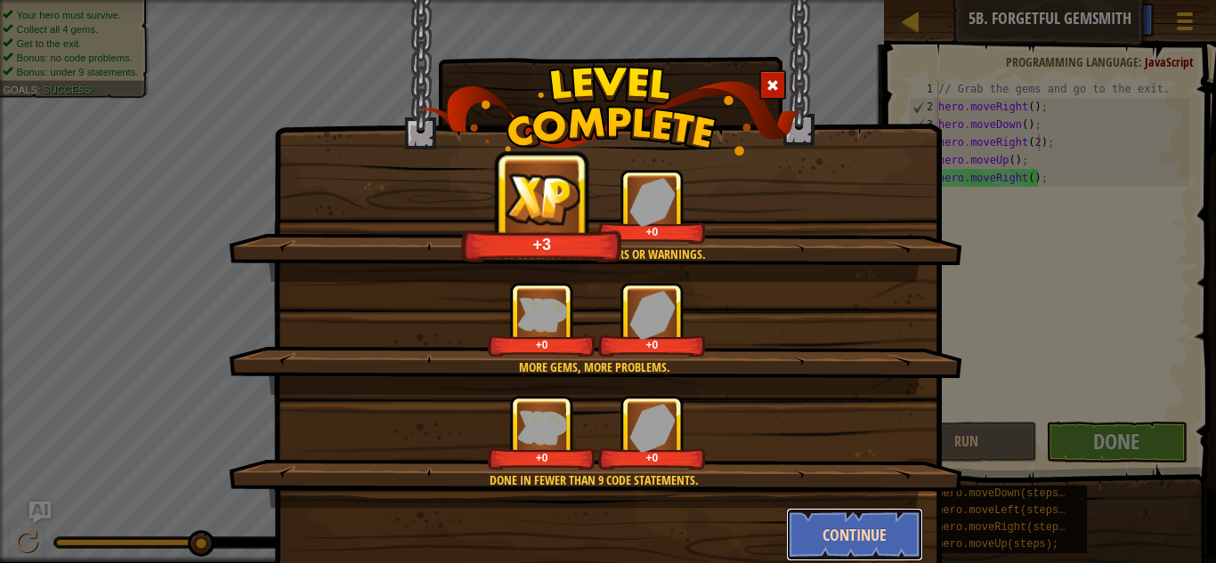
click at [865, 523] on button "Continue" at bounding box center [855, 534] width 138 height 53
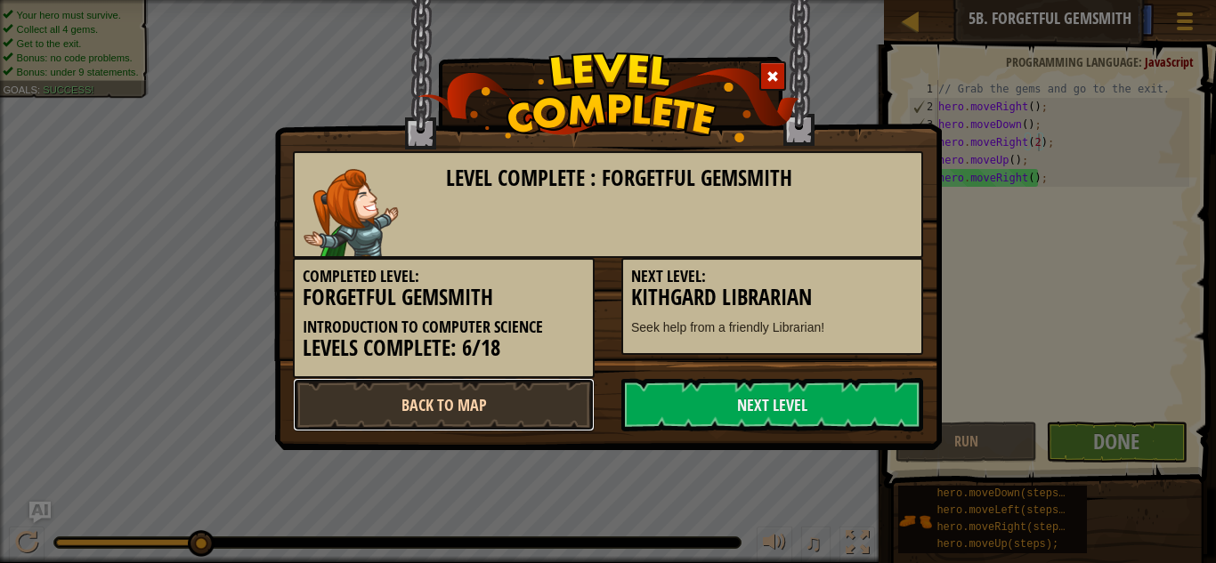
click at [433, 409] on link "Back to Map" at bounding box center [444, 404] width 302 height 53
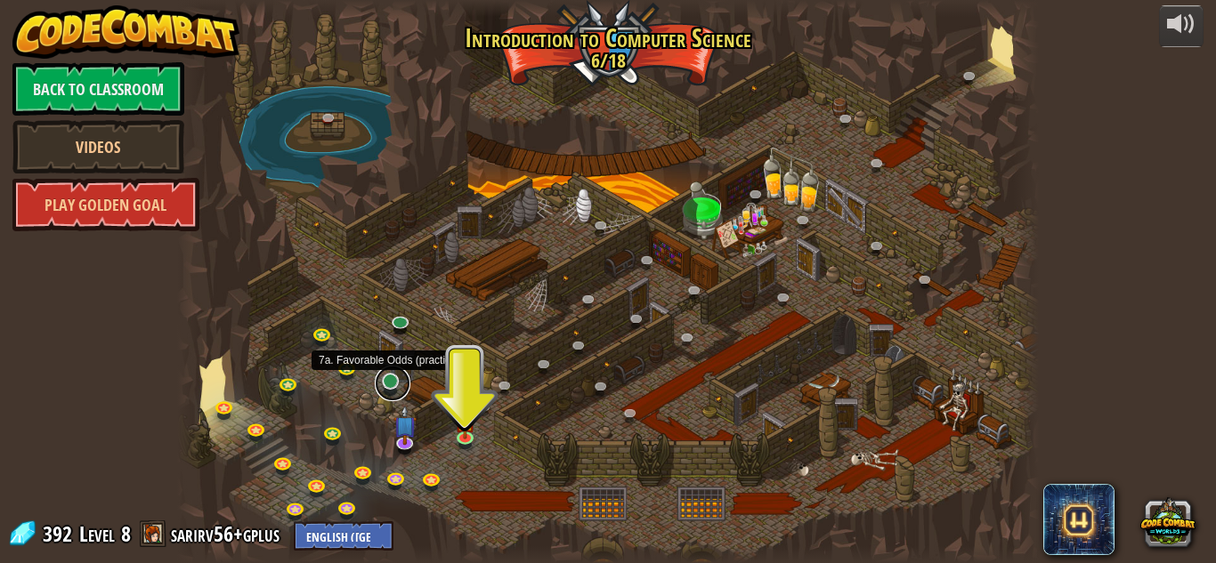
click at [387, 377] on link at bounding box center [393, 384] width 36 height 36
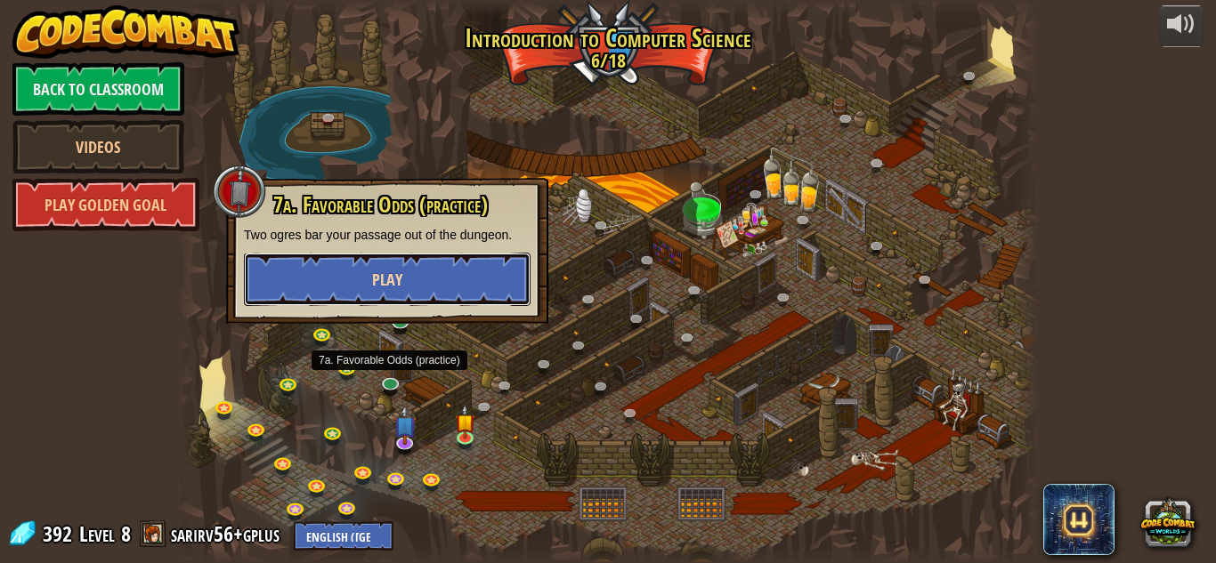
click at [461, 253] on button "Play" at bounding box center [387, 279] width 287 height 53
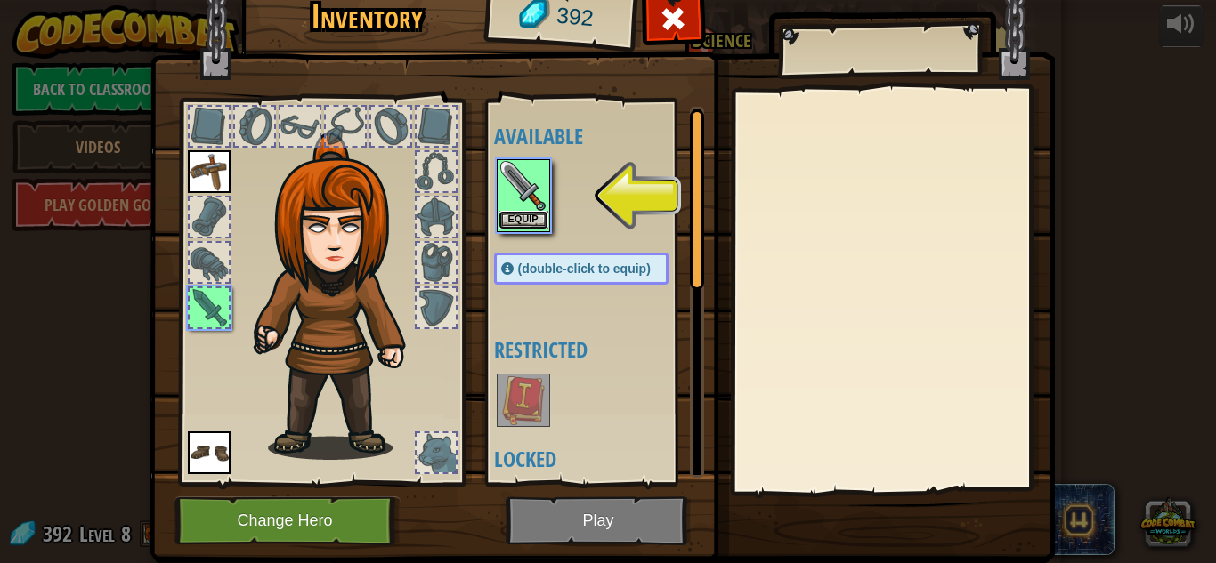
click at [534, 220] on button "Equip" at bounding box center [523, 220] width 50 height 19
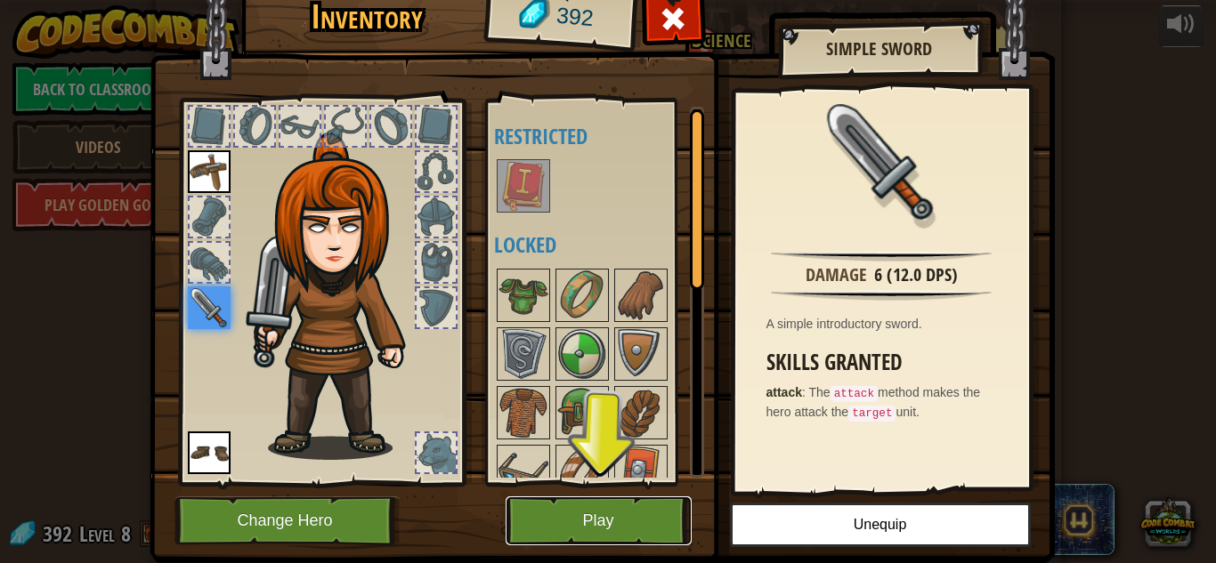
click at [587, 514] on button "Play" at bounding box center [599, 521] width 186 height 49
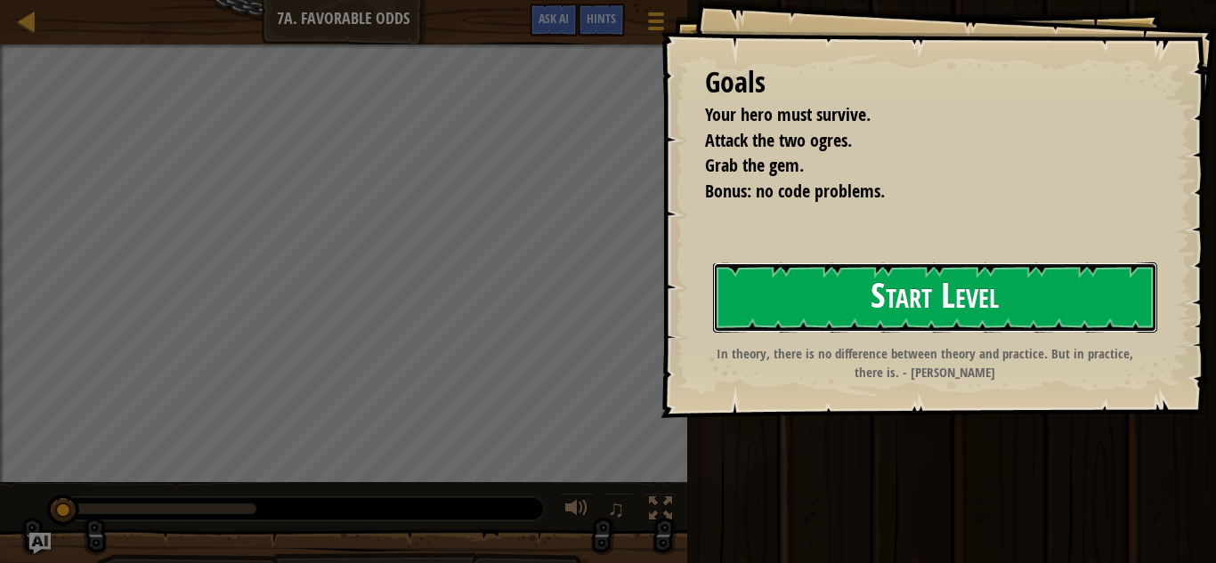
click at [847, 308] on button "Start Level" at bounding box center [935, 298] width 444 height 70
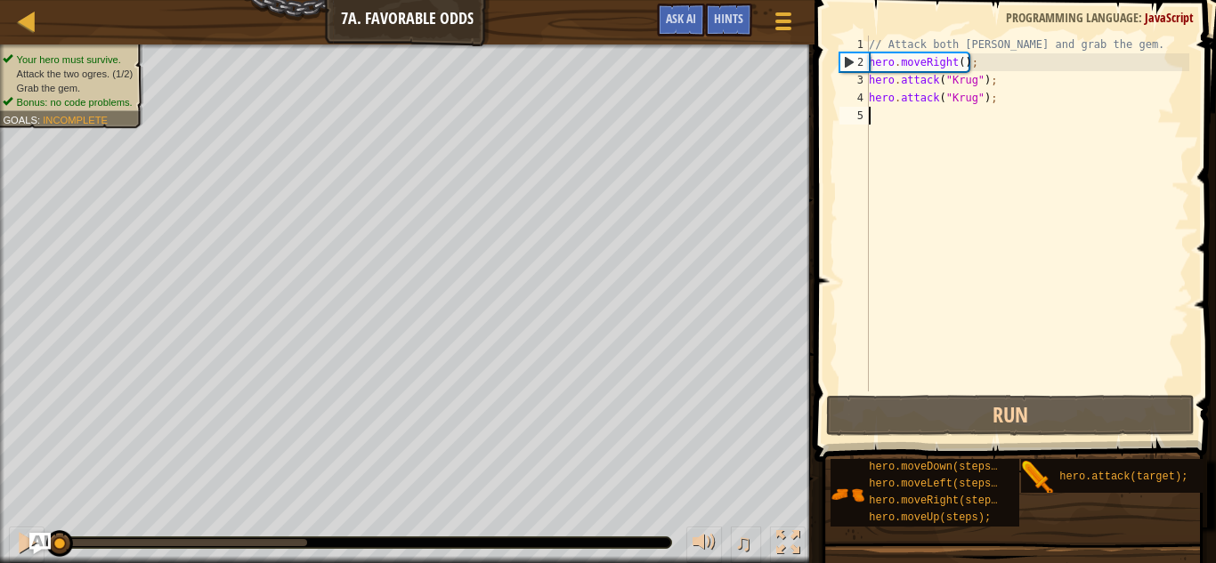
click at [972, 80] on div "// Attack both [PERSON_NAME] and grab the gem. hero . moveRight ( ) ; hero . at…" at bounding box center [1027, 232] width 324 height 392
type textarea "hero.attack("Krug");"
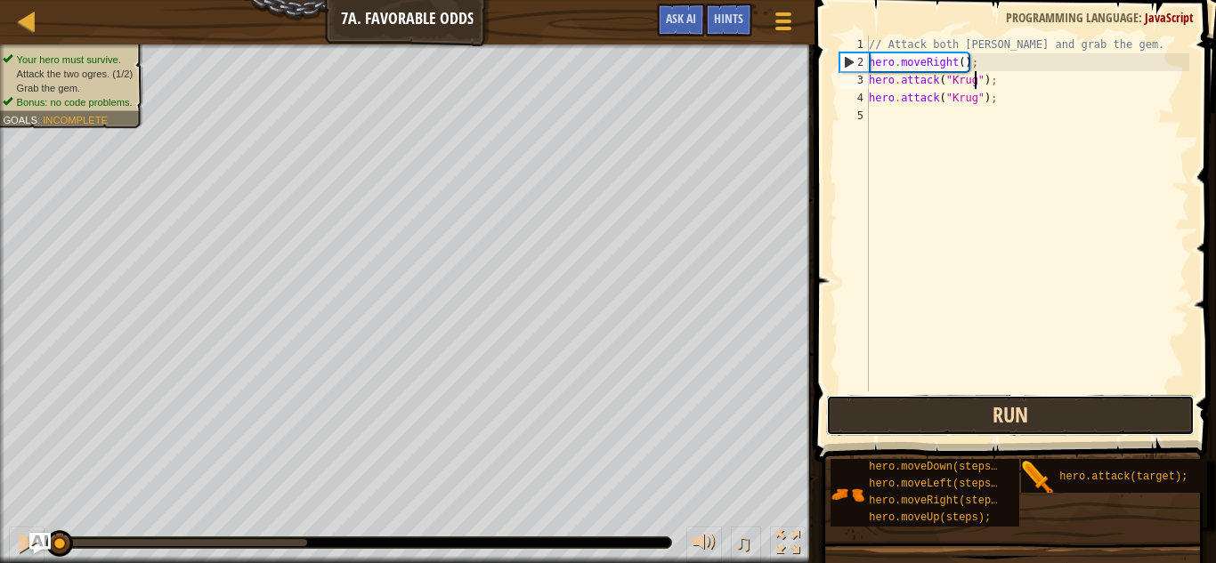
click at [1012, 403] on button "Run" at bounding box center [1010, 415] width 369 height 41
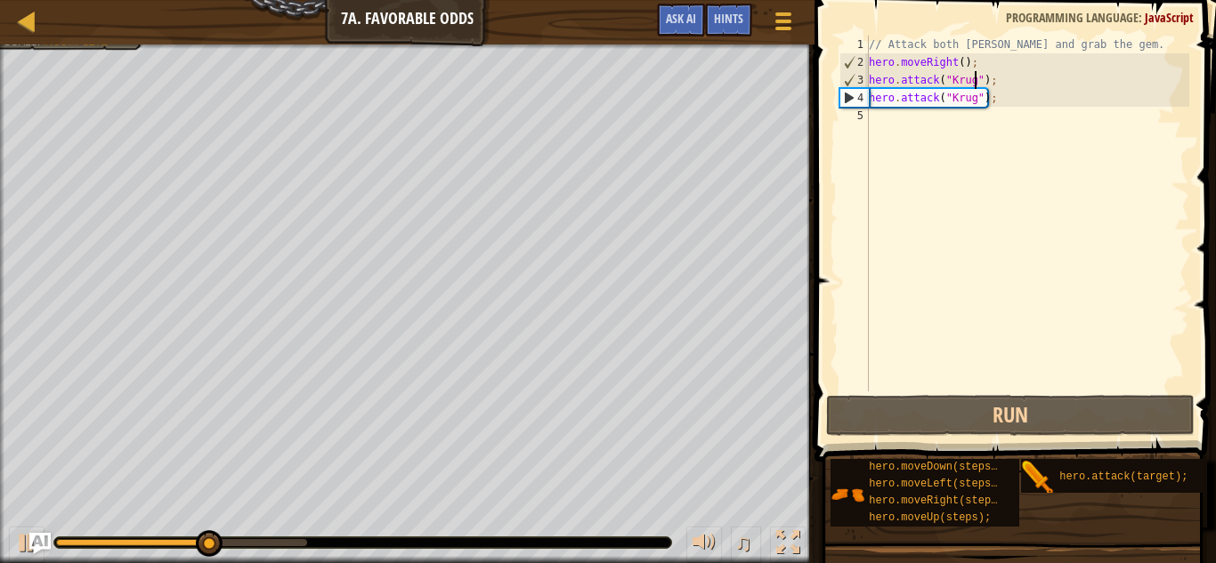
click at [966, 140] on div "// Attack both [PERSON_NAME] and grab the gem. hero . moveRight ( ) ; hero . at…" at bounding box center [1027, 232] width 324 height 392
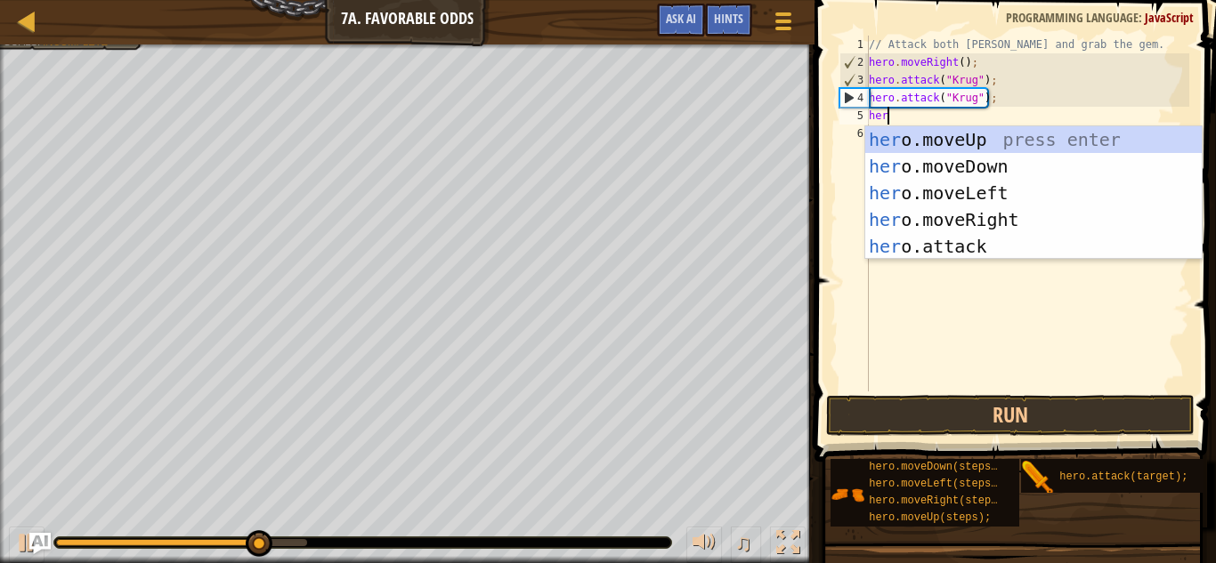
type textarea "hero"
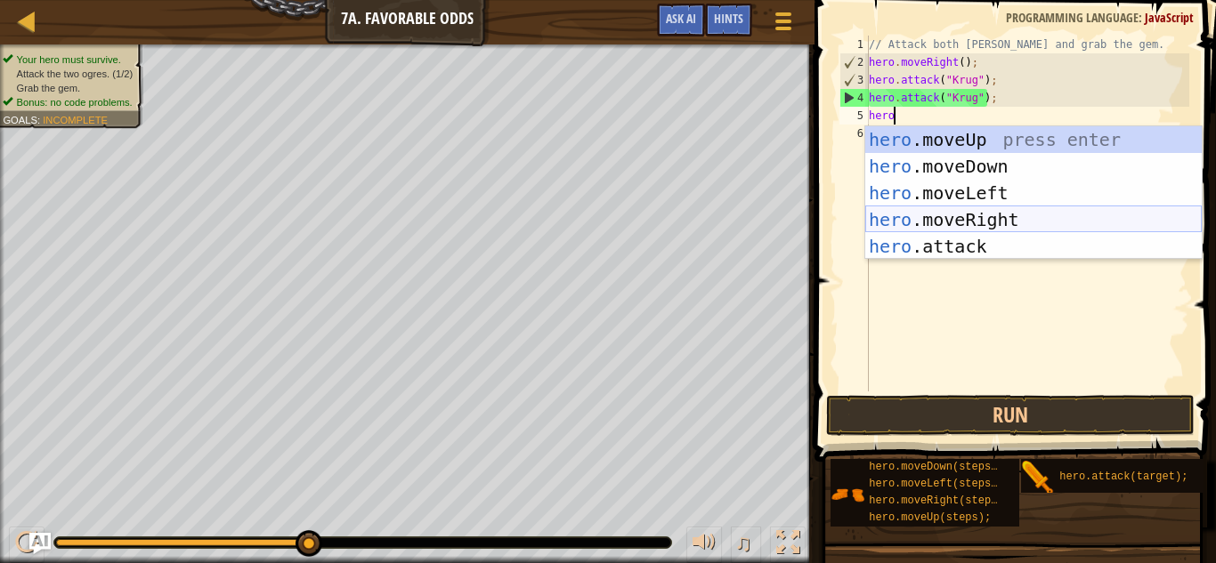
click at [973, 222] on div "hero .moveUp press enter hero .moveDown press enter hero .moveLeft press enter …" at bounding box center [1033, 219] width 336 height 187
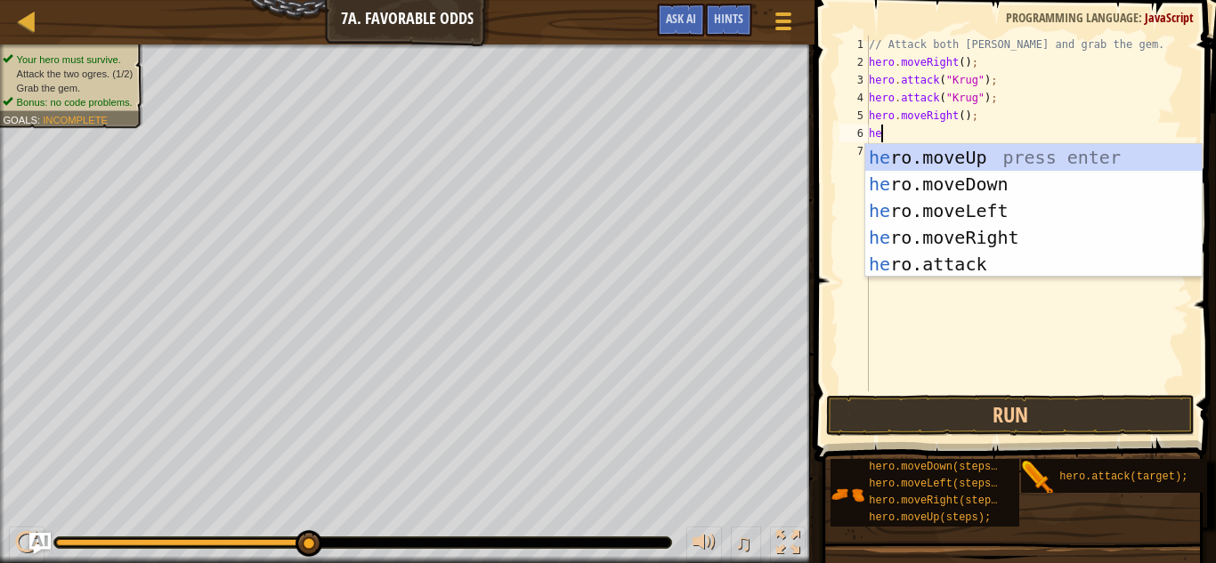
type textarea "hero"
click at [959, 156] on div "hero .moveUp press enter hero .moveDown press enter hero .moveLeft press enter …" at bounding box center [1033, 237] width 336 height 187
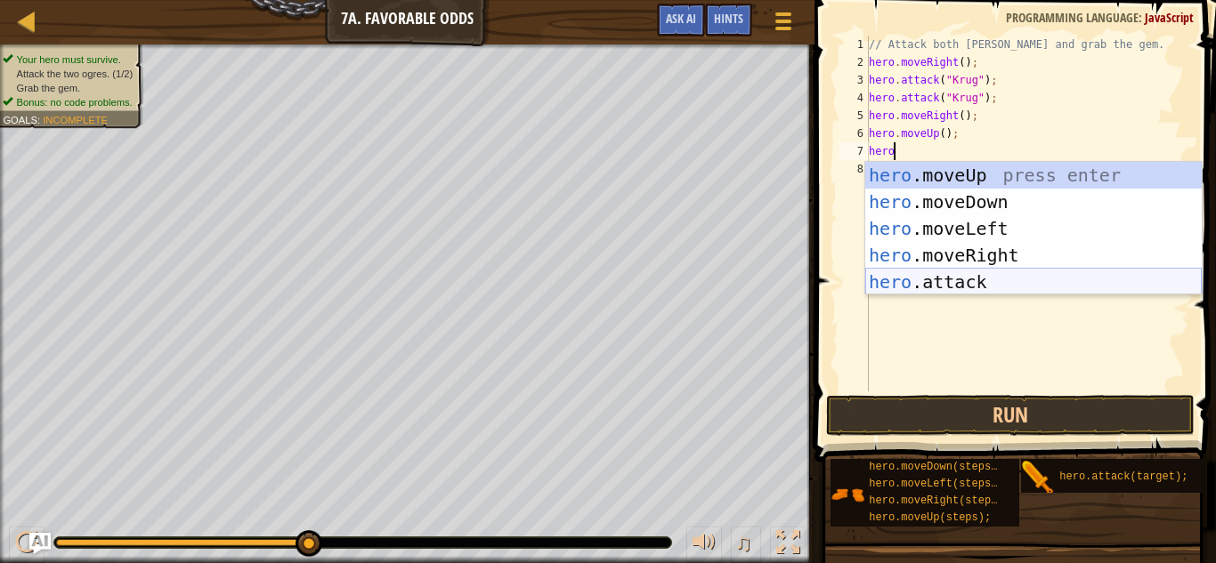
click at [973, 277] on div "hero .moveUp press enter hero .moveDown press enter hero .moveLeft press enter …" at bounding box center [1033, 255] width 336 height 187
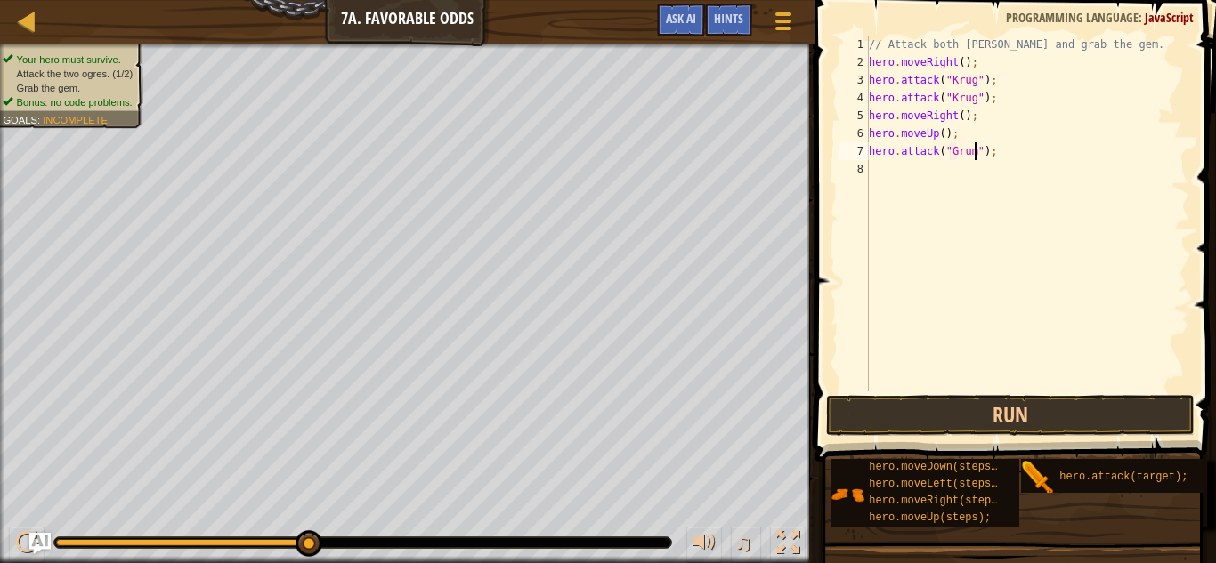
type textarea "hero.attack("Grump");"
click at [907, 172] on div "// Attack both [PERSON_NAME] and grab the gem. hero . moveRight ( ) ; hero . at…" at bounding box center [1027, 232] width 324 height 392
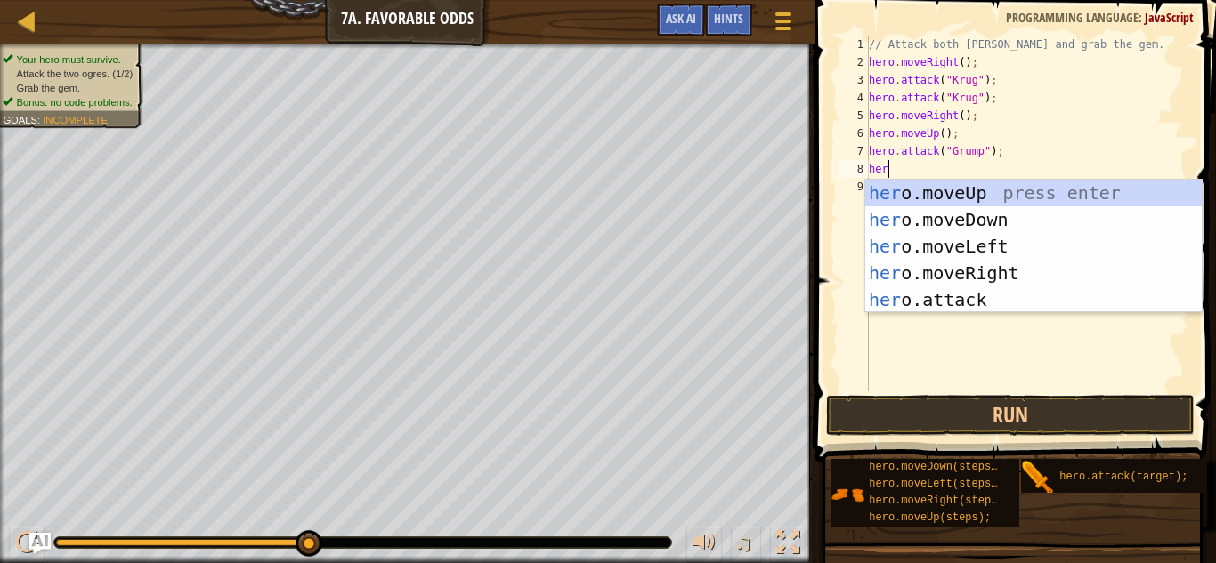
scroll to position [8, 2]
click at [939, 302] on div "her o.moveUp press enter her o.moveDown press enter her o.moveLeft press enter …" at bounding box center [1033, 273] width 336 height 187
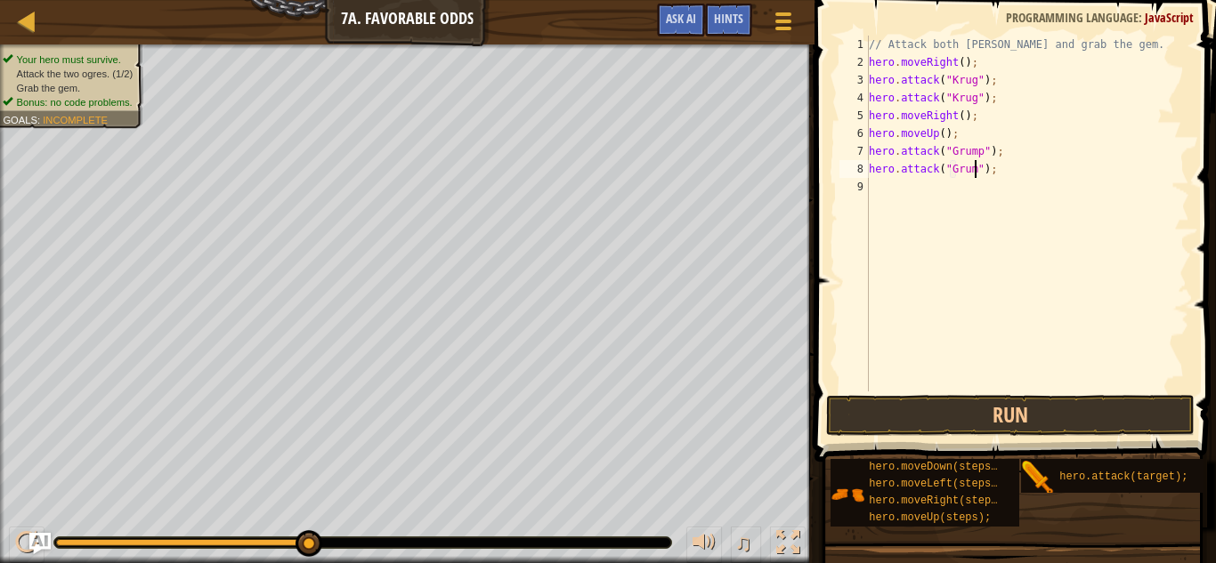
type textarea "hero.attack("Grump");"
click at [906, 188] on div "// Attack both [PERSON_NAME] and grab the gem. hero . moveRight ( ) ; hero . at…" at bounding box center [1027, 232] width 324 height 392
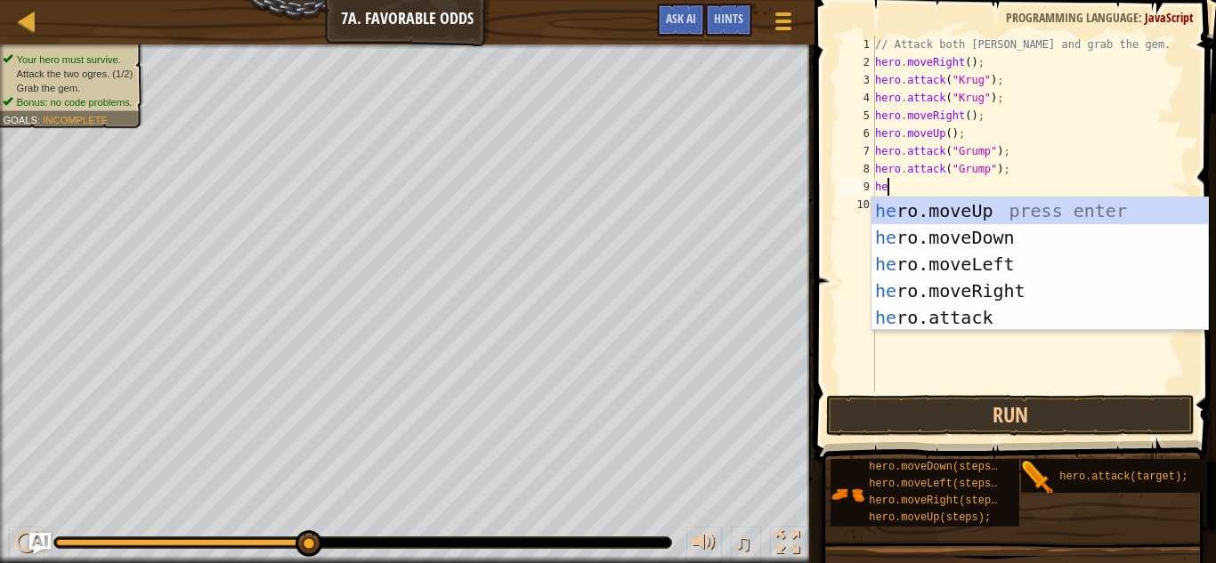
type textarea "hero"
click at [982, 295] on div "hero .moveUp press enter hero .moveDown press enter hero .moveLeft press enter …" at bounding box center [1039, 291] width 336 height 187
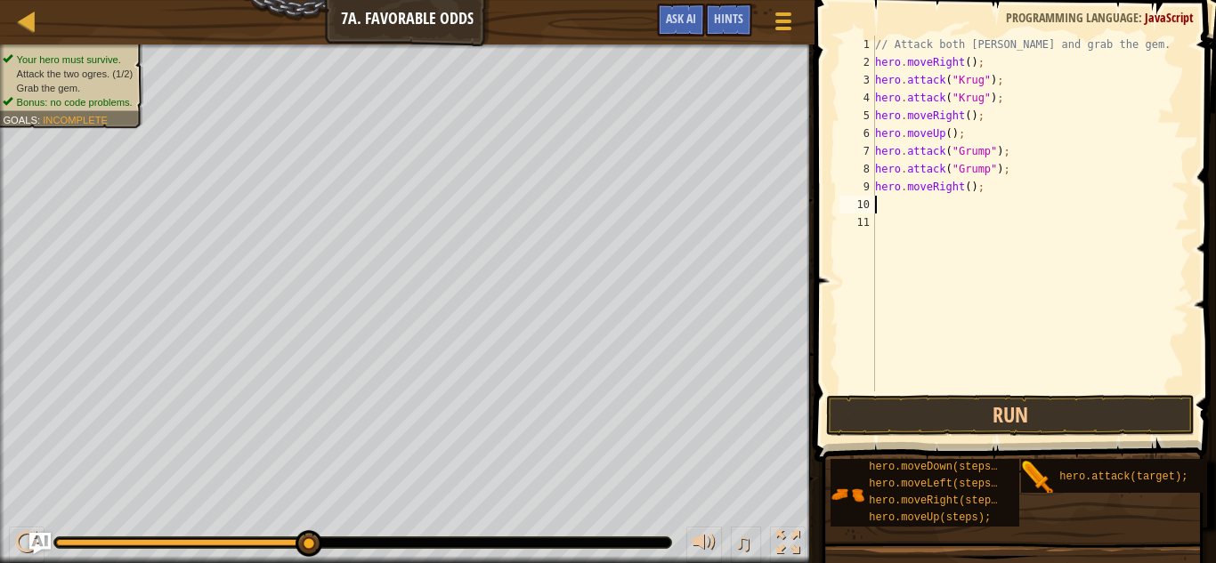
scroll to position [8, 0]
click at [967, 188] on div "// Attack both [PERSON_NAME] and grab the gem. hero . moveRight ( ) ; hero . at…" at bounding box center [1030, 232] width 318 height 392
click at [981, 422] on button "Run" at bounding box center [1010, 415] width 369 height 41
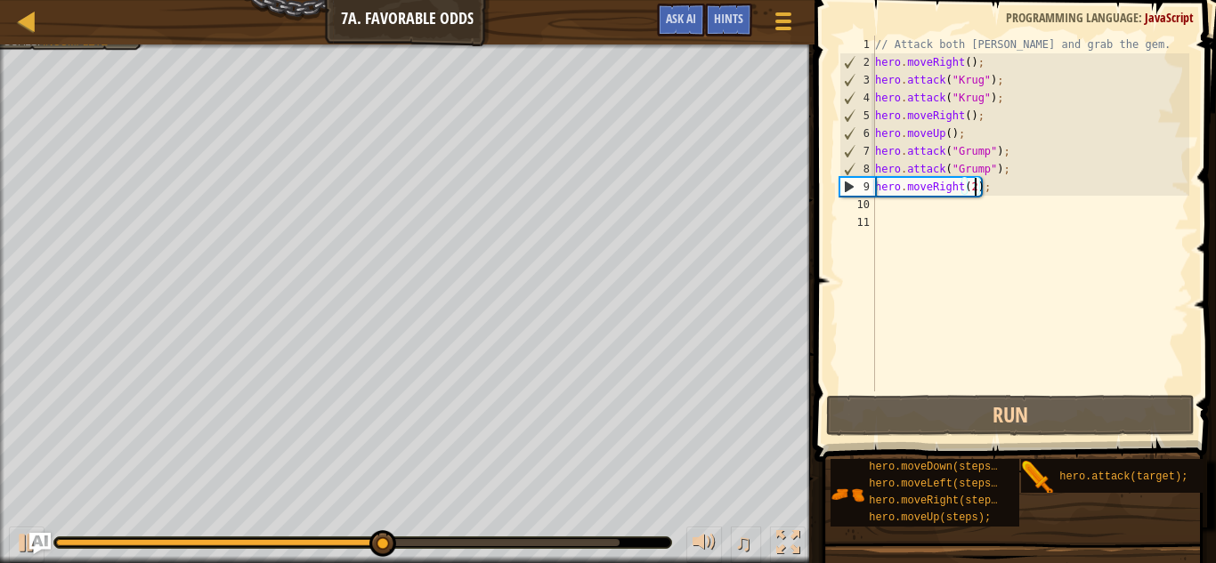
click at [957, 182] on div "// Attack both [PERSON_NAME] and grab the gem. hero . moveRight ( ) ; hero . at…" at bounding box center [1030, 232] width 318 height 392
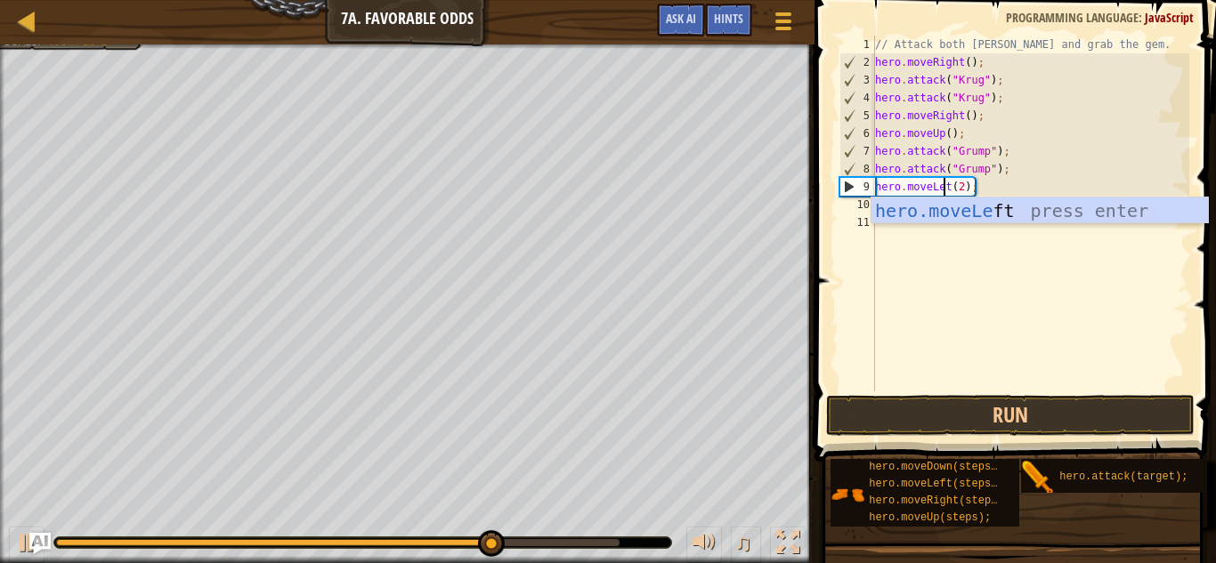
scroll to position [8, 11]
click at [992, 209] on div "hero.moveLef t press enter" at bounding box center [1039, 238] width 336 height 80
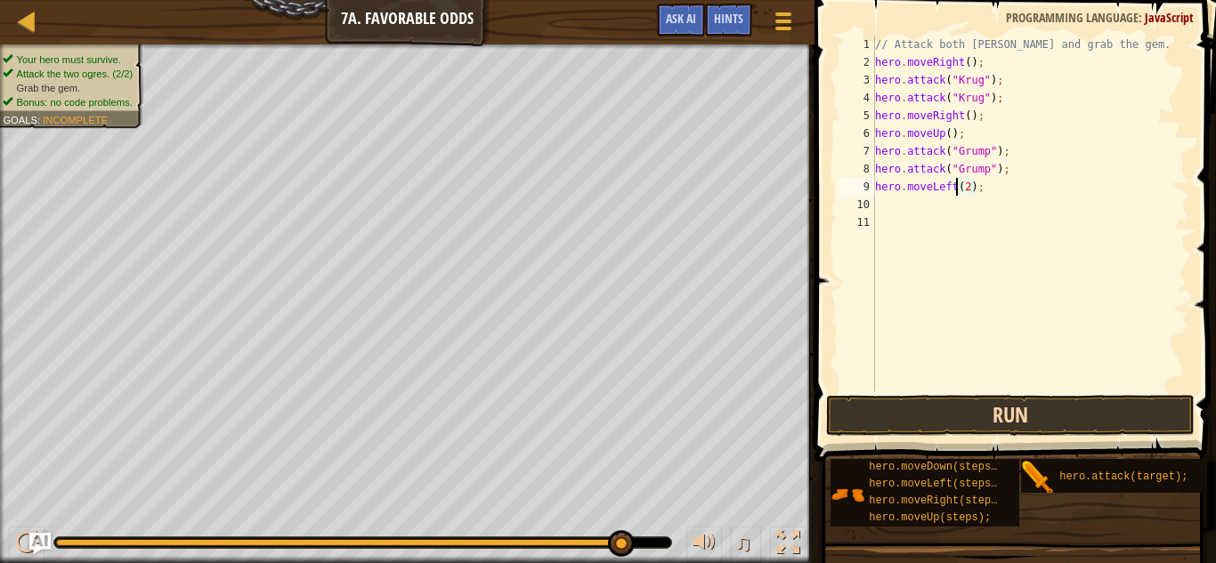
type textarea "hero.moveLeft(2);"
click at [959, 395] on button "Run" at bounding box center [1010, 415] width 369 height 41
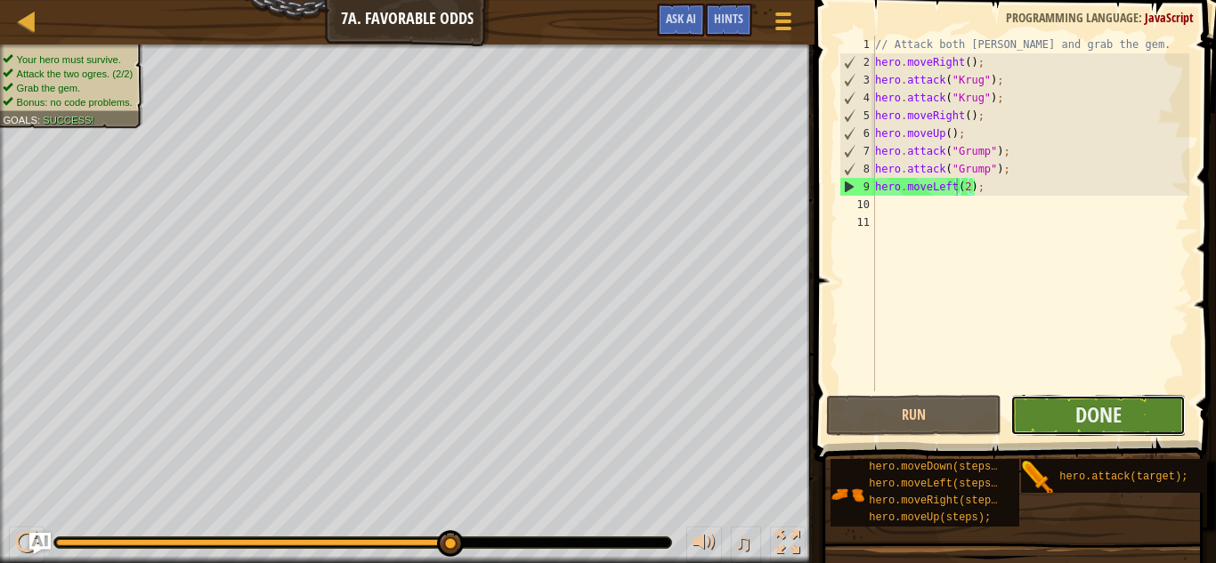
click at [1063, 416] on button "Done" at bounding box center [1097, 415] width 175 height 41
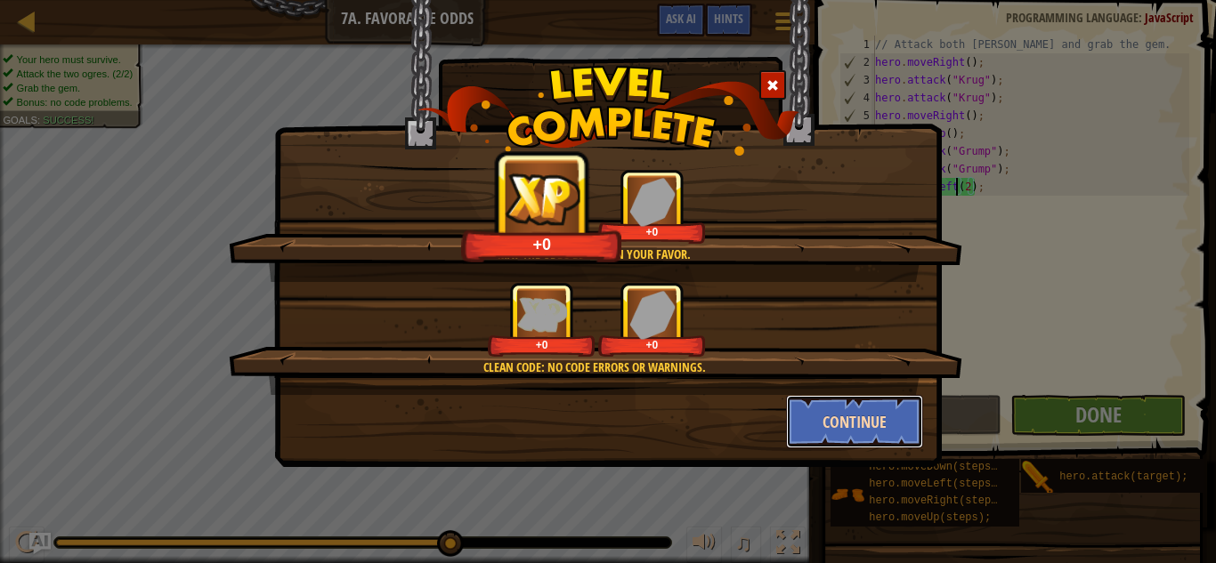
click at [842, 423] on button "Continue" at bounding box center [855, 421] width 138 height 53
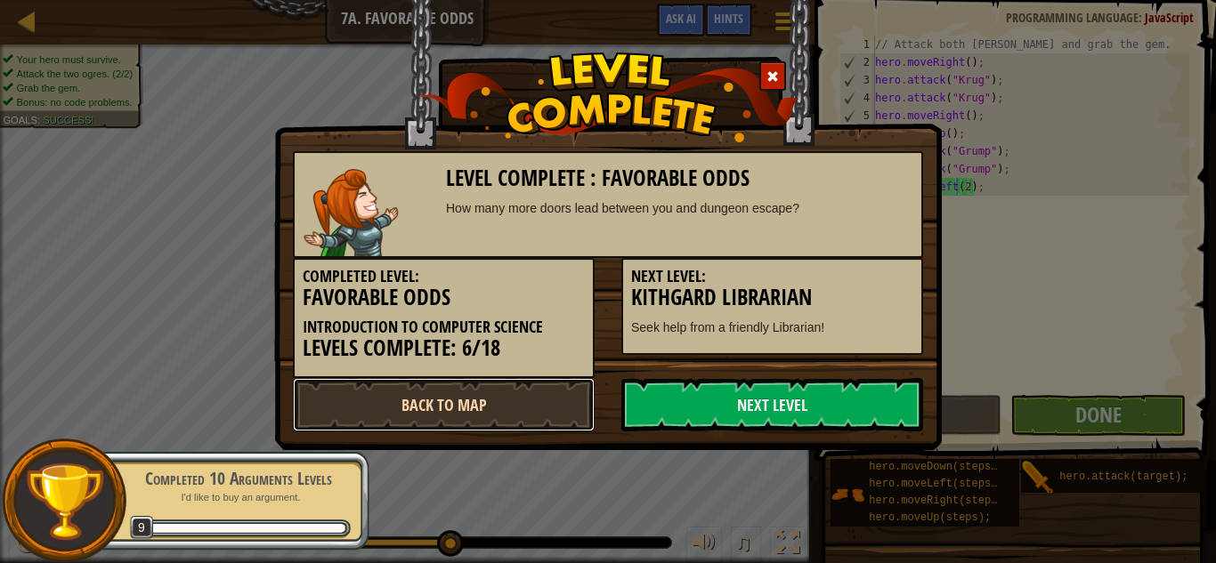
click at [539, 398] on link "Back to Map" at bounding box center [444, 404] width 302 height 53
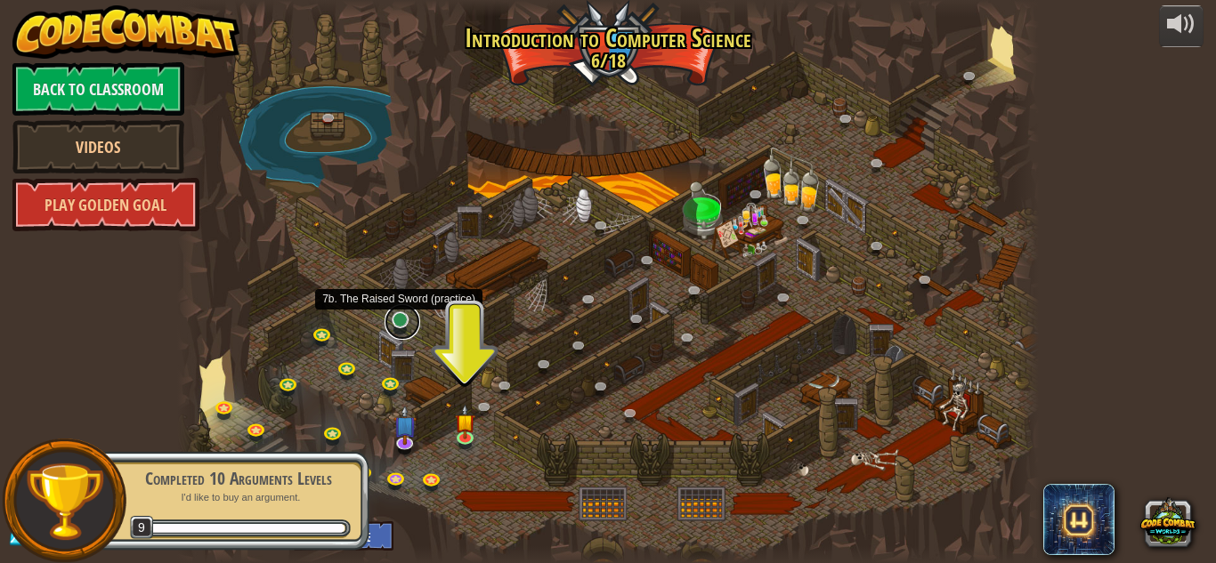
click at [402, 316] on link at bounding box center [402, 322] width 36 height 36
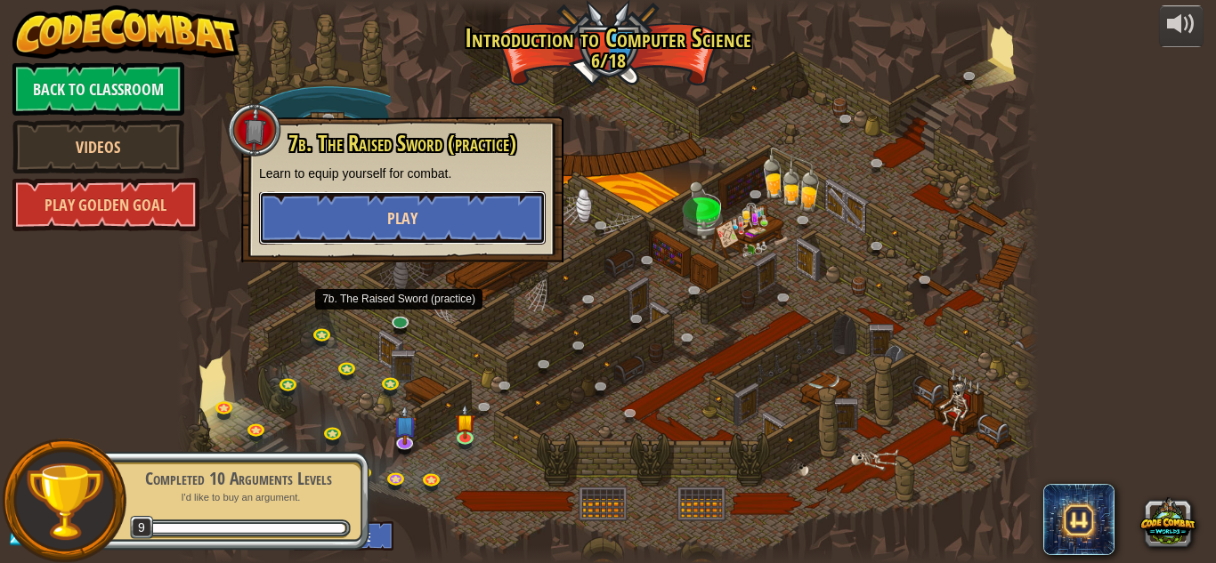
click at [417, 214] on button "Play" at bounding box center [402, 217] width 287 height 53
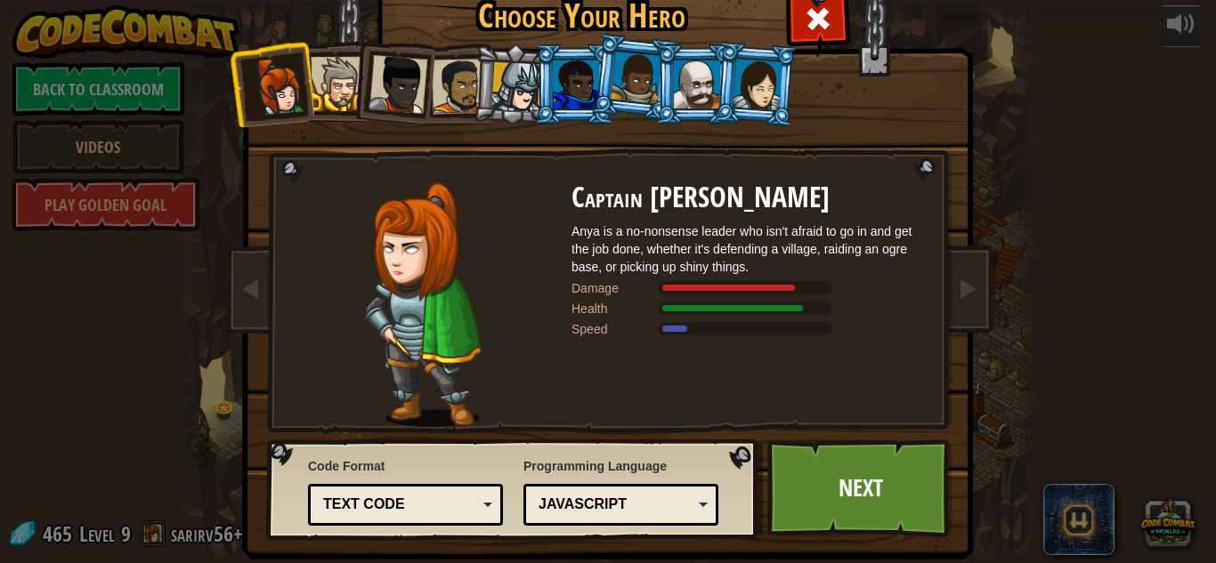
click at [425, 484] on div "Text code Blocks and code Blocks Blocks (Icons) Text code" at bounding box center [405, 505] width 195 height 42
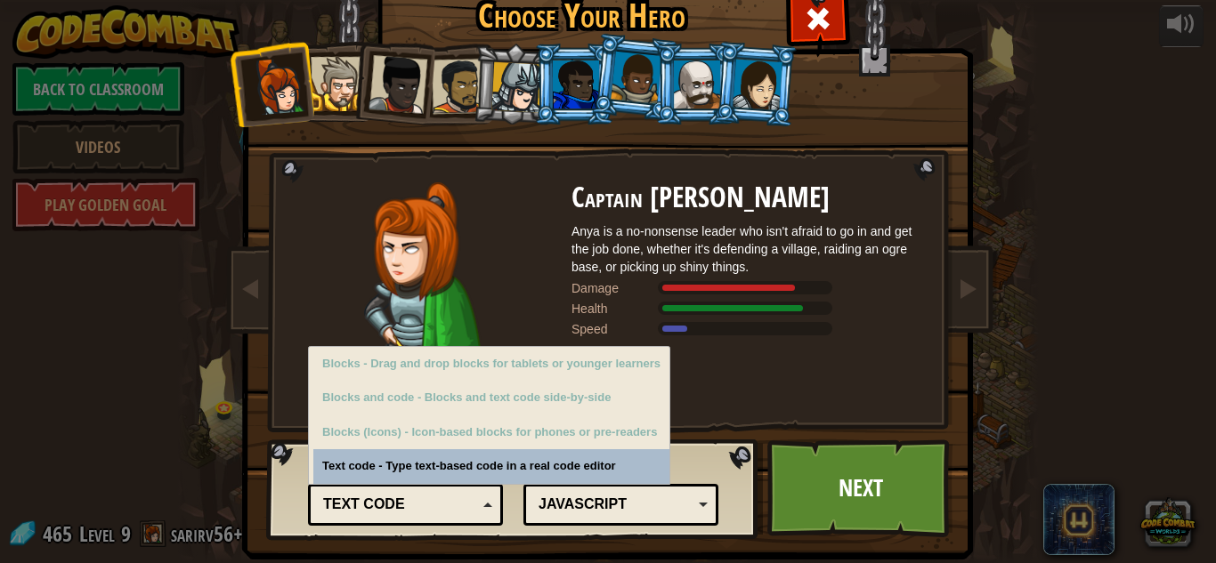
click at [727, 498] on div "Code Format Text code Blocks and code Blocks Blocks (Icons) Text code Blocks - …" at bounding box center [512, 489] width 481 height 91
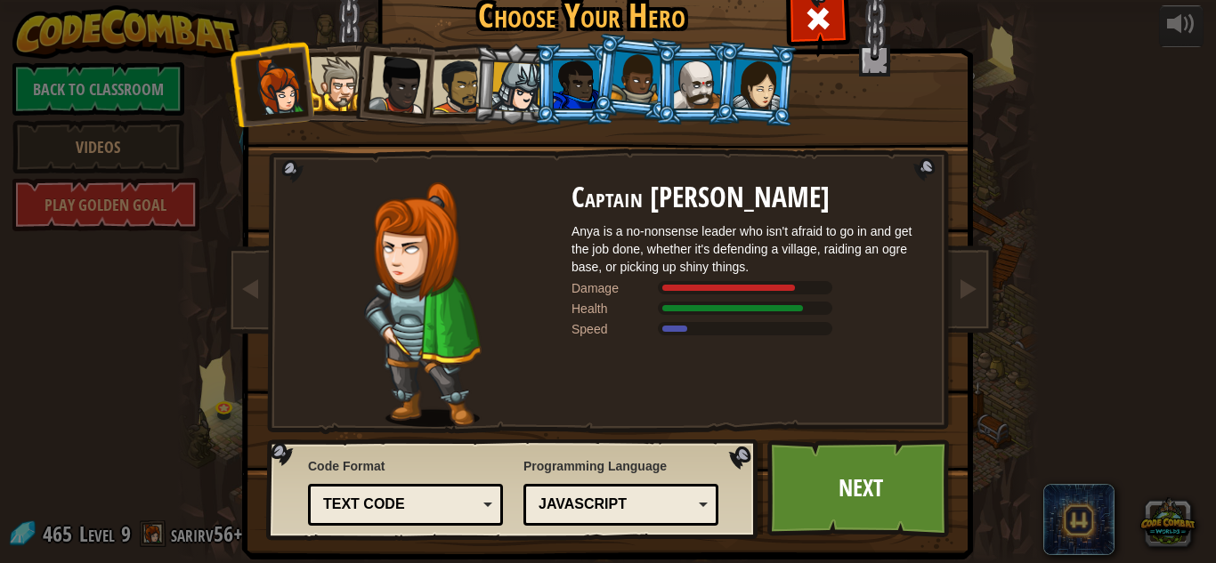
click at [690, 505] on div "JavaScript" at bounding box center [615, 505] width 154 height 20
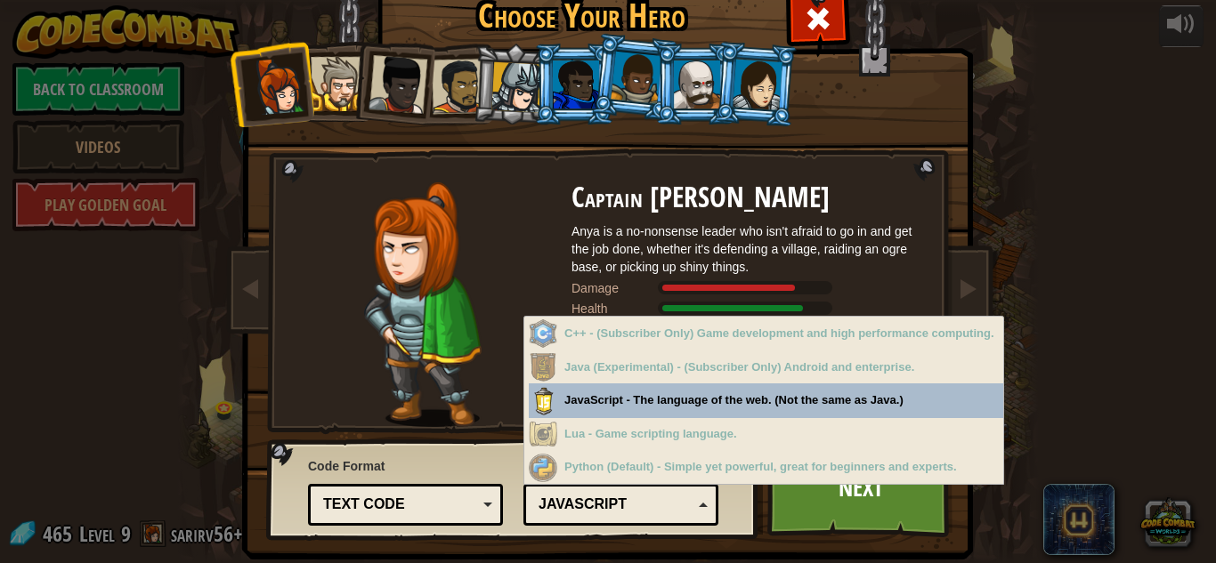
click at [690, 505] on div "JavaScript" at bounding box center [615, 505] width 154 height 20
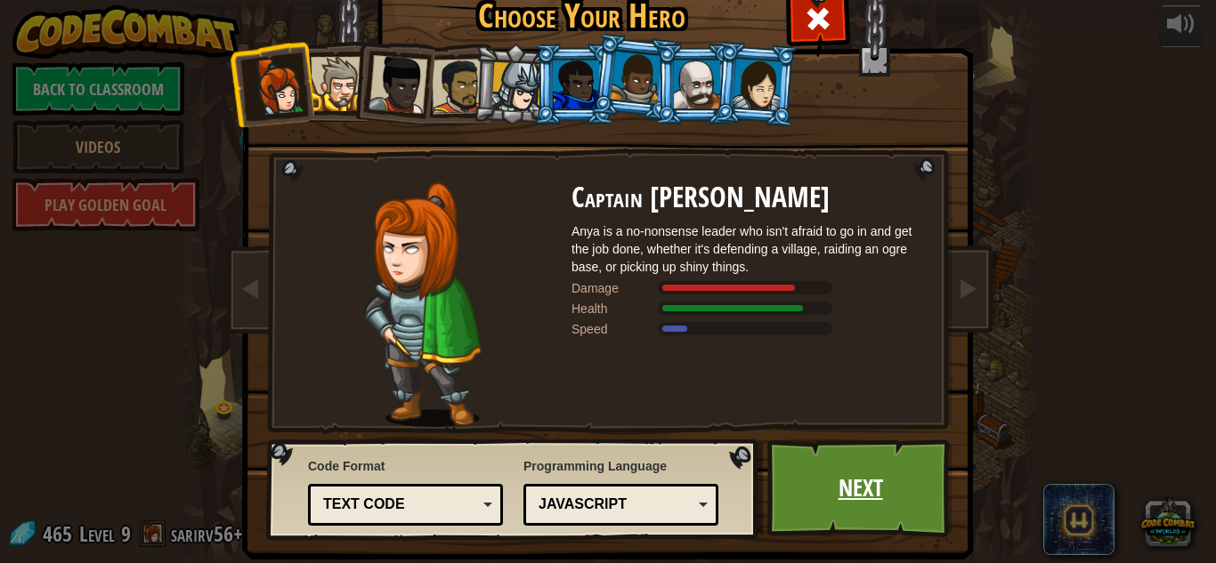
click at [789, 491] on link "Next" at bounding box center [860, 489] width 186 height 98
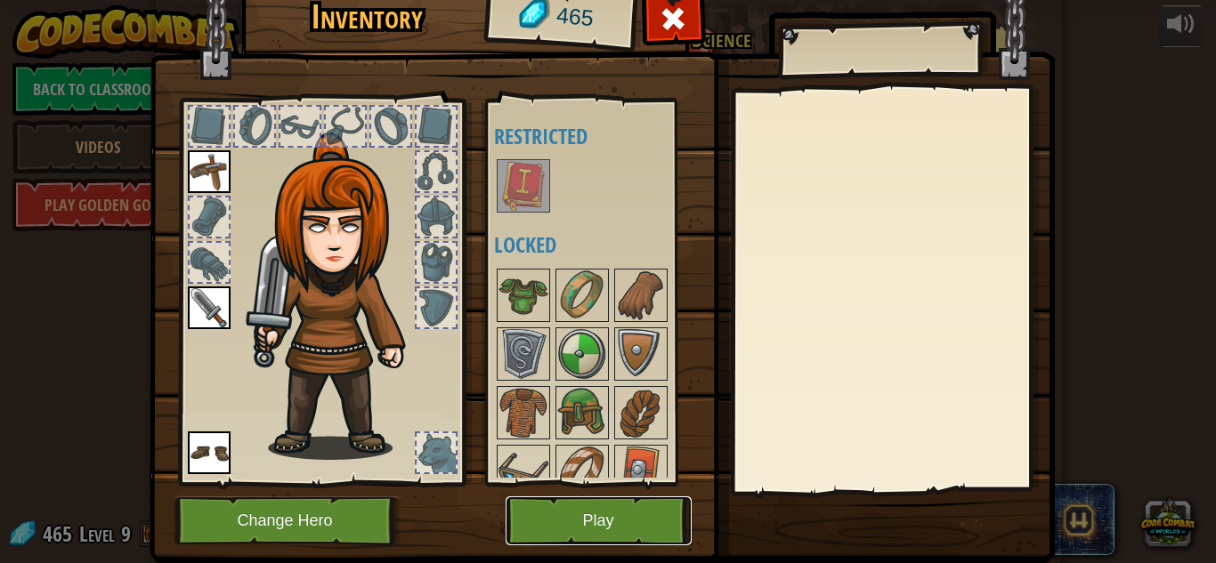
click at [661, 517] on button "Play" at bounding box center [599, 521] width 186 height 49
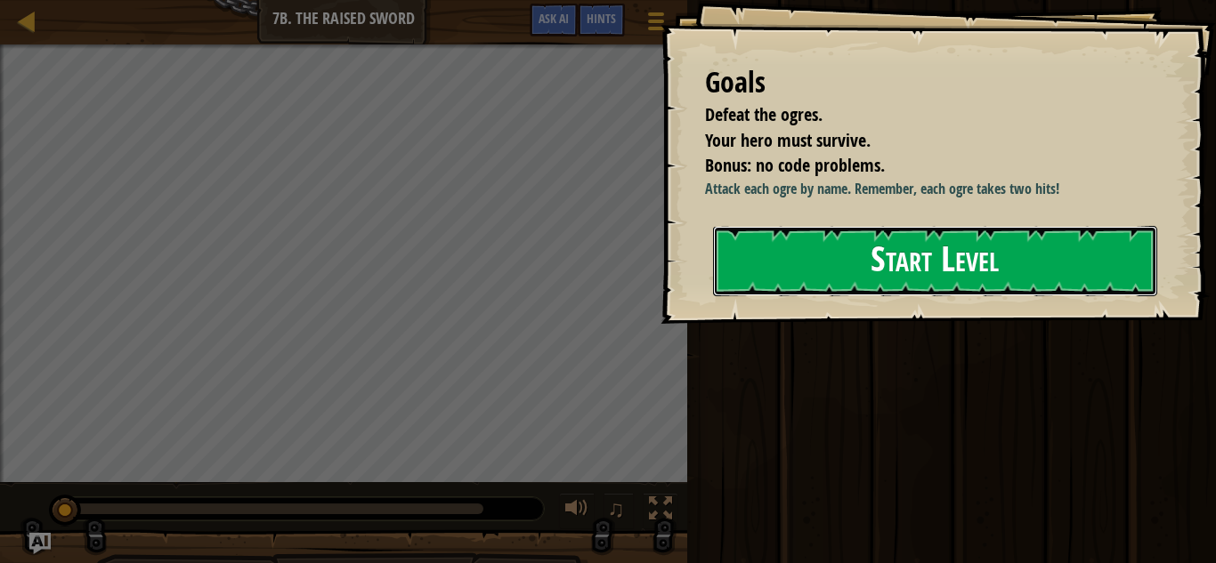
click at [822, 296] on button "Start Level" at bounding box center [935, 261] width 444 height 70
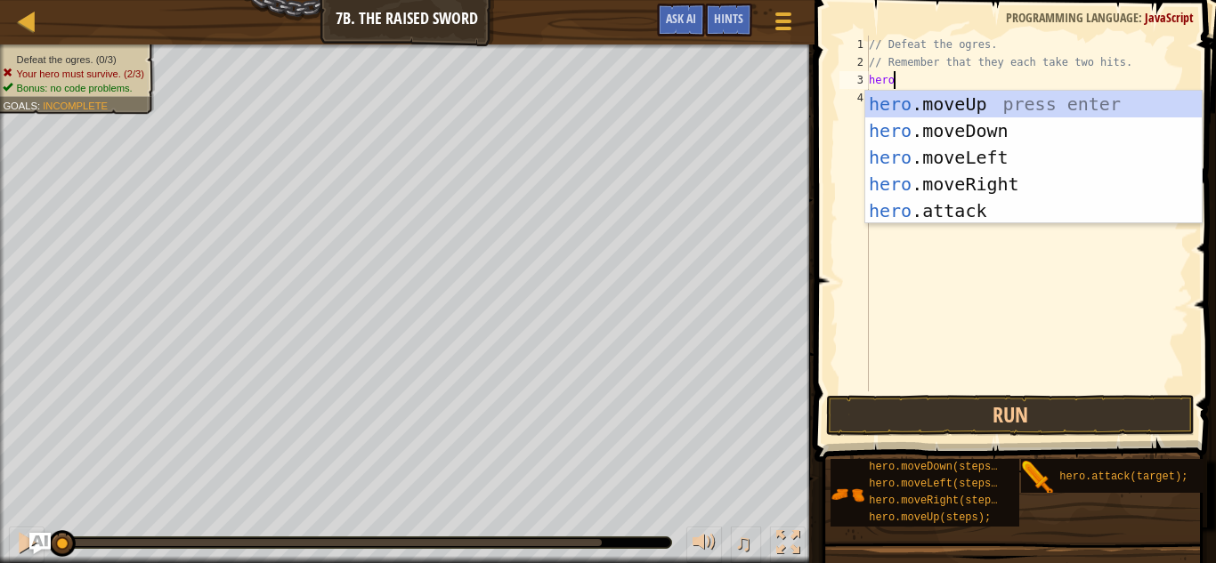
scroll to position [8, 3]
click at [1157, 0] on body "Map Introduction to Computer Science 7b. The Raised Sword Game Menu Done Hints …" at bounding box center [608, 0] width 1216 height 0
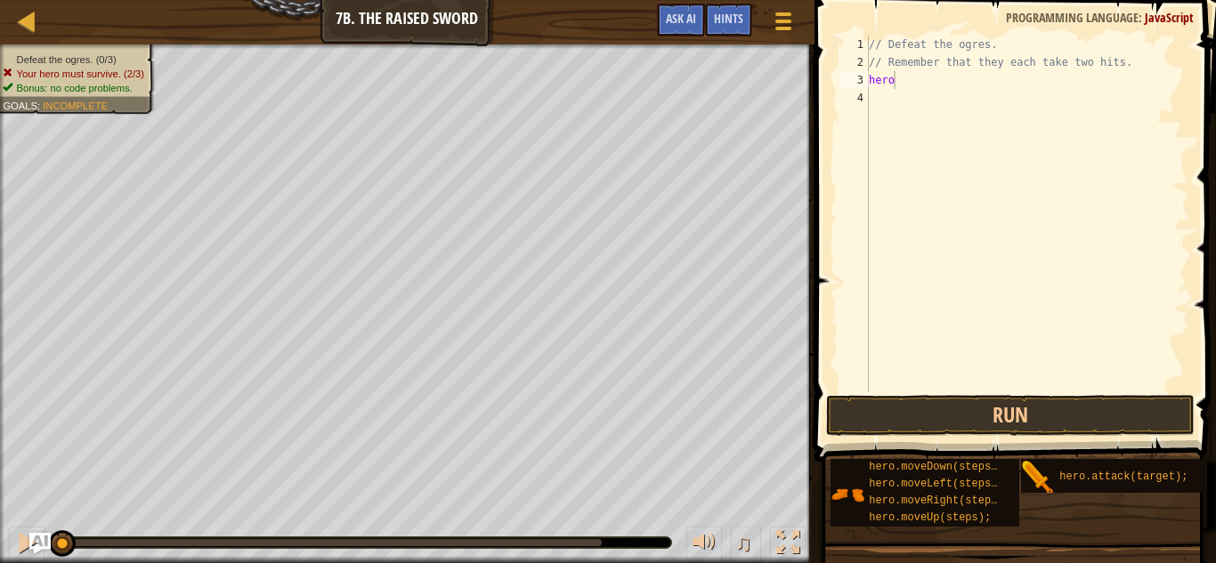
click at [966, 71] on div "// Defeat the ogres. // Remember that they each take two hits. hero" at bounding box center [1027, 232] width 324 height 392
type textarea "h"
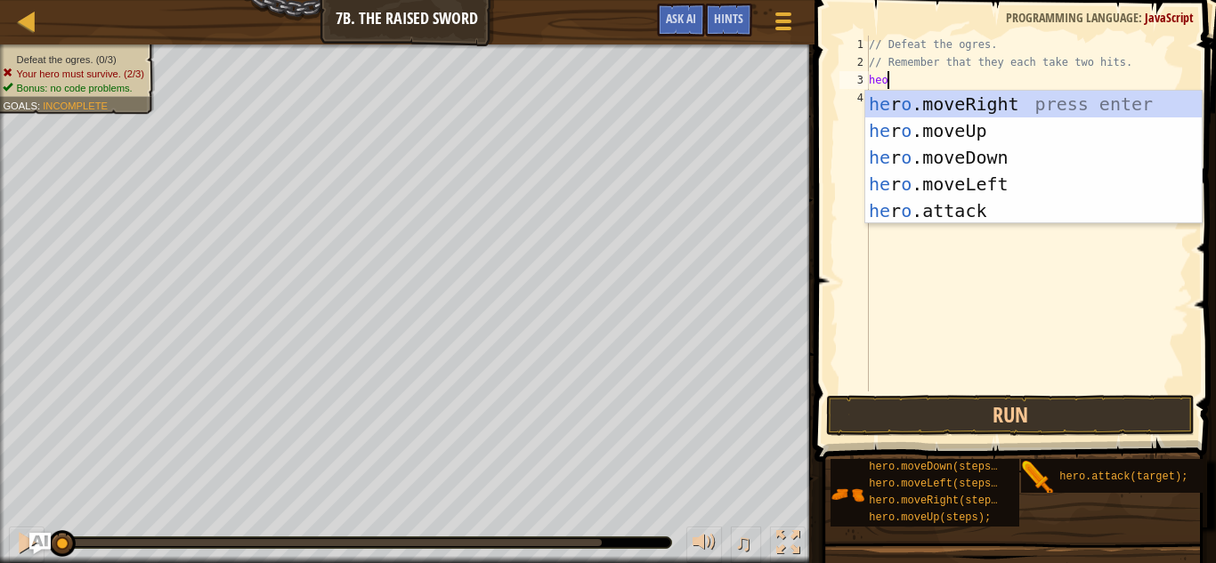
scroll to position [8, 2]
click at [979, 206] on div "he r o .moveRight press enter he r o .moveUp press enter he r o .moveDown press…" at bounding box center [1033, 184] width 336 height 187
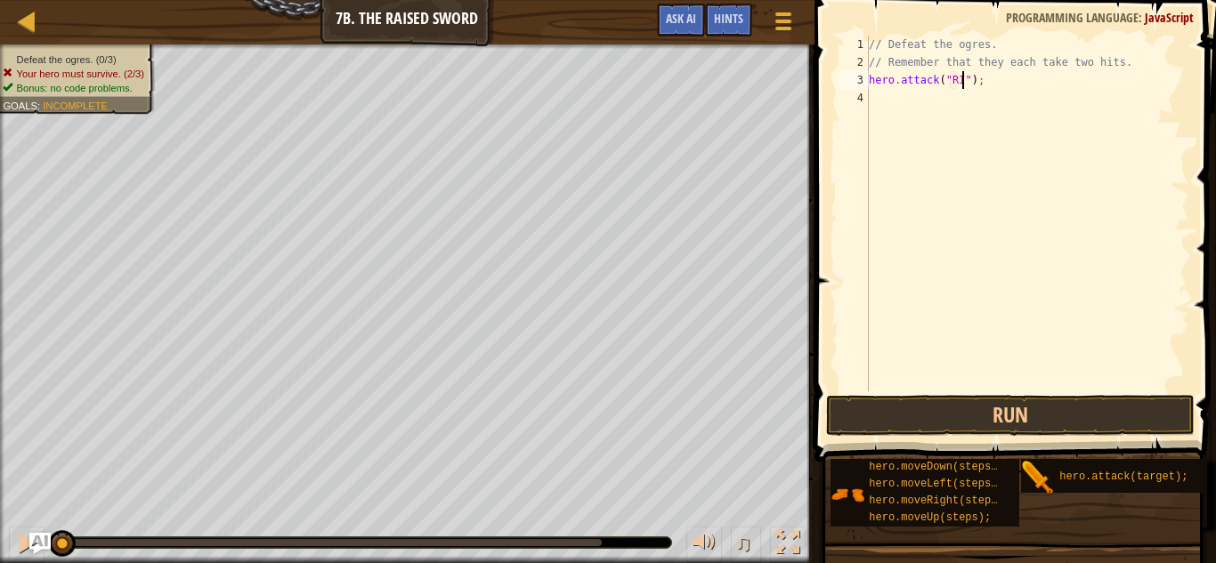
type textarea "hero.attack("RIg");"
click at [964, 98] on div "// Defeat the ogres. // Remember that they each take two hits. hero . attack ( …" at bounding box center [1027, 232] width 324 height 392
click at [959, 77] on div "// Defeat the ogres. // Remember that they each take two hits. hero . attack ( …" at bounding box center [1027, 232] width 324 height 392
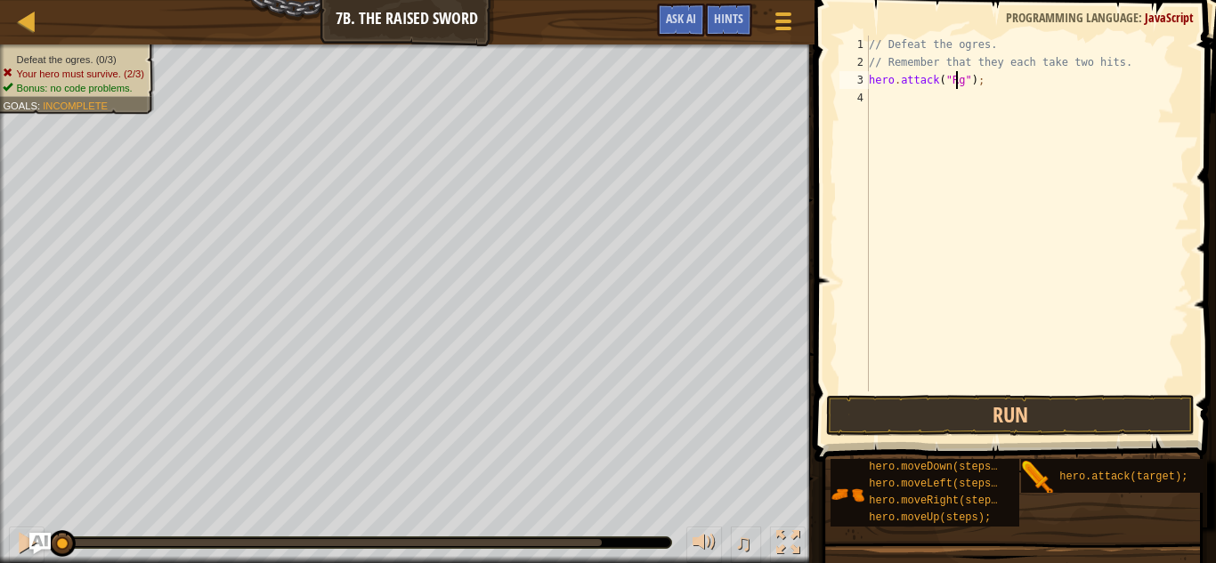
type textarea "hero.attack("Rig");"
click at [962, 94] on div "// Defeat the ogres. // Remember that they each take two hits. hero . attack ( …" at bounding box center [1027, 232] width 324 height 392
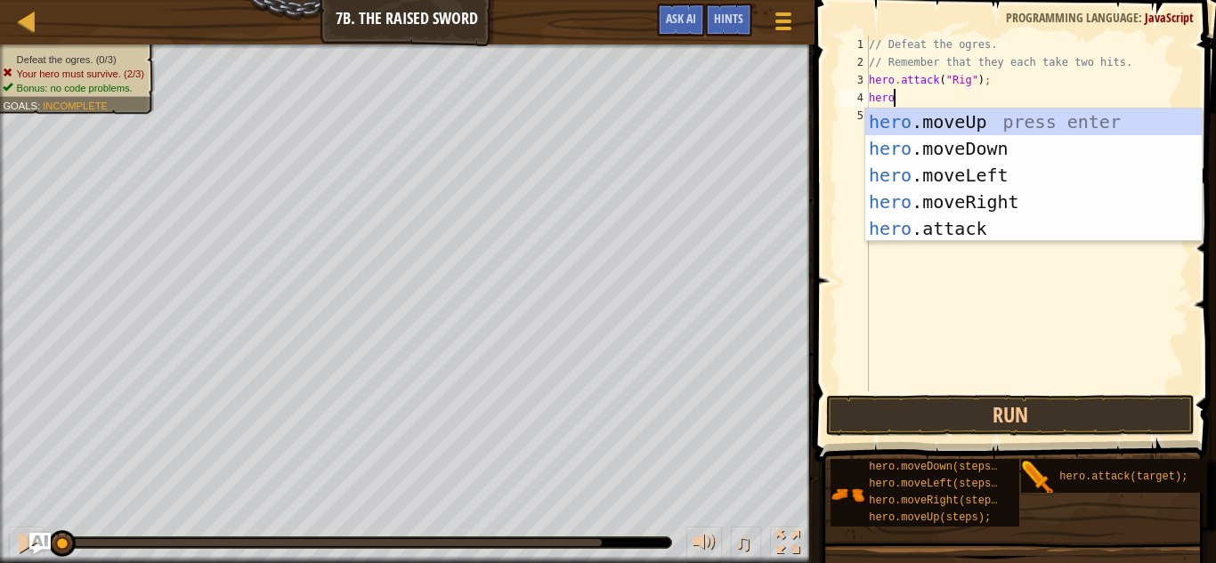
scroll to position [8, 3]
click at [972, 226] on div "hero .moveUp press enter hero .moveDown press enter hero .moveLeft press enter …" at bounding box center [1033, 202] width 336 height 187
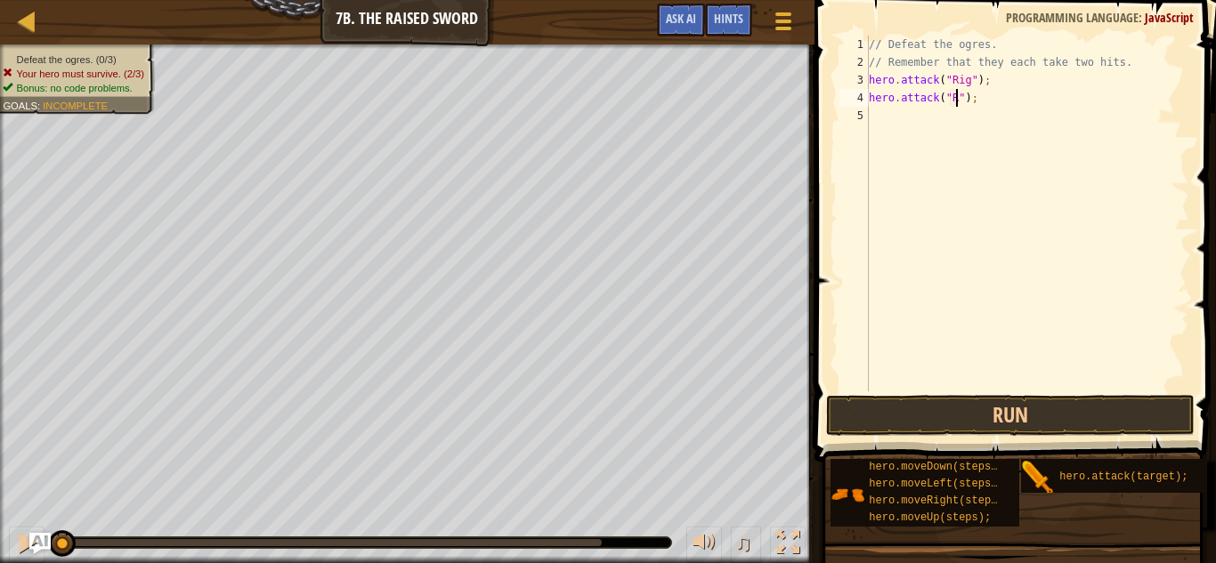
scroll to position [8, 13]
type textarea "hero.attack("Rig");"
click at [963, 121] on div "// Defeat the ogres. // Remember that they each take two hits. hero . attack ( …" at bounding box center [1027, 232] width 324 height 392
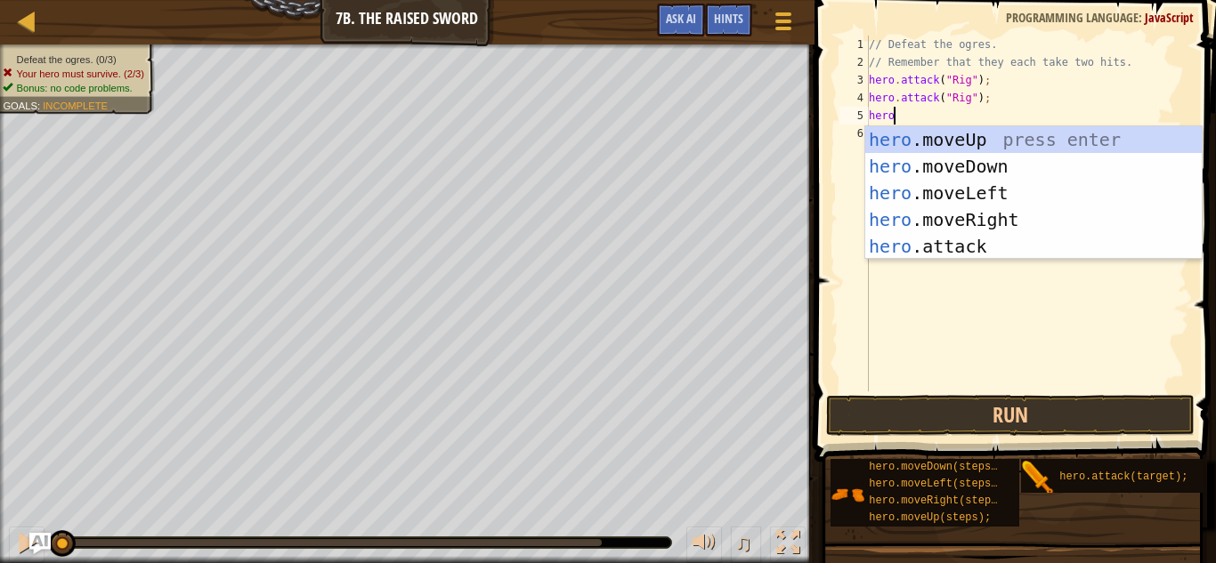
scroll to position [8, 3]
click at [980, 246] on div "hero .moveUp press enter hero .moveDown press enter hero .moveLeft press enter …" at bounding box center [1033, 219] width 336 height 187
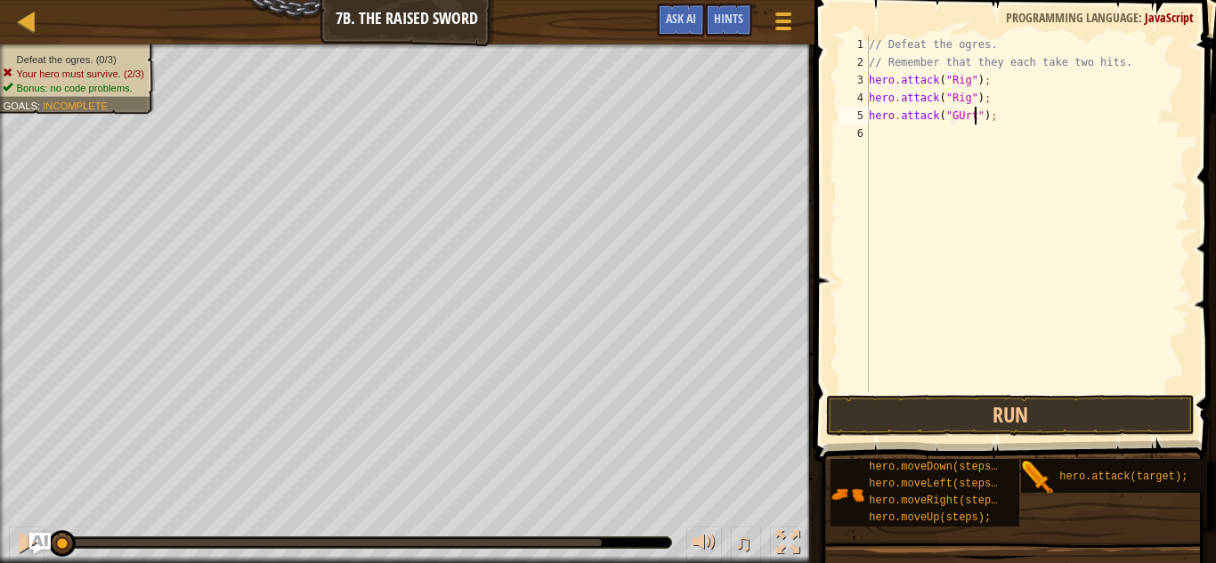
scroll to position [8, 15]
type textarea "hero.attack("Gurt");"
click at [997, 127] on div "// Defeat the ogres. // Remember that they each take two hits. hero . attack ( …" at bounding box center [1027, 232] width 324 height 392
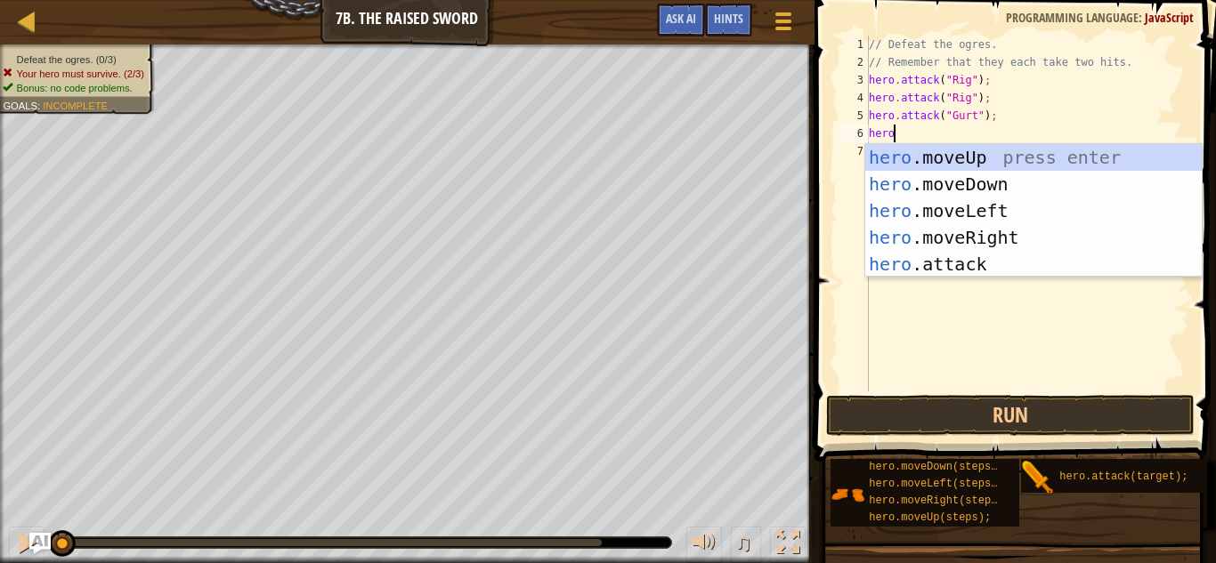
scroll to position [8, 3]
click at [997, 260] on div "hero .moveUp press enter hero .moveDown press enter hero .moveLeft press enter …" at bounding box center [1033, 237] width 336 height 187
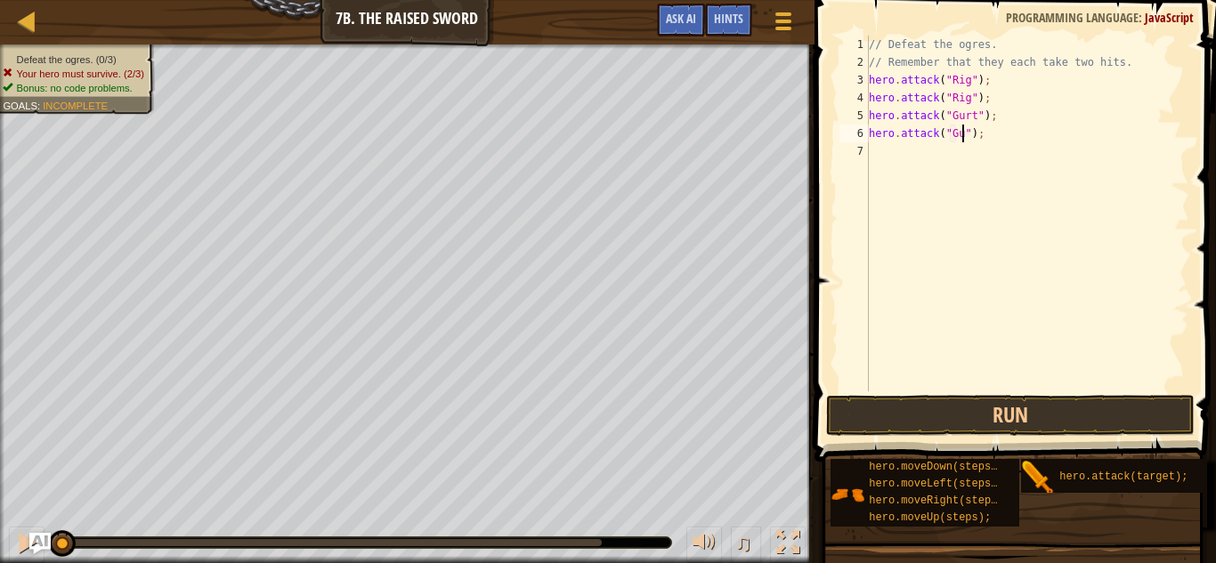
type textarea "hero.attack("Gurt");"
click at [963, 166] on div "// Defeat the ogres. // Remember that they each take two hits. hero . attack ( …" at bounding box center [1027, 232] width 324 height 392
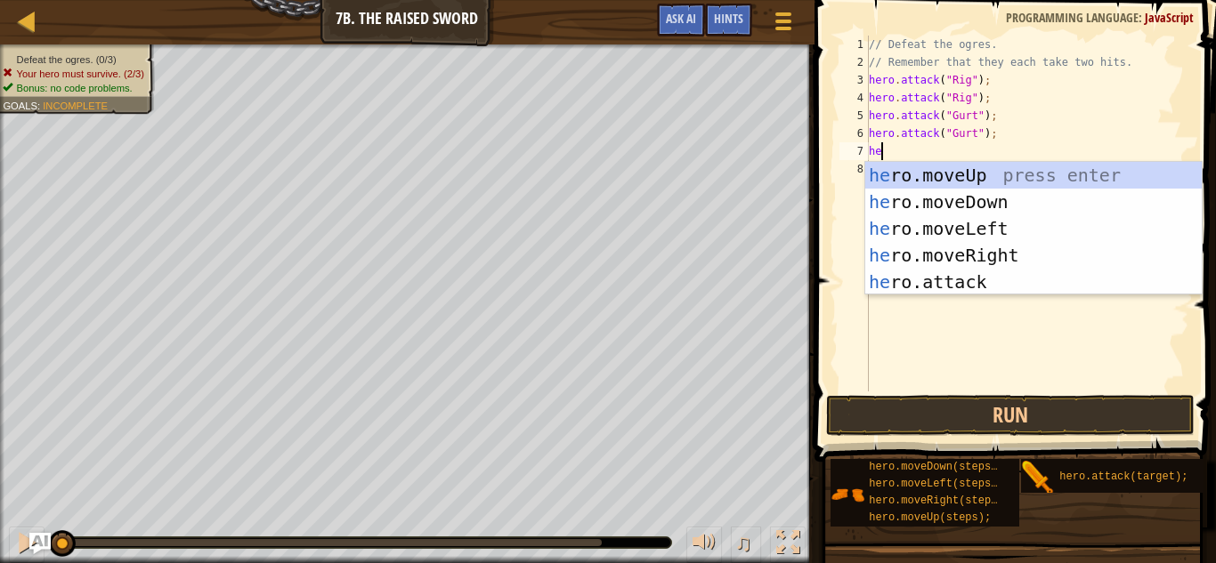
scroll to position [8, 3]
click at [961, 286] on div "hero .moveUp press enter hero .moveDown press enter hero .moveLeft press enter …" at bounding box center [1033, 255] width 336 height 187
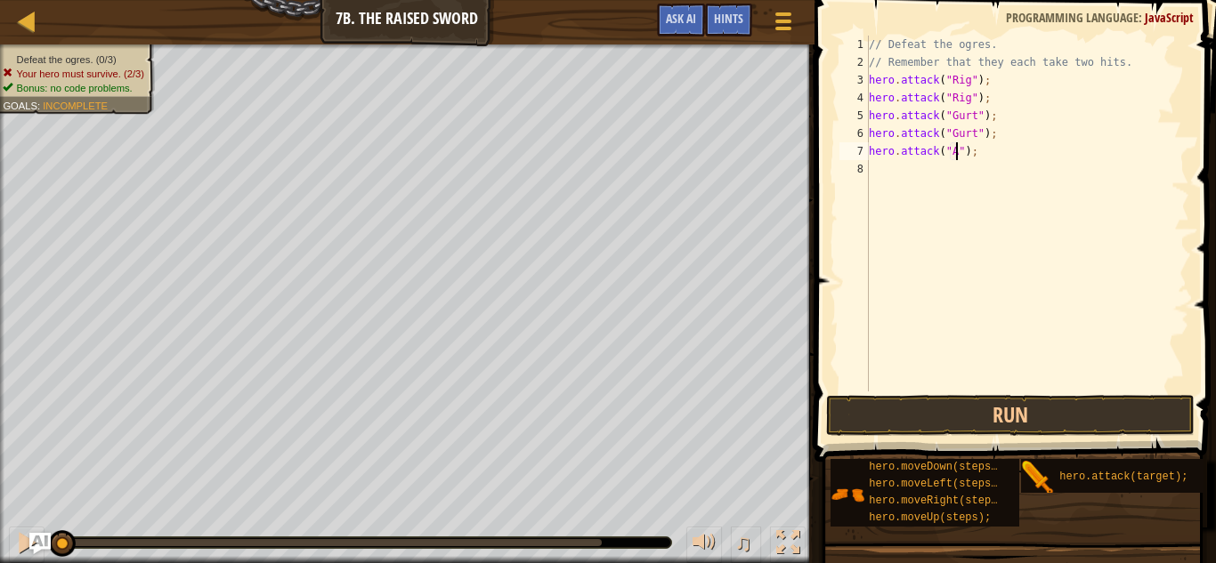
scroll to position [8, 14]
type textarea "hero.attack("Ack");"
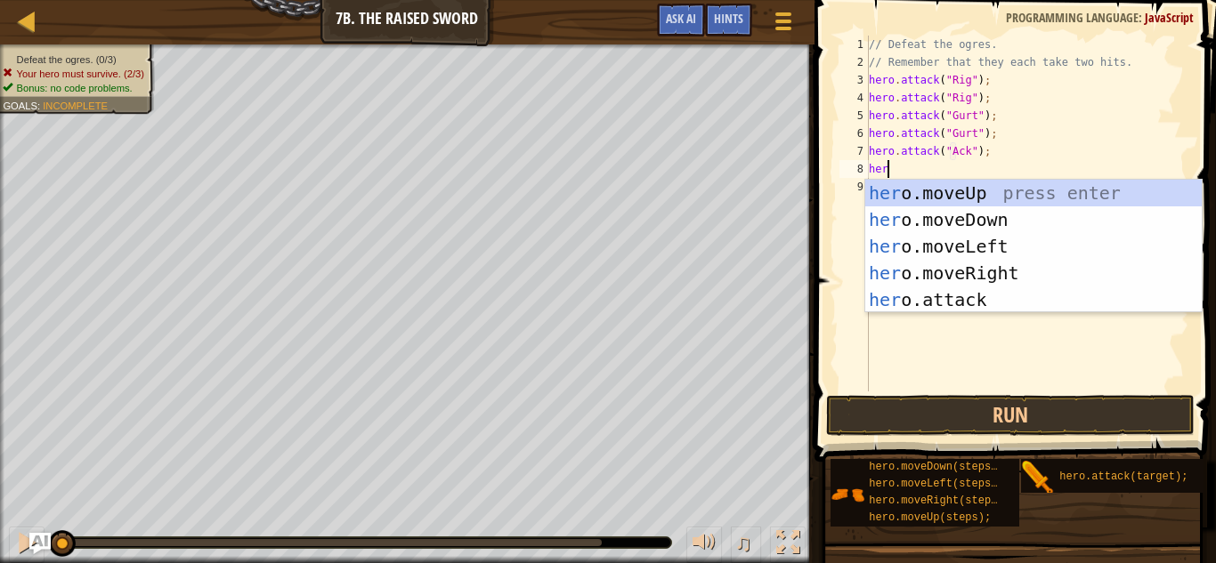
scroll to position [8, 3]
click at [940, 298] on div "hero .moveUp press enter hero .moveDown press enter hero .moveLeft press enter …" at bounding box center [1033, 273] width 336 height 187
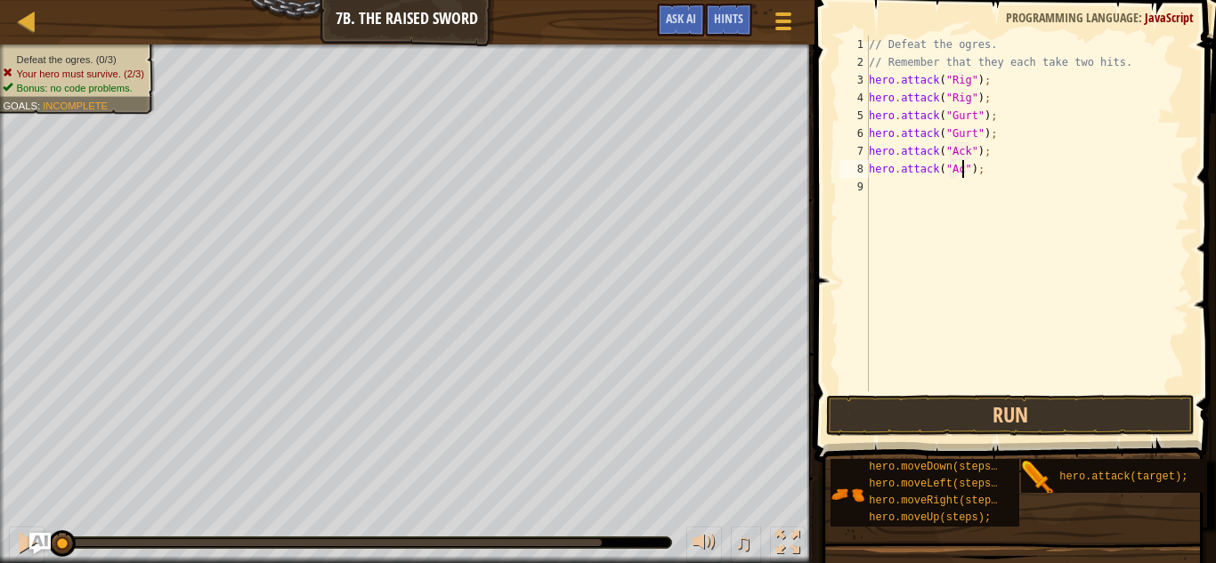
scroll to position [8, 14]
type textarea "hero.attack("Ack");"
click at [920, 414] on button "Run" at bounding box center [1010, 415] width 369 height 41
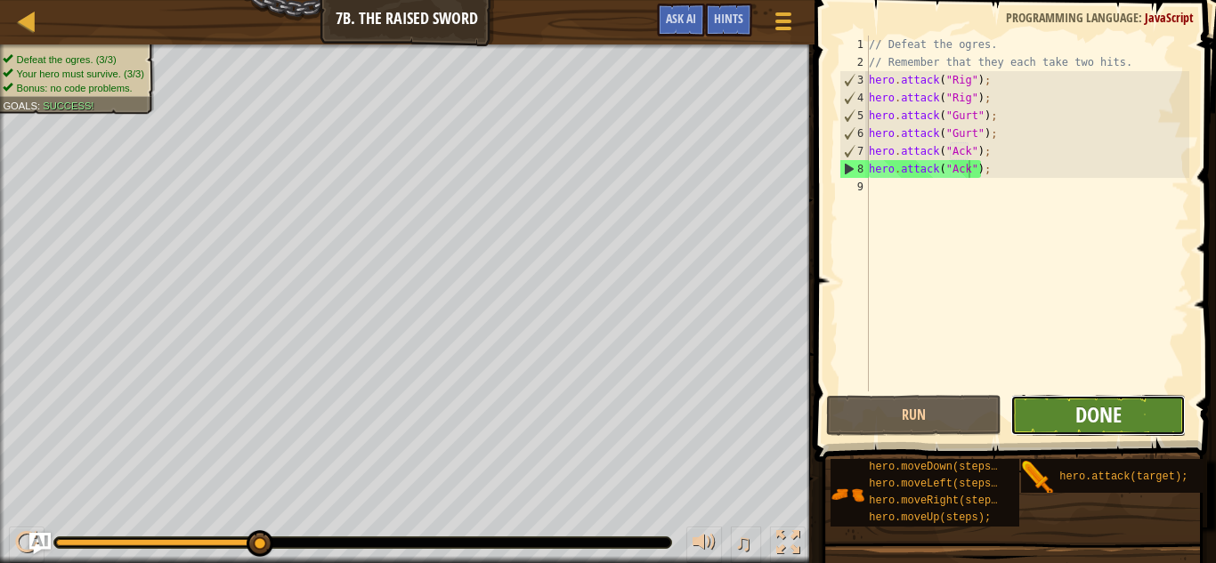
click at [1078, 420] on span "Done" at bounding box center [1098, 414] width 46 height 28
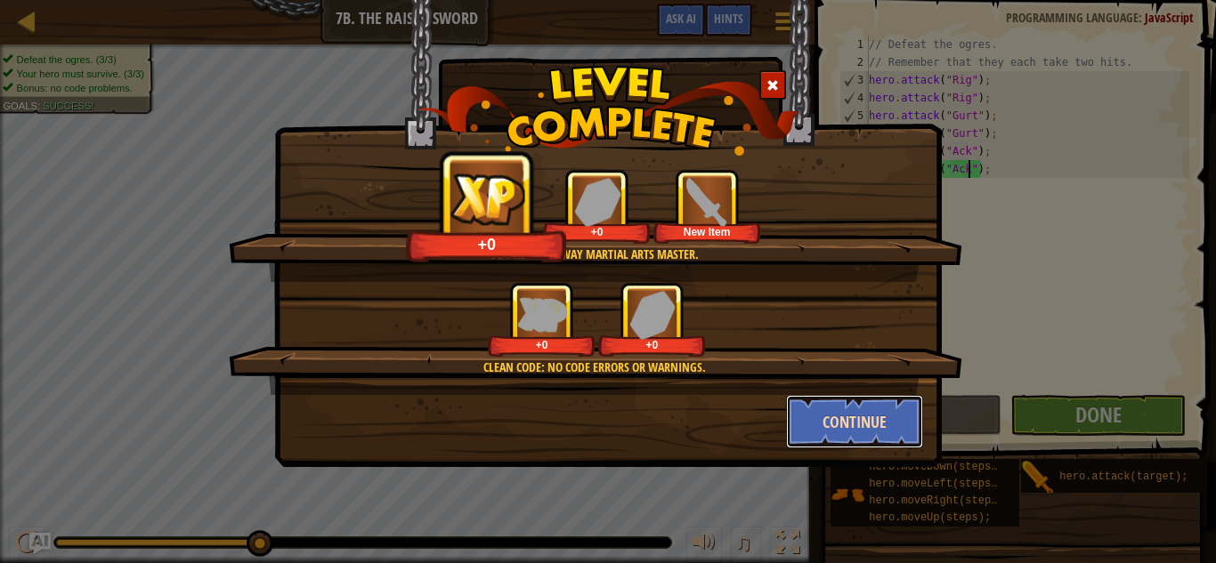
click at [828, 423] on button "Continue" at bounding box center [855, 421] width 138 height 53
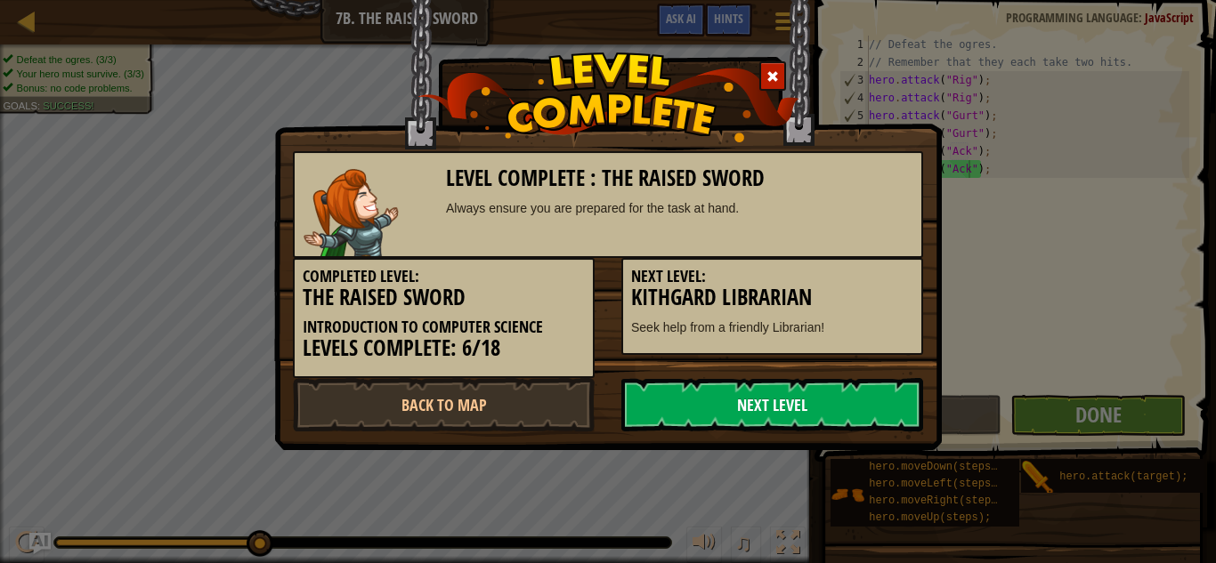
click at [778, 402] on link "Next Level" at bounding box center [772, 404] width 302 height 53
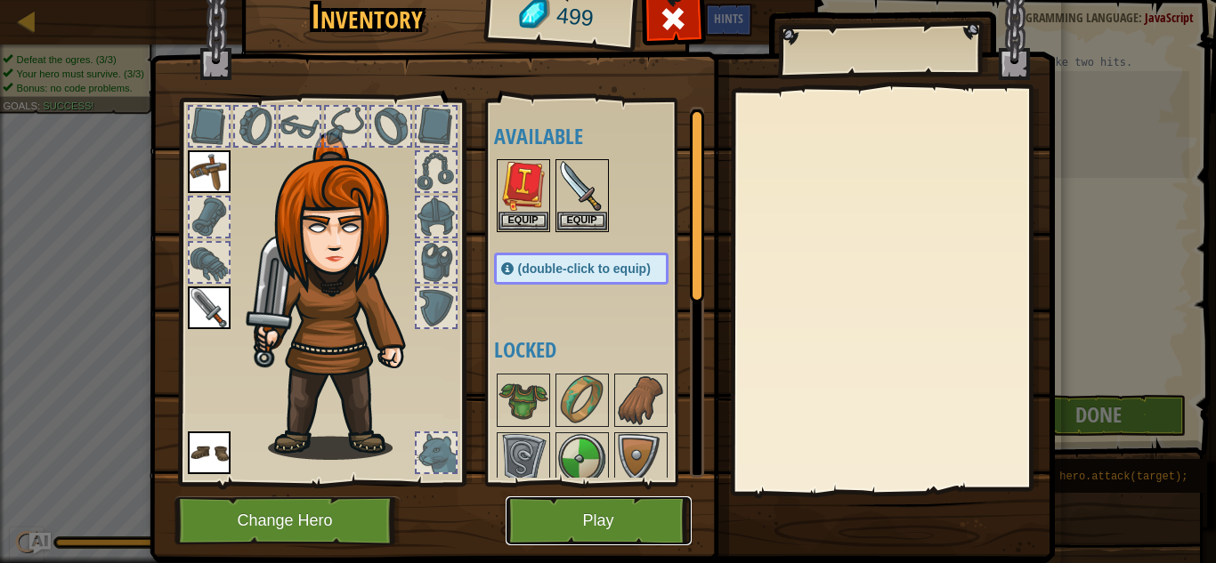
click at [564, 523] on button "Play" at bounding box center [599, 521] width 186 height 49
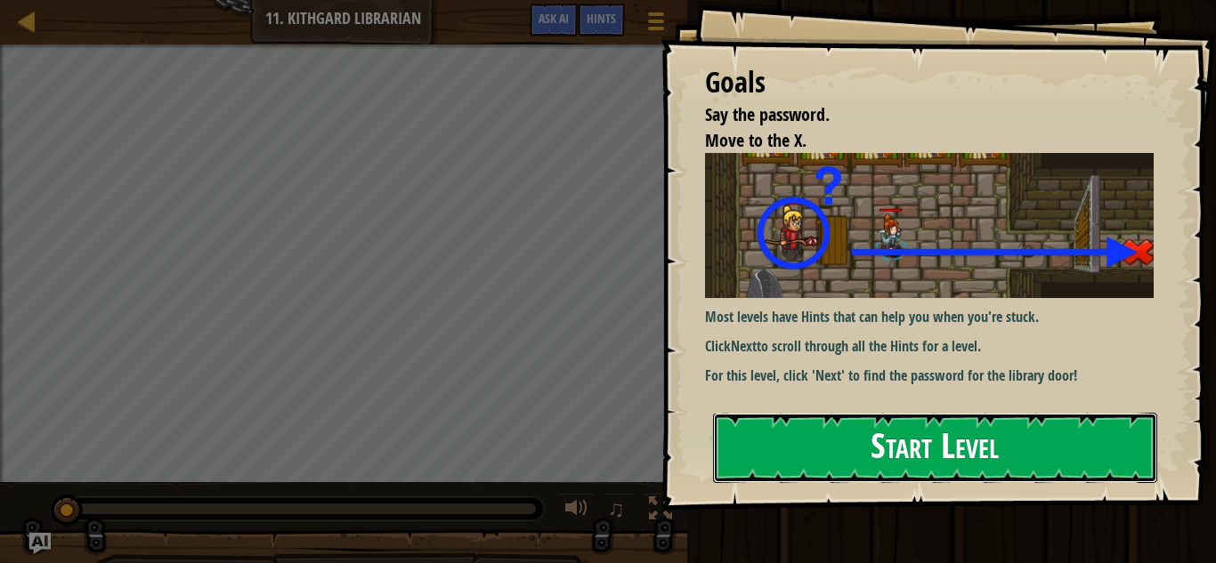
click at [850, 448] on button "Start Level" at bounding box center [935, 448] width 444 height 70
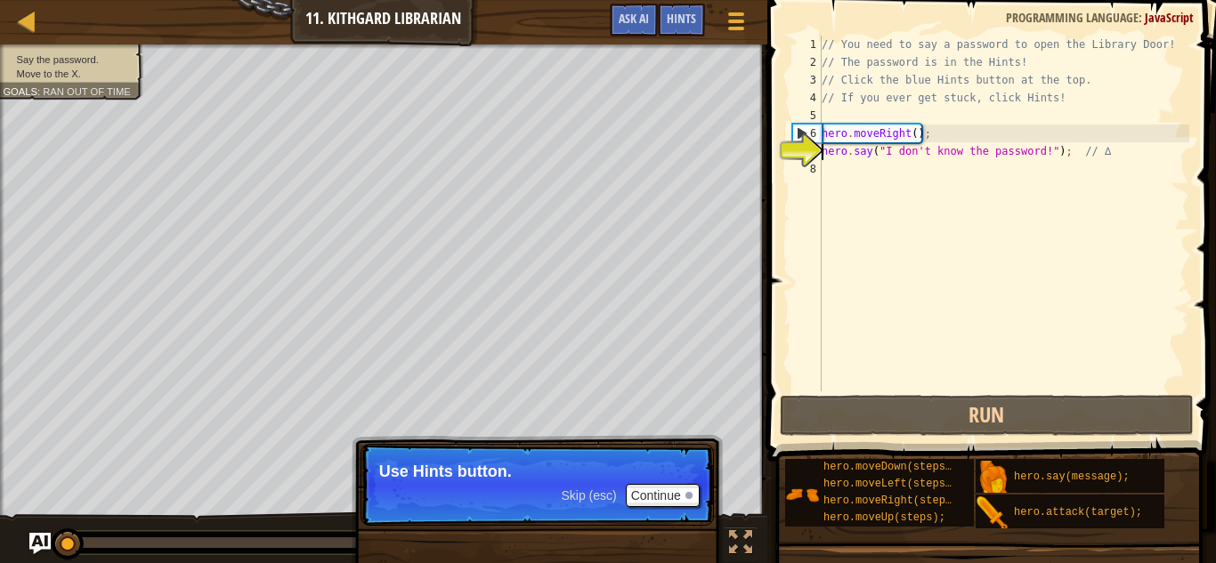
click at [882, 149] on div "// You need to say a password to open the Library Door! // The password is in t…" at bounding box center [1003, 232] width 371 height 392
click at [666, 488] on button "Continue" at bounding box center [663, 495] width 74 height 23
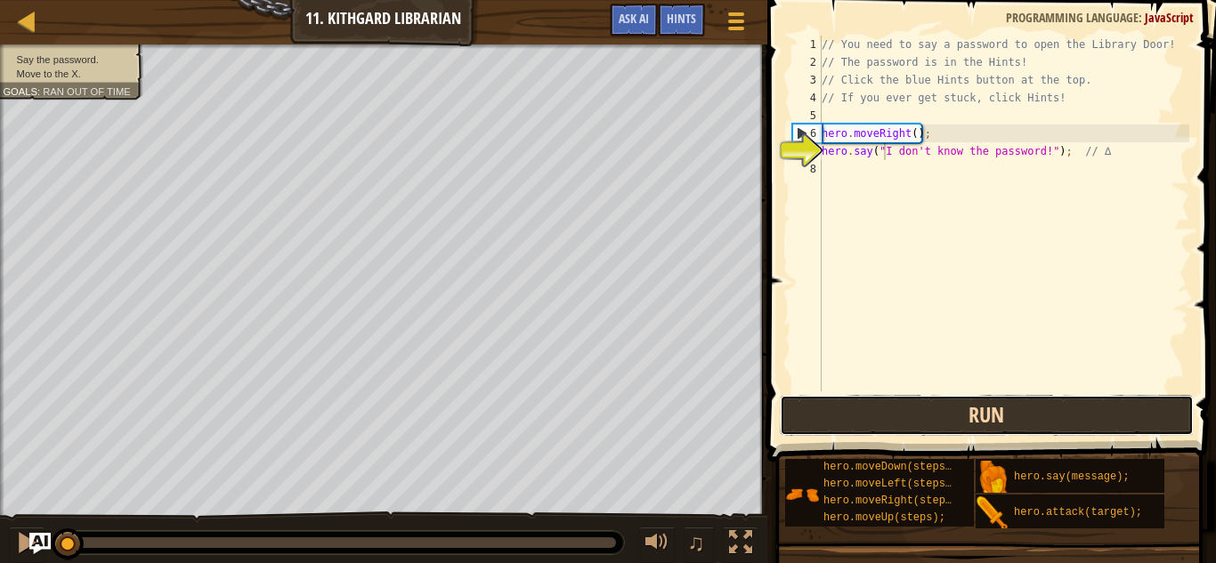
click at [942, 417] on button "Run" at bounding box center [987, 415] width 415 height 41
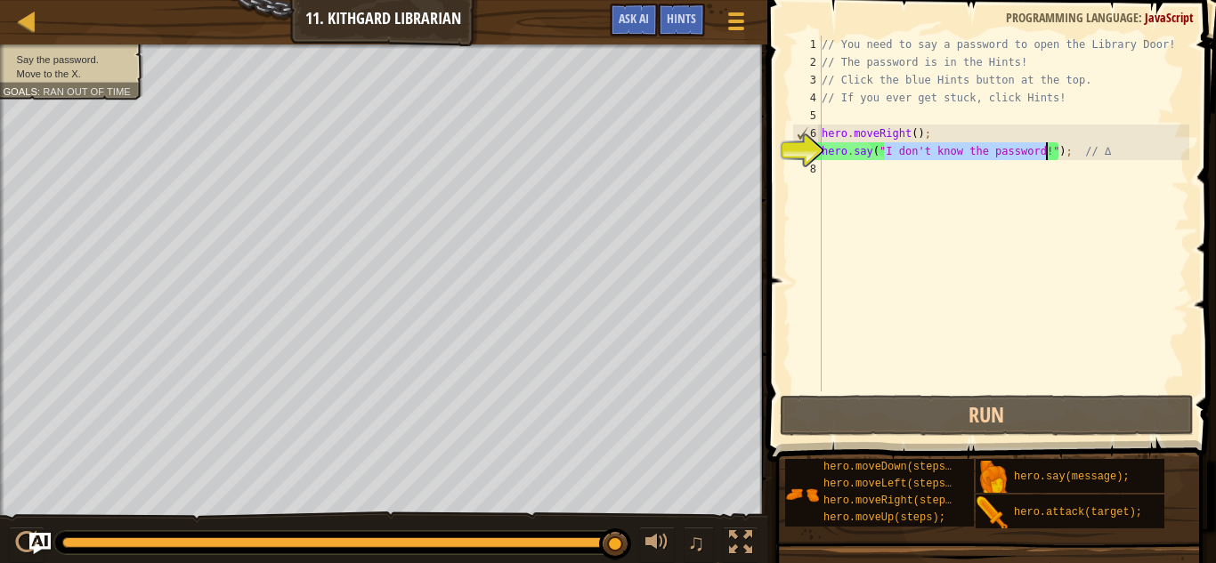
drag, startPoint x: 886, startPoint y: 149, endPoint x: 1048, endPoint y: 153, distance: 161.2
click at [1048, 153] on div "// You need to say a password to open the Library Door! // The password is in t…" at bounding box center [1003, 232] width 371 height 392
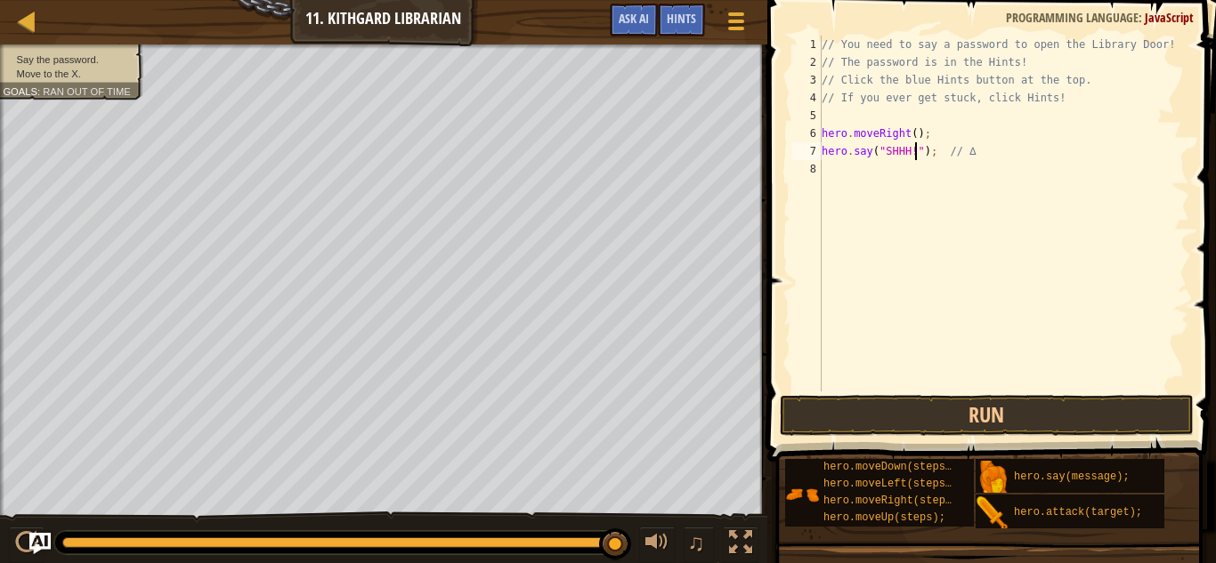
scroll to position [8, 3]
click at [1107, 407] on button "Run" at bounding box center [987, 415] width 415 height 41
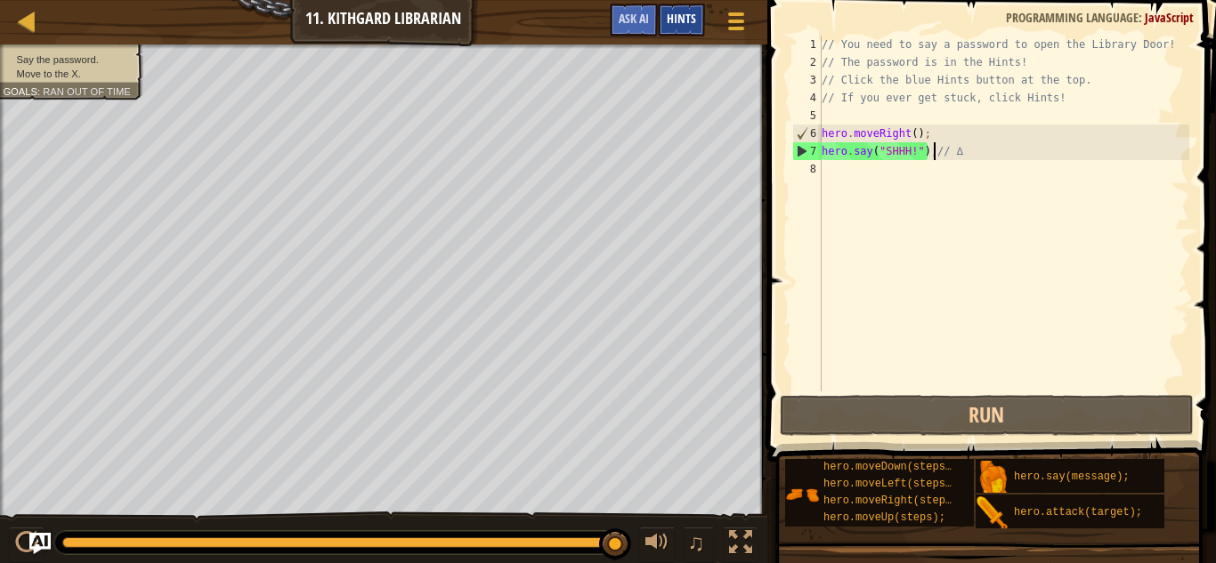
click at [677, 20] on span "Hints" at bounding box center [681, 18] width 29 height 17
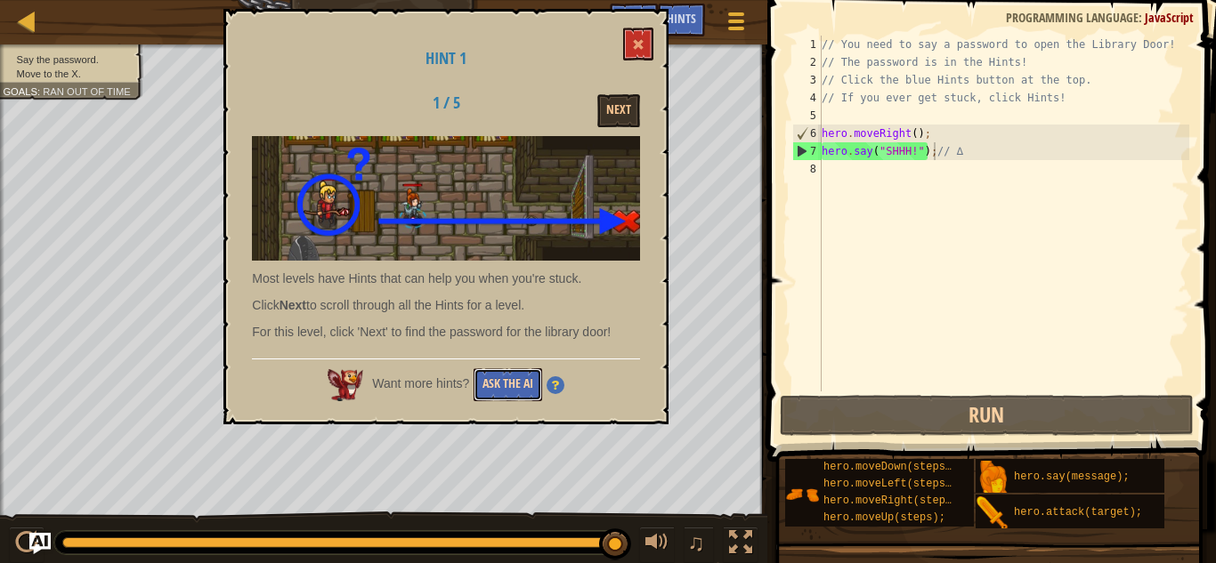
click at [516, 382] on button "Ask the AI" at bounding box center [507, 384] width 69 height 33
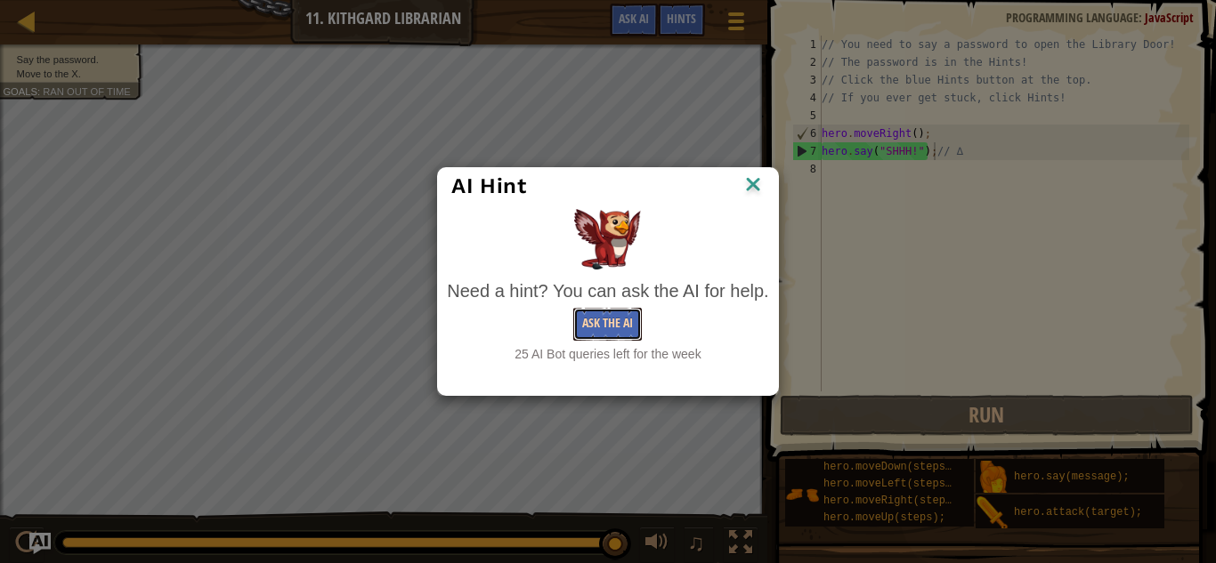
click at [617, 332] on button "Ask the AI" at bounding box center [607, 324] width 69 height 33
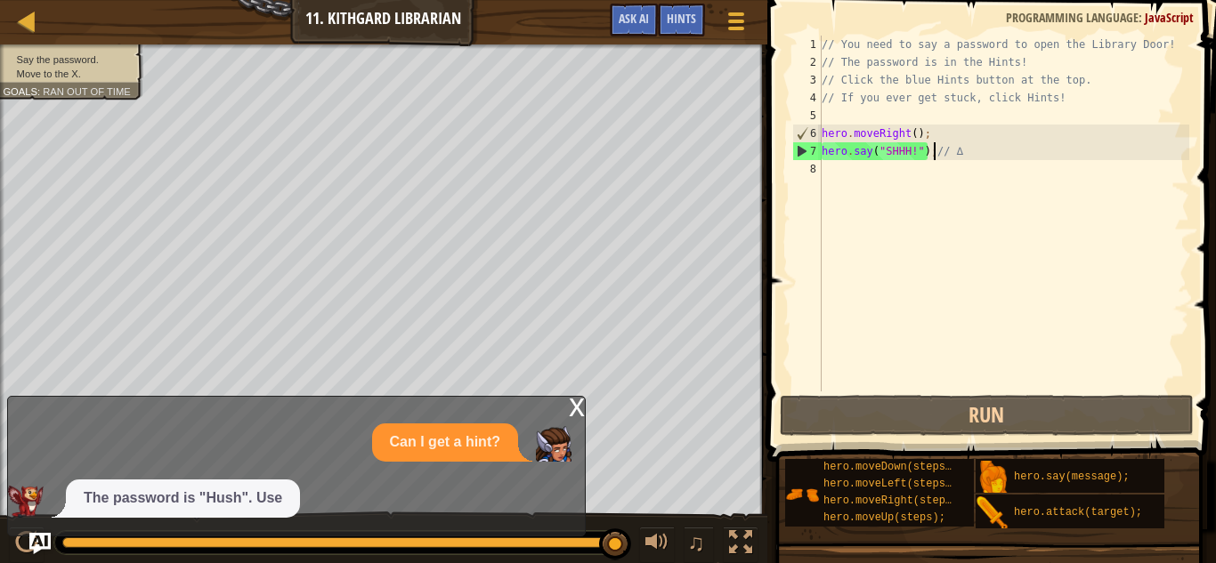
click at [890, 146] on div "// You need to say a password to open the Library Door! // The password is in t…" at bounding box center [1003, 232] width 371 height 392
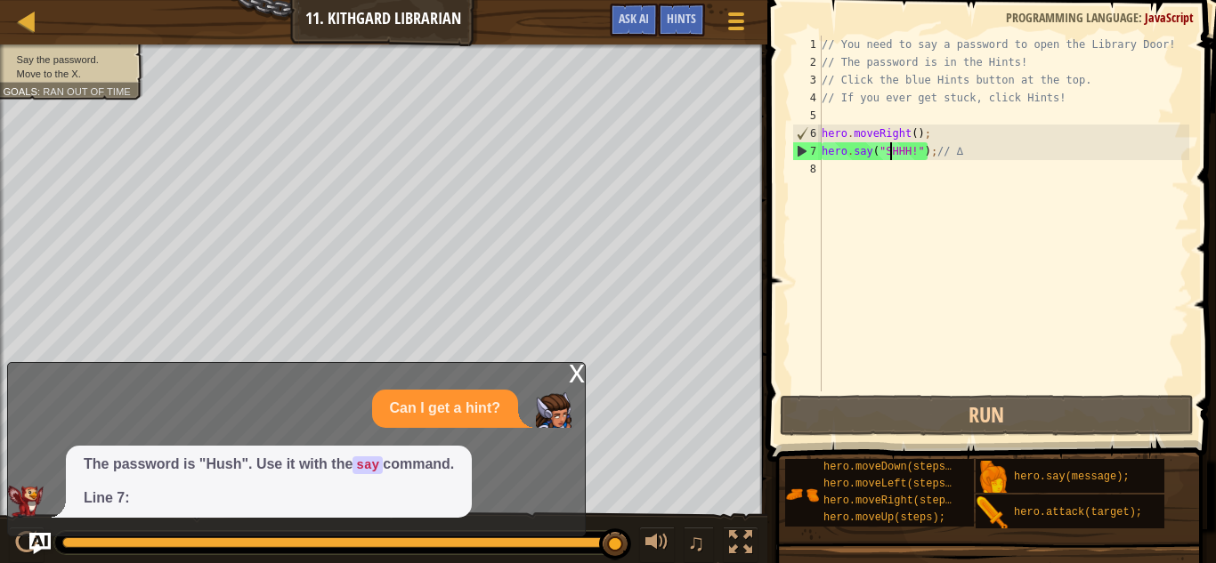
click at [890, 146] on div "// You need to say a password to open the Library Door! // The password is in t…" at bounding box center [1003, 232] width 371 height 392
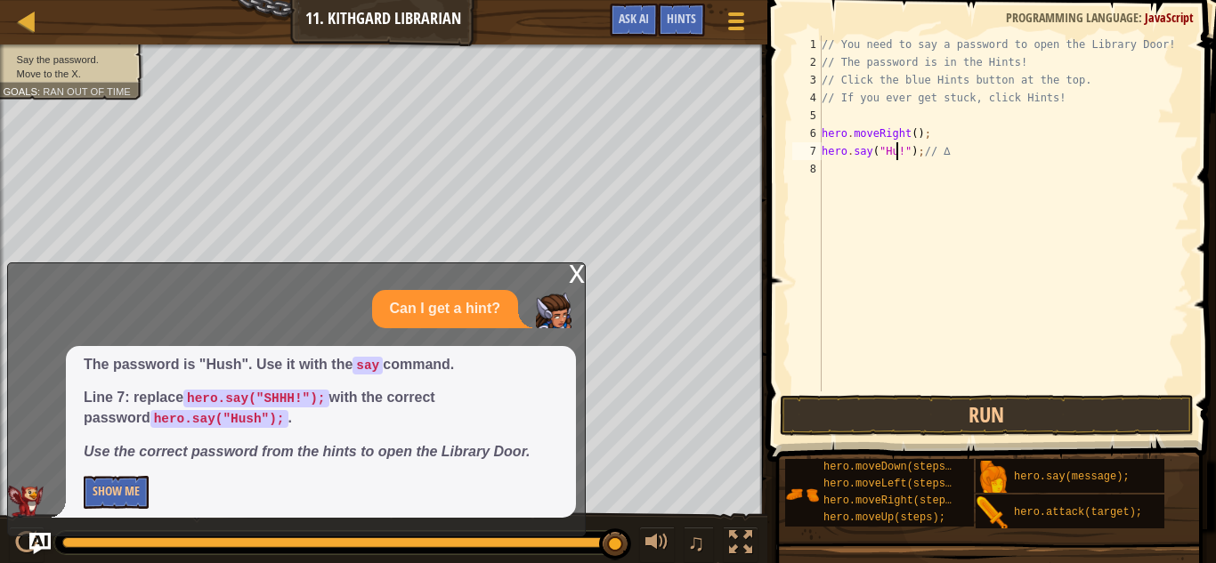
scroll to position [8, 12]
type textarea "hero.say("Hush");// ∆"
click at [995, 409] on button "Run" at bounding box center [987, 415] width 415 height 41
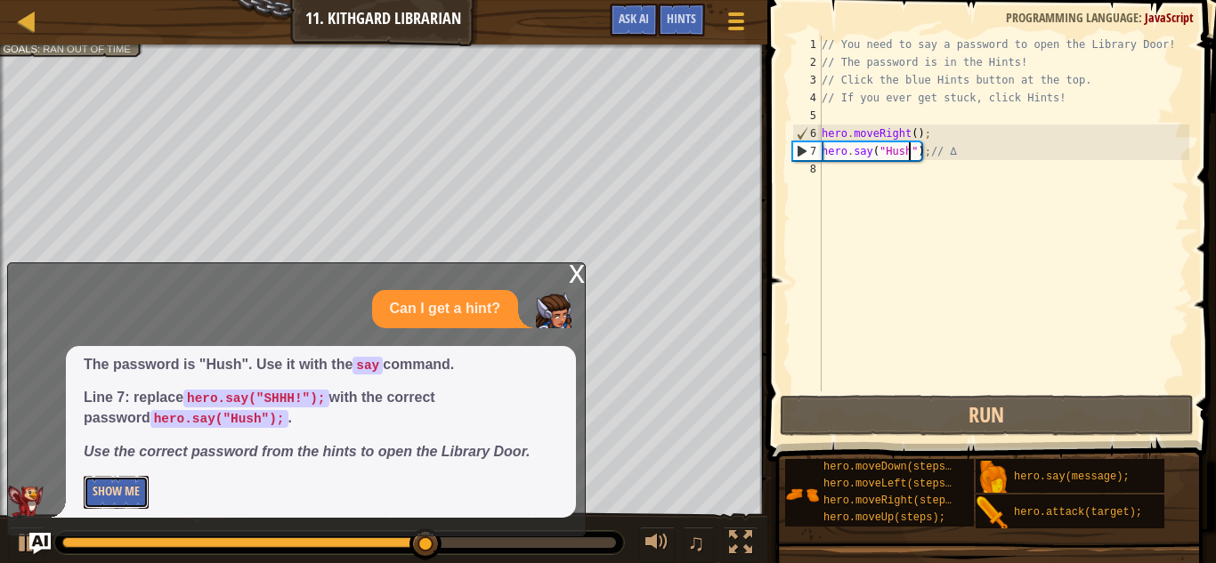
click at [123, 487] on button "Show Me" at bounding box center [116, 492] width 65 height 33
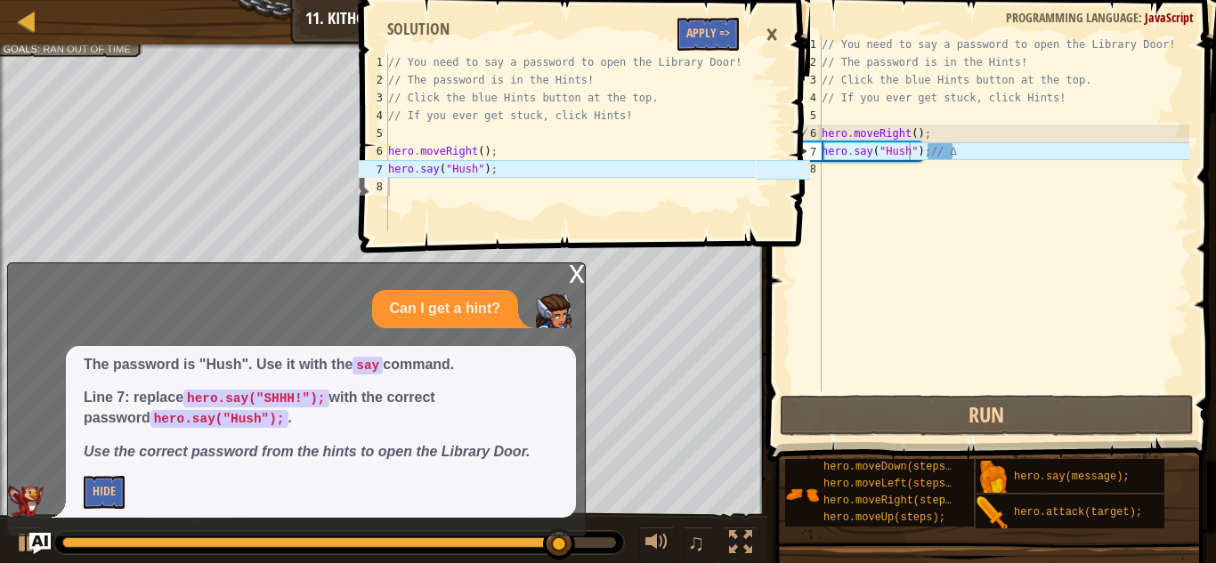
click at [575, 276] on div "1 2 3 4 5 6 7 8 // You need to say a password to open the Library Door! // The …" at bounding box center [582, 281] width 454 height 563
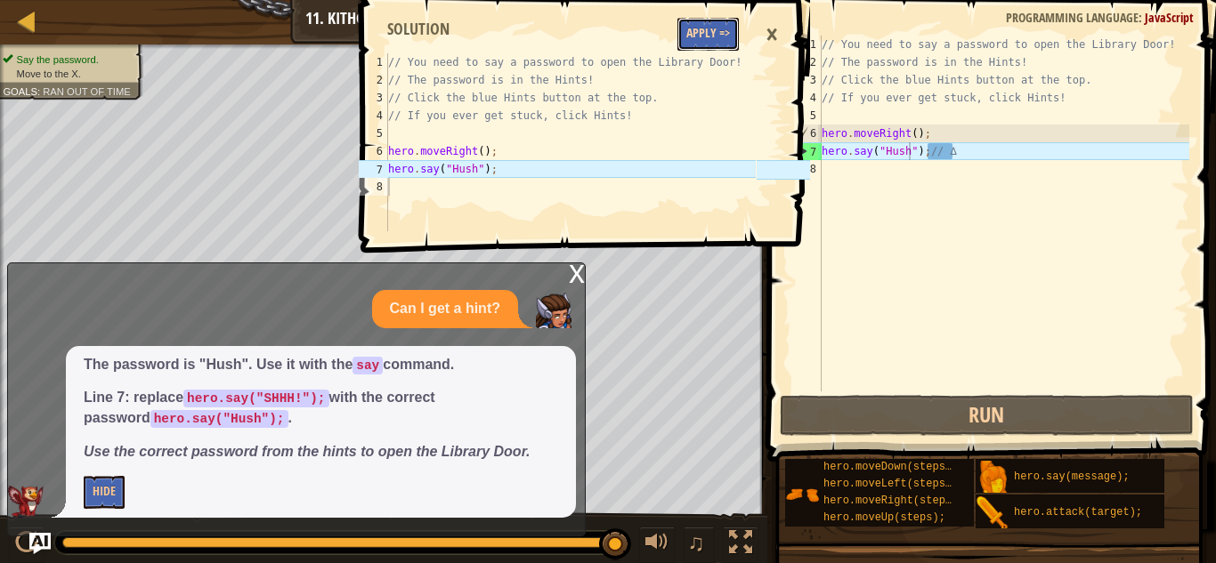
click at [717, 31] on button "Apply =>" at bounding box center [707, 34] width 61 height 33
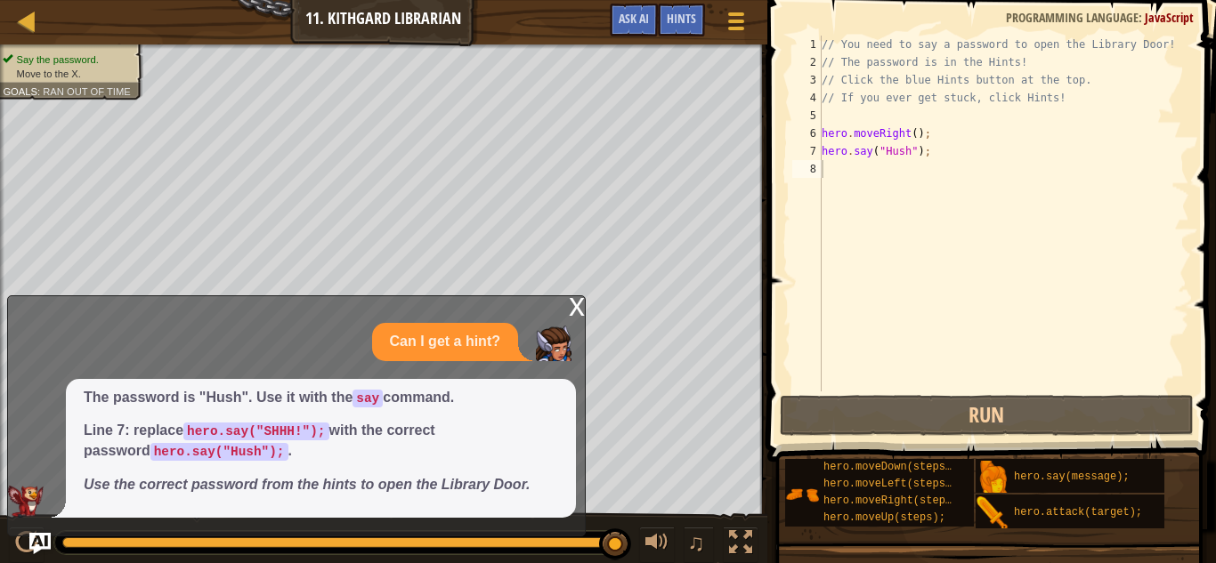
click at [569, 310] on div "x" at bounding box center [577, 305] width 16 height 18
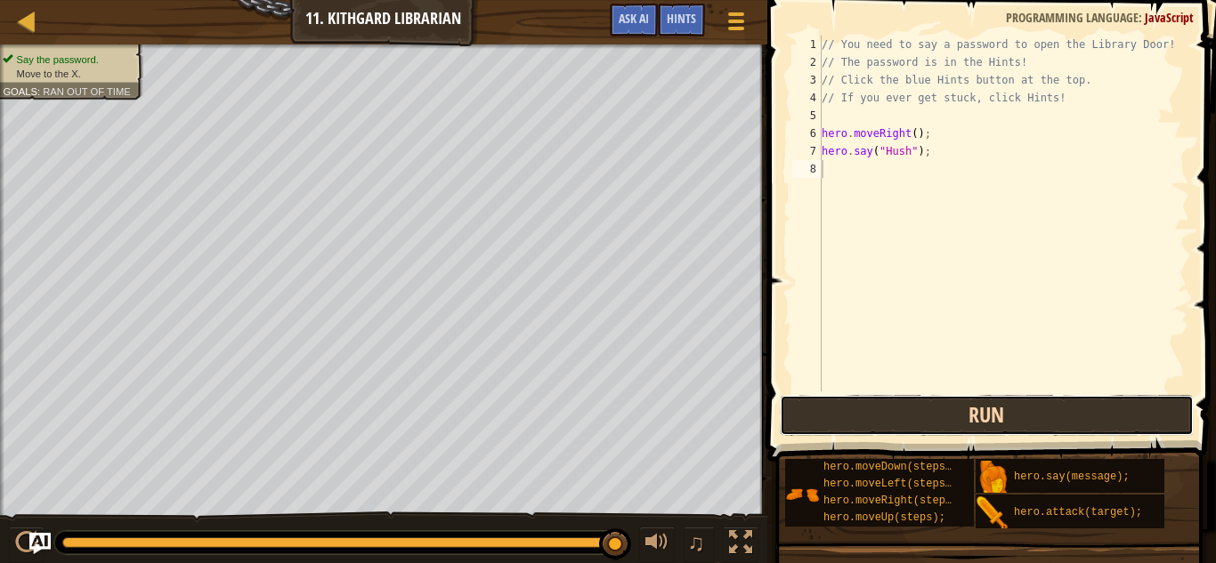
click at [828, 400] on button "Run" at bounding box center [987, 415] width 415 height 41
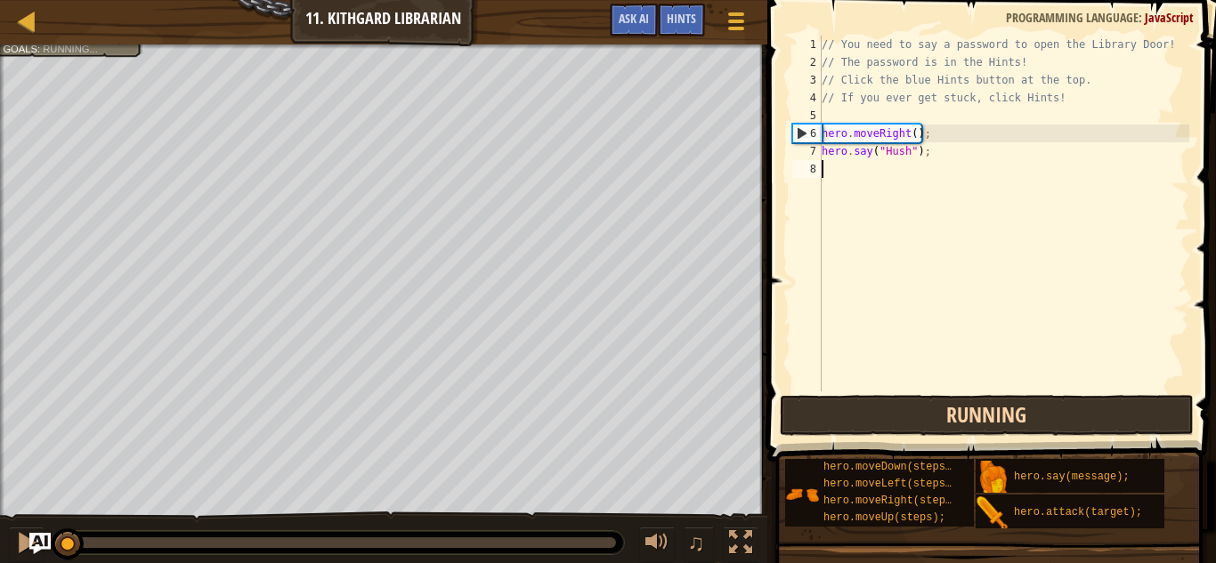
scroll to position [8, 0]
